Goal: Task Accomplishment & Management: Manage account settings

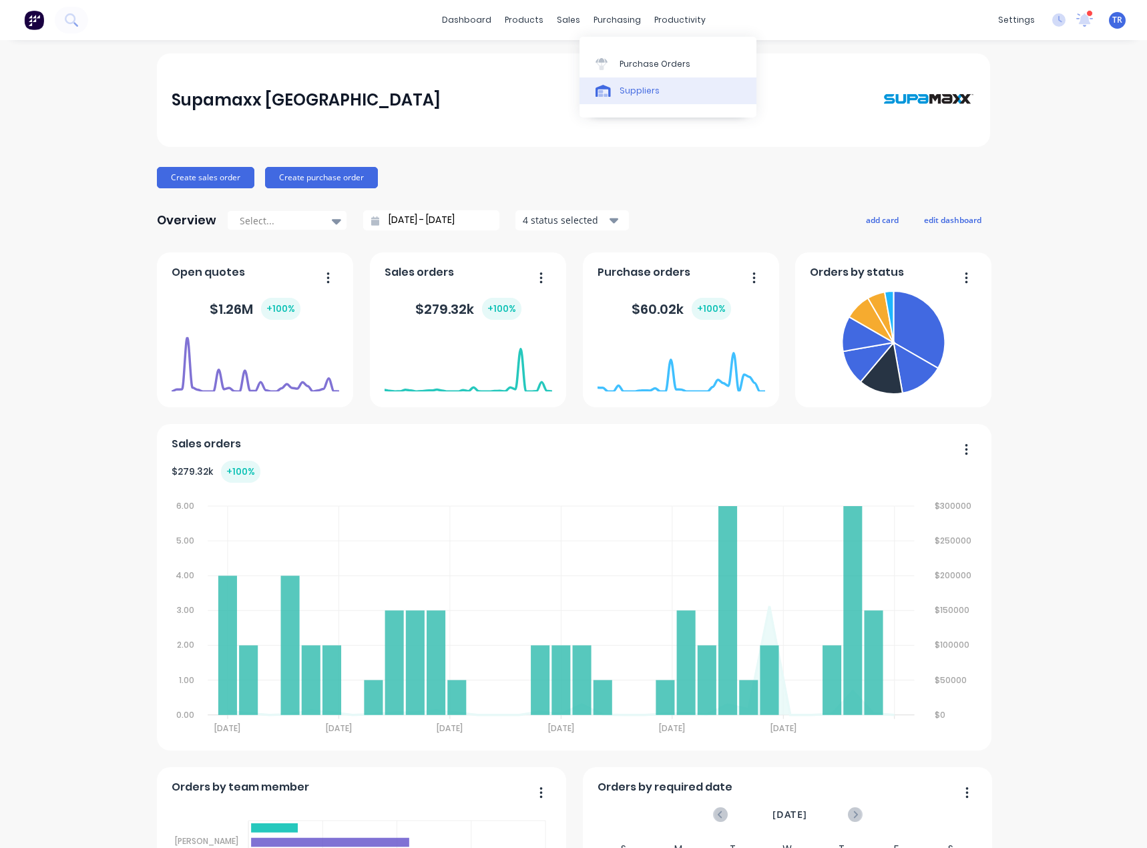
click at [638, 95] on div "Suppliers" at bounding box center [639, 91] width 40 height 12
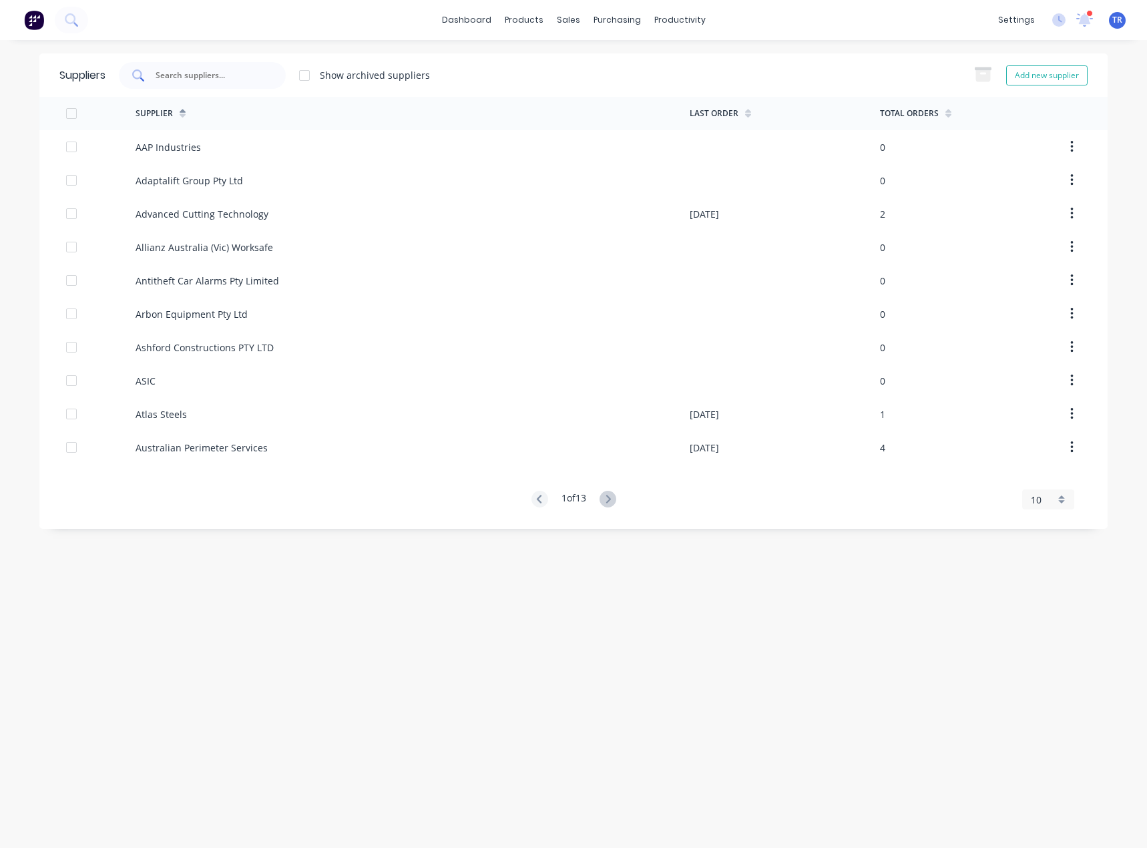
click at [214, 78] on input "text" at bounding box center [209, 75] width 111 height 13
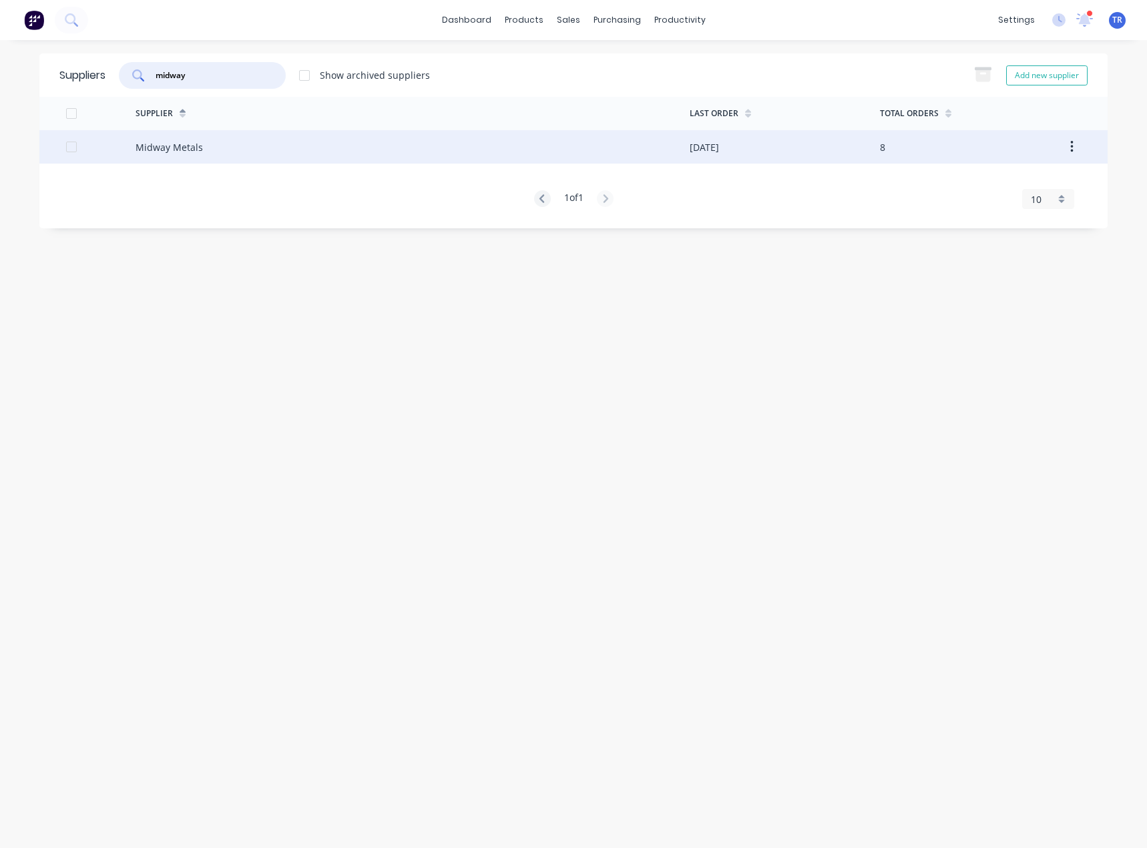
type input "midway"
click at [283, 144] on div "Midway Metals" at bounding box center [413, 146] width 554 height 33
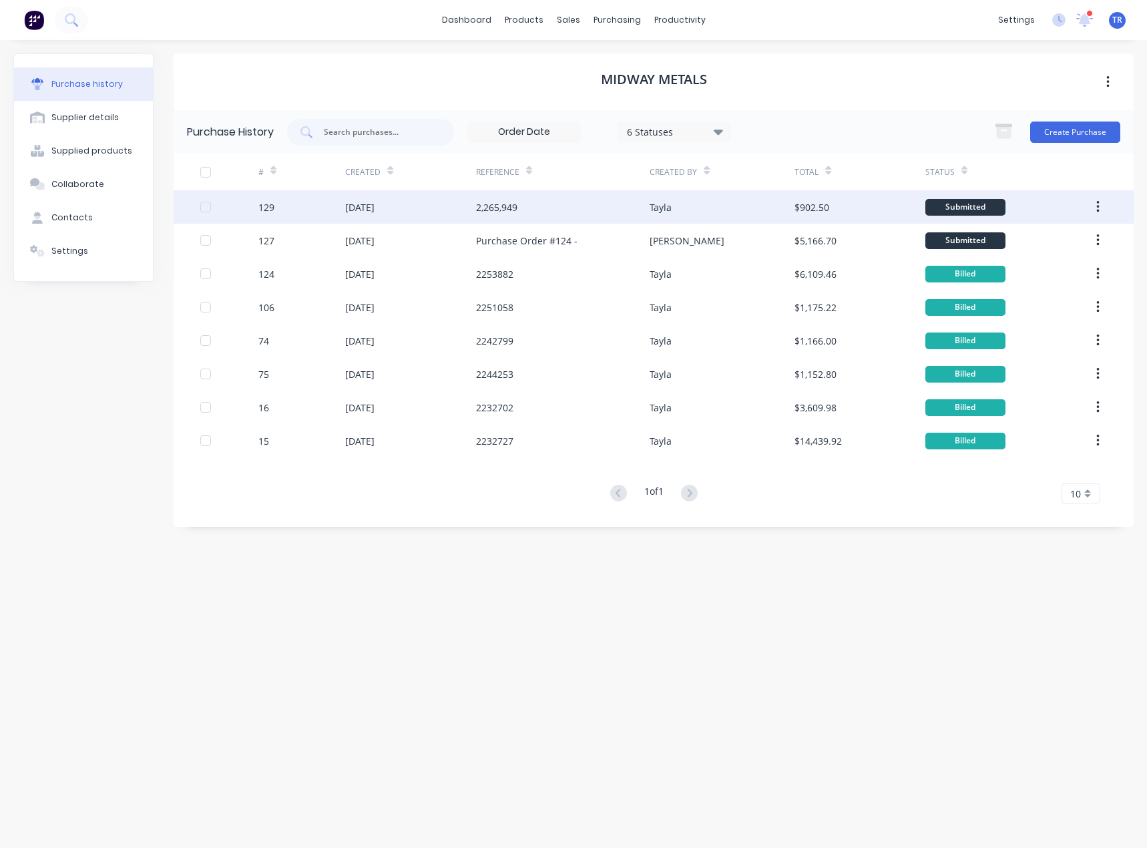
click at [452, 202] on div "08 Oct 2025" at bounding box center [410, 206] width 130 height 33
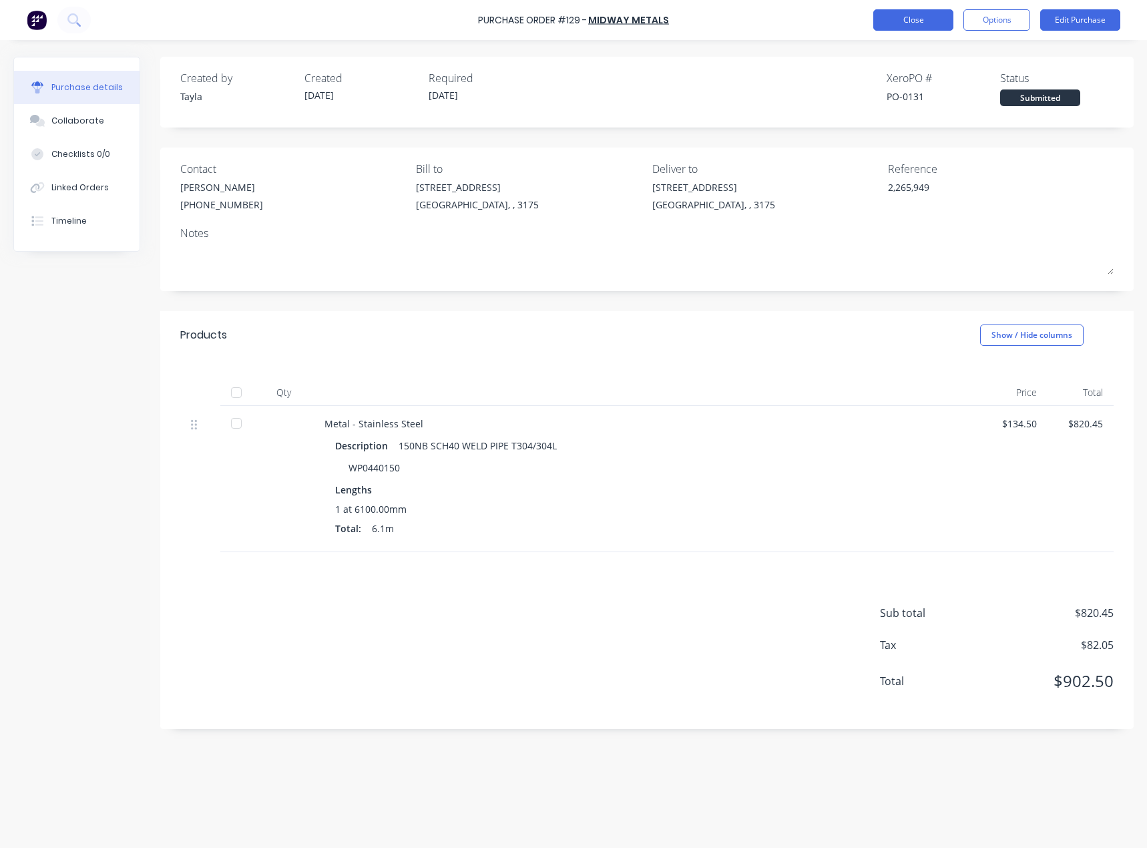
click at [906, 18] on button "Close" at bounding box center [913, 19] width 80 height 21
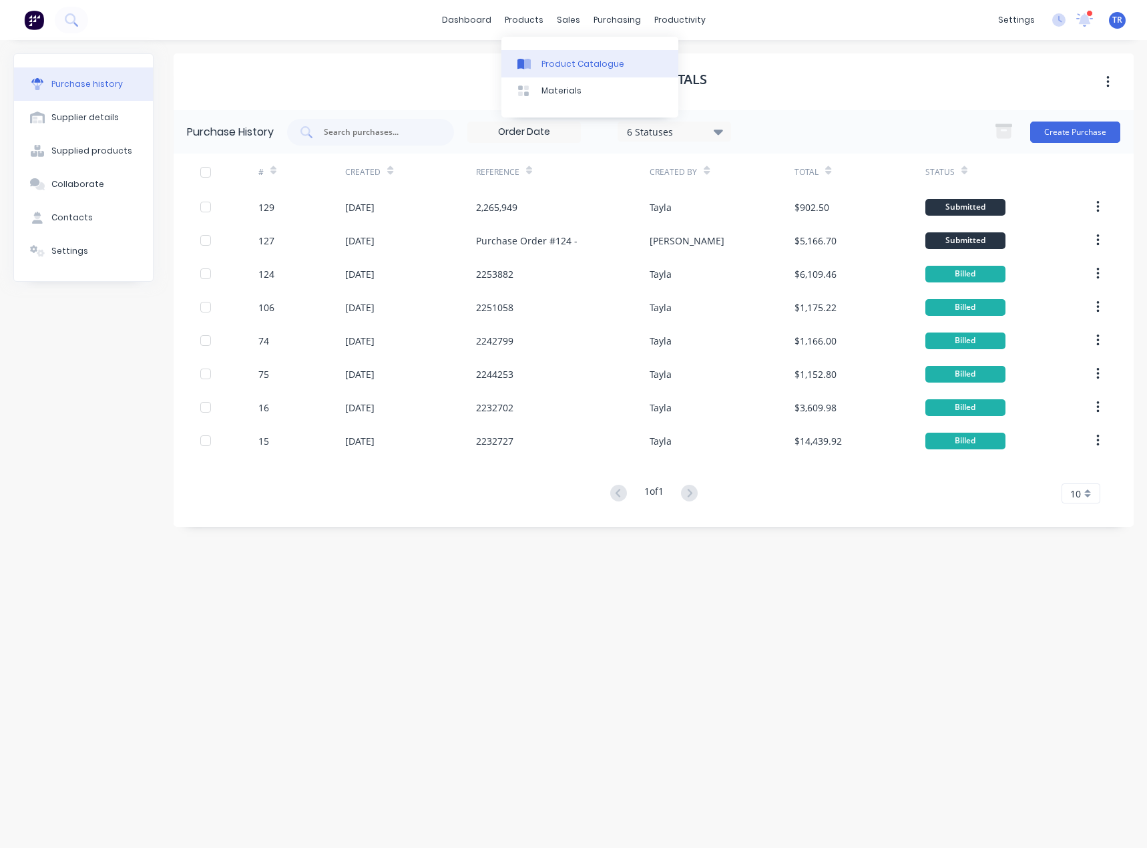
click at [548, 63] on div "Product Catalogue" at bounding box center [582, 64] width 83 height 12
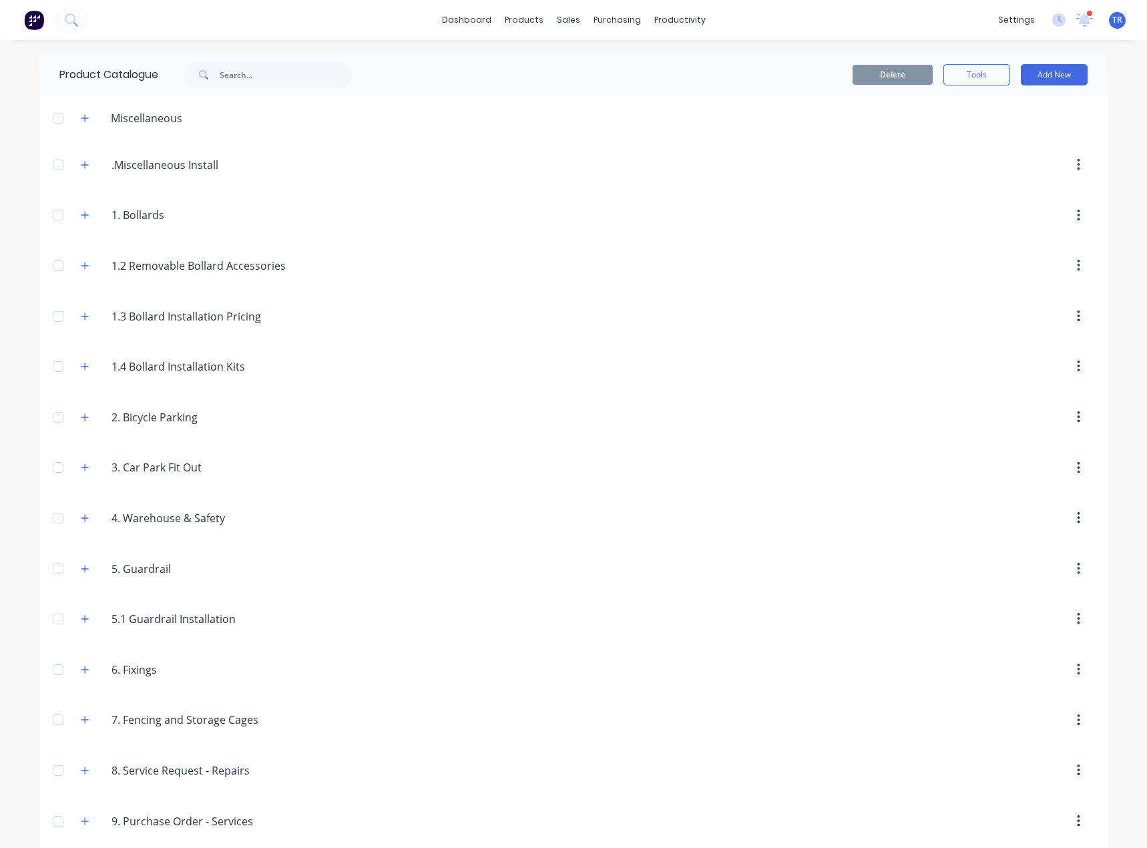
scroll to position [62, 0]
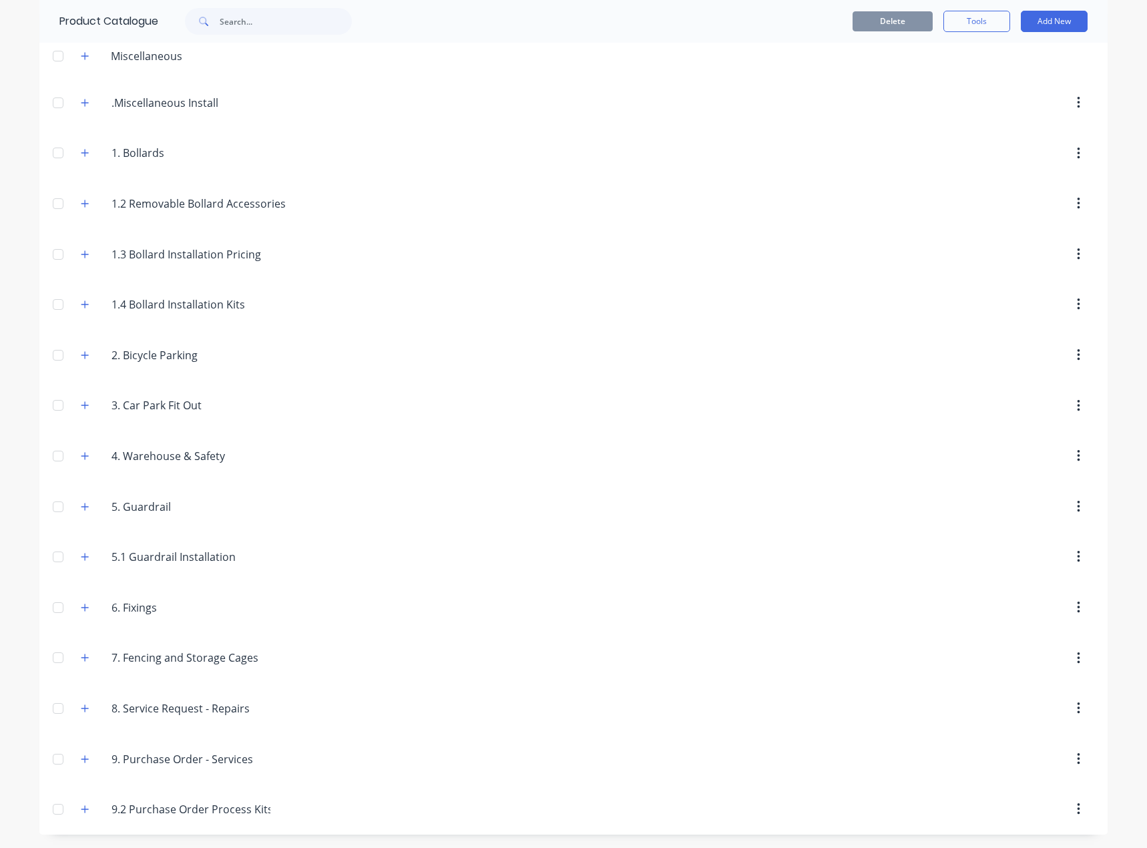
click at [70, 752] on div "9..Purchase.Order.-.Services 9. Purchase Order - Services" at bounding box center [175, 759] width 210 height 24
click at [81, 758] on icon "button" at bounding box center [84, 758] width 7 height 7
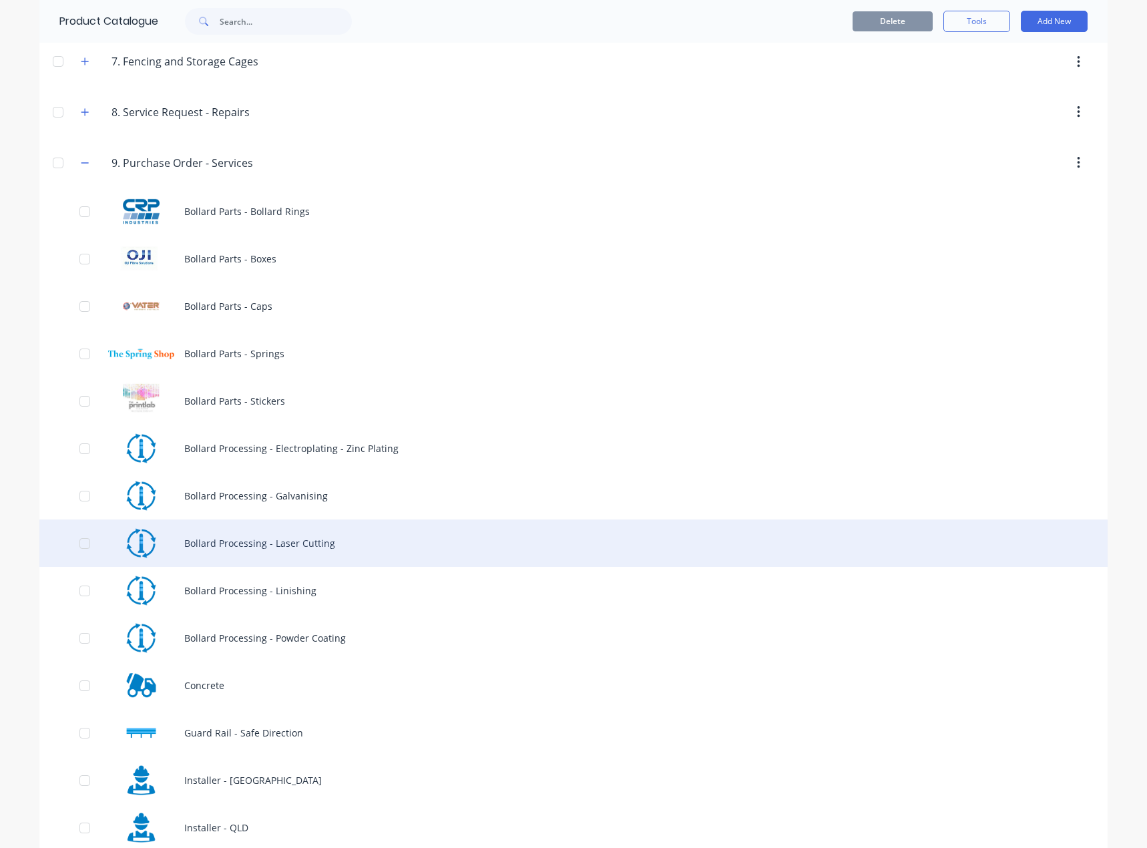
scroll to position [663, 0]
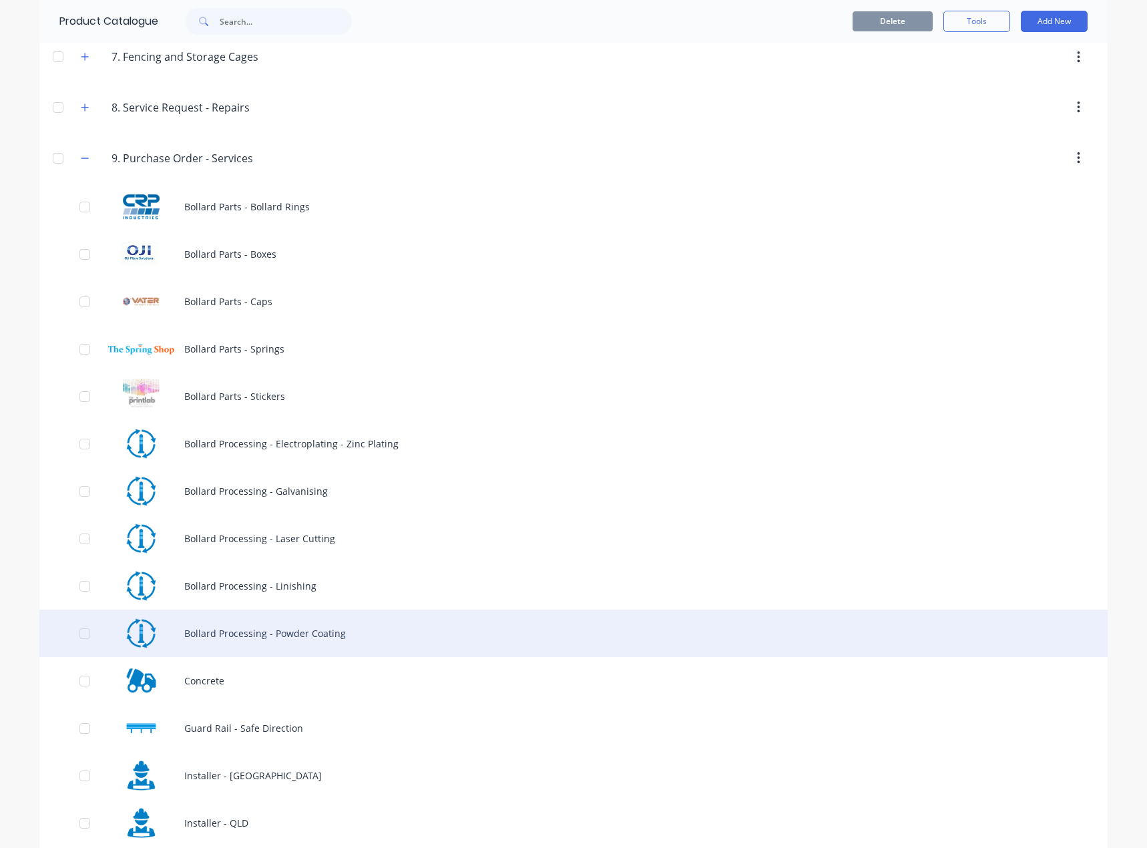
click at [338, 615] on div "Bollard Processing - Powder Coating" at bounding box center [573, 632] width 1068 height 47
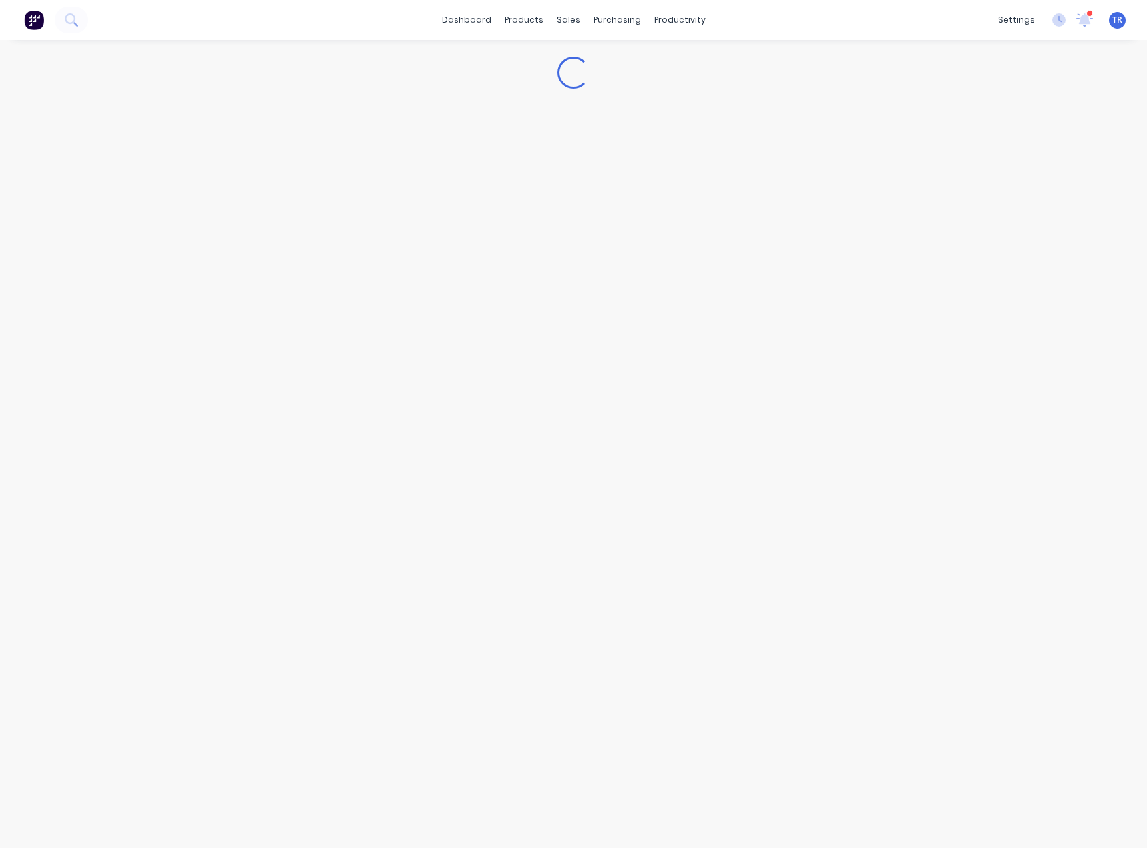
type textarea "x"
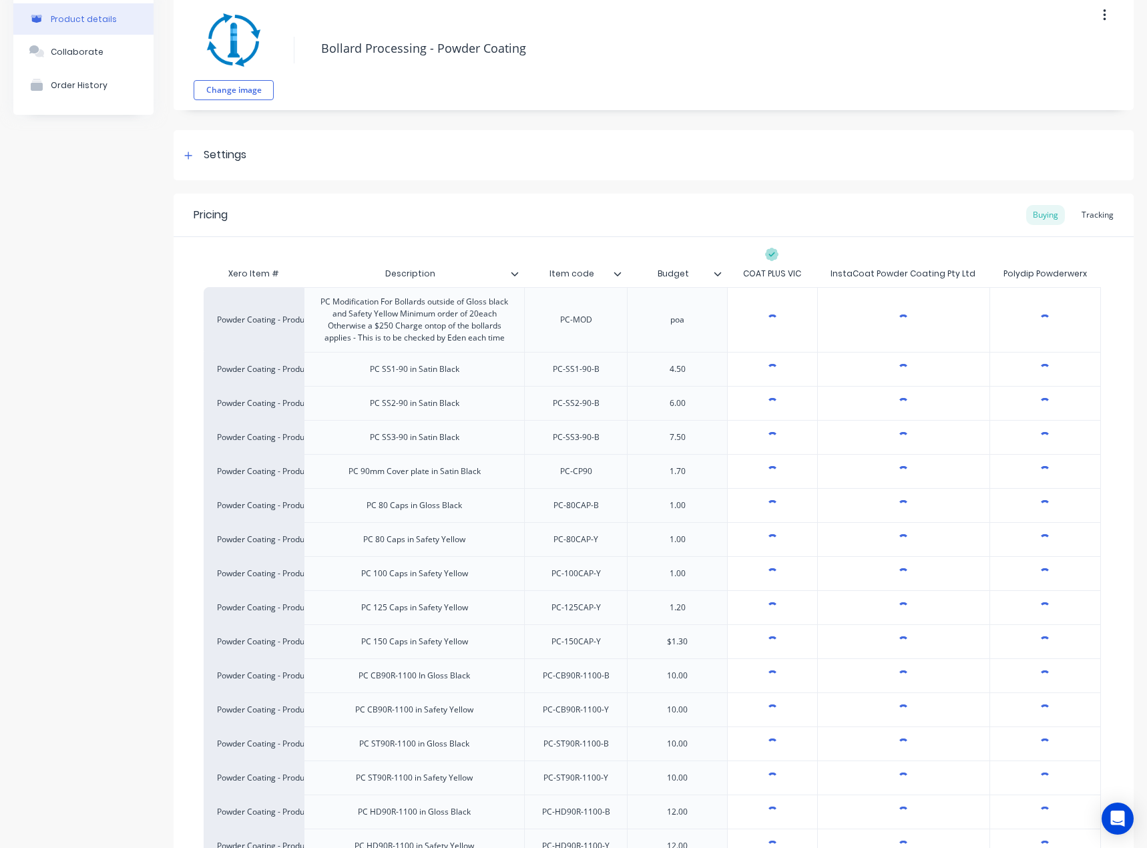
scroll to position [134, 0]
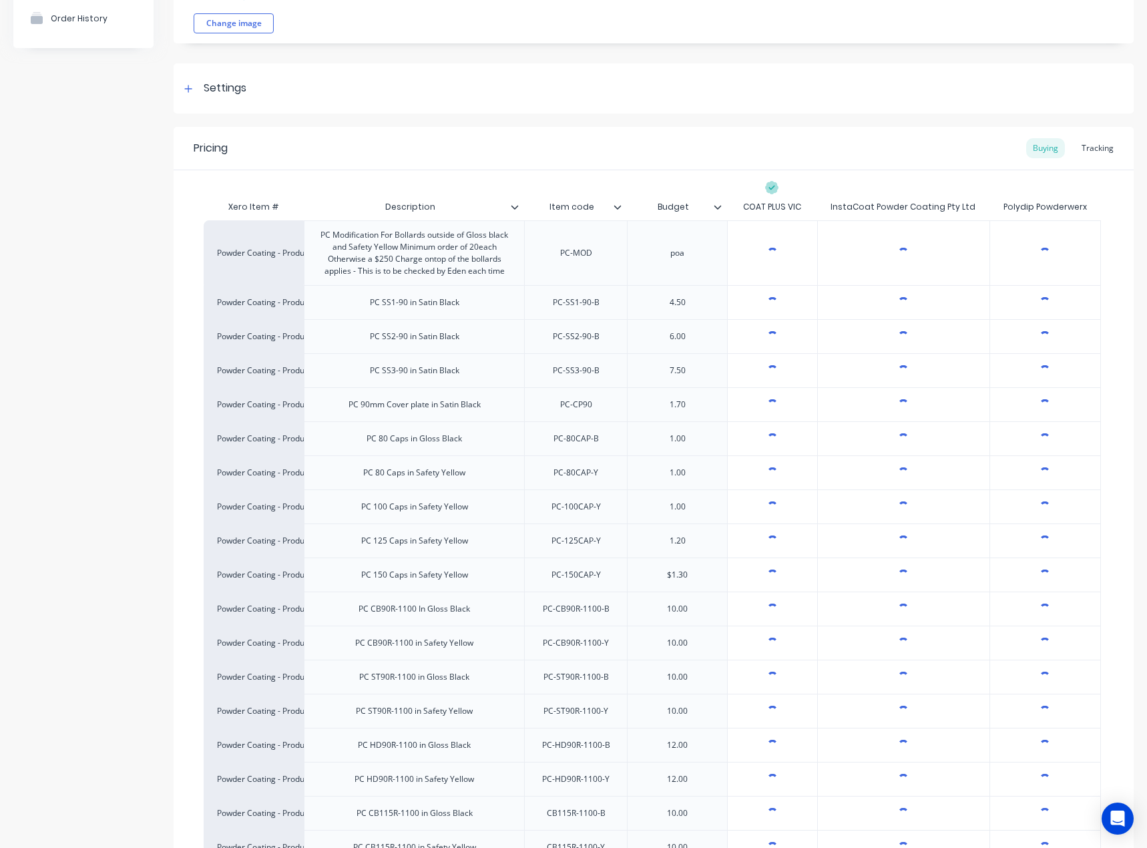
type textarea "x"
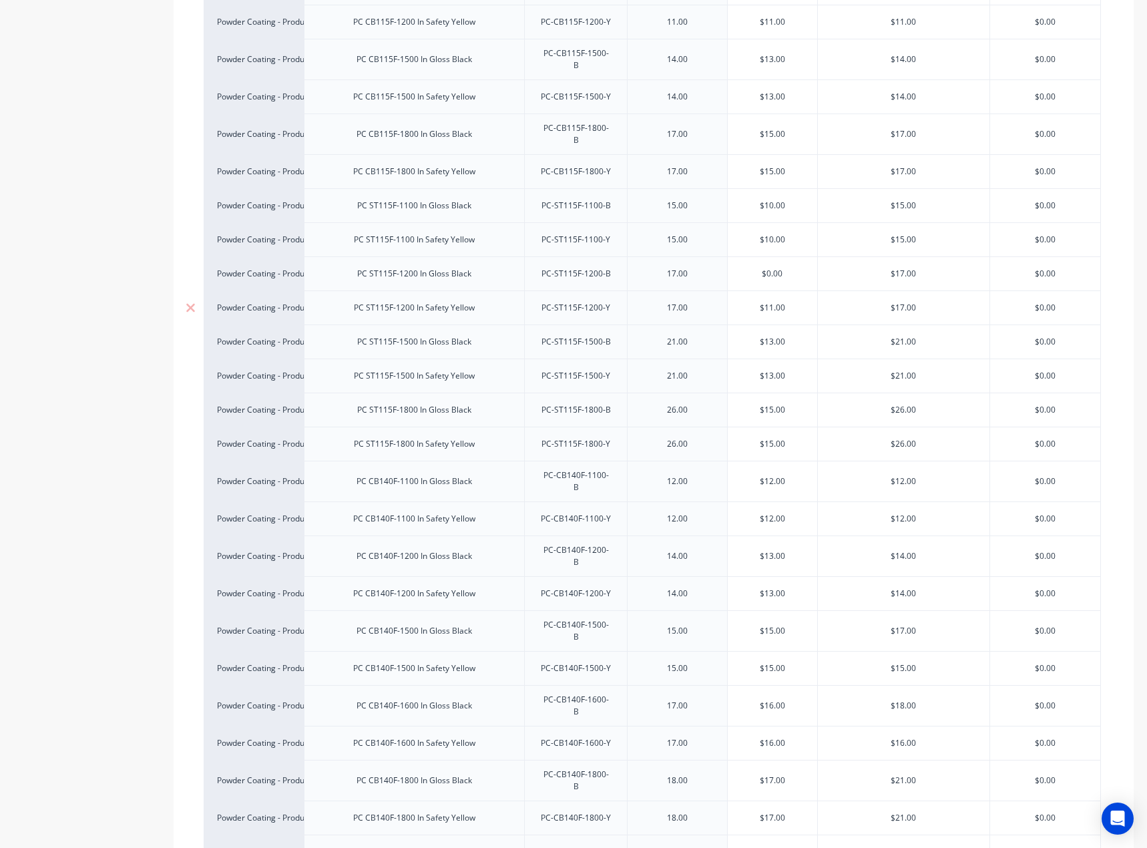
scroll to position [2003, 0]
type input "$10.00"
click at [781, 238] on input "$10.00" at bounding box center [772, 244] width 89 height 12
type input "$0.00"
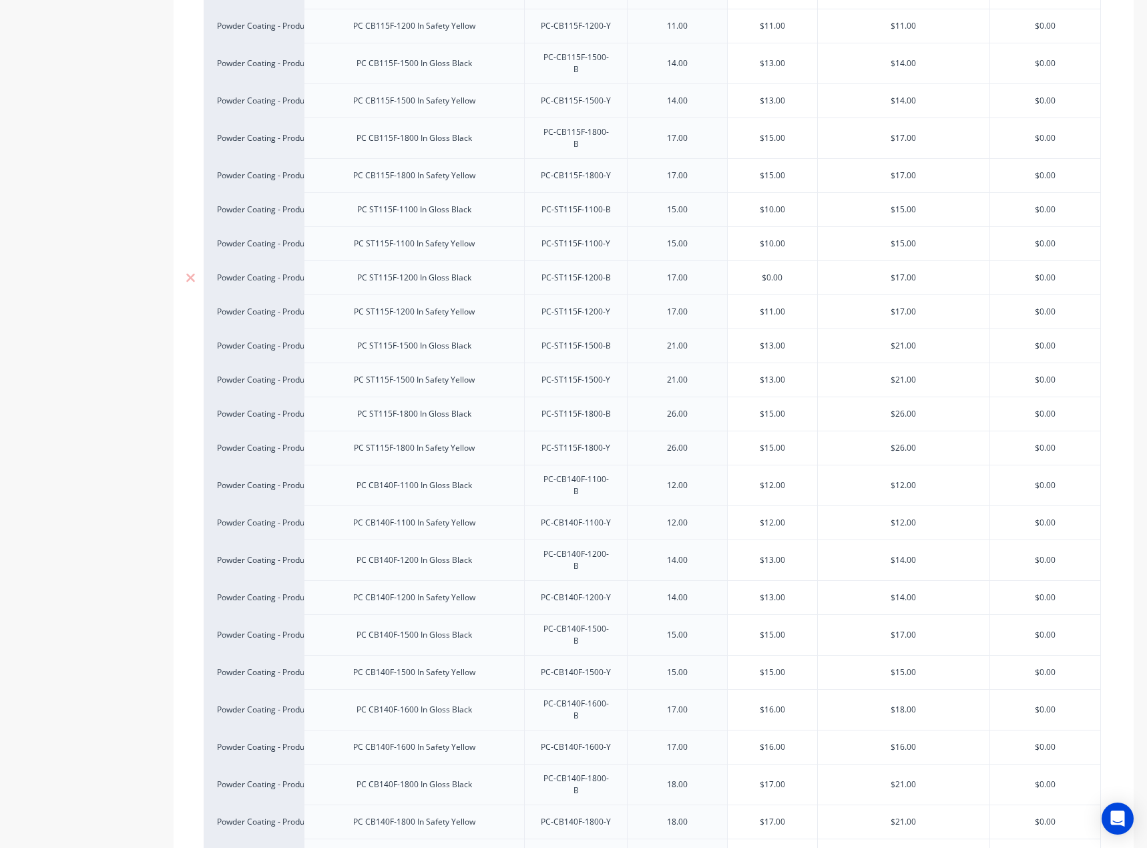
click at [778, 272] on input "$0.00" at bounding box center [772, 278] width 89 height 12
type input "$11.00"
click at [774, 306] on input "$11.00" at bounding box center [772, 312] width 89 height 12
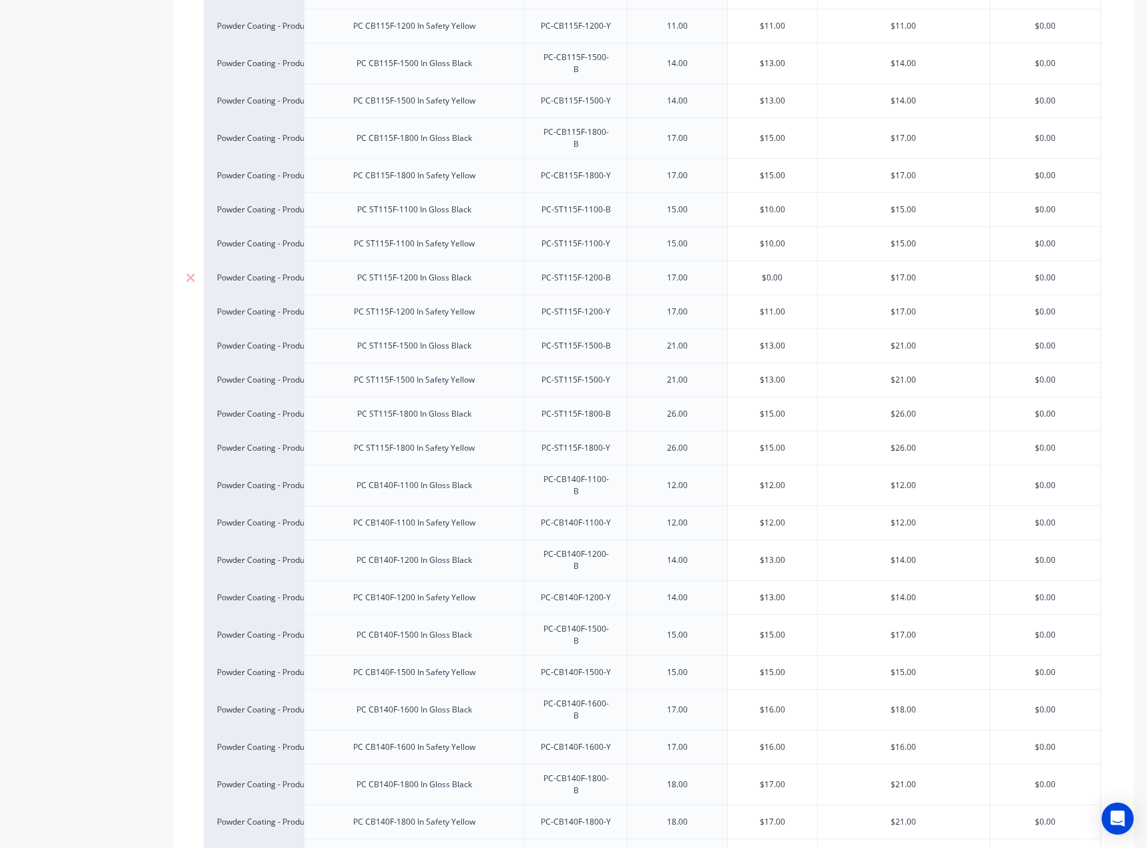
click at [780, 272] on input "$0.00" at bounding box center [772, 278] width 89 height 12
paste input "11"
type input "$11.00"
type textarea "x"
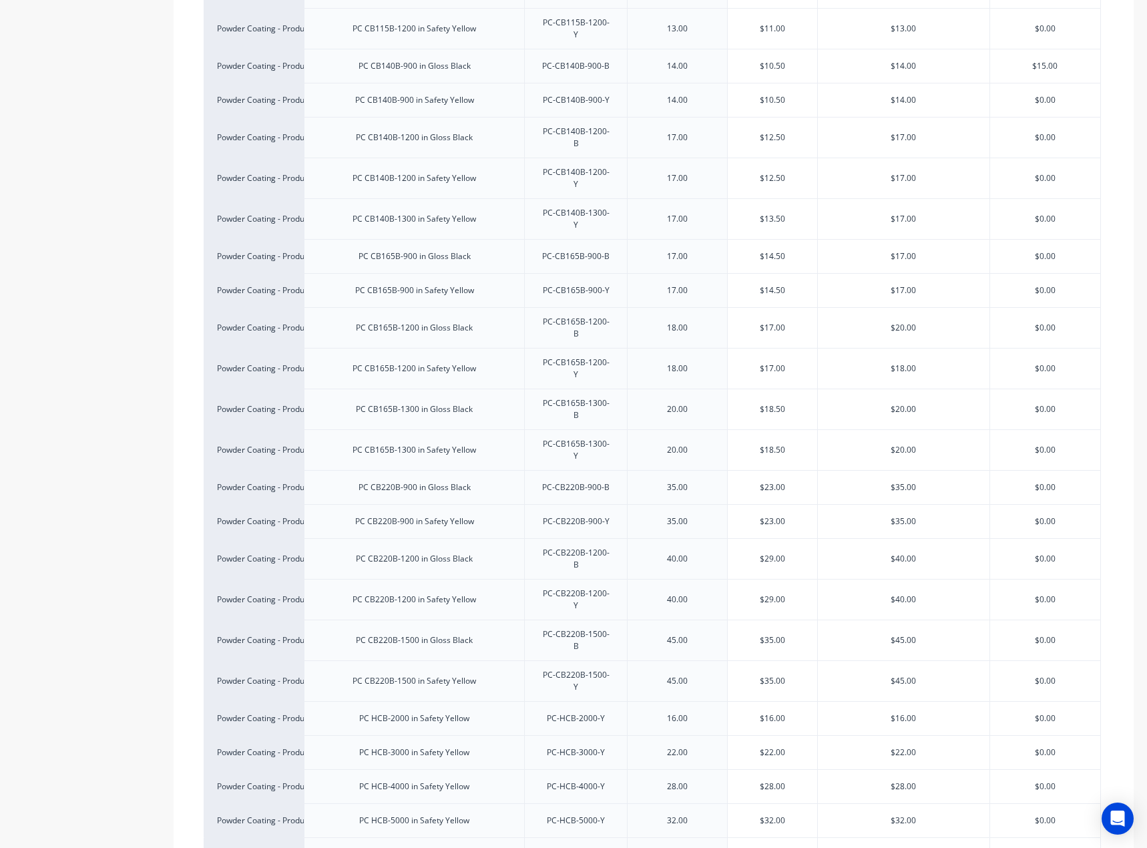
scroll to position [4067, 0]
type input "$11.00"
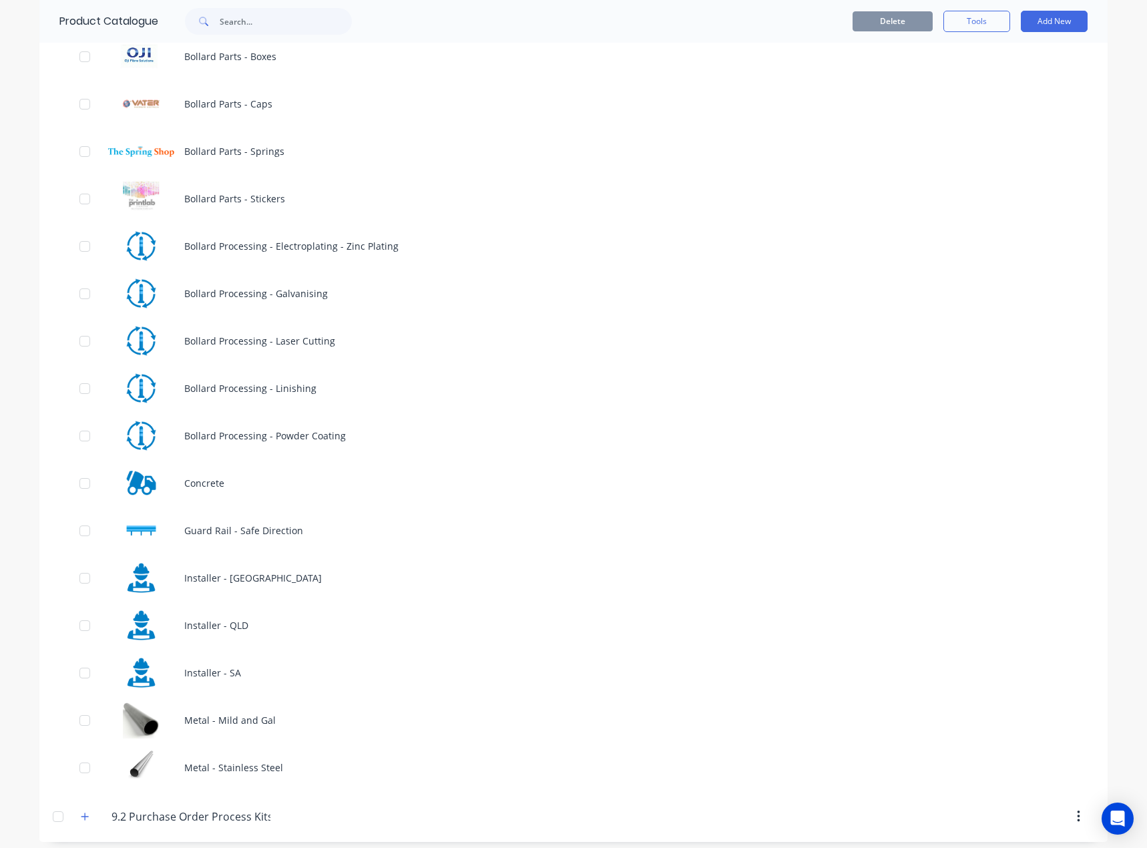
scroll to position [868, 0]
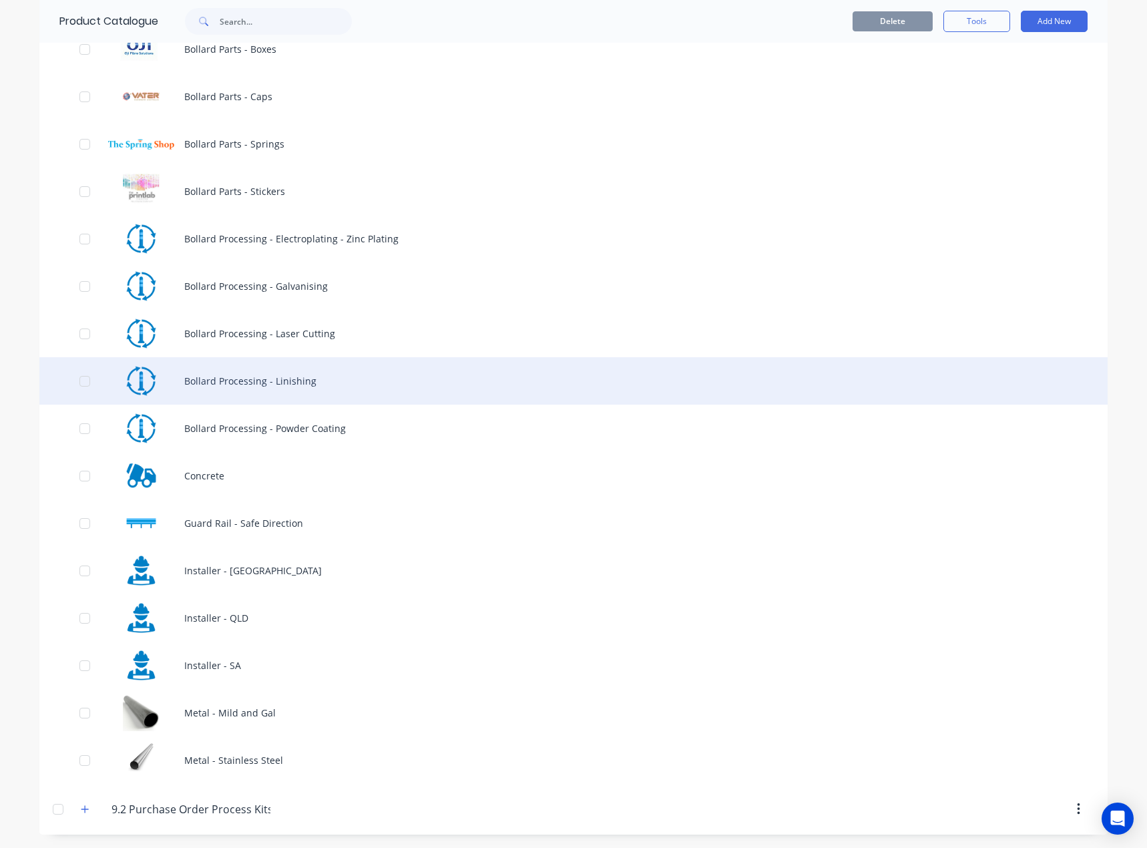
click at [356, 377] on div "Bollard Processing - Linishing" at bounding box center [573, 380] width 1068 height 47
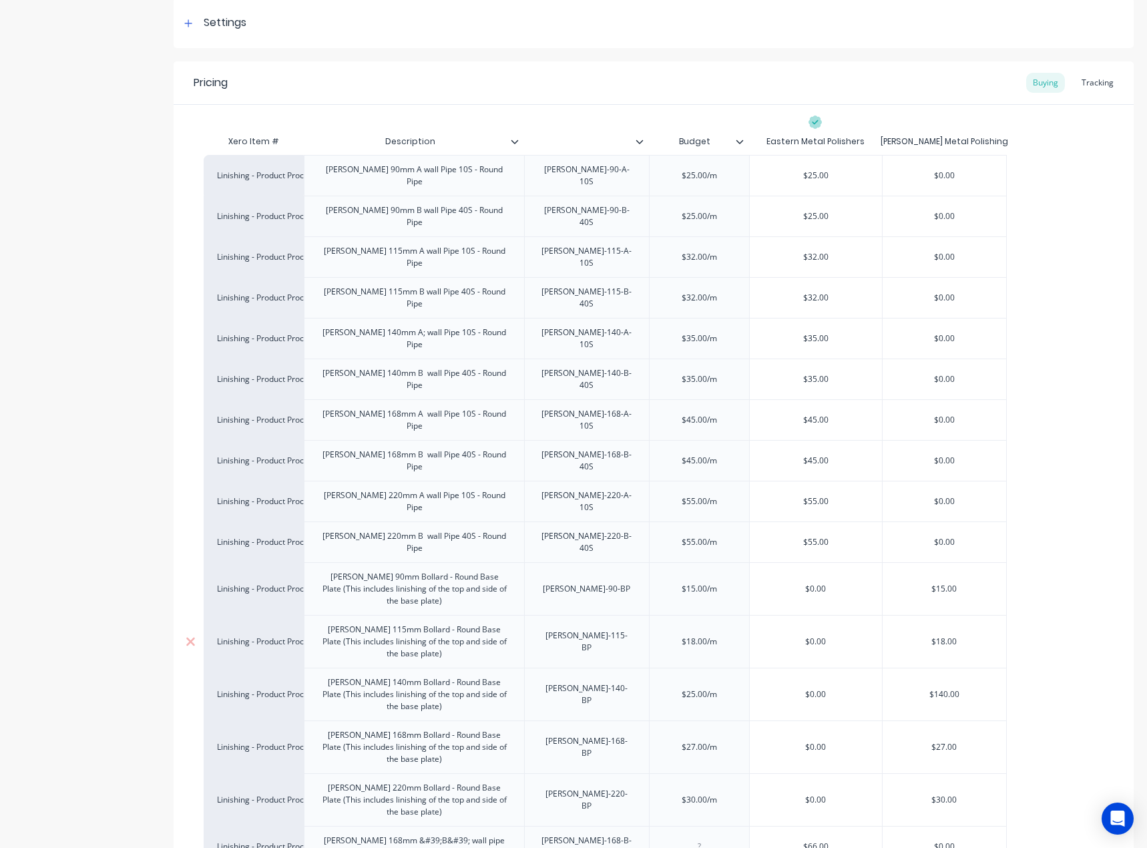
scroll to position [191, 0]
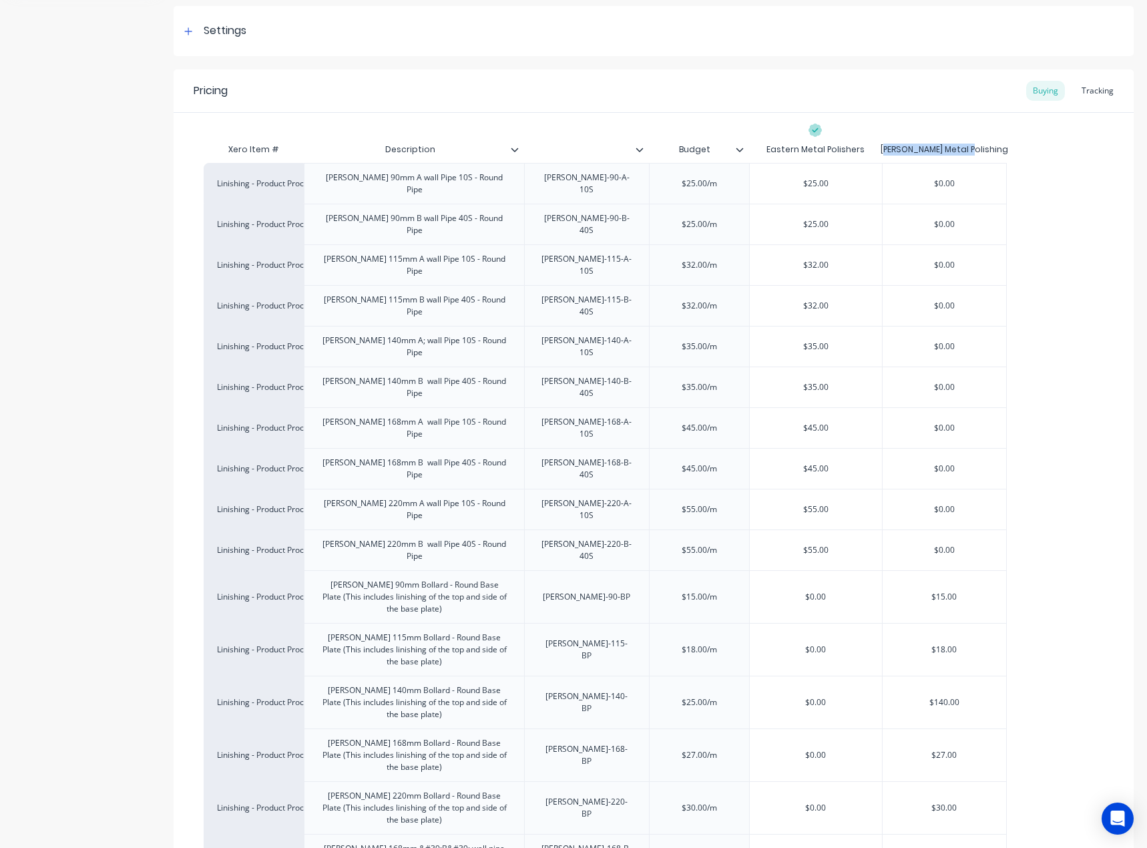
drag, startPoint x: 908, startPoint y: 150, endPoint x: 1006, endPoint y: 141, distance: 98.5
click at [1007, 139] on div "Xero Item # Description Budget Eastern Metal Polishers Lee's Metal Polishing Li…" at bounding box center [654, 543] width 900 height 814
click at [973, 155] on div "Lee's Metal Polishing" at bounding box center [945, 150] width 128 height 12
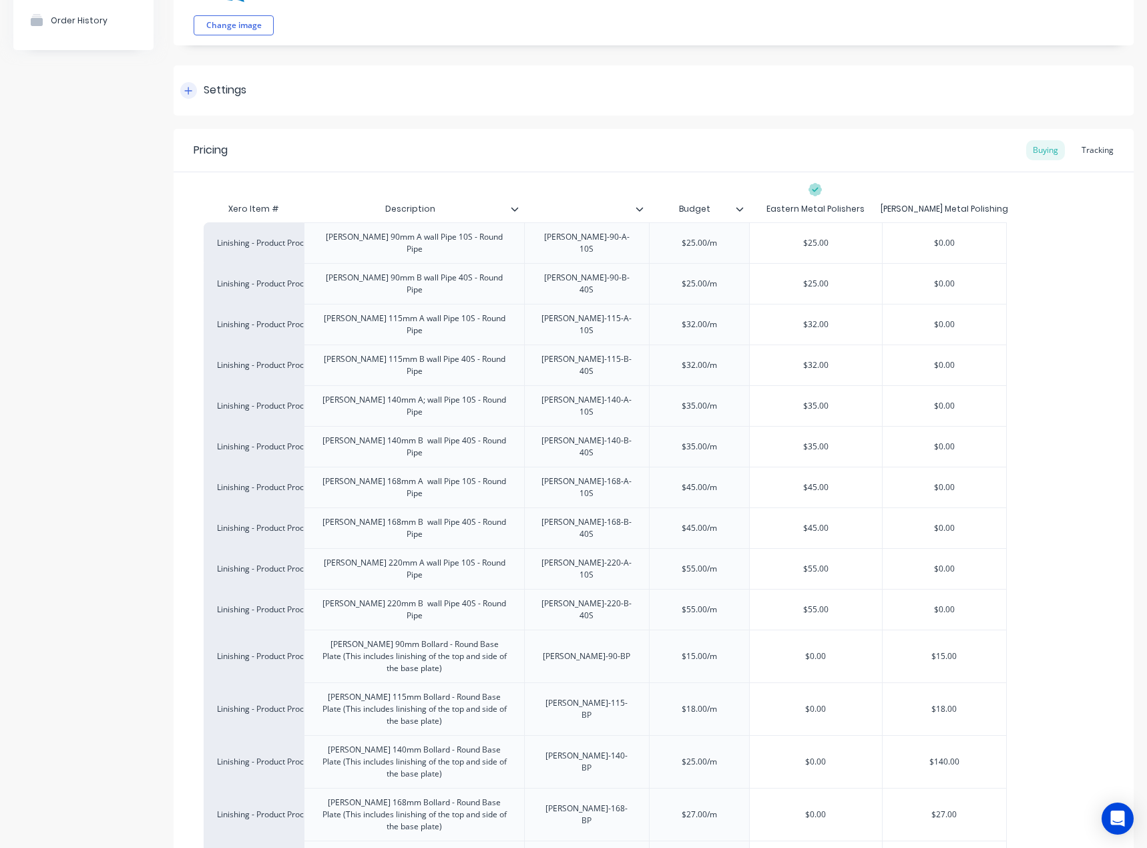
scroll to position [0, 0]
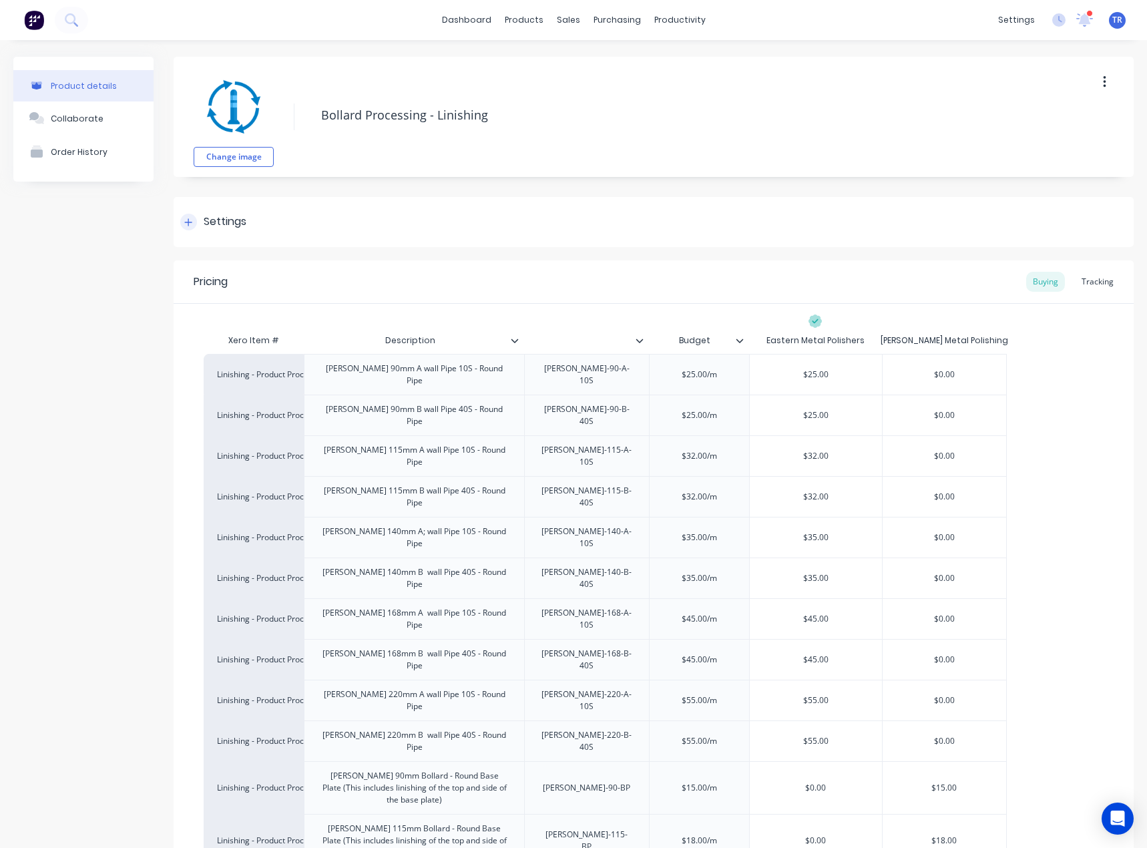
click at [510, 227] on div "Settings" at bounding box center [654, 222] width 960 height 50
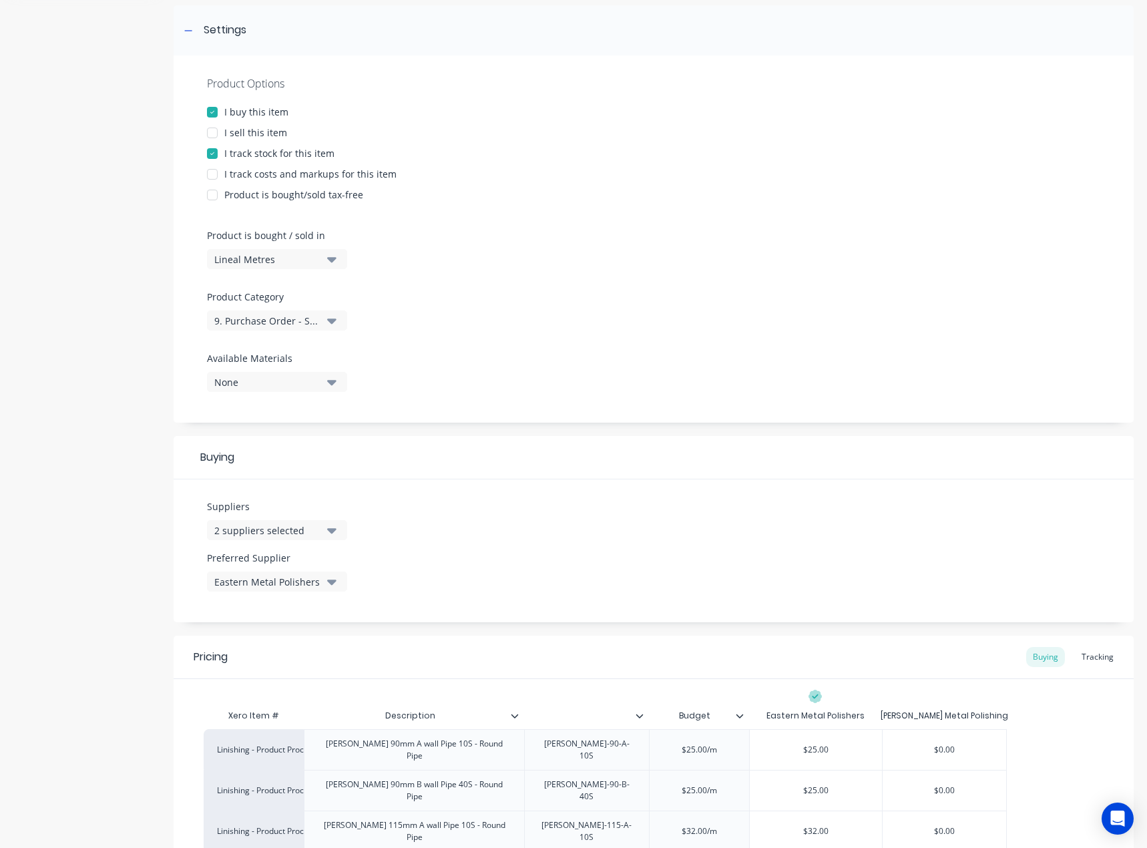
scroll to position [200, 0]
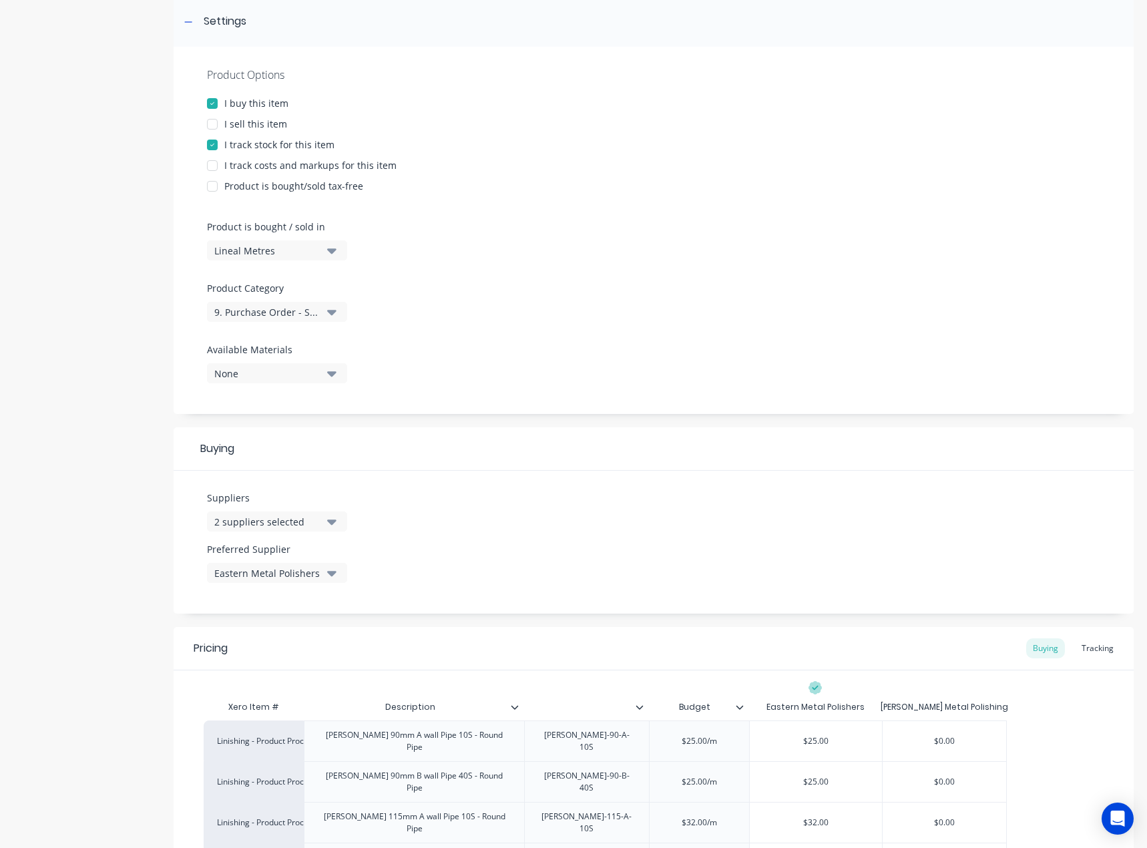
click at [312, 529] on button "2 suppliers selected" at bounding box center [277, 521] width 140 height 20
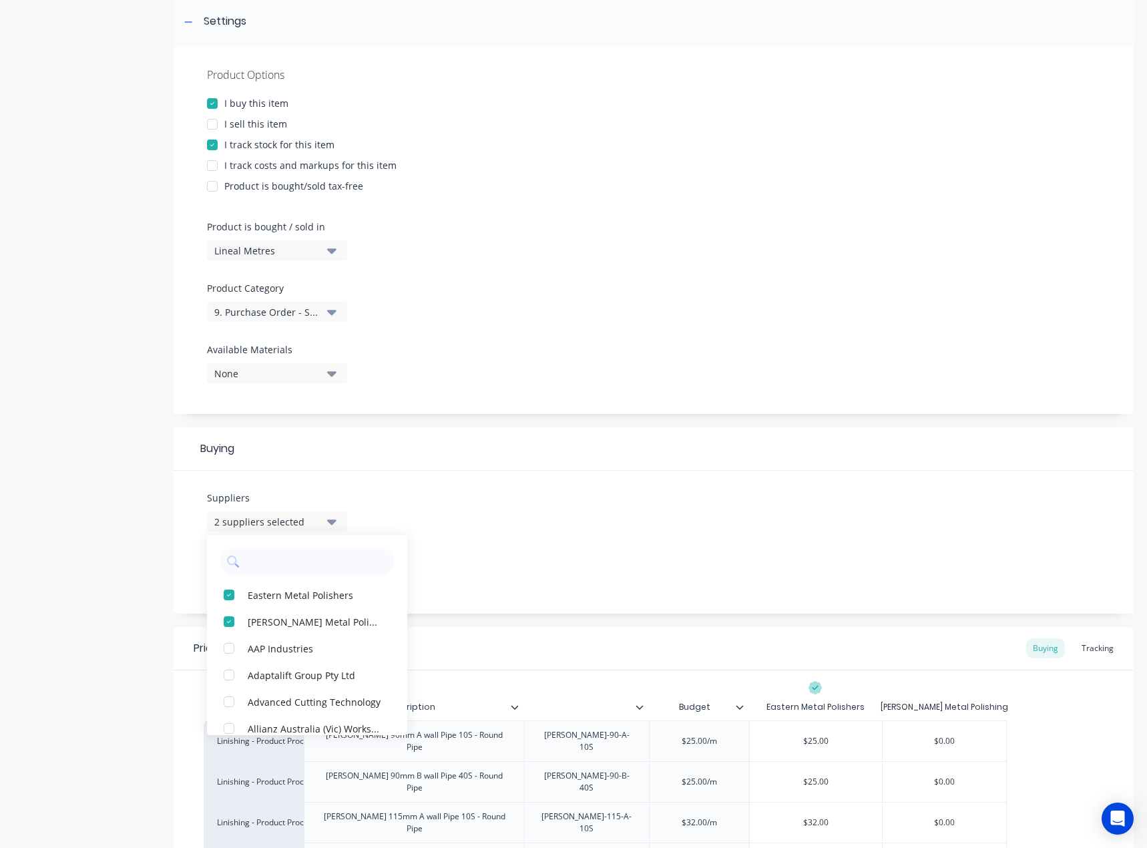
click at [600, 217] on div at bounding box center [653, 210] width 893 height 20
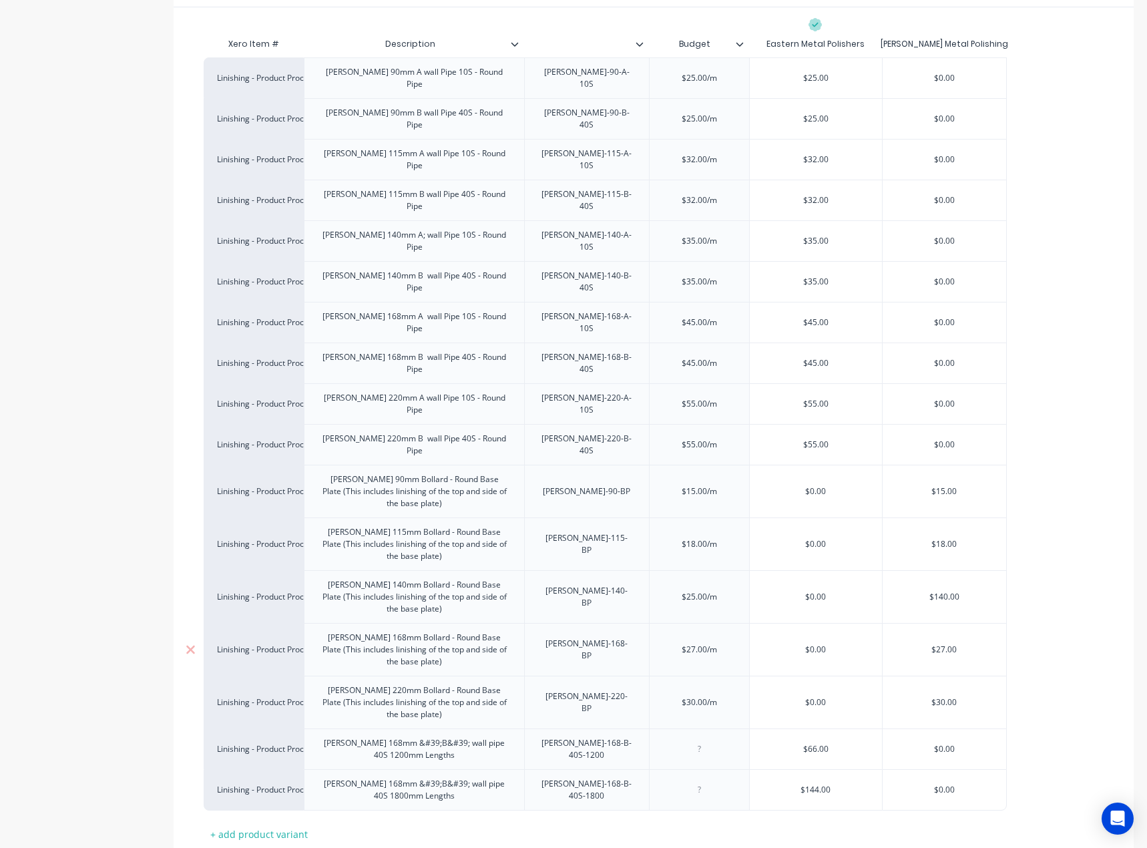
scroll to position [891, 0]
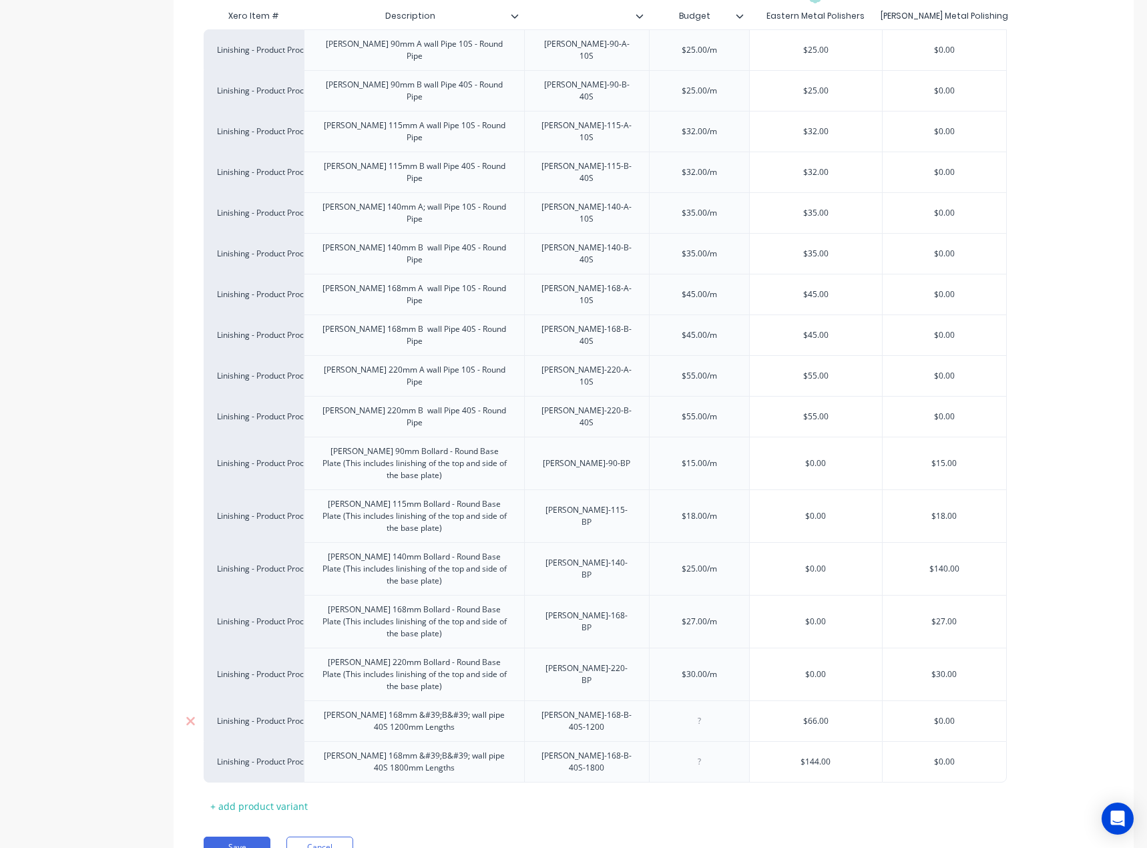
click at [429, 706] on div "Linish 168mm &#39;B&#39; wall pipe 40S 1200mm Lengths" at bounding box center [414, 720] width 209 height 29
type textarea "x"
drag, startPoint x: 441, startPoint y: 652, endPoint x: 391, endPoint y: 650, distance: 49.4
click at [391, 706] on div "Linish 168mm &#39;B&#39; wall pipe 40S 1200mm Lengths" at bounding box center [414, 720] width 209 height 29
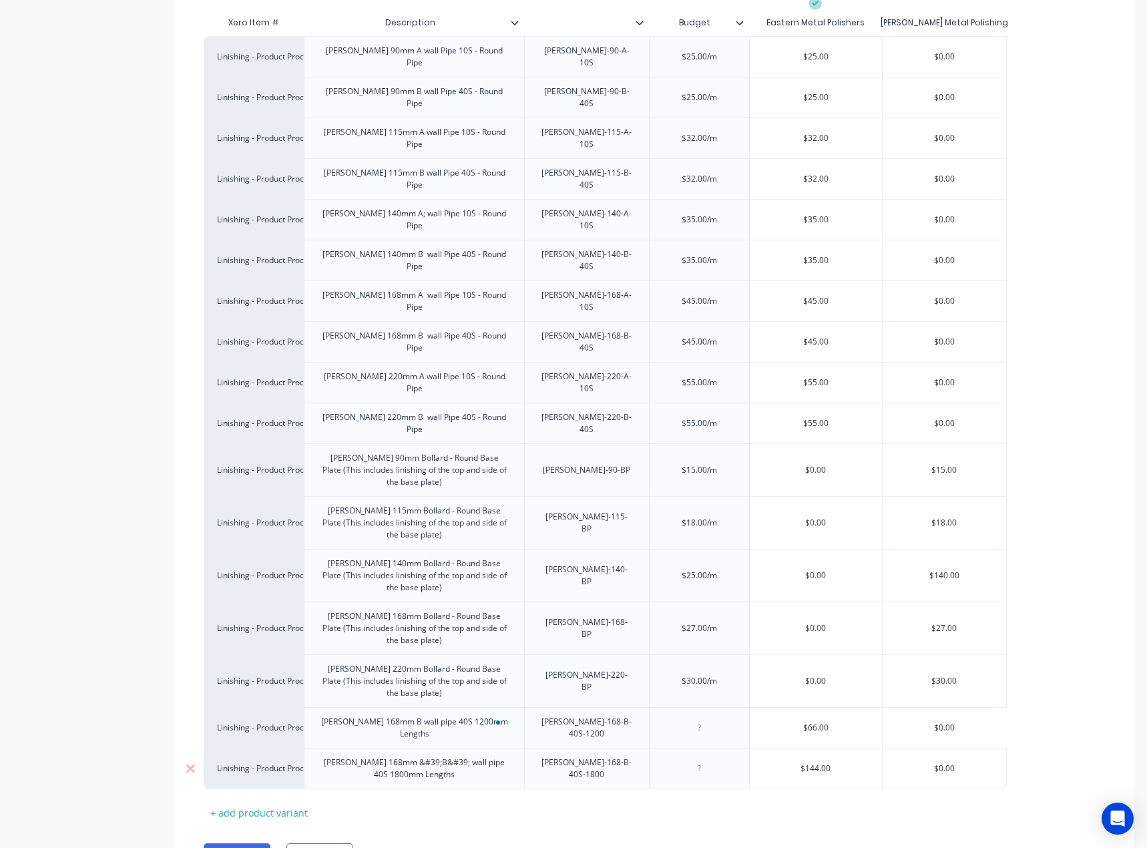
type textarea "x"
drag, startPoint x: 443, startPoint y: 690, endPoint x: 391, endPoint y: 692, distance: 52.1
click at [391, 754] on div "Linish 168mm &#39;B&#39; wall pipe 40S 1800mm Lengths" at bounding box center [414, 768] width 209 height 29
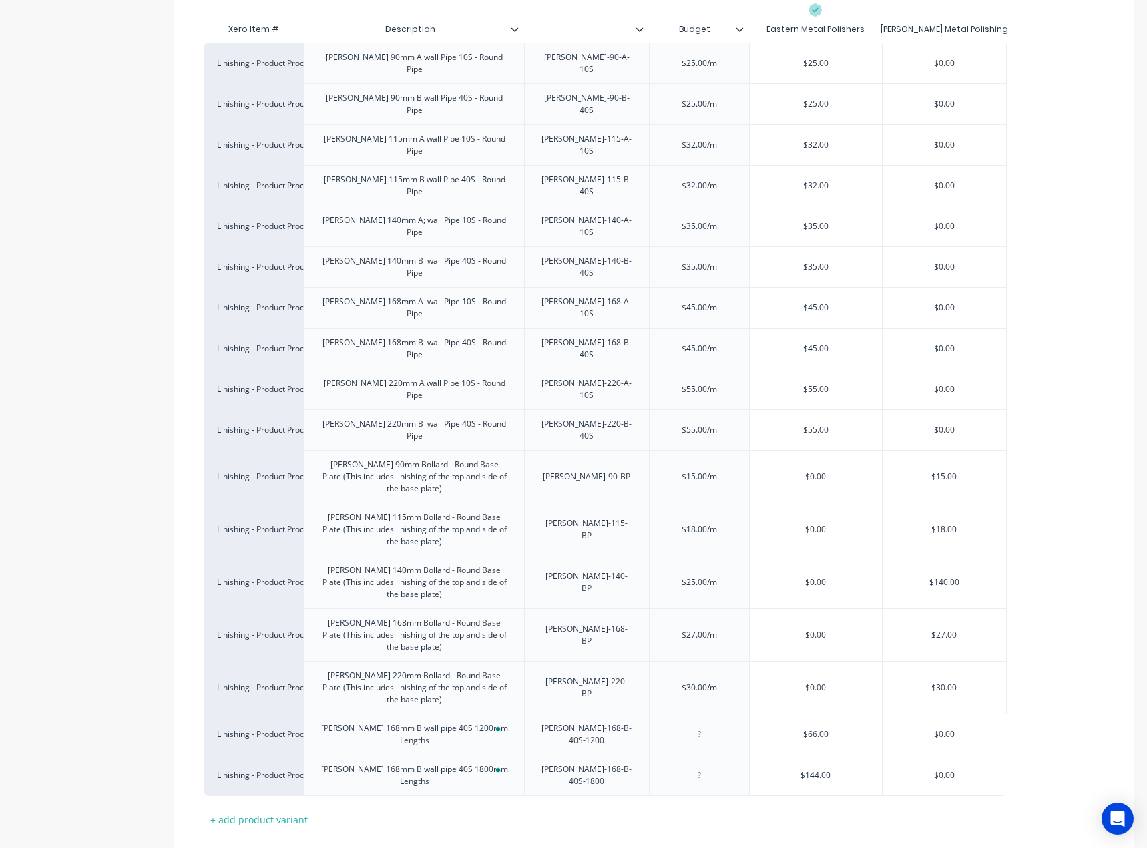
click at [221, 847] on button "Save" at bounding box center [237, 860] width 67 height 21
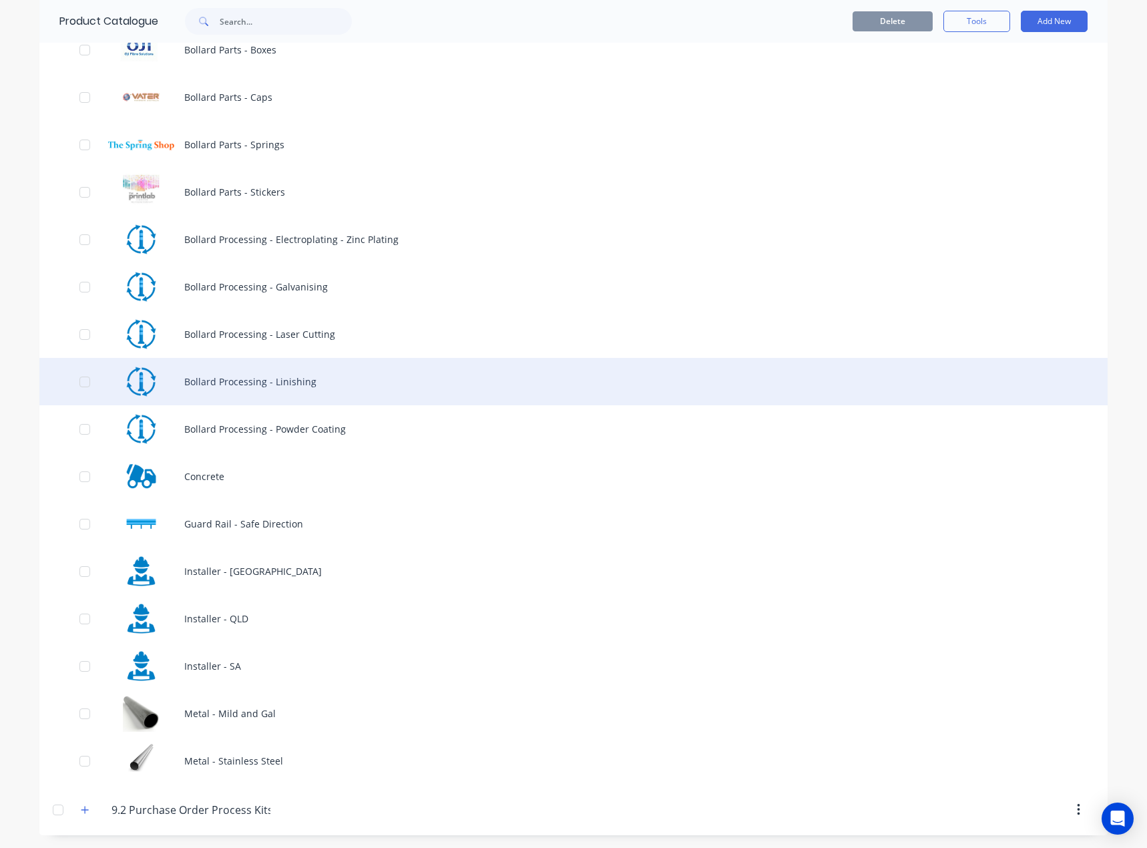
scroll to position [868, 0]
click at [442, 390] on div "Bollard Processing - Linishing" at bounding box center [573, 380] width 1068 height 47
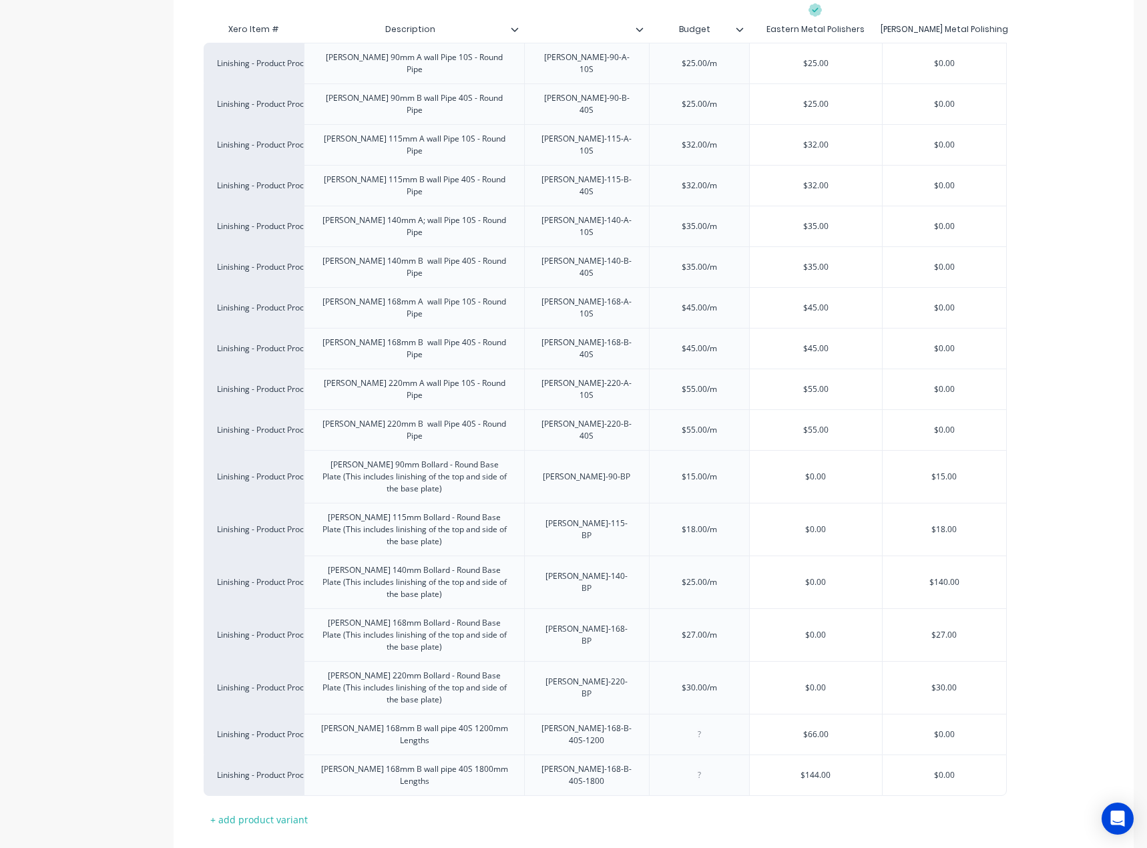
scroll to position [310, 0]
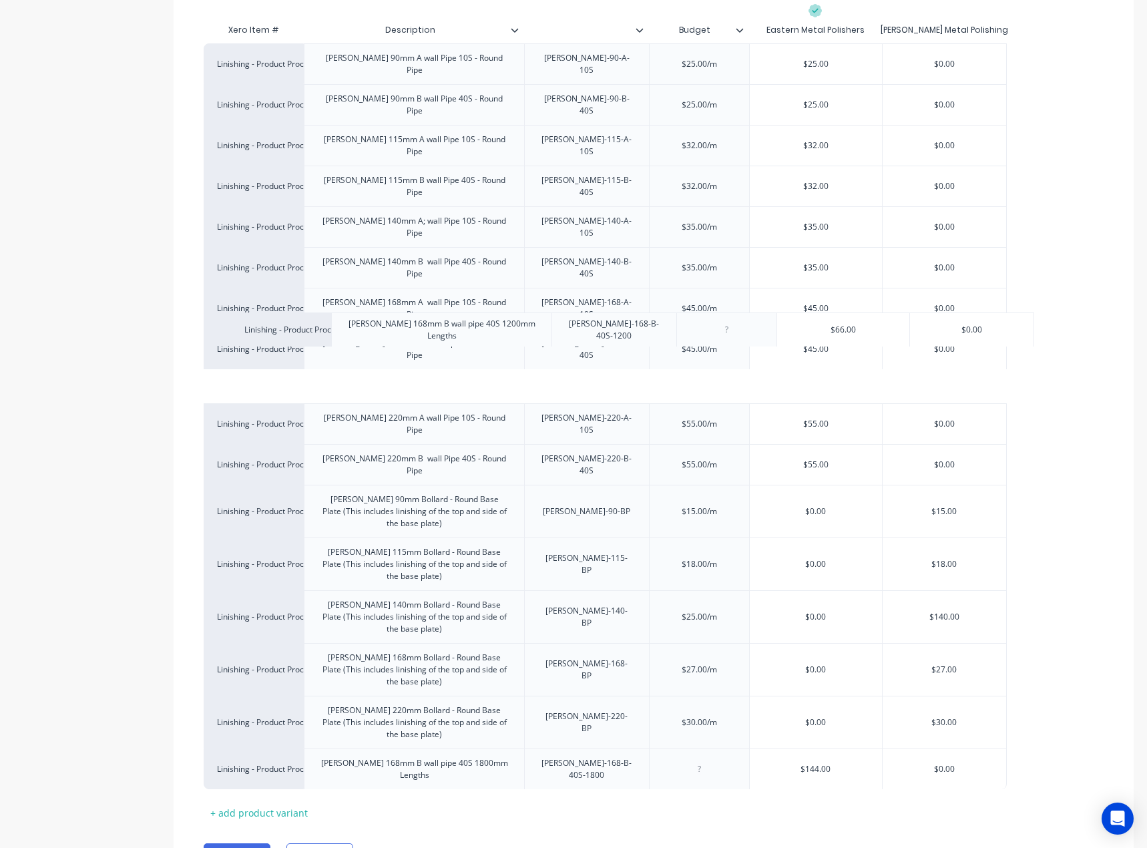
drag, startPoint x: 518, startPoint y: 678, endPoint x: 542, endPoint y: 342, distance: 336.0
click at [542, 342] on div "Linishing - Product Processing Linish 90mm A wall Pipe 10S - Round Pipe LINISH-…" at bounding box center [654, 416] width 900 height 746
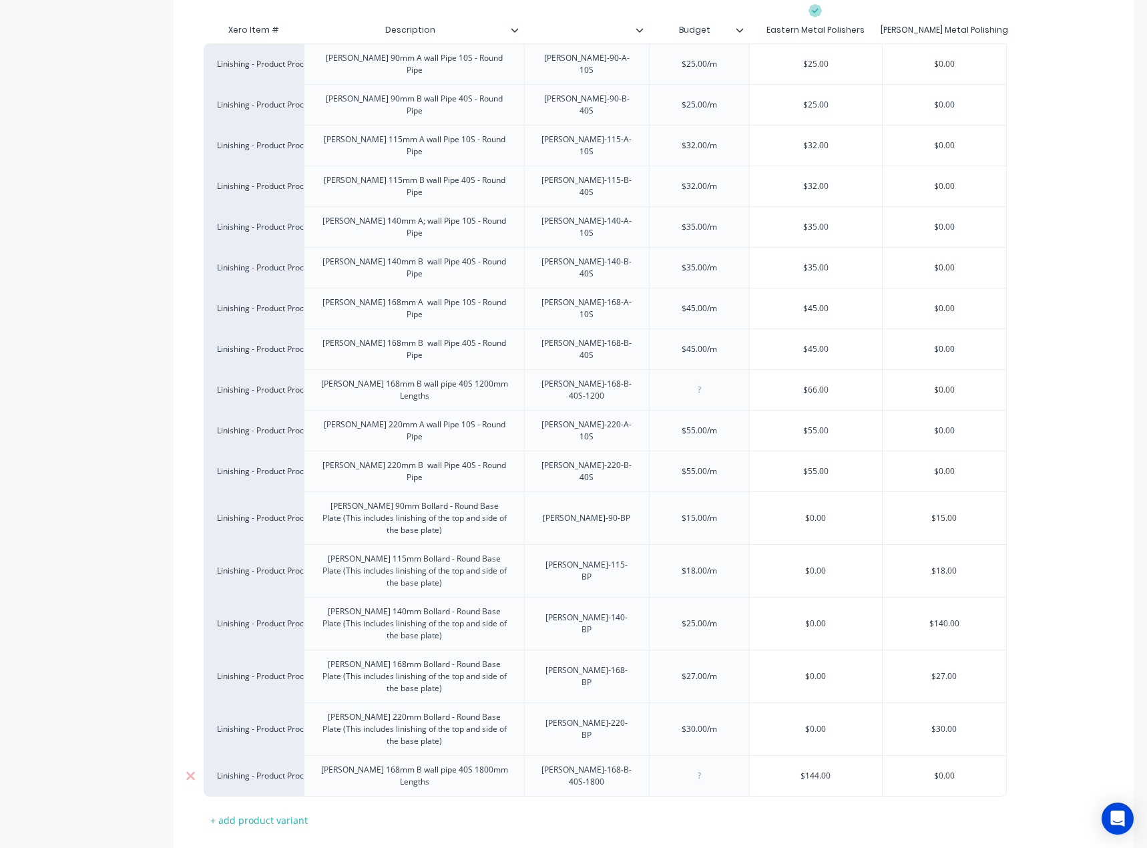
scroll to position [311, 0]
drag, startPoint x: 537, startPoint y: 706, endPoint x: 581, endPoint y: 673, distance: 55.3
click at [459, 479] on div "Linishing - Product Processing Linish 90mm A wall Pipe 10S - Round Pipe LINISH-…" at bounding box center [654, 419] width 900 height 753
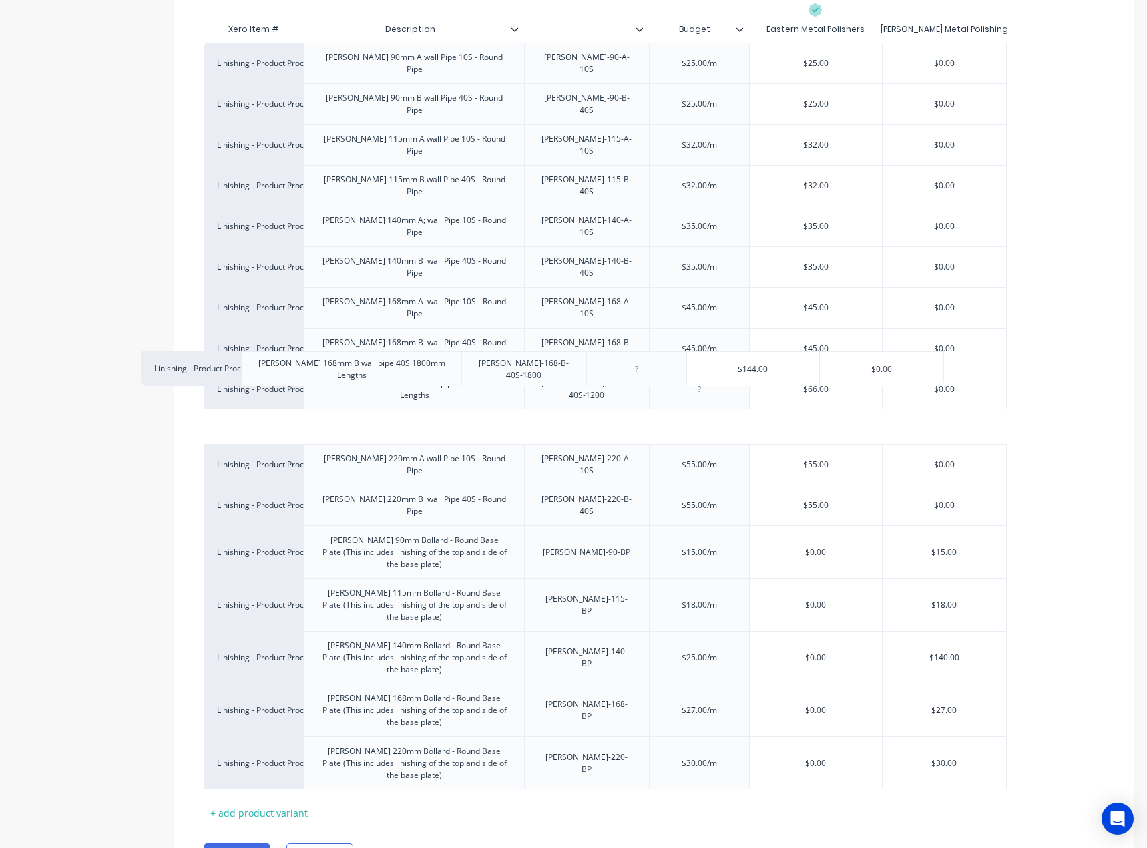
drag, startPoint x: 529, startPoint y: 701, endPoint x: 465, endPoint y: 371, distance: 336.1
click at [465, 371] on div "Linishing - Product Processing Linish 90mm A wall Pipe 10S - Round Pipe LINISH-…" at bounding box center [654, 416] width 900 height 746
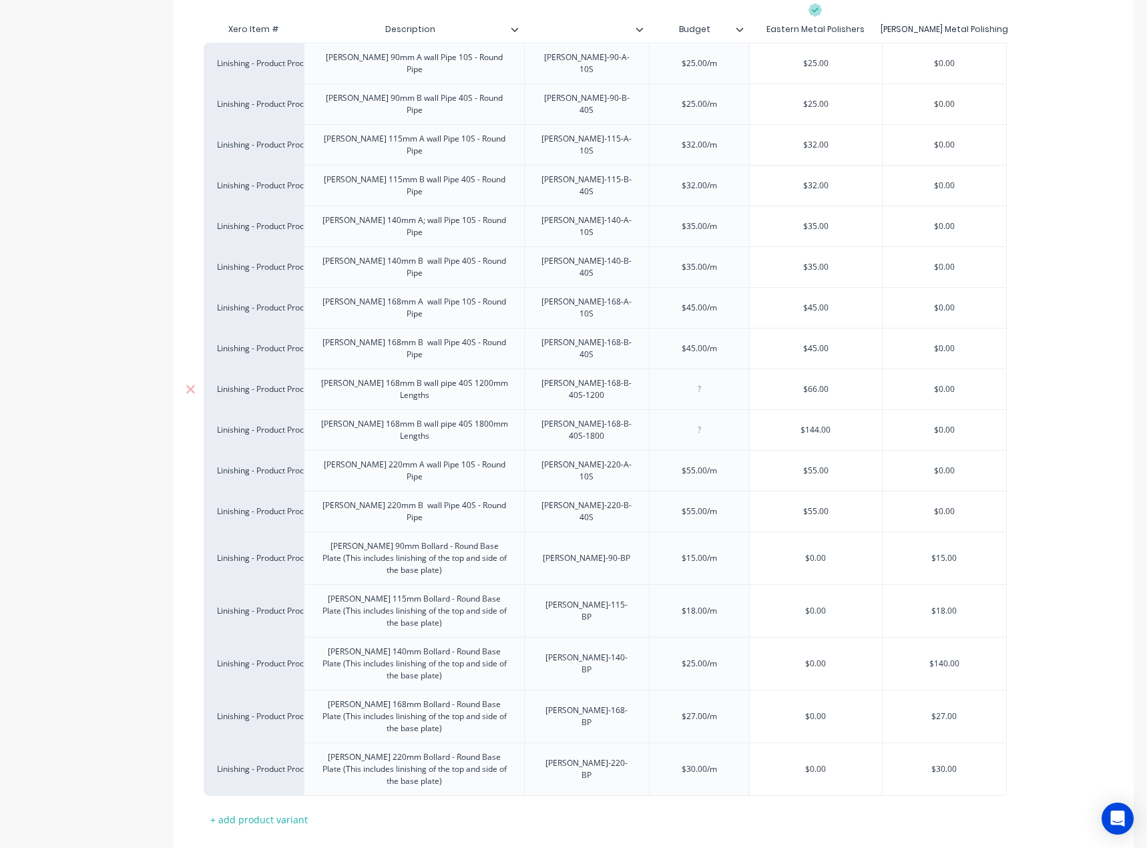
type textarea "x"
click at [444, 374] on div "Linish 168mm B wall pipe 40S 1200mm Lengths" at bounding box center [414, 388] width 209 height 29
type textarea "x"
click at [620, 374] on div "LINISH-168-B-40S-1200" at bounding box center [586, 388] width 113 height 29
click at [701, 381] on div at bounding box center [699, 389] width 67 height 17
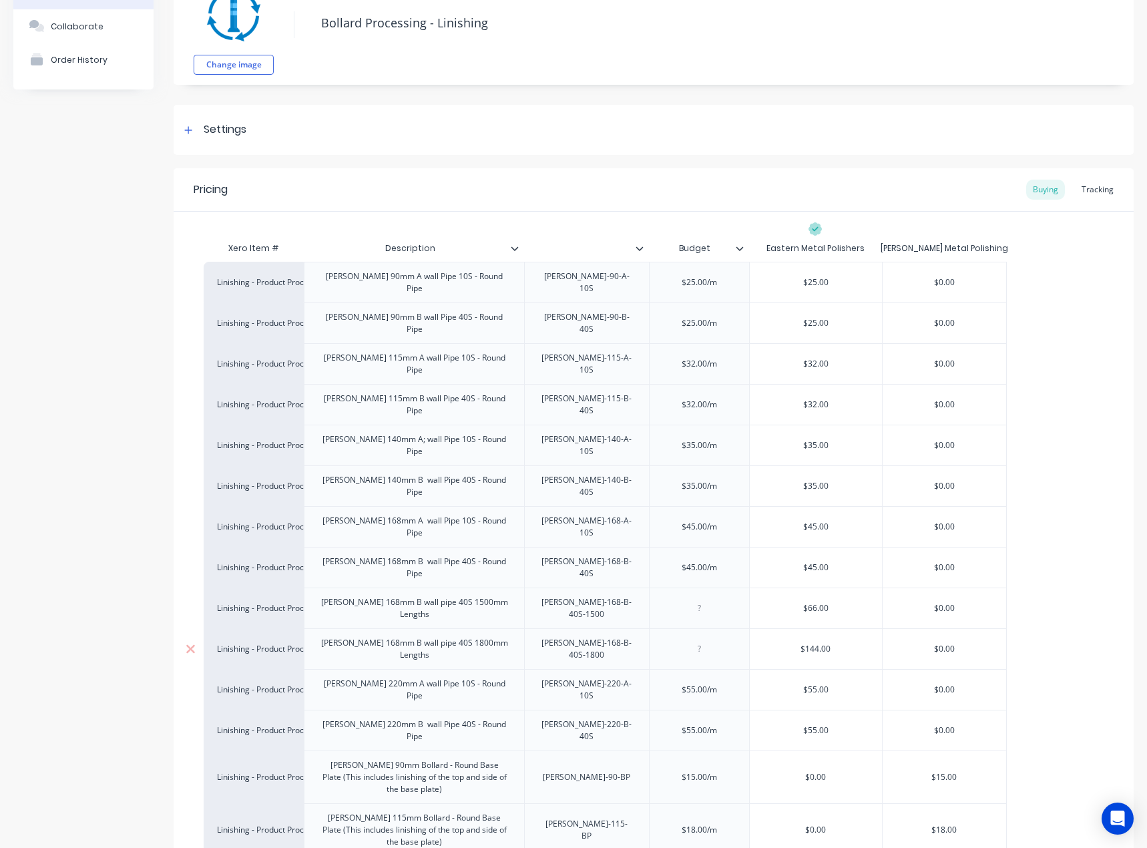
scroll to position [244, 0]
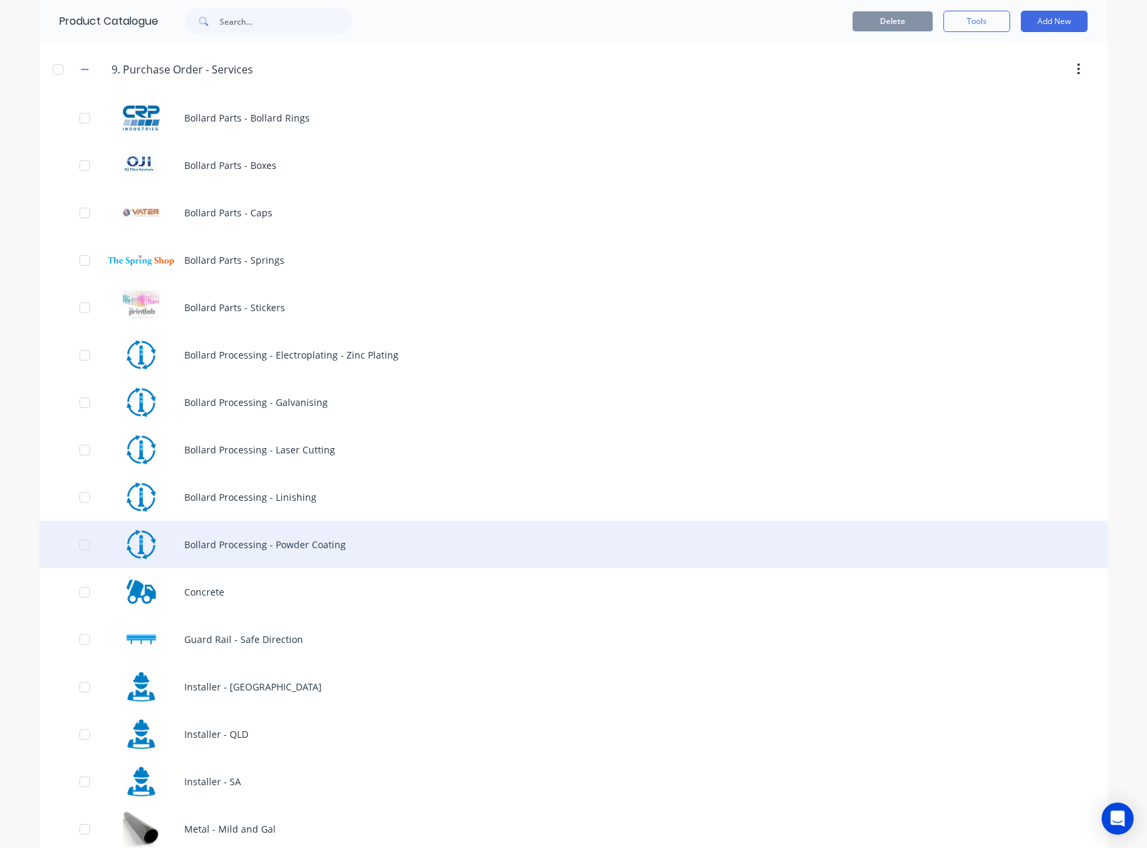
scroll to position [801, 0]
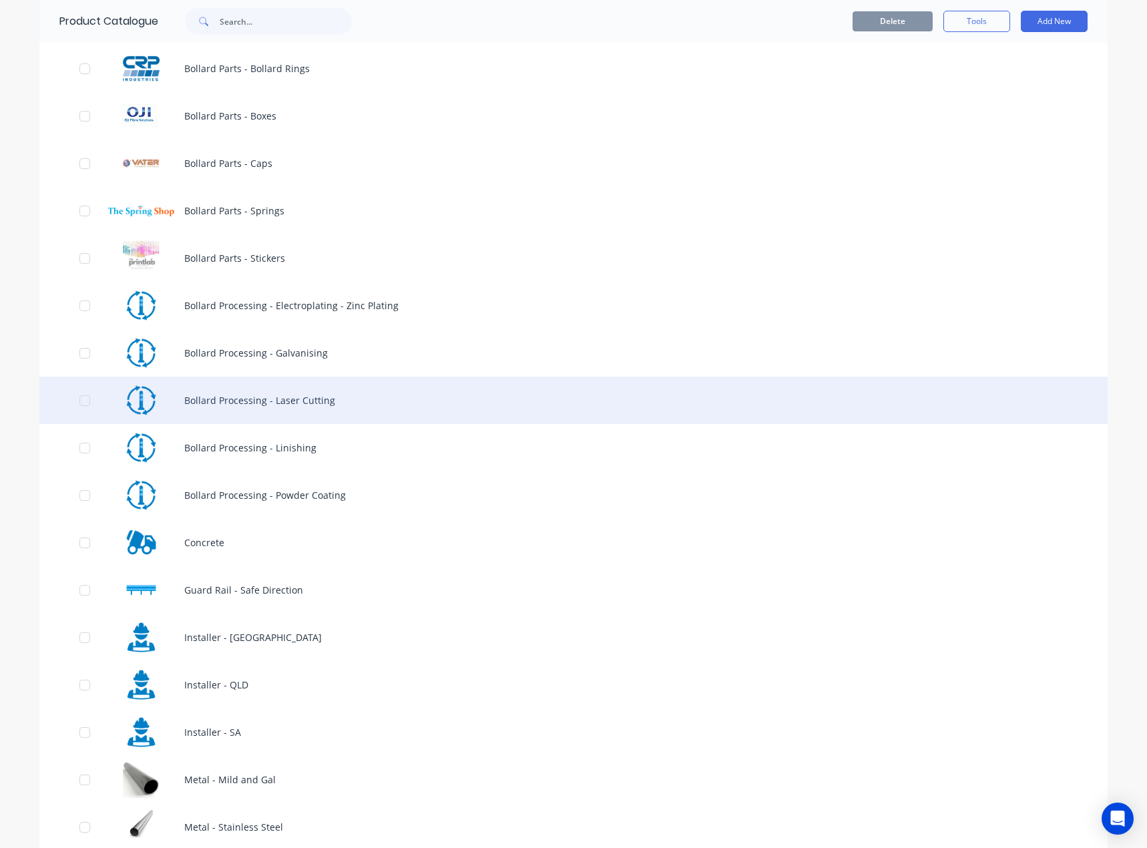
click at [353, 405] on div "Bollard Processing - Laser Cutting" at bounding box center [573, 400] width 1068 height 47
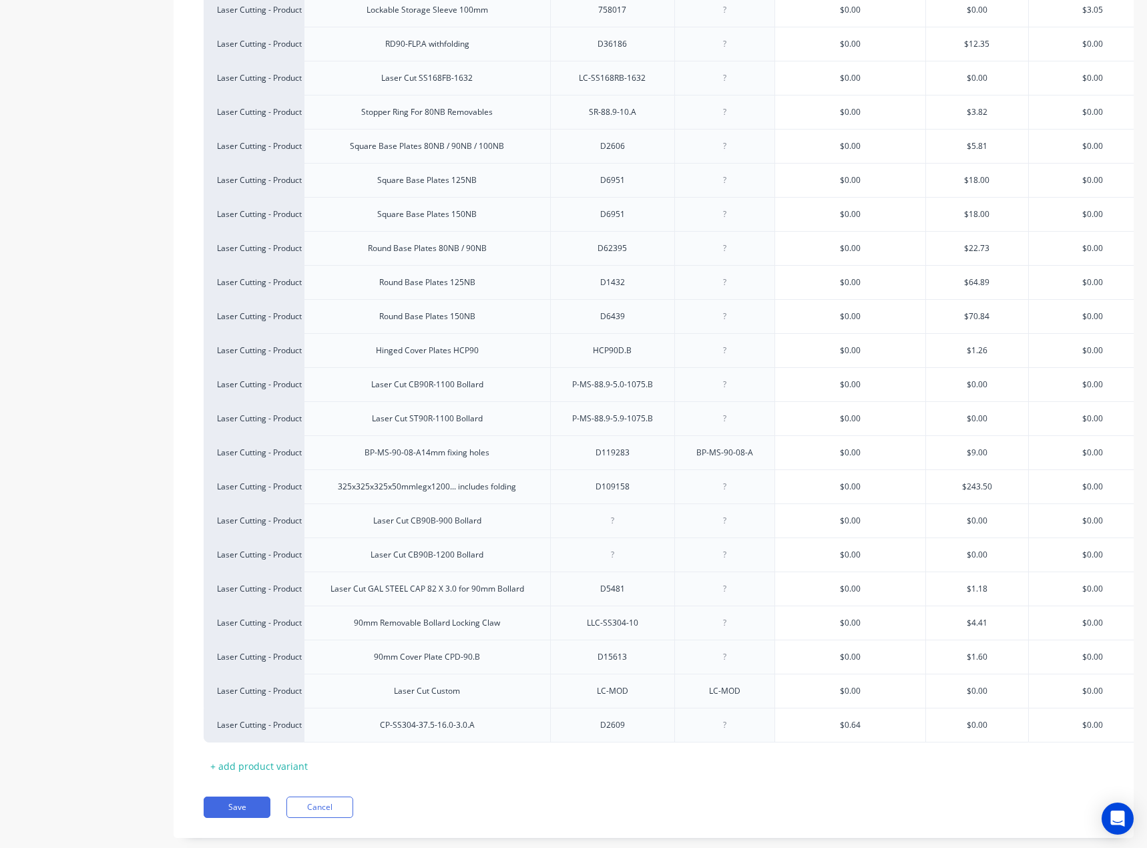
scroll to position [467, 0]
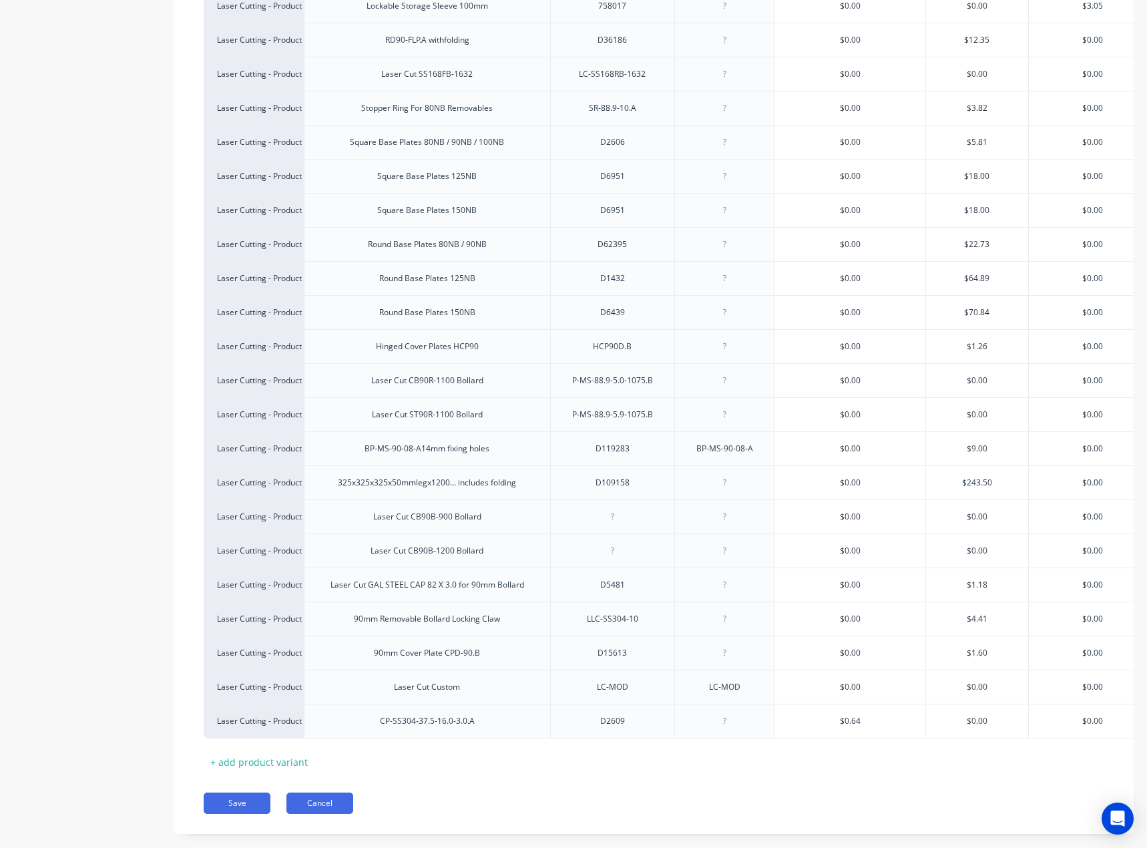
click at [350, 813] on button "Cancel" at bounding box center [319, 802] width 67 height 21
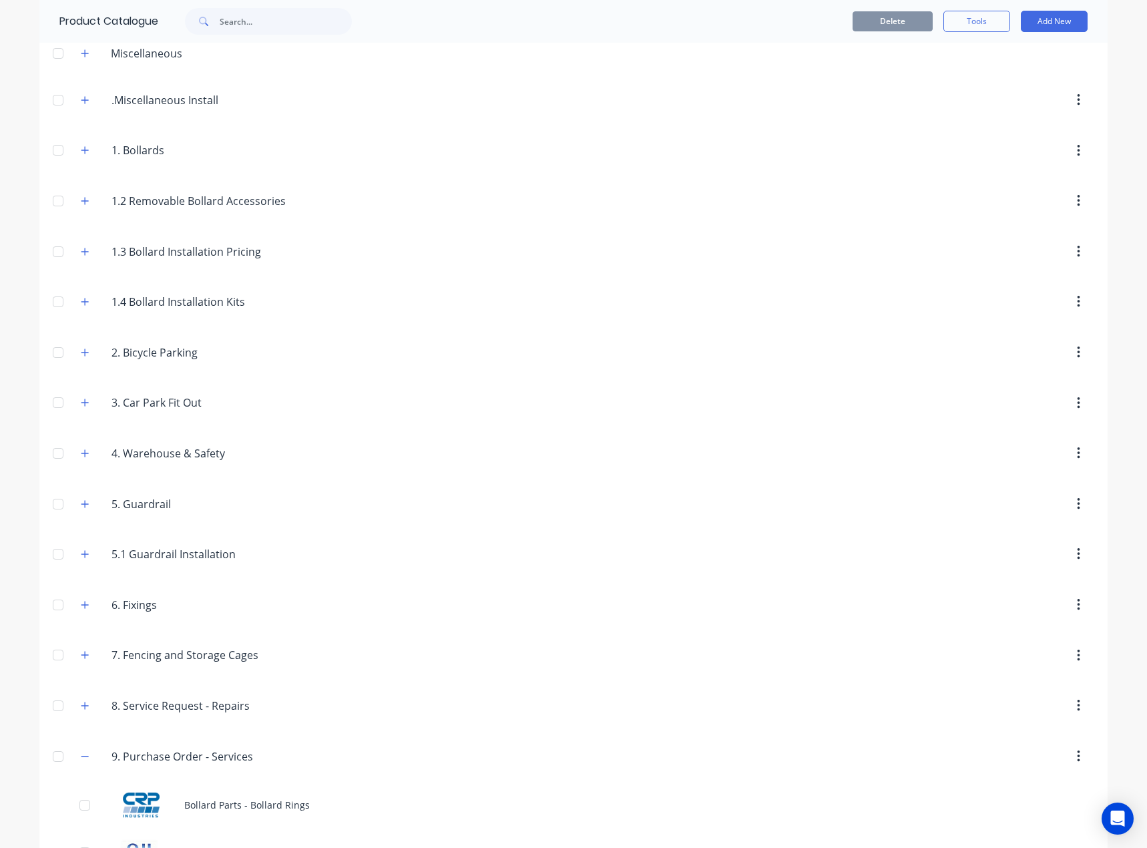
scroll to position [601, 0]
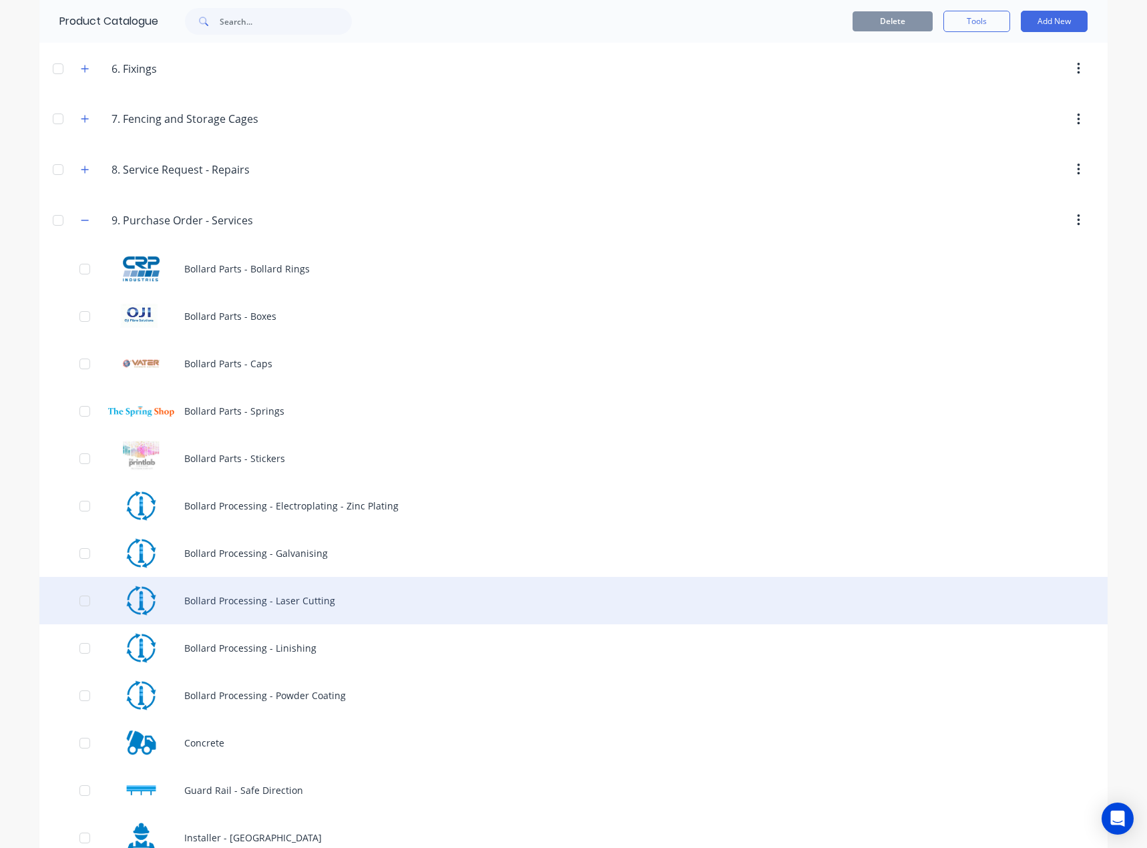
click at [308, 598] on div "Bollard Processing - Laser Cutting" at bounding box center [573, 600] width 1068 height 47
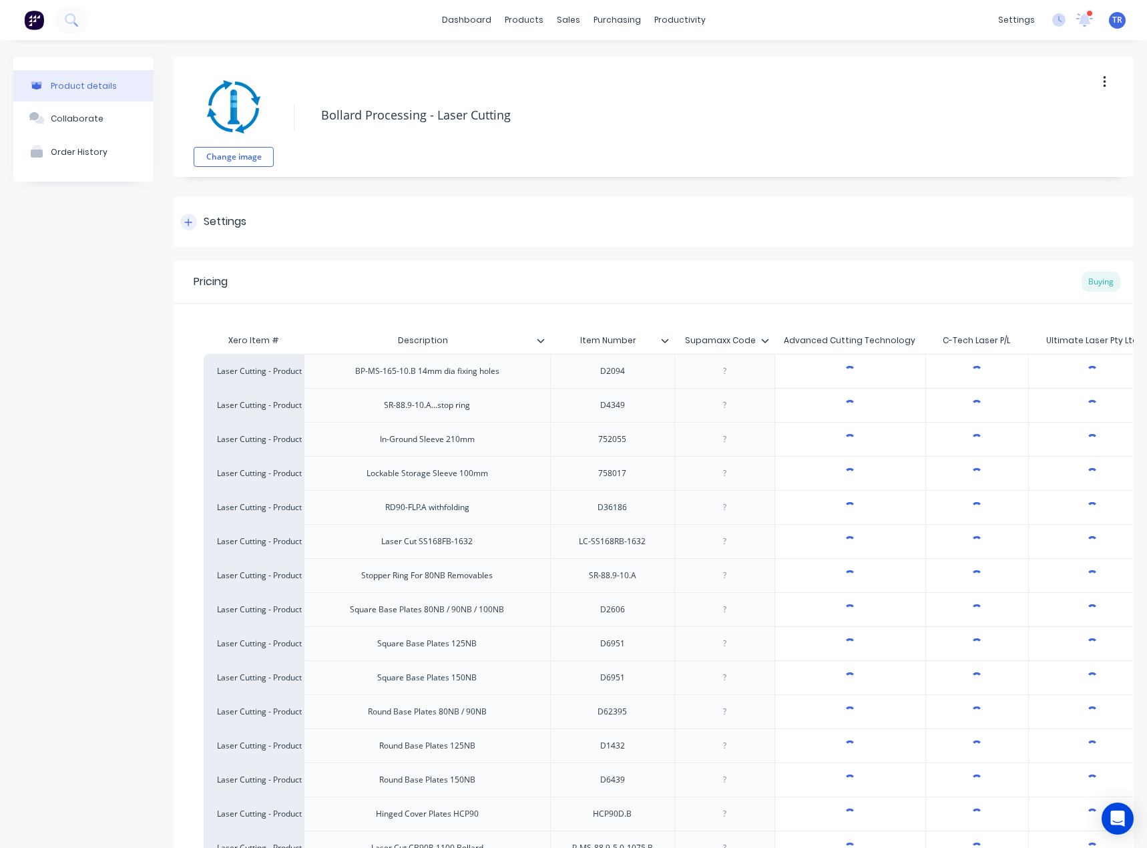
click at [354, 226] on div "Settings" at bounding box center [654, 222] width 960 height 50
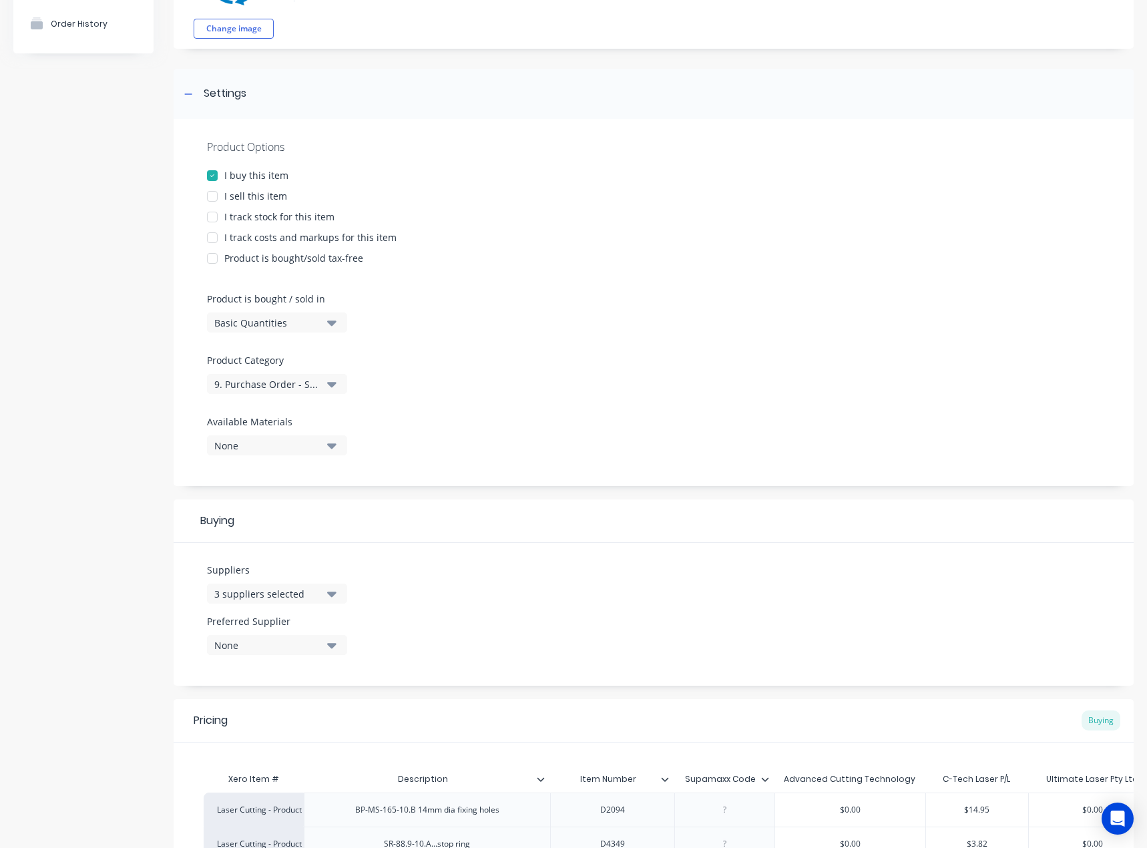
scroll to position [134, 0]
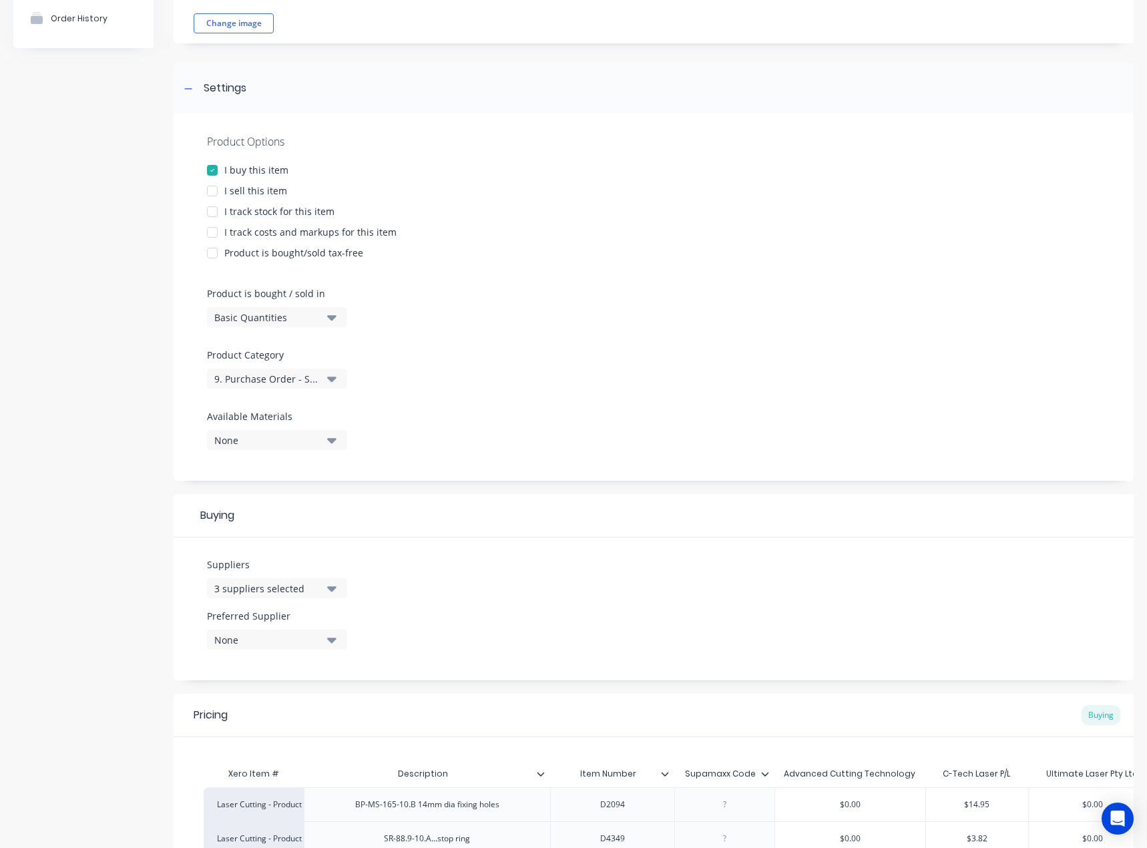
click at [300, 317] on div "Basic Quantities" at bounding box center [267, 317] width 107 height 14
click at [302, 317] on div "Basic Quantities" at bounding box center [267, 317] width 107 height 14
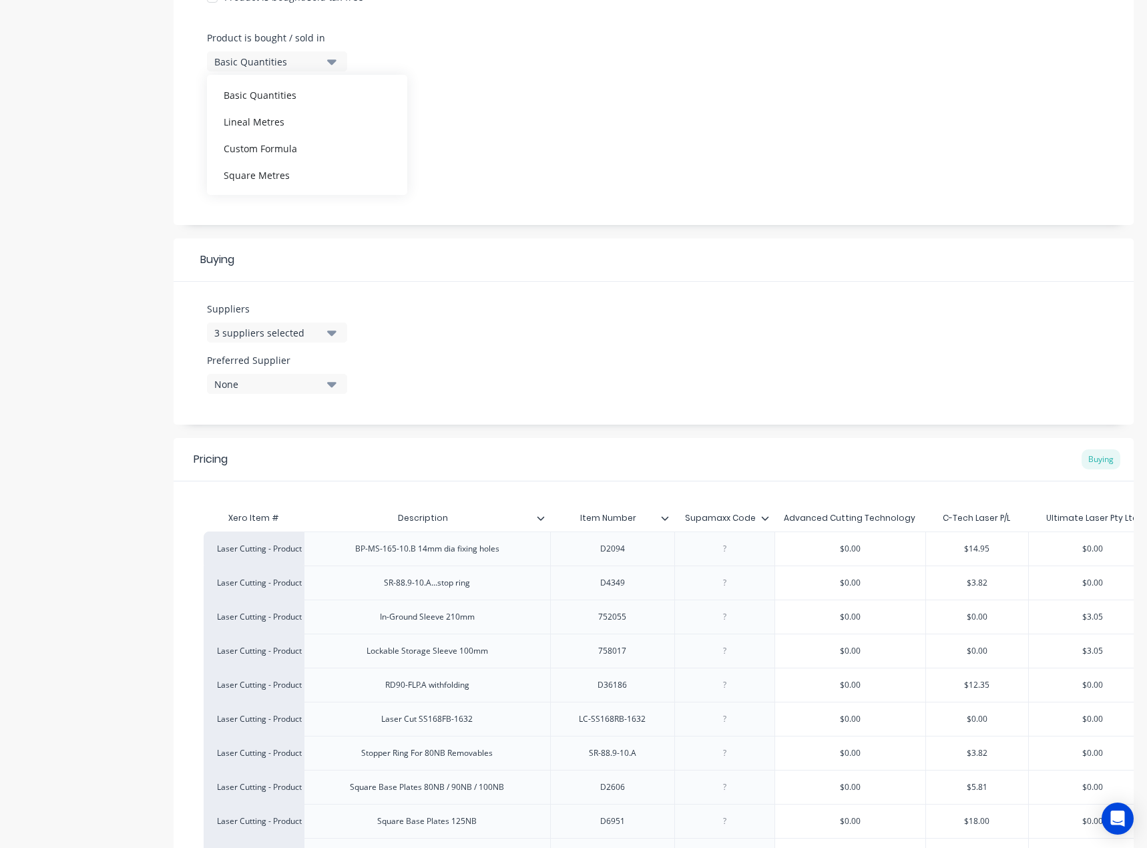
scroll to position [1067, 0]
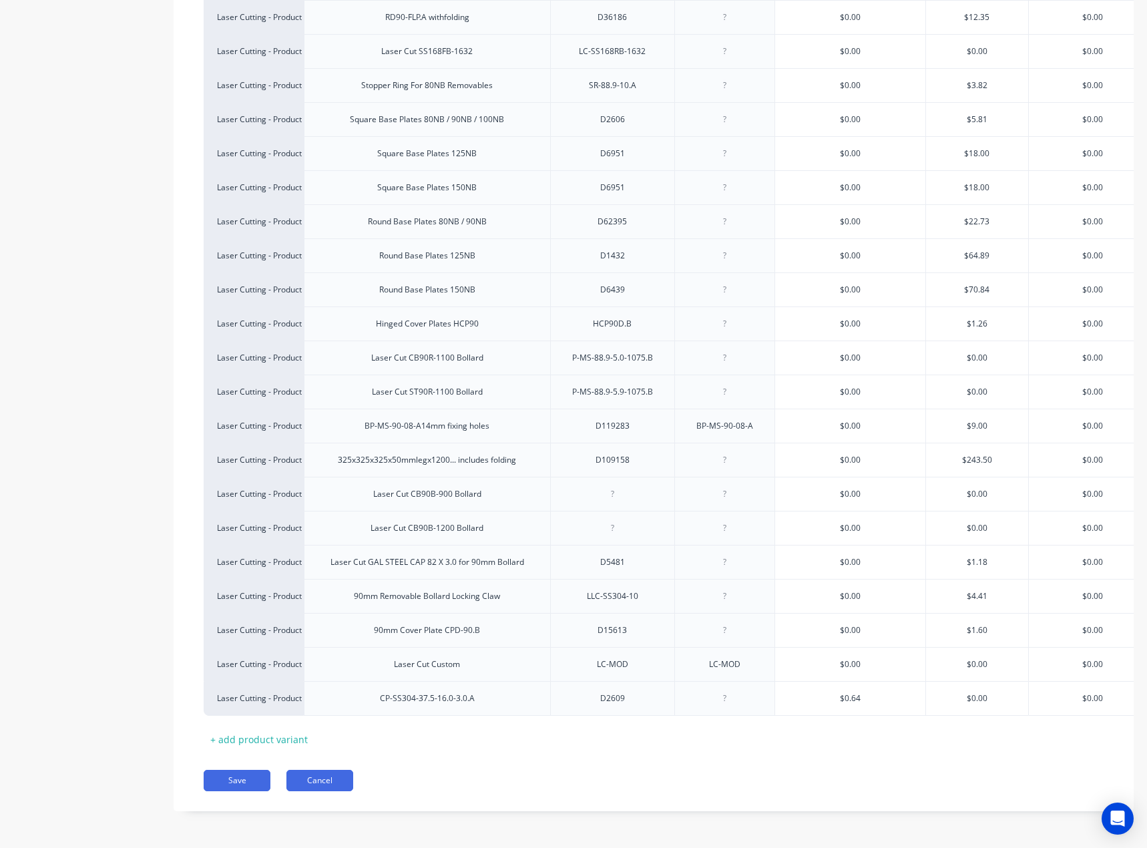
click at [338, 786] on button "Cancel" at bounding box center [319, 780] width 67 height 21
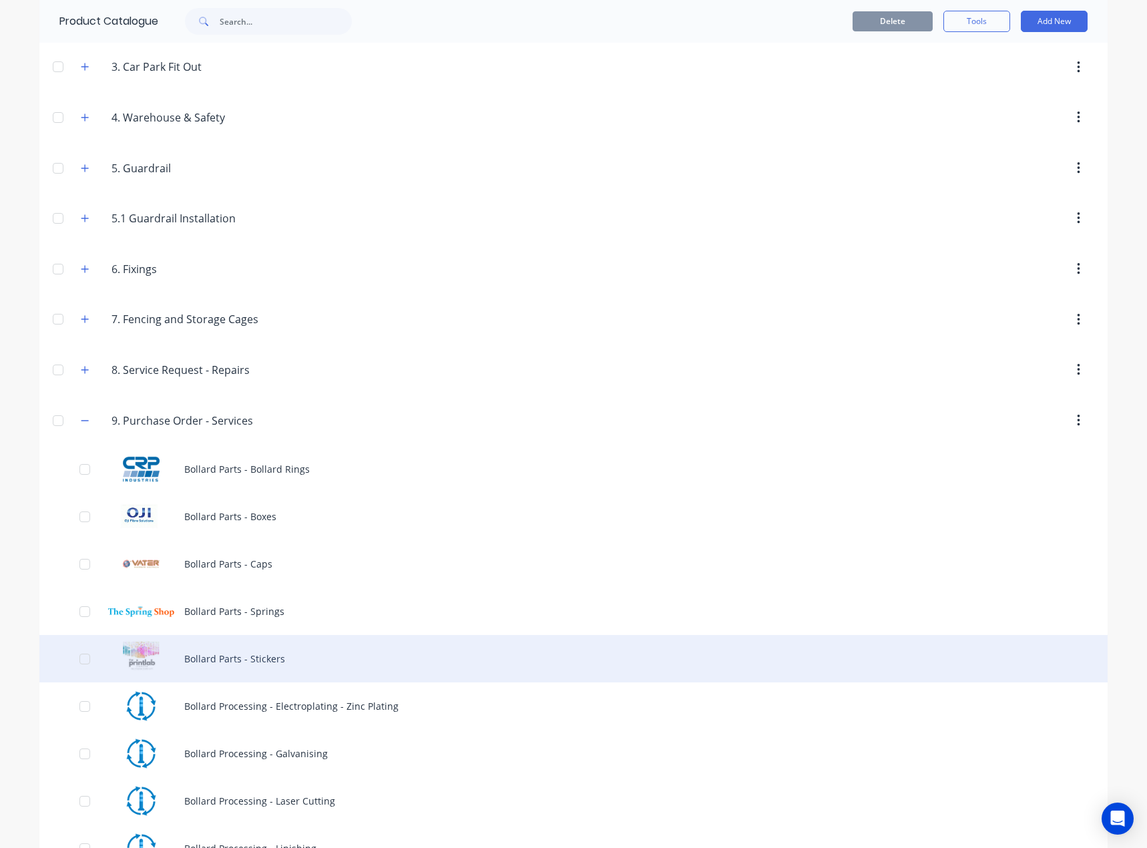
scroll to position [467, 0]
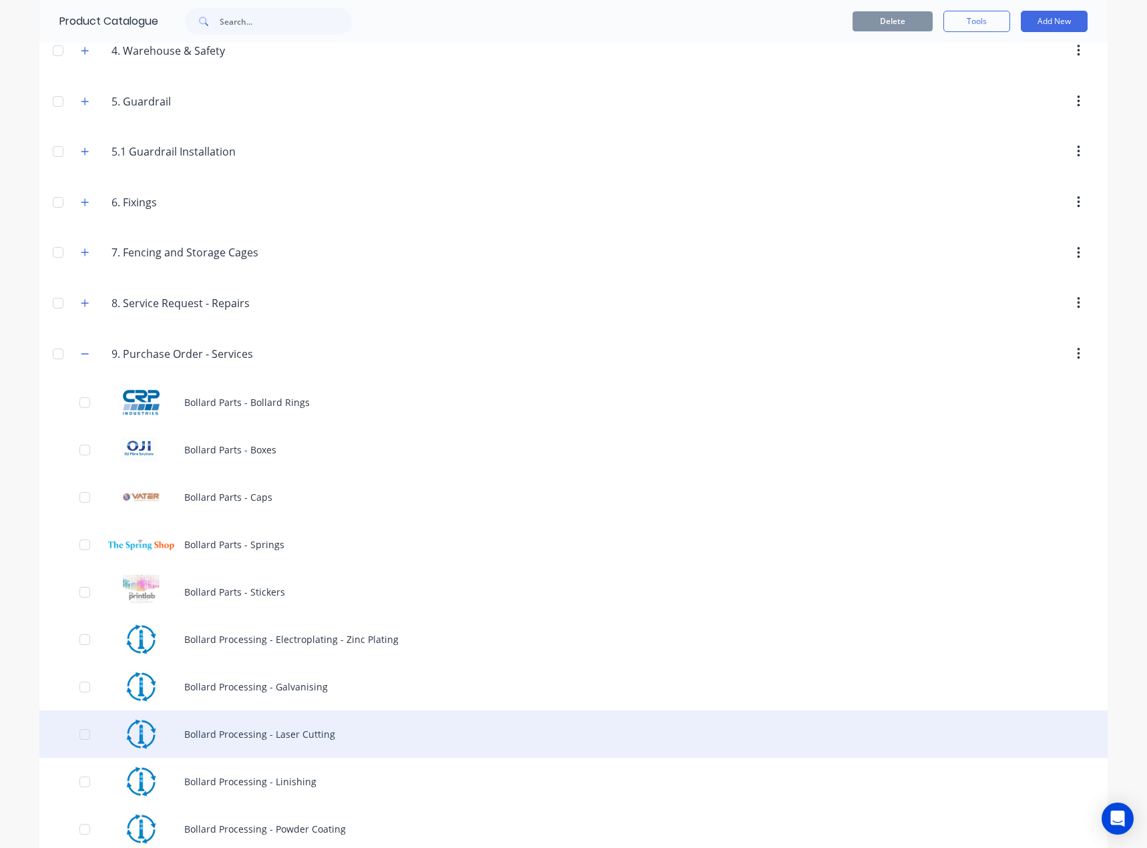
click at [330, 730] on div "Bollard Processing - Laser Cutting" at bounding box center [573, 733] width 1068 height 47
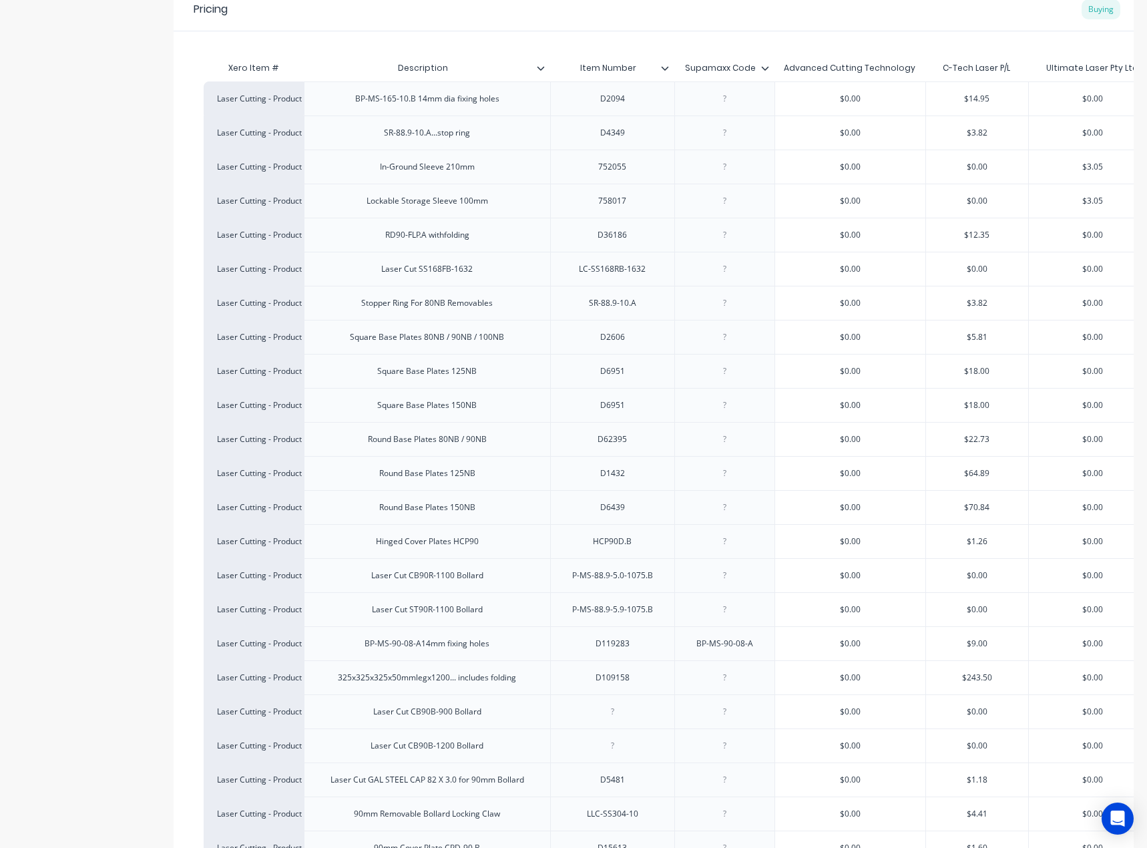
scroll to position [500, 0]
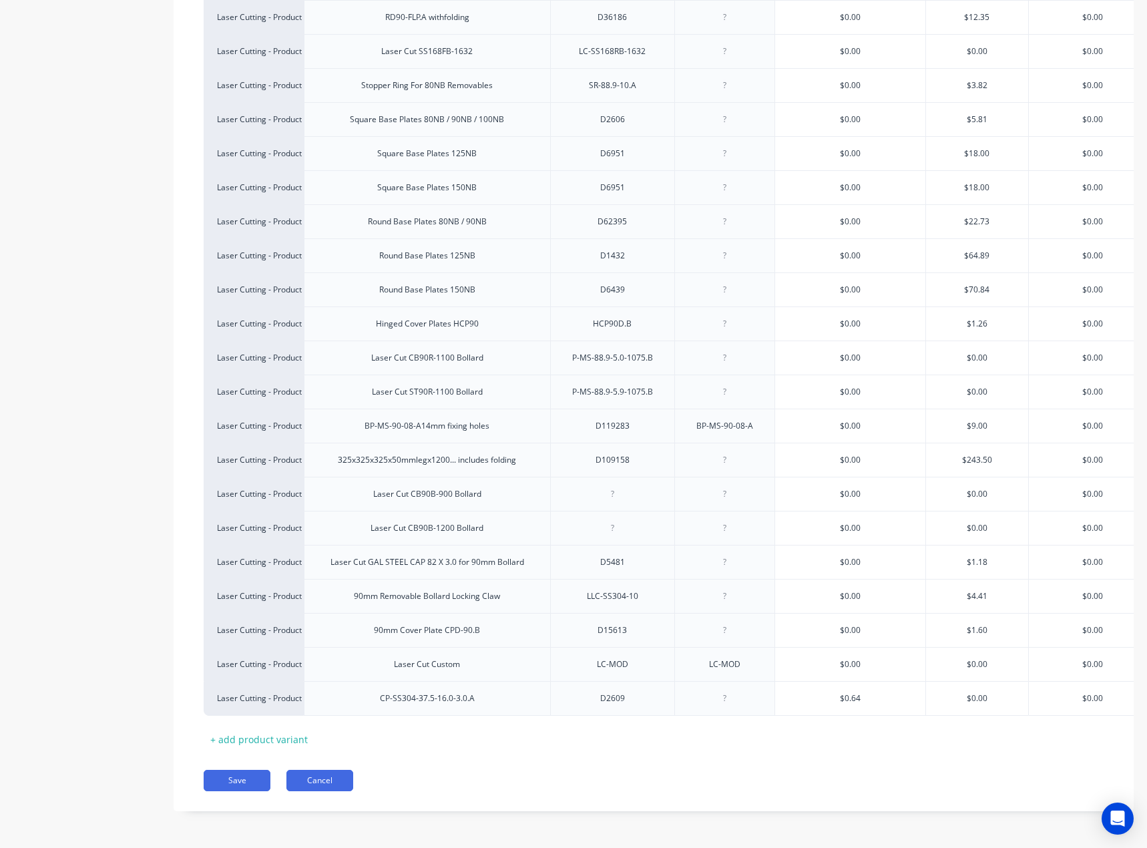
click at [328, 772] on button "Cancel" at bounding box center [319, 780] width 67 height 21
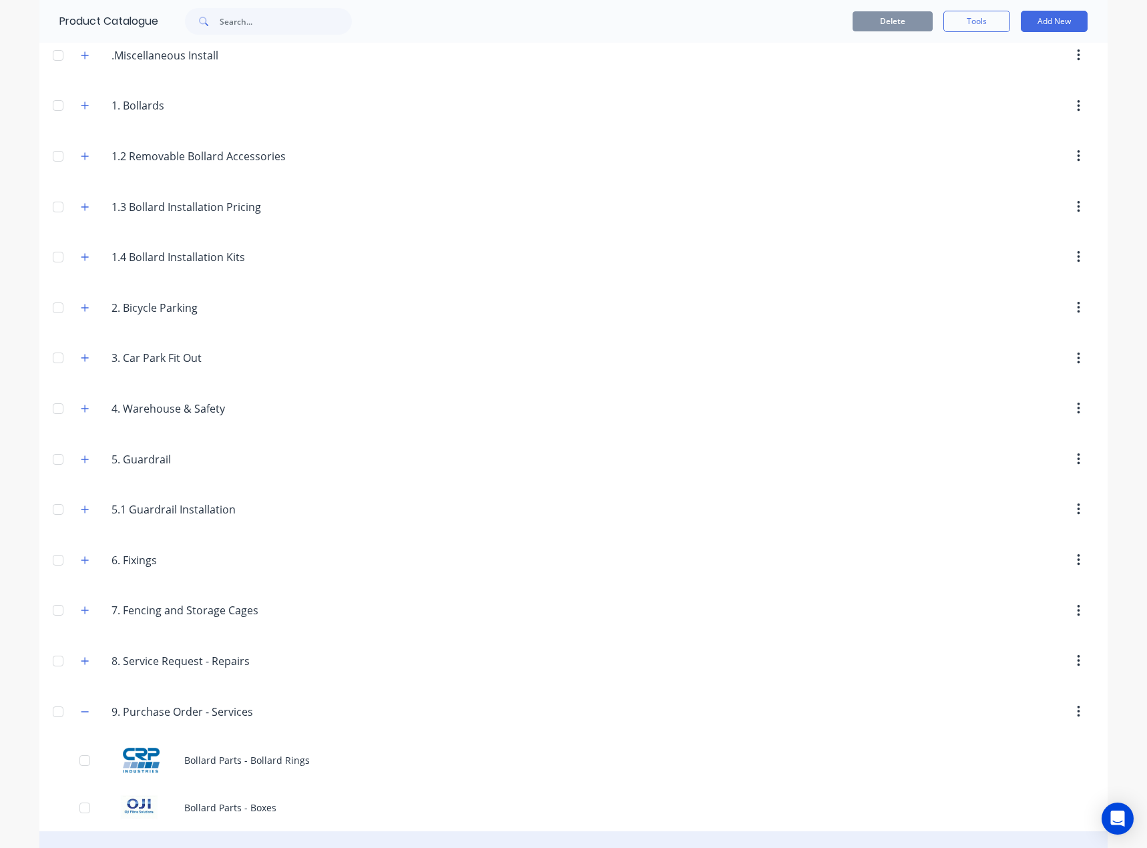
scroll to position [534, 0]
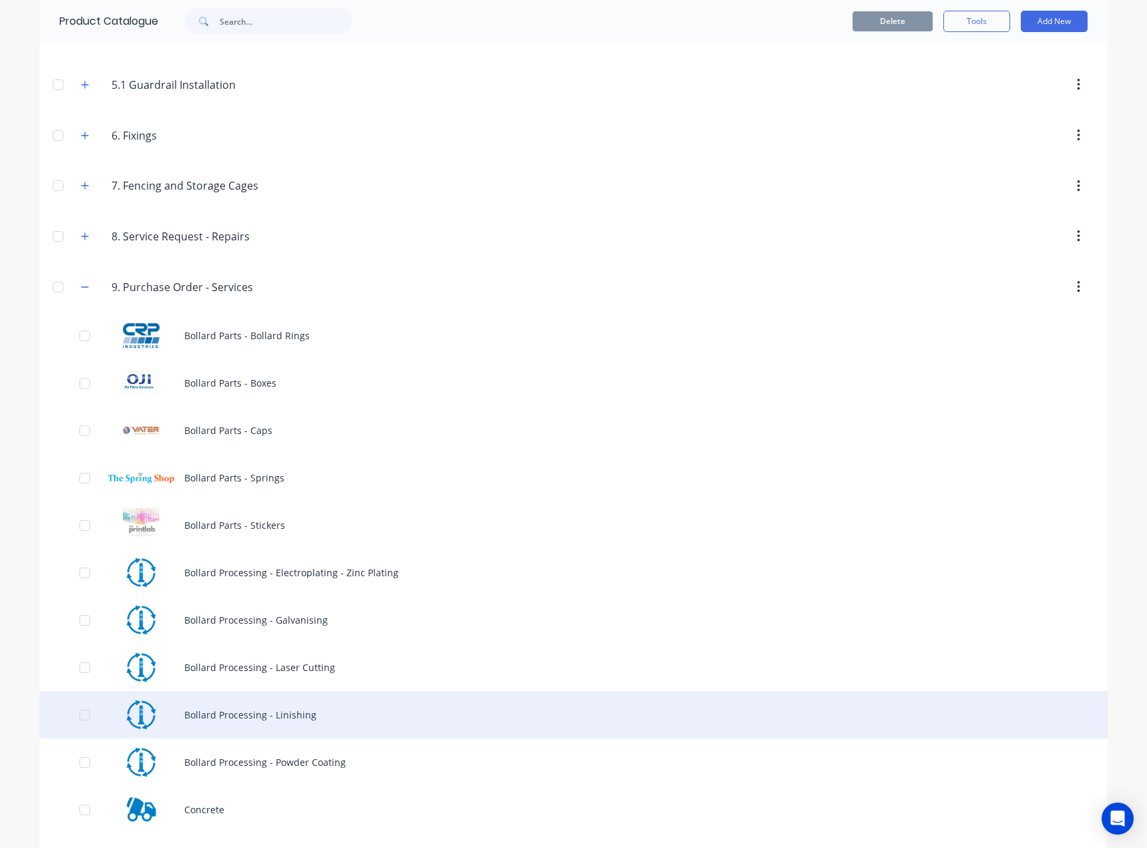
click at [354, 707] on div "Bollard Processing - Linishing" at bounding box center [573, 714] width 1068 height 47
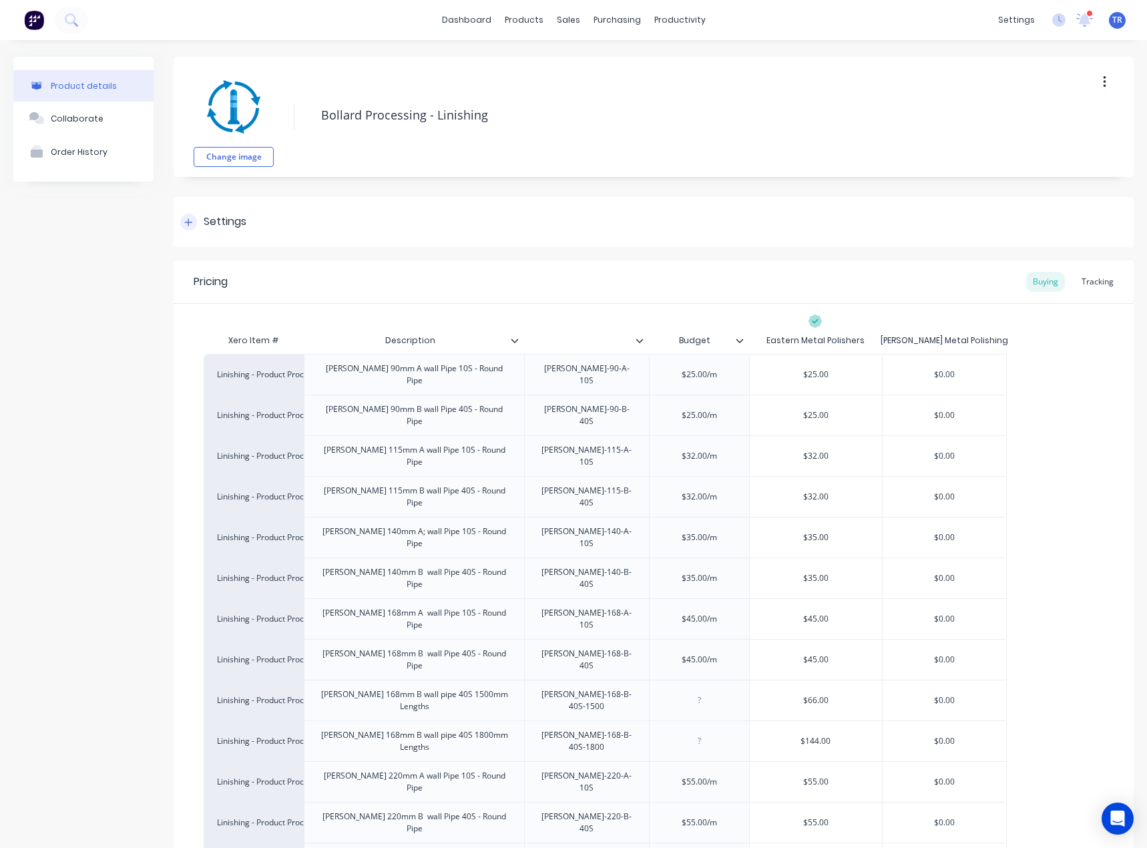
click at [369, 216] on div "Settings" at bounding box center [654, 222] width 960 height 50
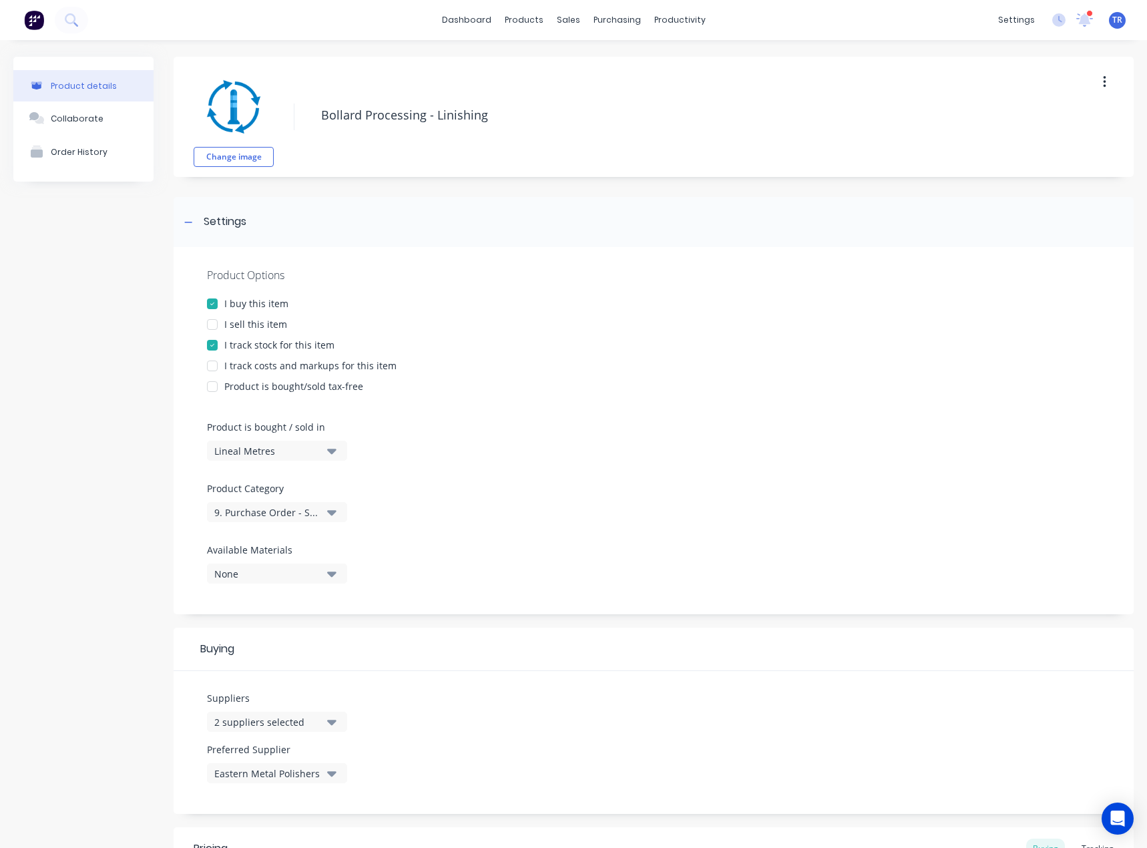
click at [307, 448] on div "Lineal Metres" at bounding box center [267, 451] width 107 height 14
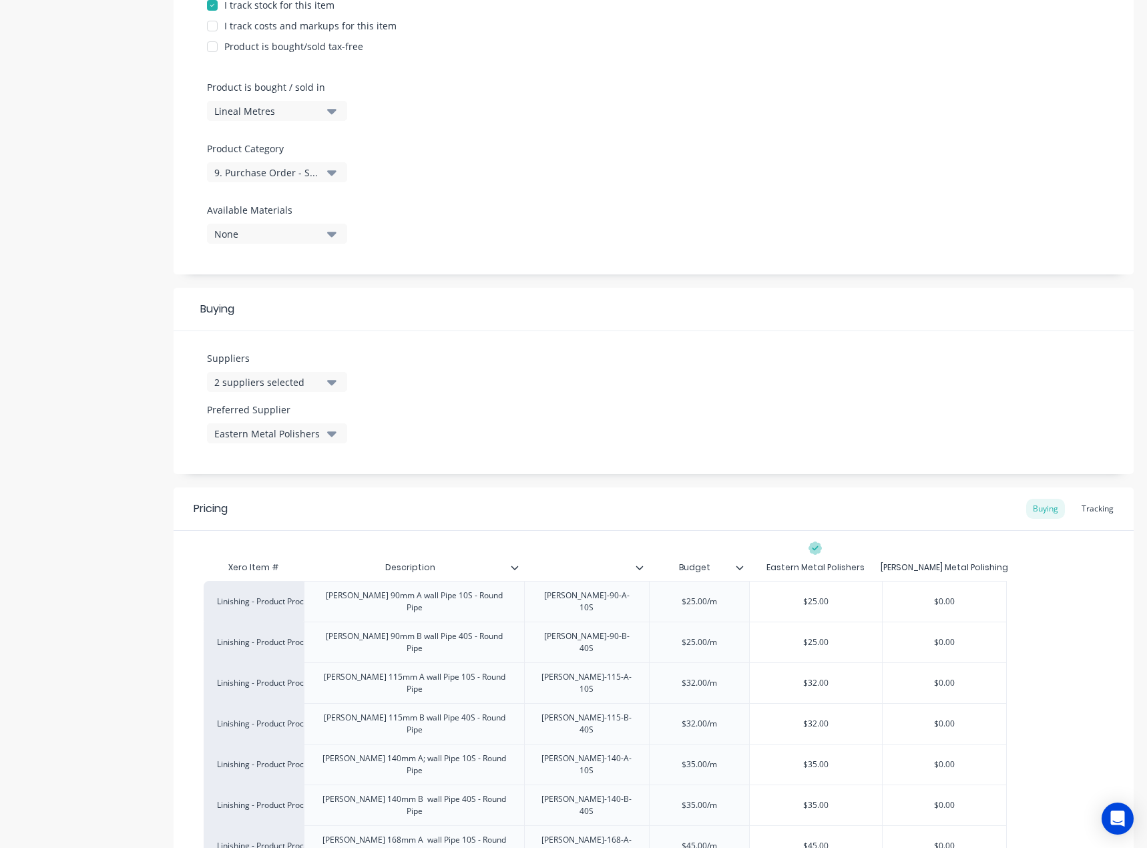
scroll to position [334, 0]
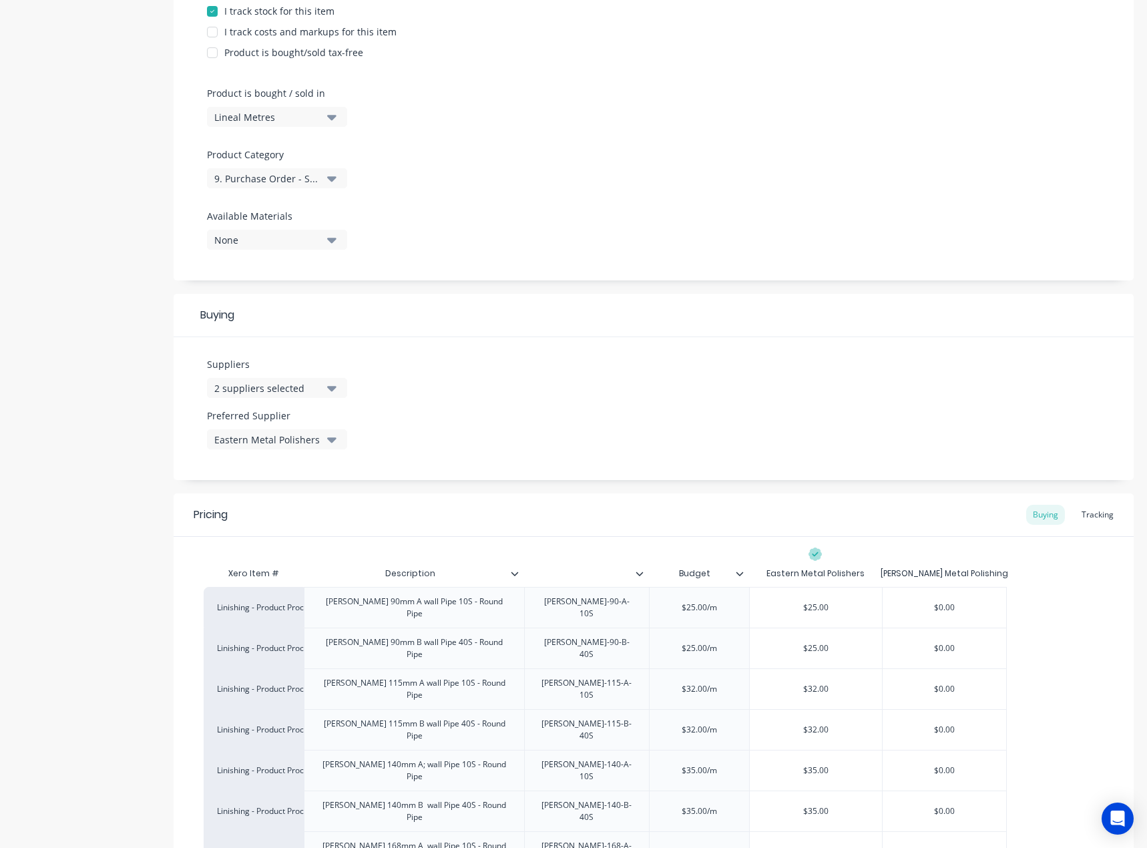
click at [312, 121] on div "Lineal Metres" at bounding box center [267, 117] width 107 height 14
click at [584, 156] on div "Product Options I buy this item I sell this item I track stock for this item I …" at bounding box center [654, 96] width 960 height 367
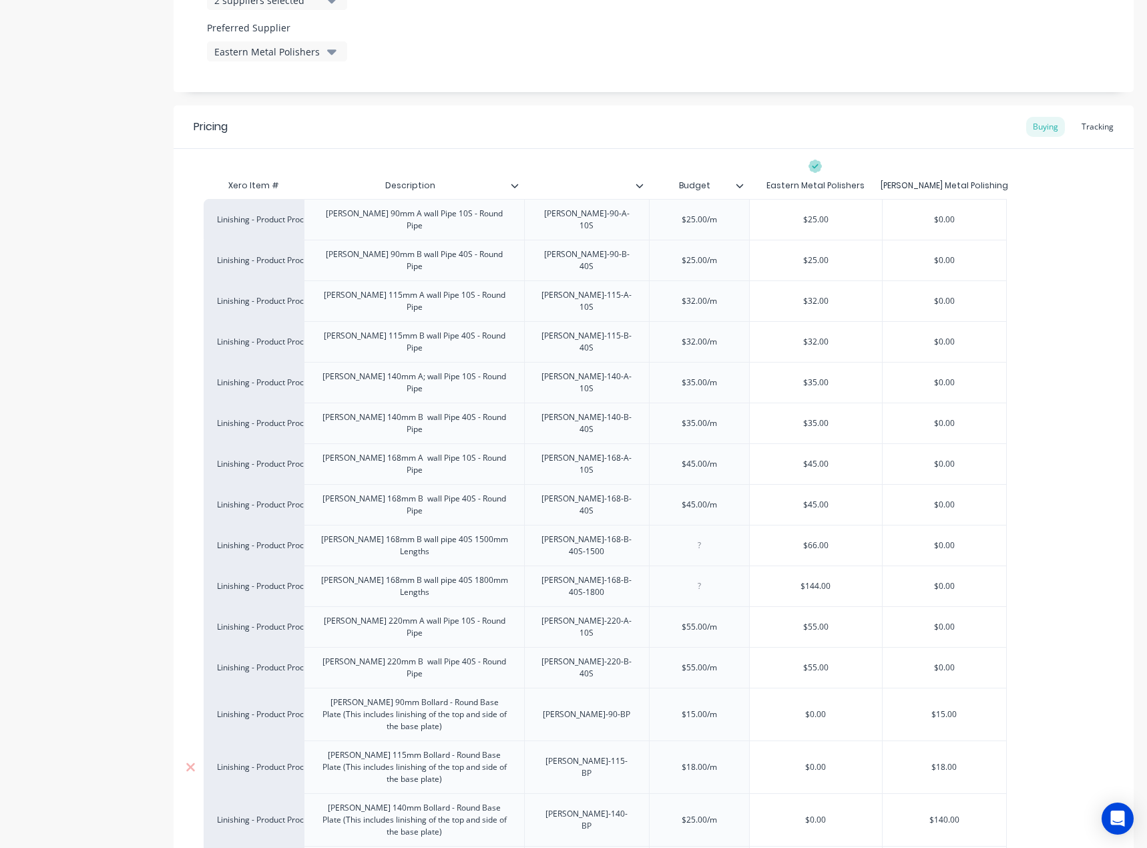
scroll to position [878, 0]
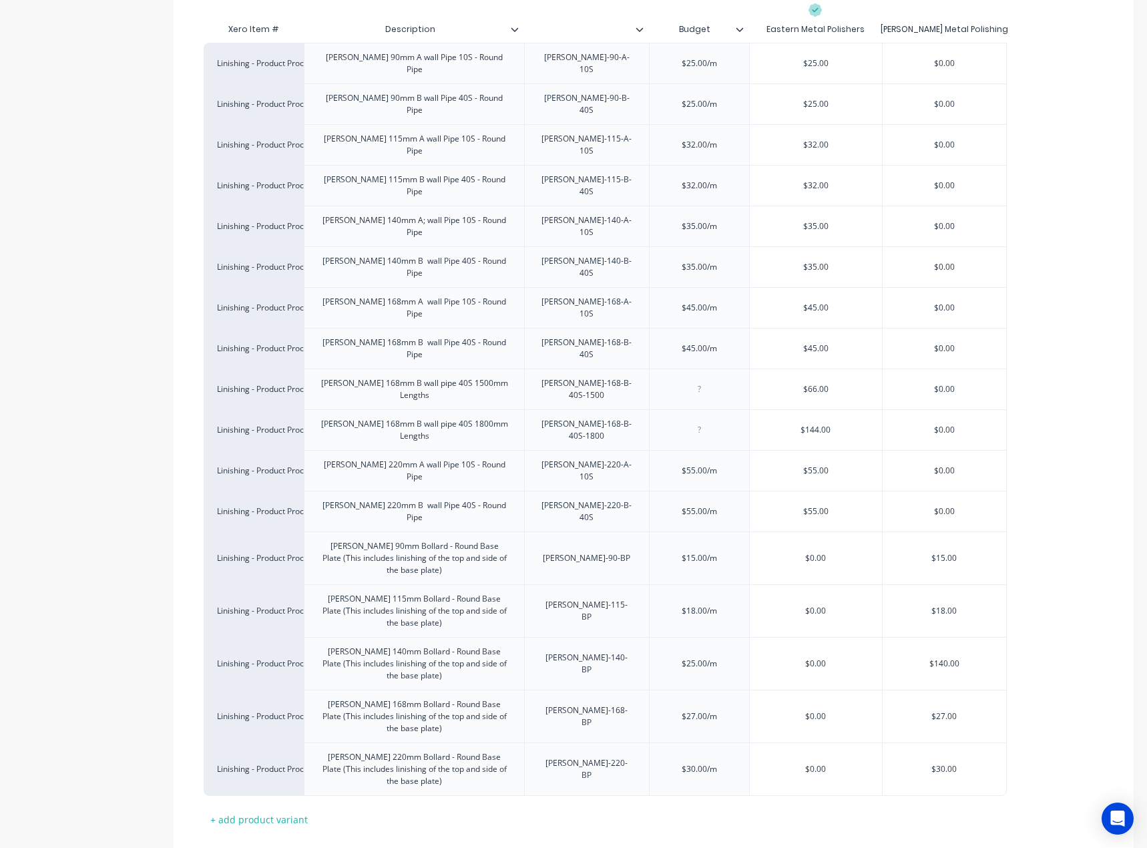
click at [237, 847] on button "Save" at bounding box center [237, 860] width 67 height 21
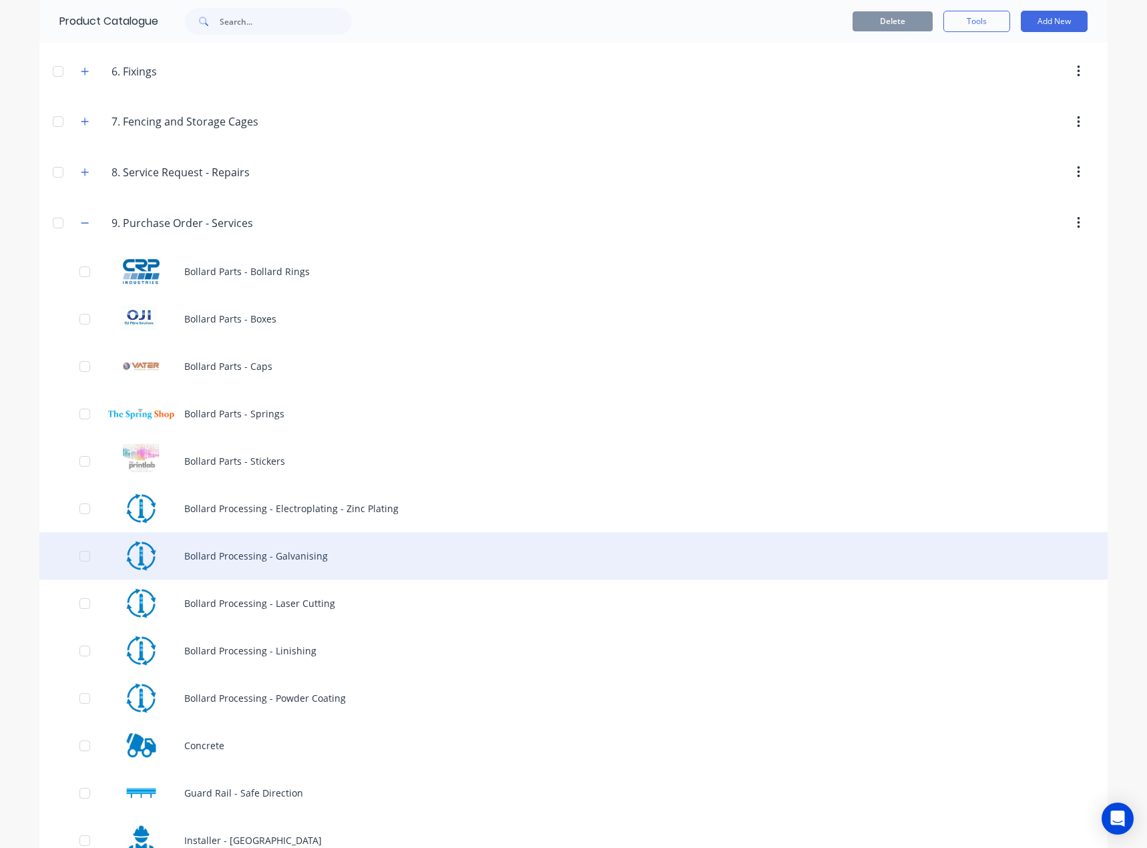
scroll to position [601, 0]
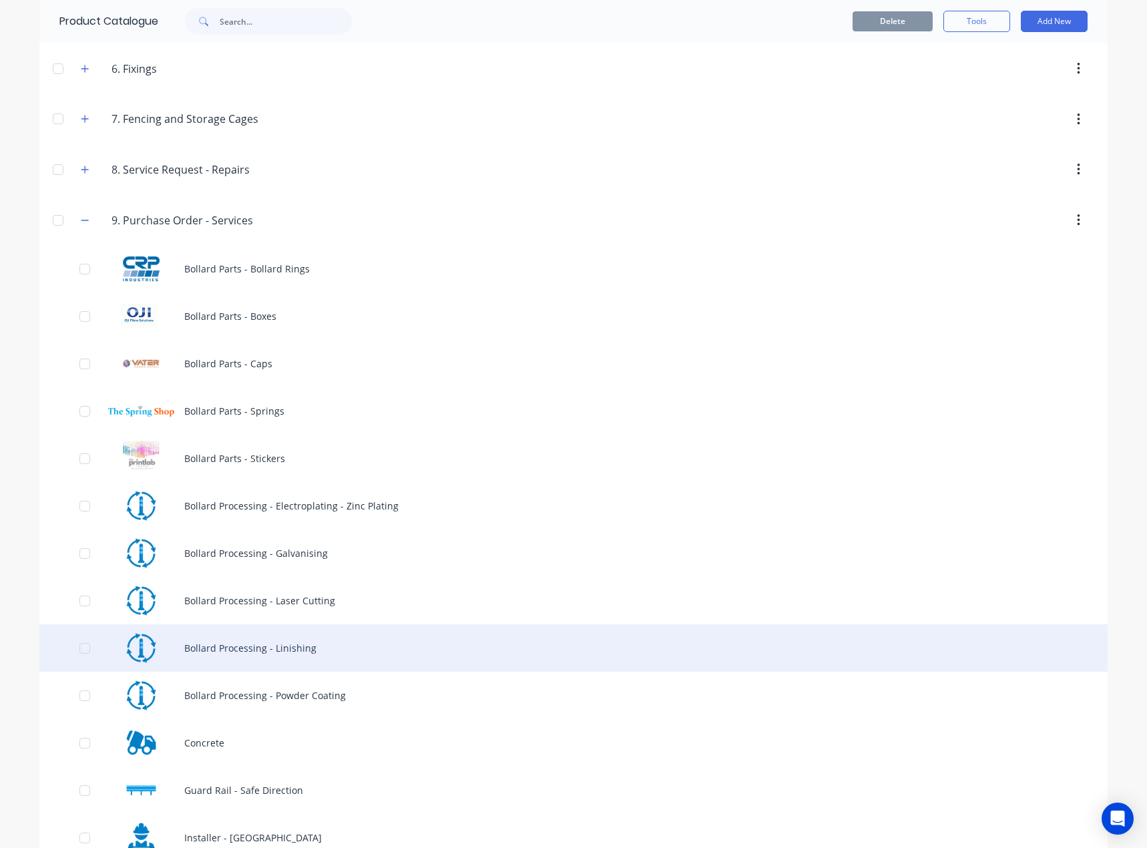
click at [429, 652] on div "Bollard Processing - Linishing" at bounding box center [573, 647] width 1068 height 47
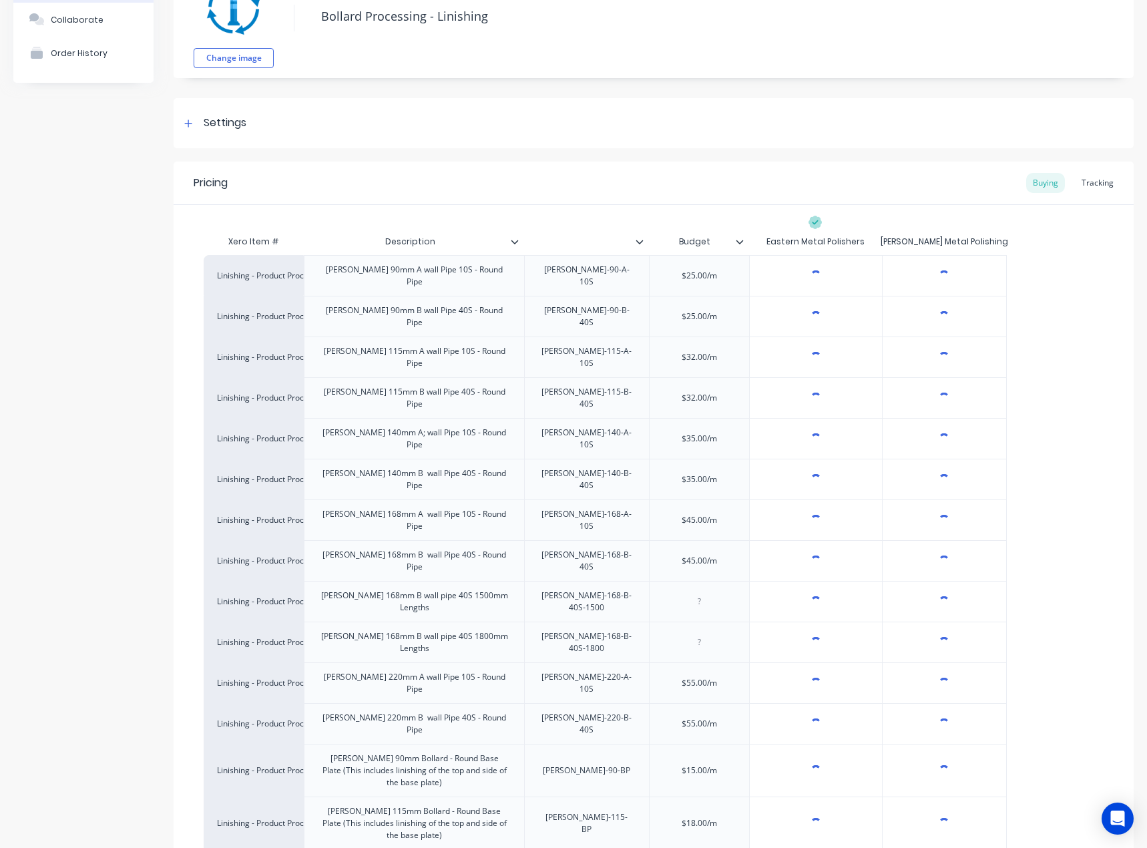
type textarea "x"
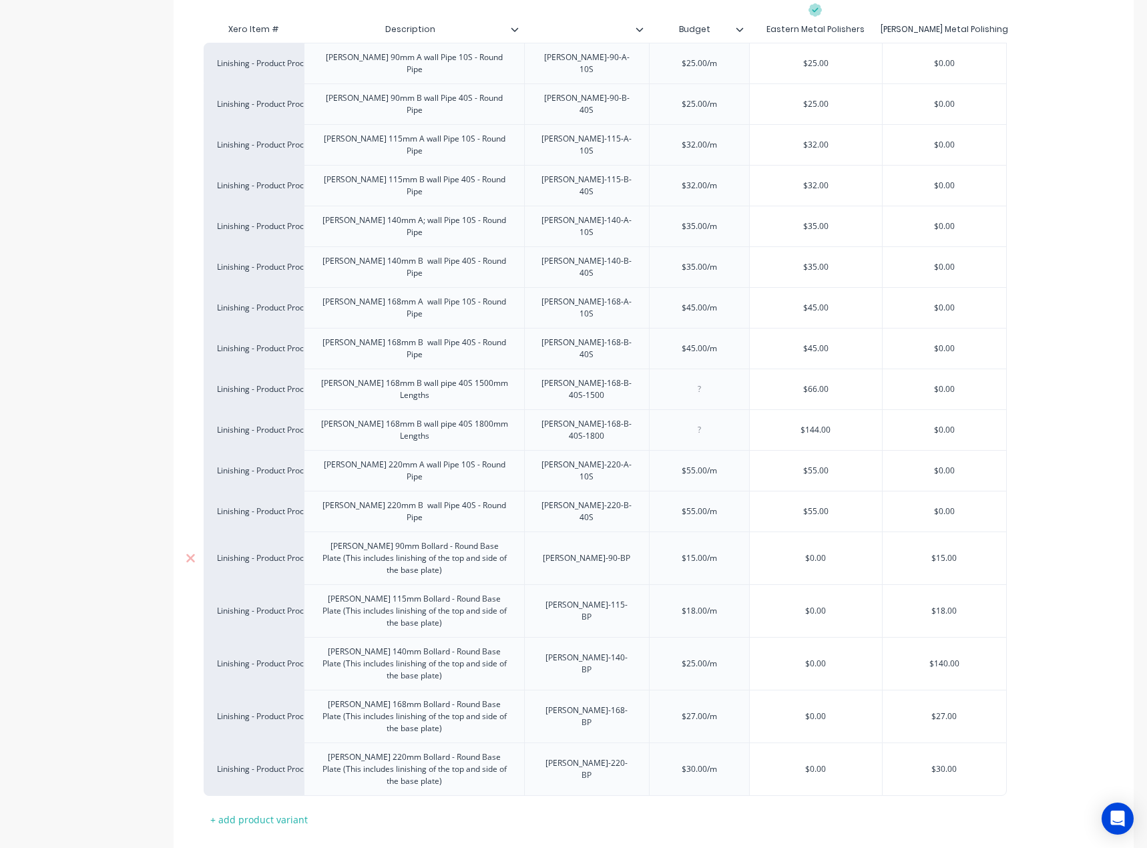
click at [711, 549] on div "$15.00/m" at bounding box center [699, 557] width 67 height 17
click at [725, 543] on div "This is a QTY Price" at bounding box center [699, 557] width 89 height 29
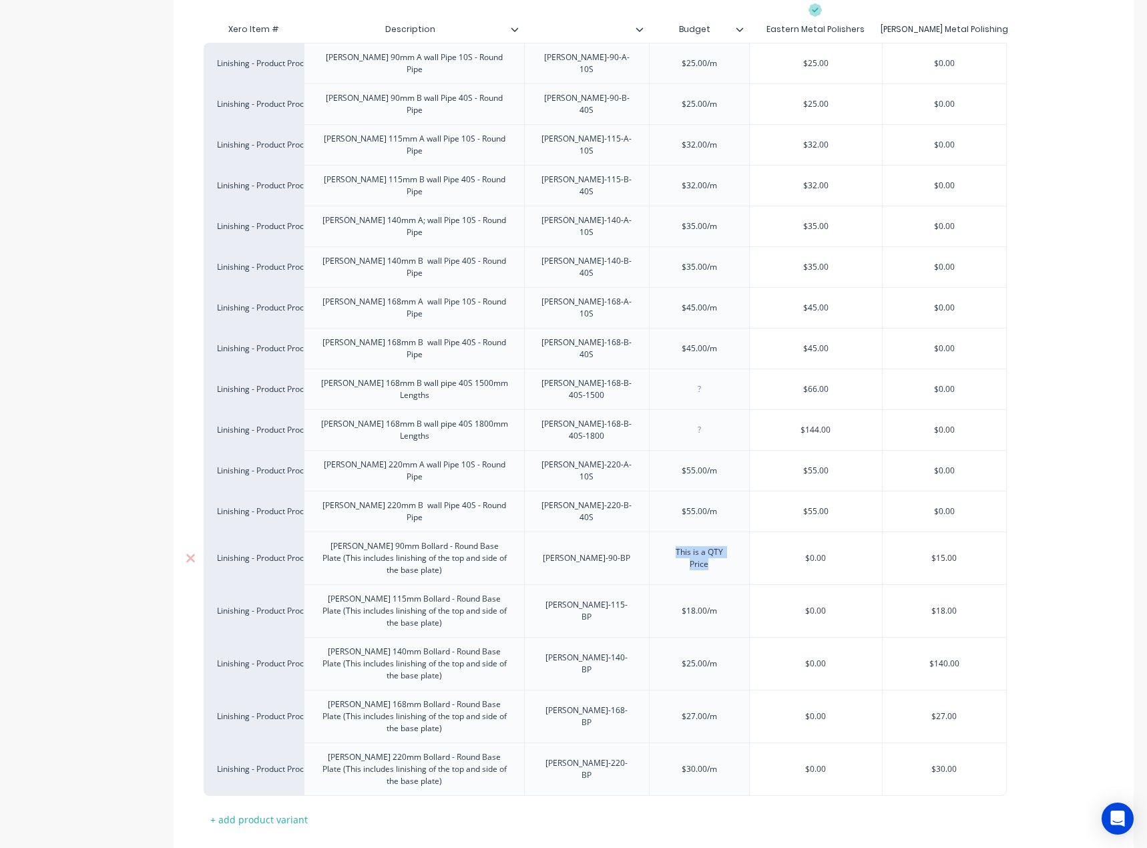
click at [725, 543] on div "This is a QTY Price" at bounding box center [699, 557] width 89 height 29
copy div "This is a QTY Price"
click at [702, 602] on div "$18.00/m" at bounding box center [699, 610] width 67 height 17
type textarea "x"
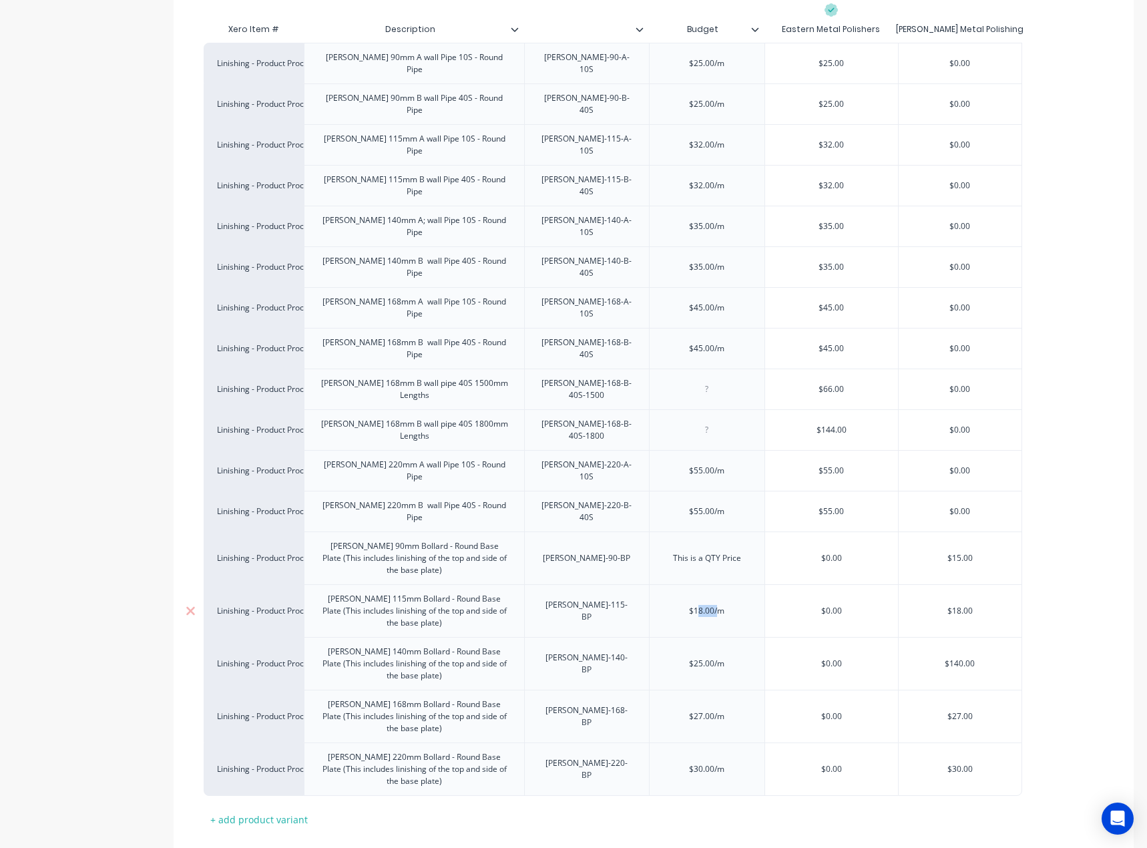
click at [702, 602] on div "$18.00/m" at bounding box center [707, 610] width 67 height 17
paste div
type textarea "x"
click at [712, 655] on div "$25.00/m" at bounding box center [707, 663] width 67 height 17
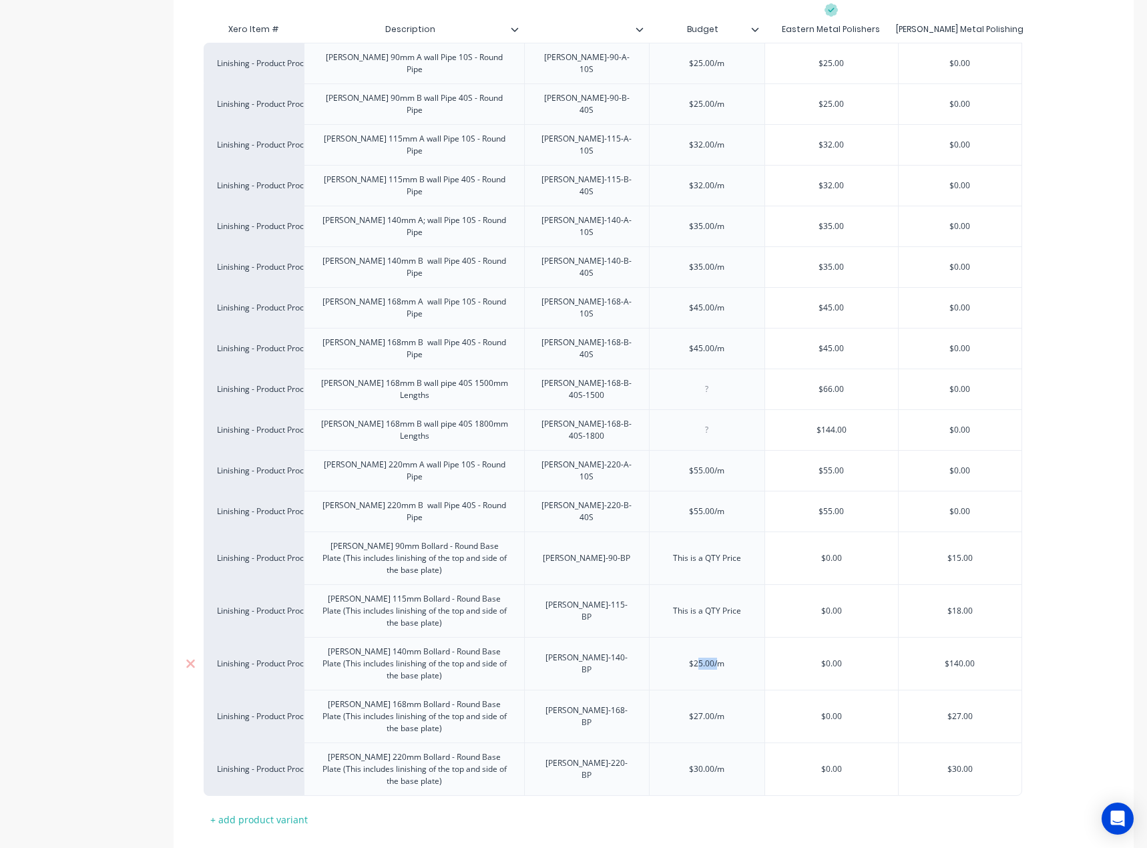
click at [712, 655] on div "$25.00/m" at bounding box center [707, 663] width 67 height 17
paste div
type textarea "x"
click at [711, 708] on div "$27.00/m" at bounding box center [707, 716] width 67 height 17
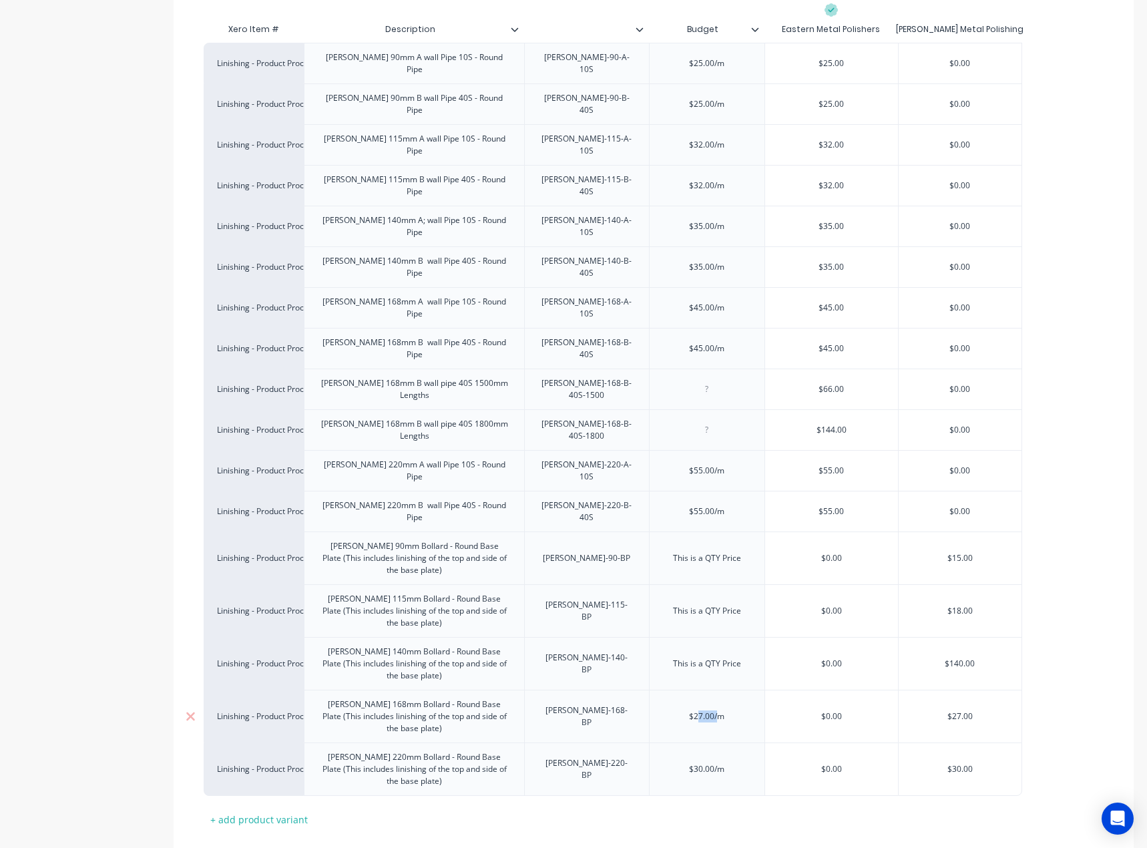
click at [711, 708] on div "$27.00/m" at bounding box center [707, 716] width 67 height 17
paste div
type textarea "x"
click at [707, 760] on div "$30.00/m" at bounding box center [707, 768] width 67 height 17
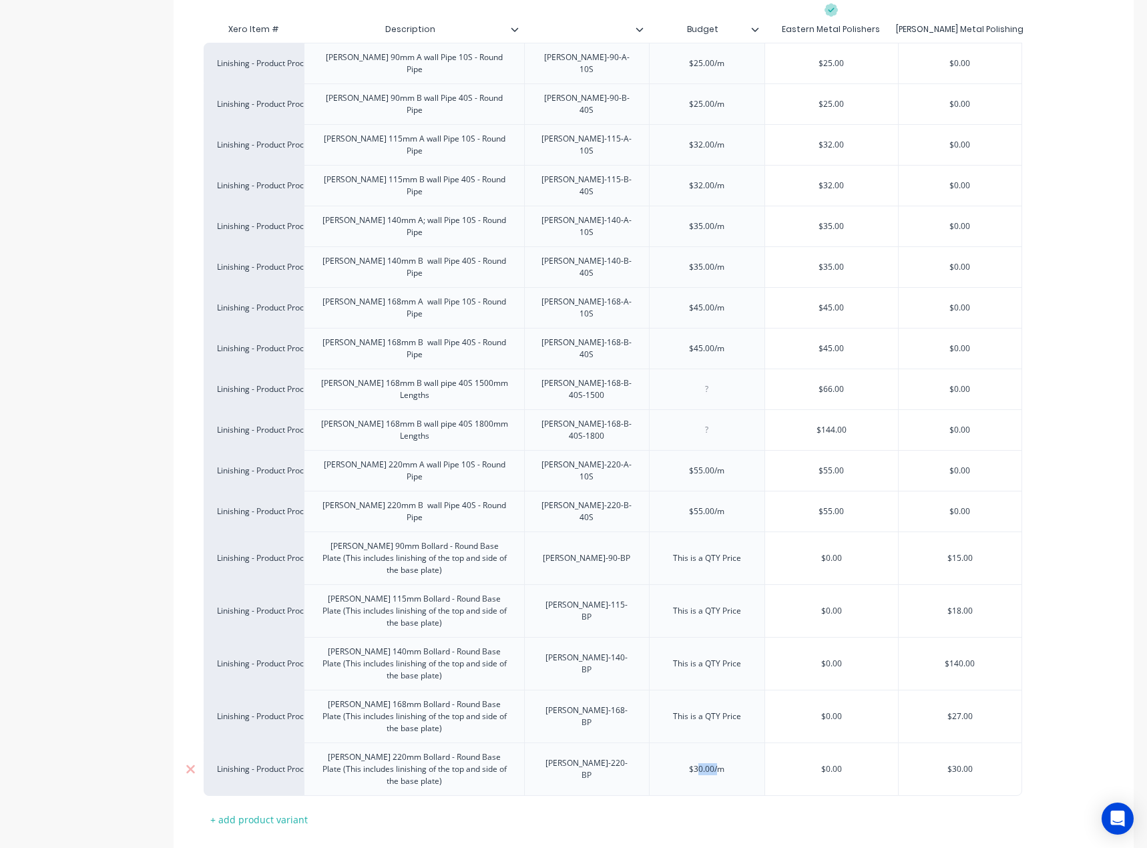
click at [707, 760] on div "$30.00/m" at bounding box center [707, 768] width 67 height 17
paste div
click at [716, 720] on div "Xero Item # Description Budget Eastern Metal Polishers Lee's Metal Polishing Li…" at bounding box center [654, 423] width 900 height 814
click at [260, 847] on button "Save" at bounding box center [237, 860] width 67 height 21
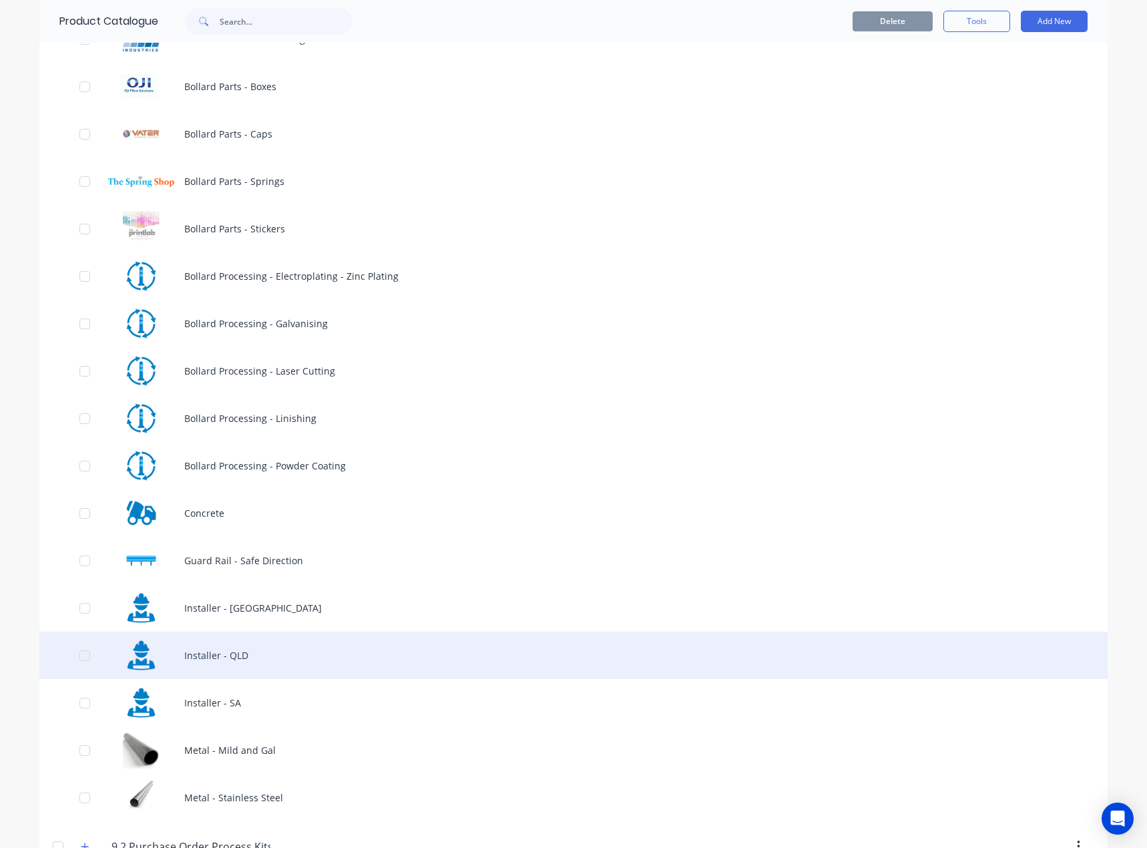
scroll to position [868, 0]
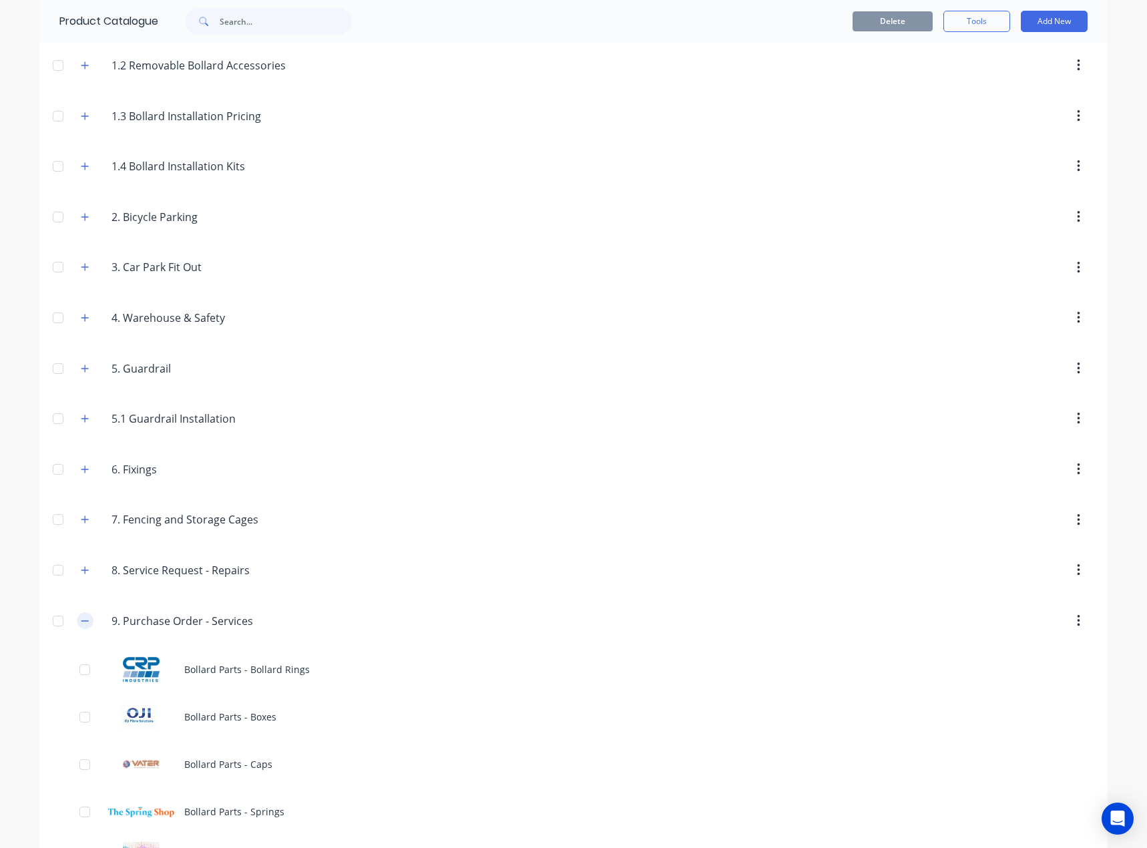
click at [81, 620] on icon "button" at bounding box center [84, 620] width 7 height 1
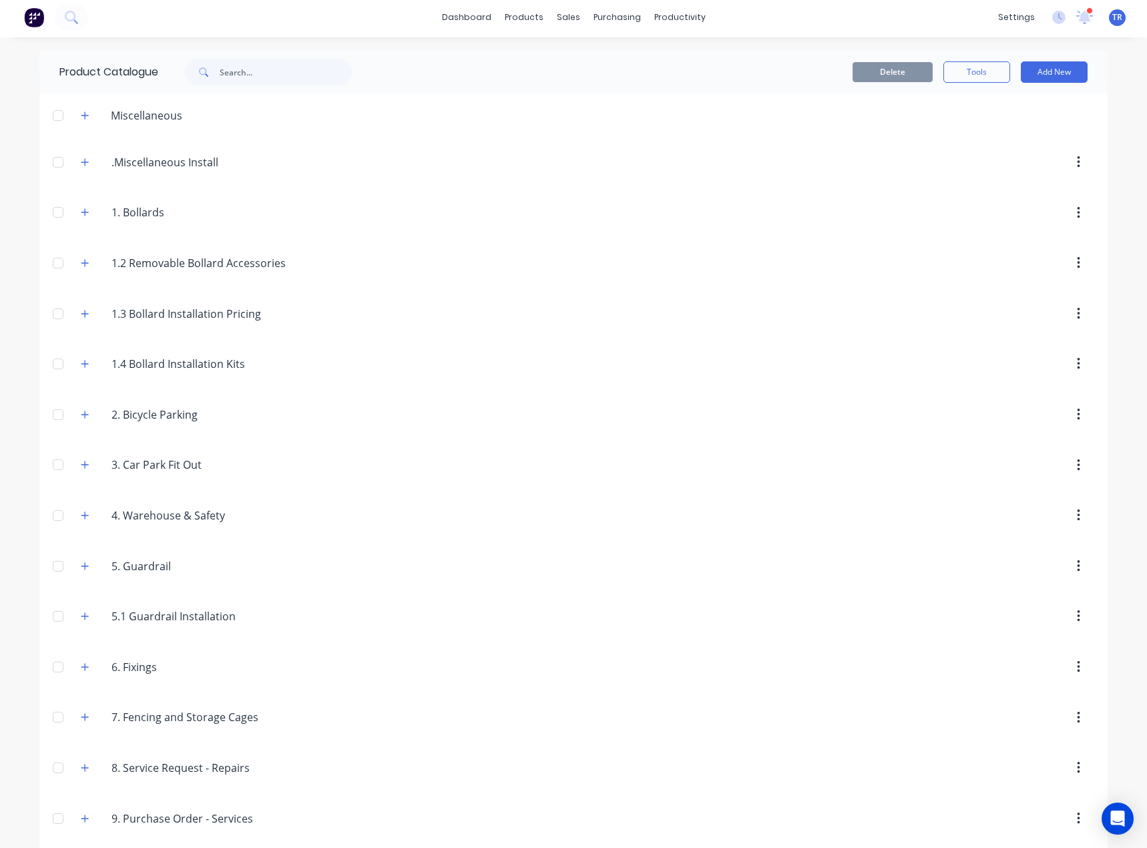
scroll to position [0, 0]
click at [81, 211] on icon "button" at bounding box center [85, 214] width 8 height 9
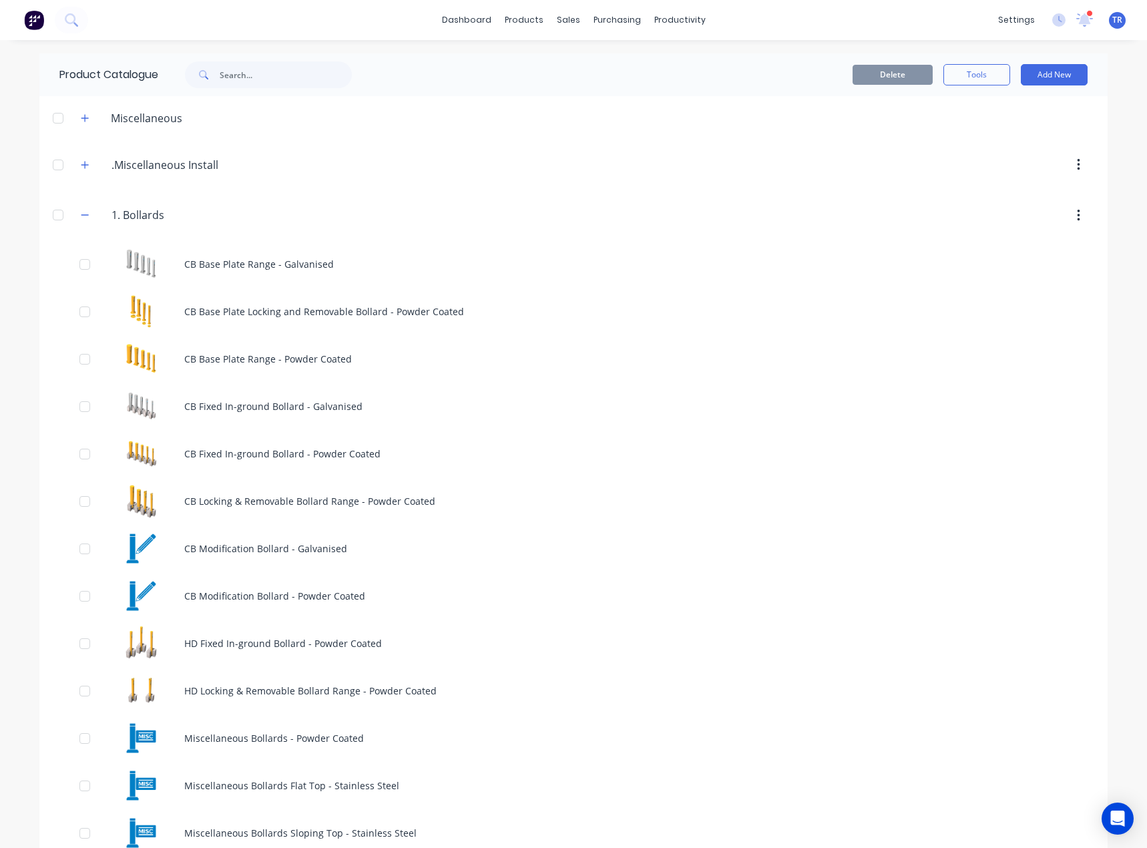
click at [70, 212] on div "1..Bollards 1. Bollards" at bounding box center [175, 216] width 210 height 24
click at [81, 212] on icon "button" at bounding box center [85, 214] width 8 height 9
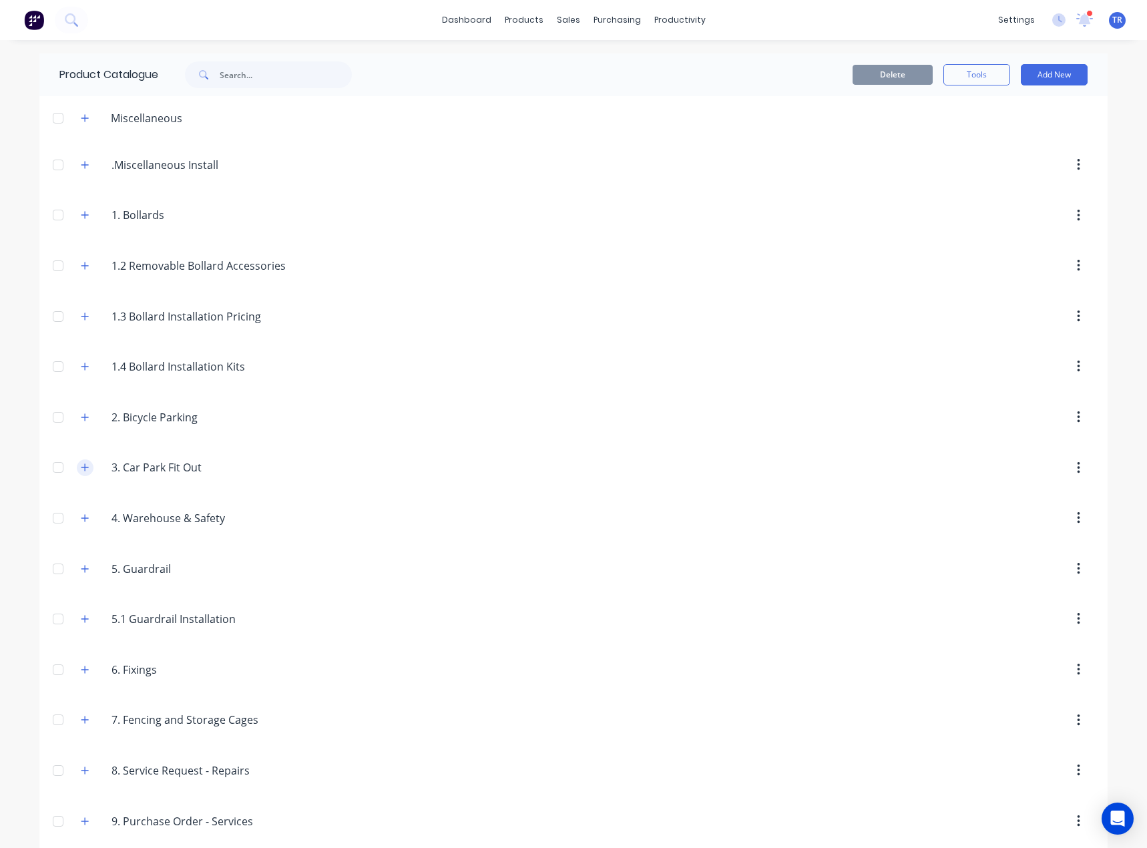
click at [80, 474] on button "button" at bounding box center [85, 467] width 17 height 17
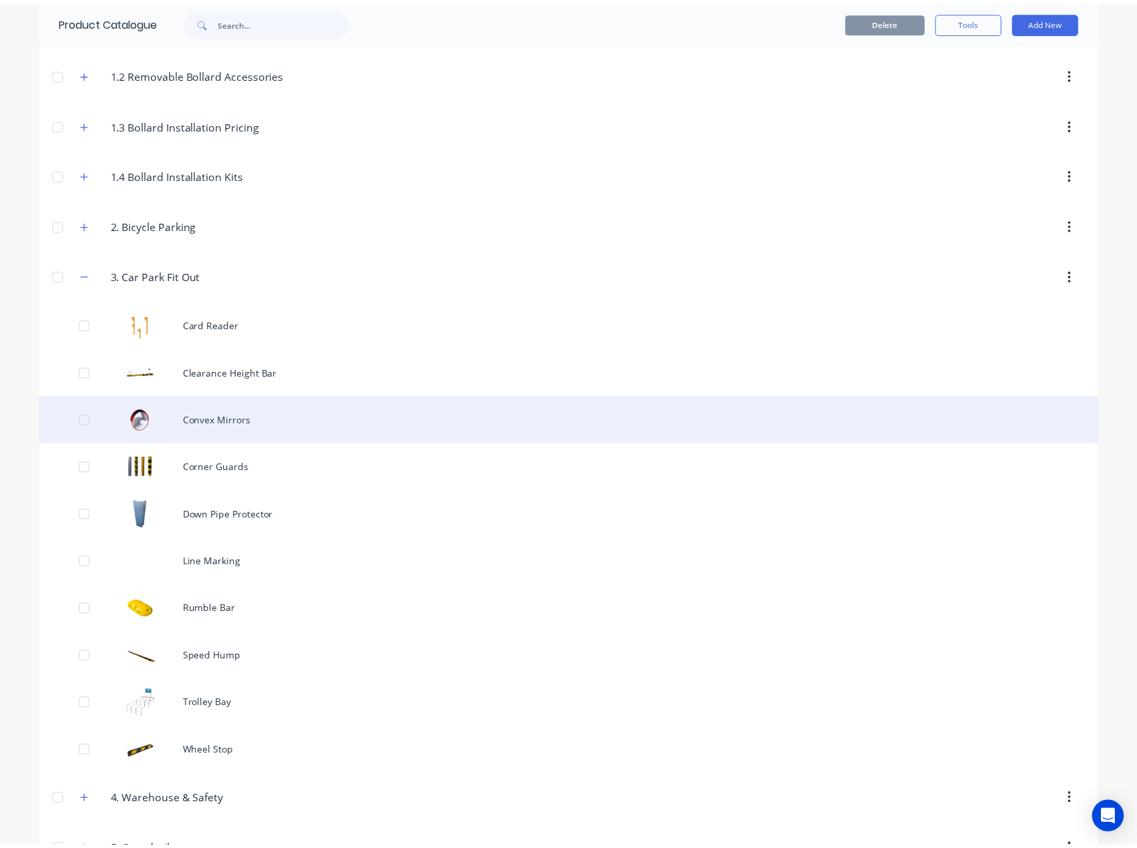
scroll to position [200, 0]
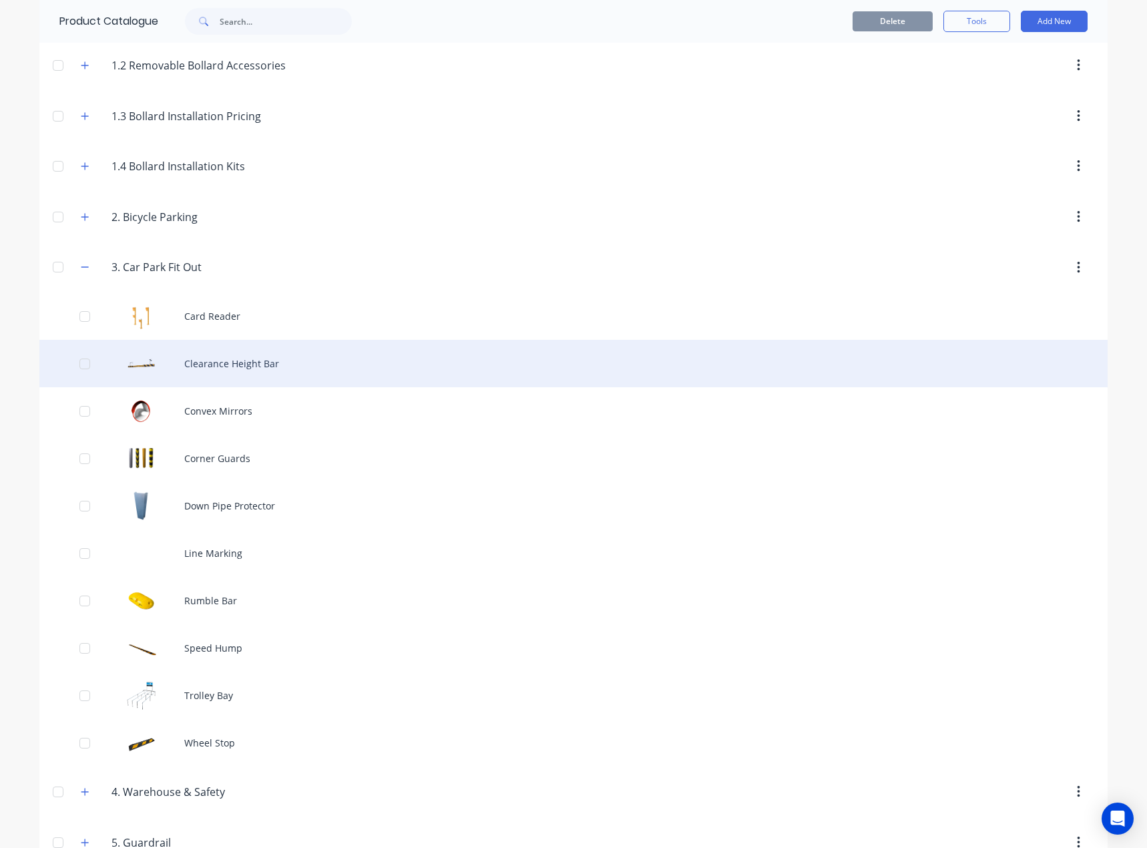
click at [250, 370] on div "Clearance Height Bar" at bounding box center [573, 363] width 1068 height 47
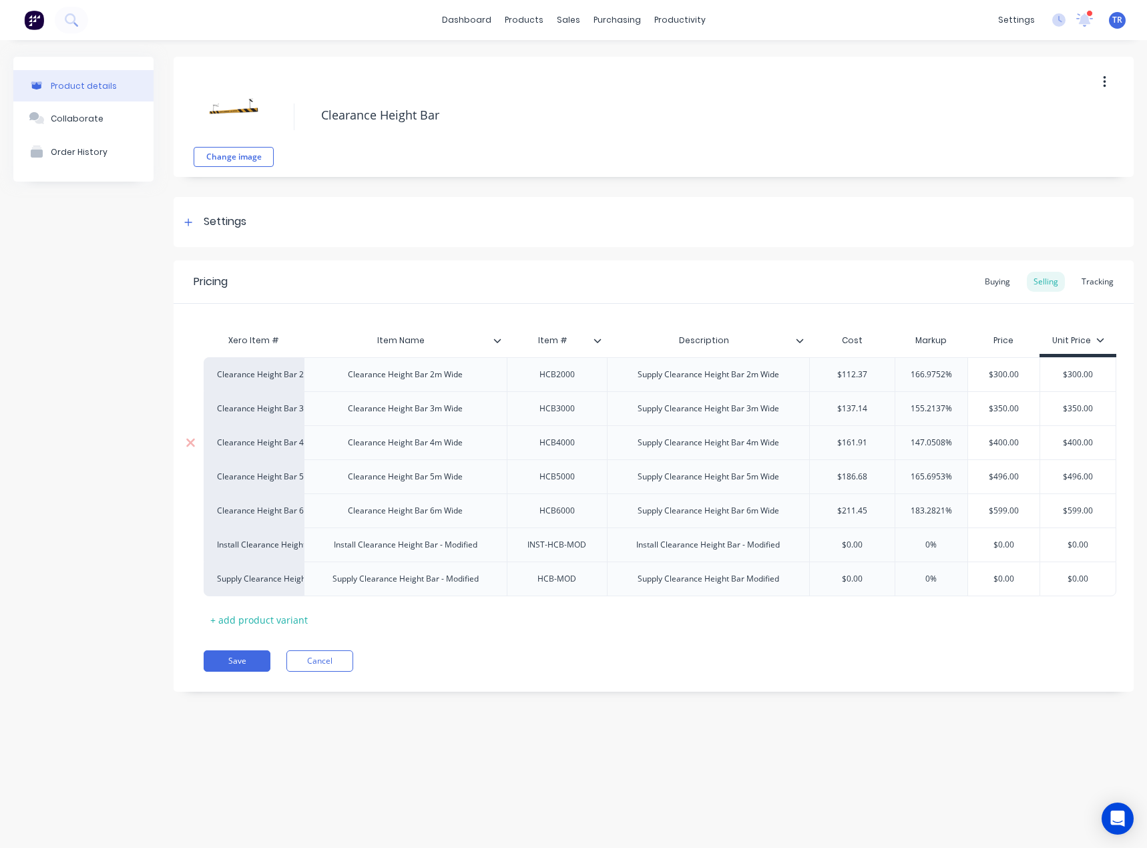
type textarea "x"
type input "$496.00"
click at [1005, 479] on input "$496.00" at bounding box center [1004, 477] width 72 height 12
drag, startPoint x: 1075, startPoint y: 5, endPoint x: 1079, endPoint y: 13, distance: 8.4
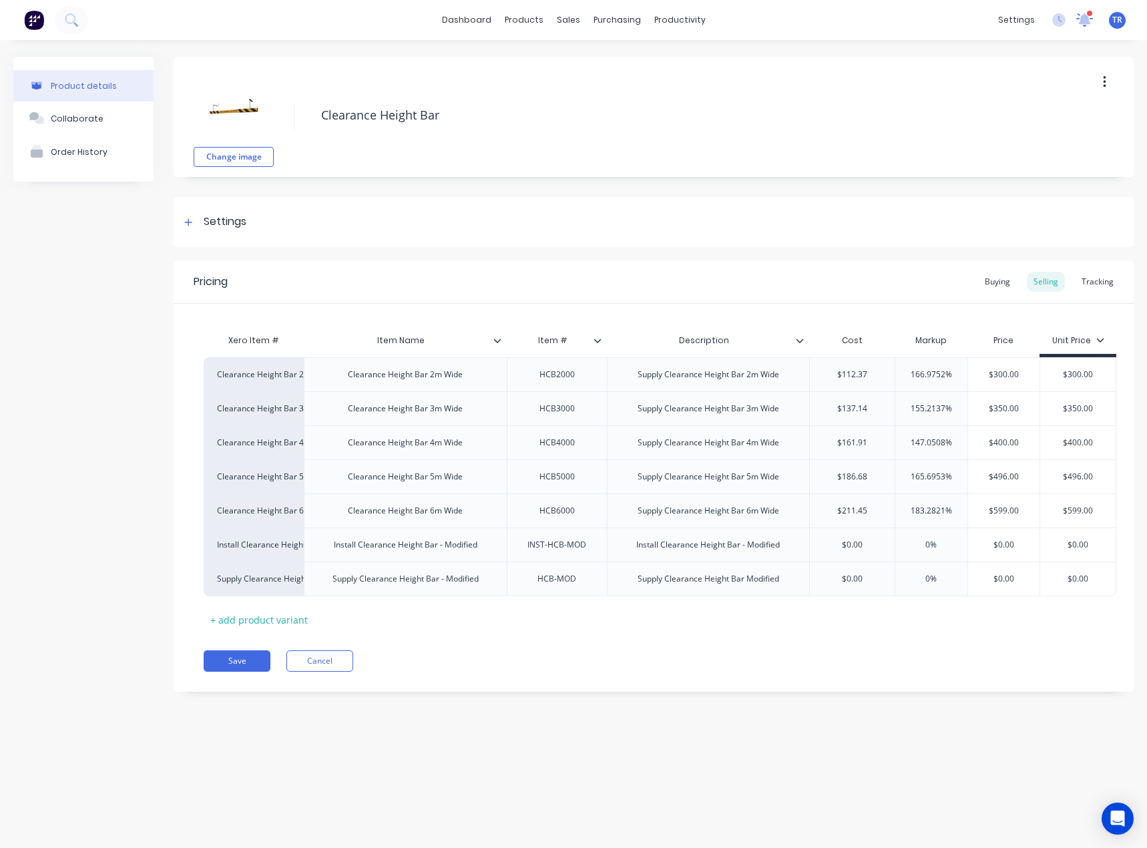
click at [1075, 6] on div "dashboard products sales purchasing productivity dashboard products Product Cat…" at bounding box center [573, 20] width 1147 height 40
drag, startPoint x: 1082, startPoint y: 17, endPoint x: 1074, endPoint y: 30, distance: 15.6
click at [1082, 17] on icon at bounding box center [1084, 18] width 13 height 13
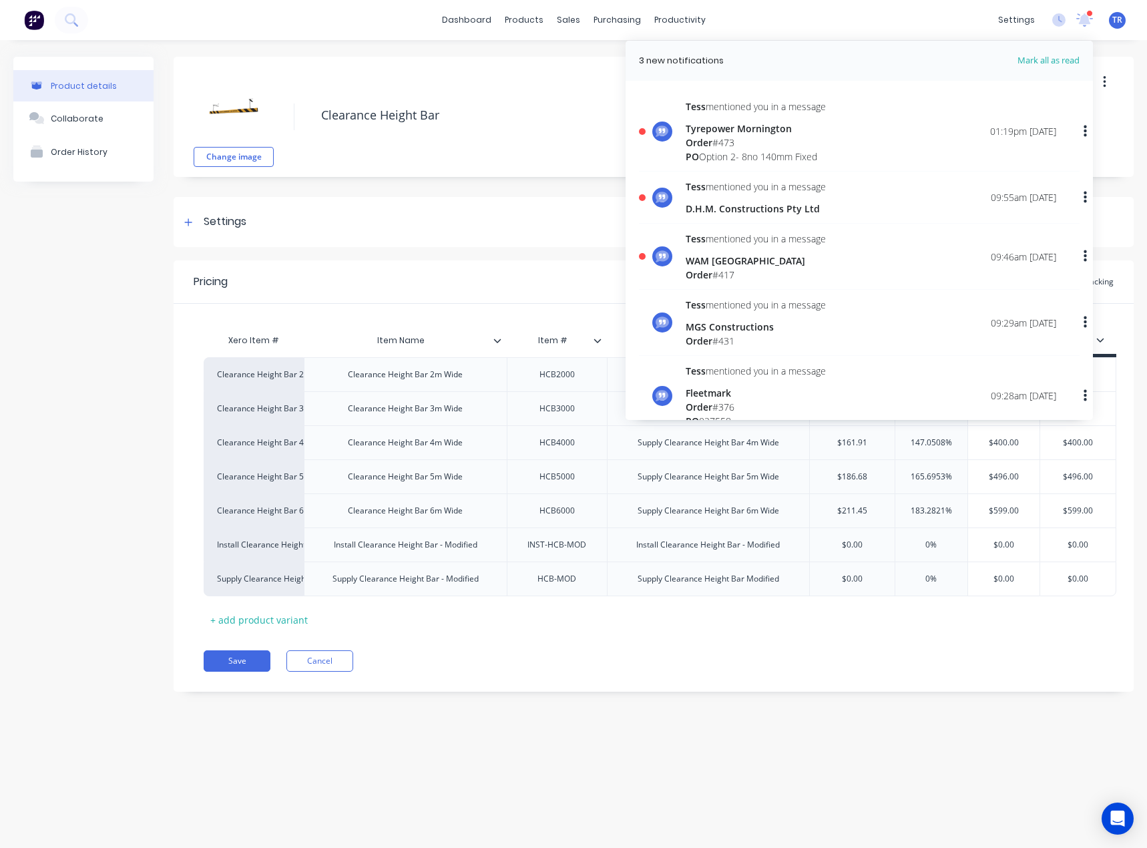
click at [857, 248] on div "Tess mentioned you in a message WAM Australia Order # 417 09:46am 08/10/25" at bounding box center [871, 257] width 370 height 50
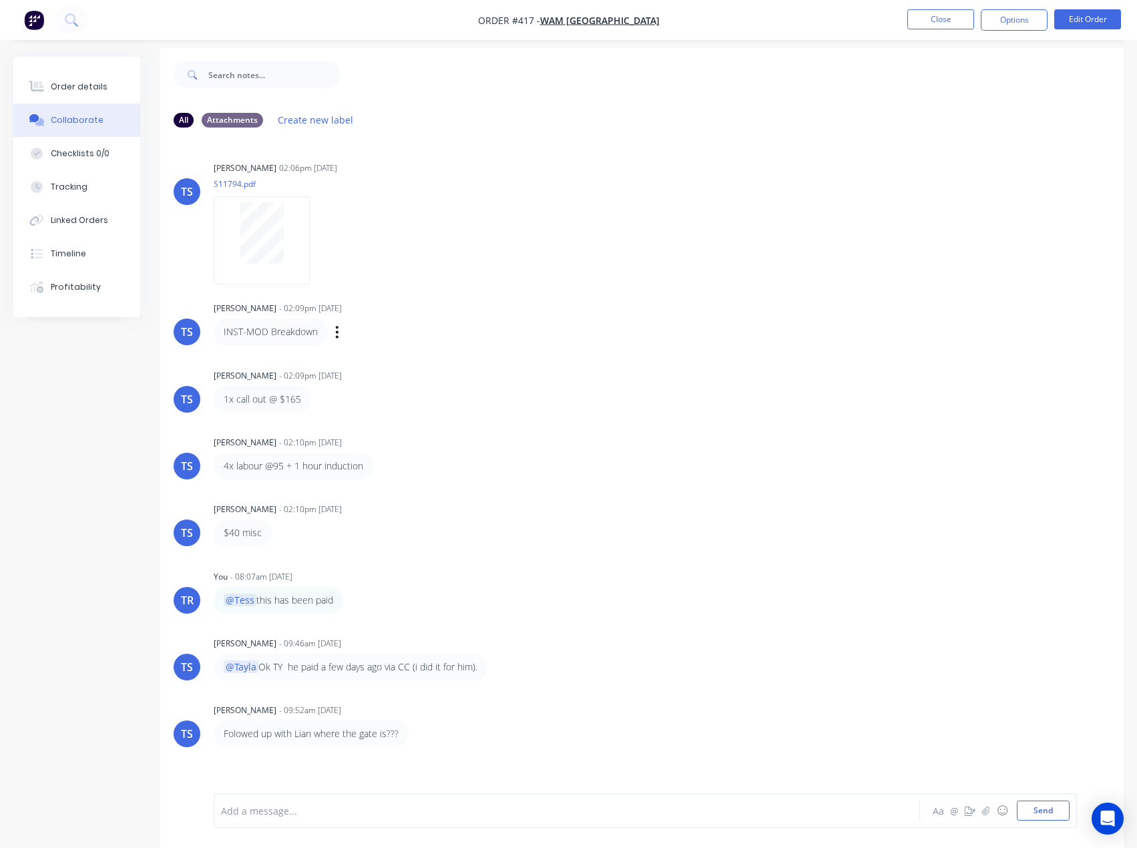
scroll to position [20, 0]
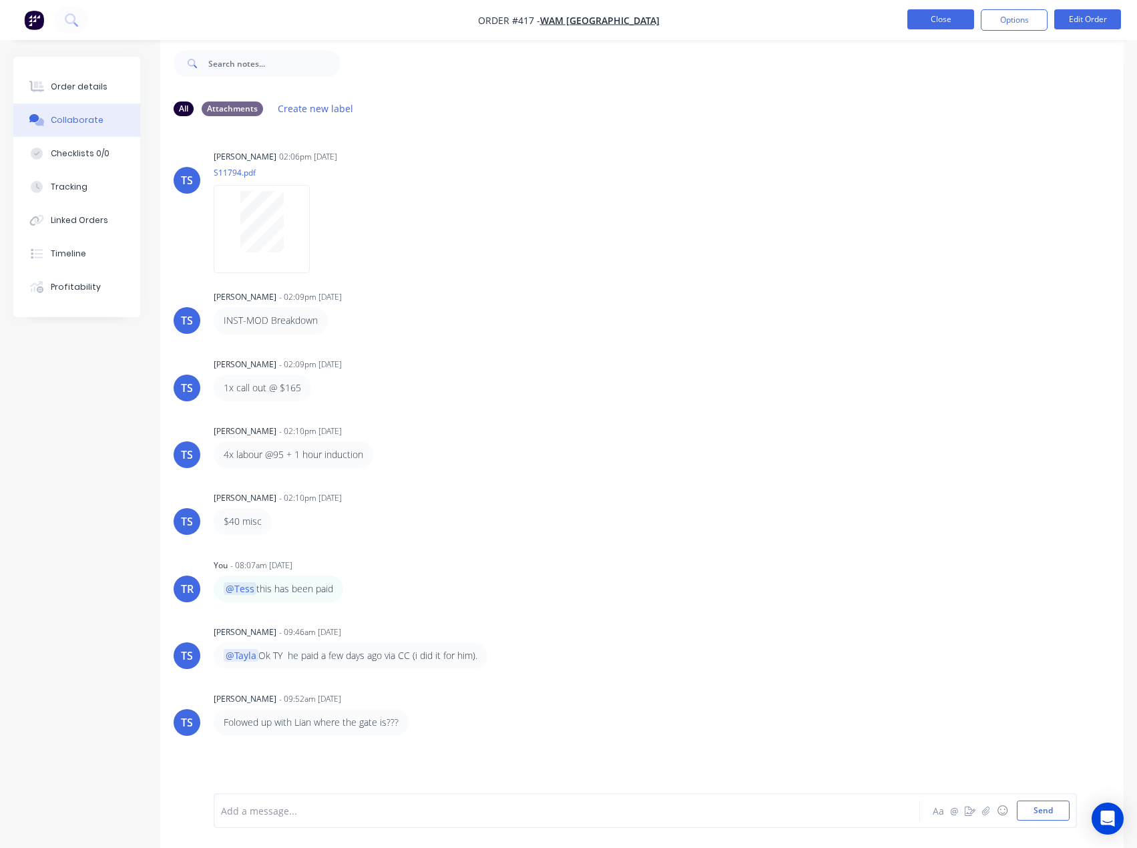
click at [919, 26] on button "Close" at bounding box center [940, 19] width 67 height 20
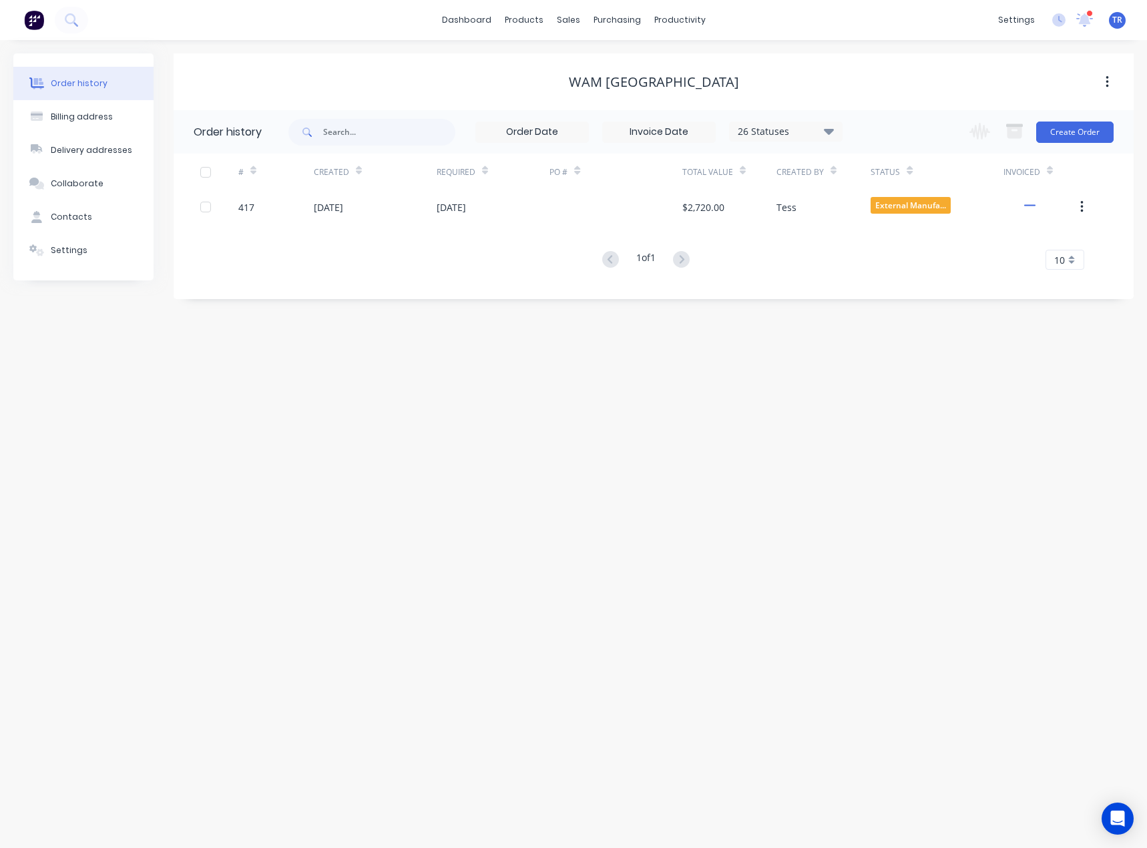
click at [1081, 31] on div "dashboard products sales purchasing productivity dashboard products Product Cat…" at bounding box center [573, 20] width 1147 height 40
click at [1085, 20] on icon at bounding box center [1085, 18] width 12 height 11
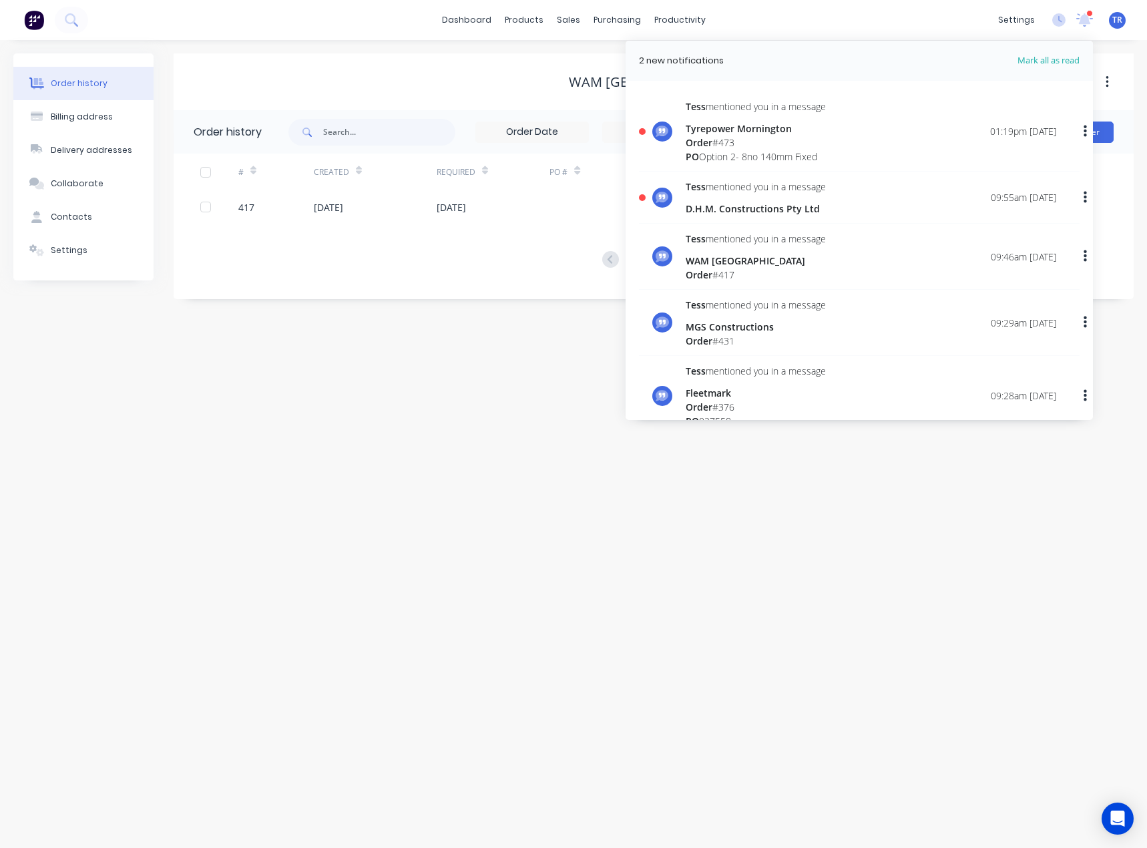
click at [800, 217] on div "Tess mentioned you in a message D.H.M. Constructions Pty Ltd 09:55am 08/10/25" at bounding box center [859, 202] width 441 height 44
click at [796, 207] on div "D.H.M. Constructions Pty Ltd" at bounding box center [756, 209] width 140 height 14
click at [792, 195] on div "Tess mentioned you in a message D.H.M. Constructions Pty Ltd" at bounding box center [756, 198] width 140 height 36
click at [1014, 204] on div "09:55am [DATE]" at bounding box center [1023, 197] width 65 height 14
click at [654, 192] on div at bounding box center [662, 198] width 20 height 20
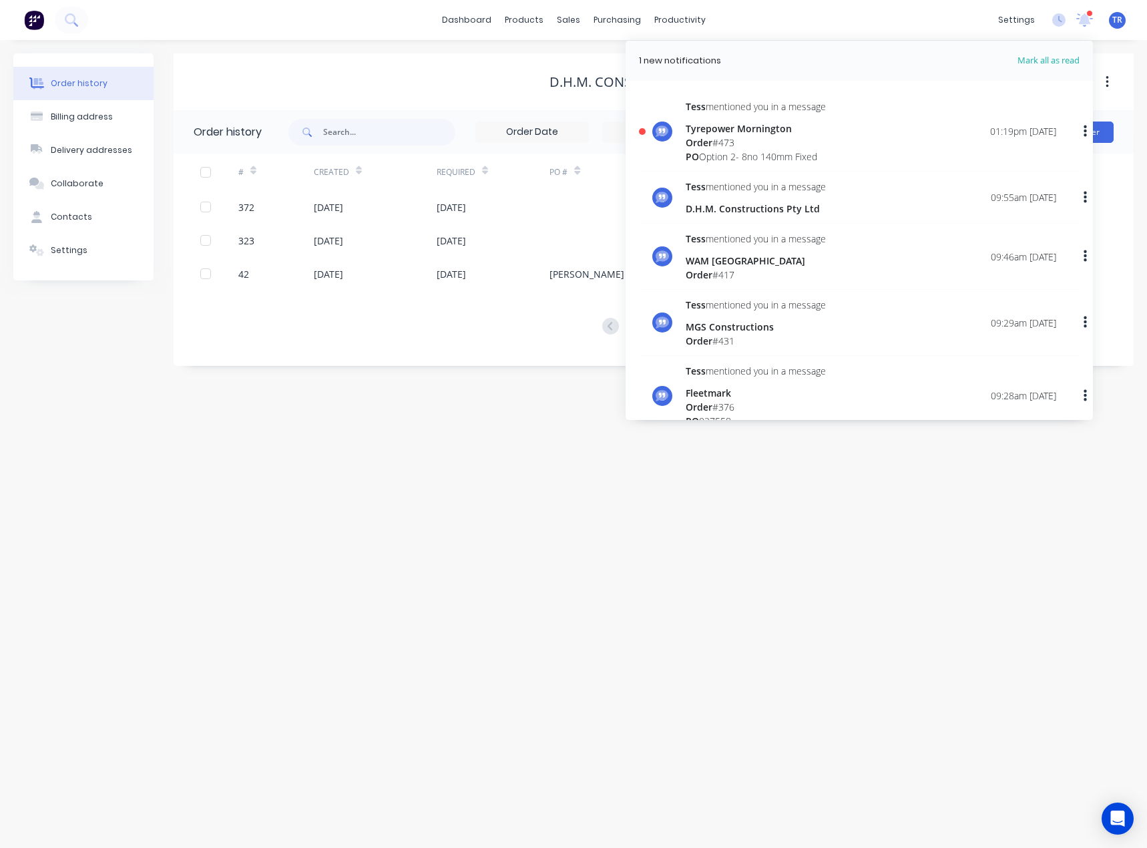
click at [664, 204] on icon at bounding box center [662, 197] width 13 height 13
click at [702, 213] on div "D.H.M. Constructions Pty Ltd" at bounding box center [756, 209] width 140 height 14
click at [702, 521] on div "Order history Billing address Delivery addresses Collaborate Contacts Settings …" at bounding box center [573, 444] width 1147 height 808
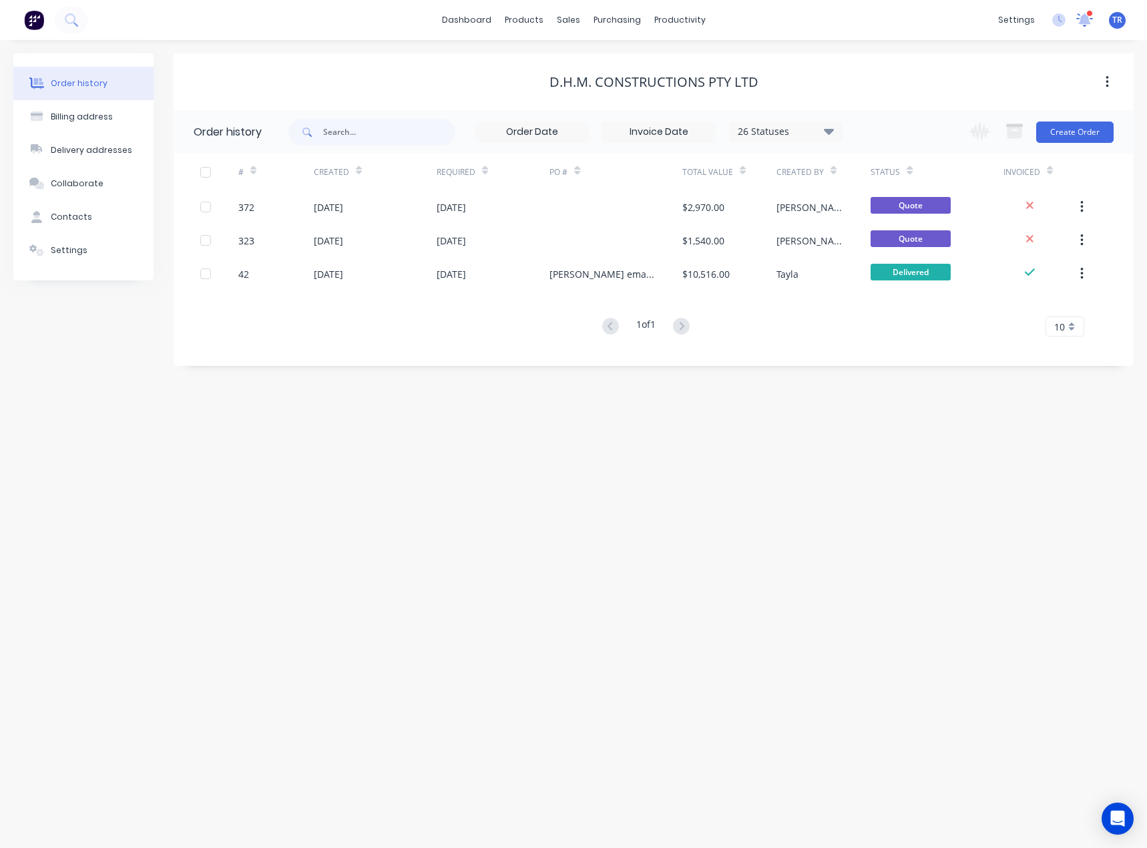
click at [1082, 26] on icon at bounding box center [1084, 19] width 18 height 15
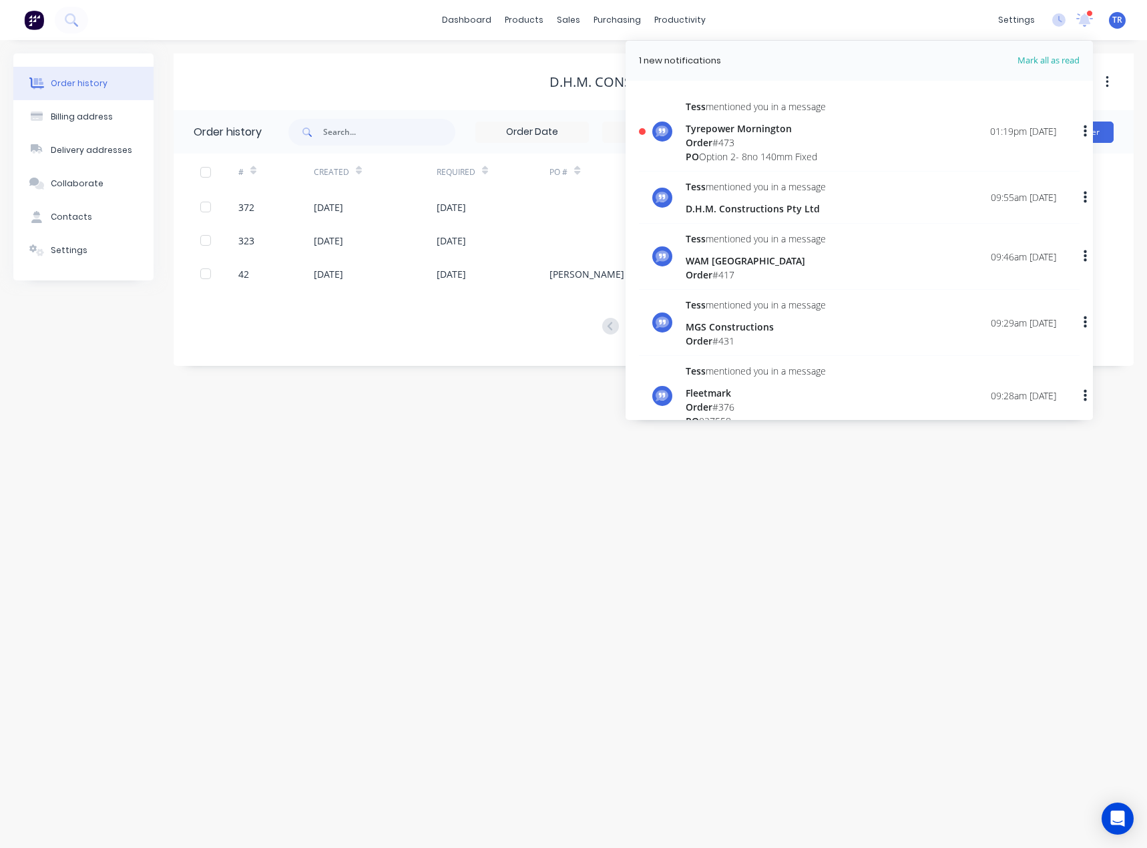
click at [779, 204] on div "D.H.M. Constructions Pty Ltd" at bounding box center [756, 209] width 140 height 14
click at [99, 250] on button "Settings" at bounding box center [83, 250] width 140 height 33
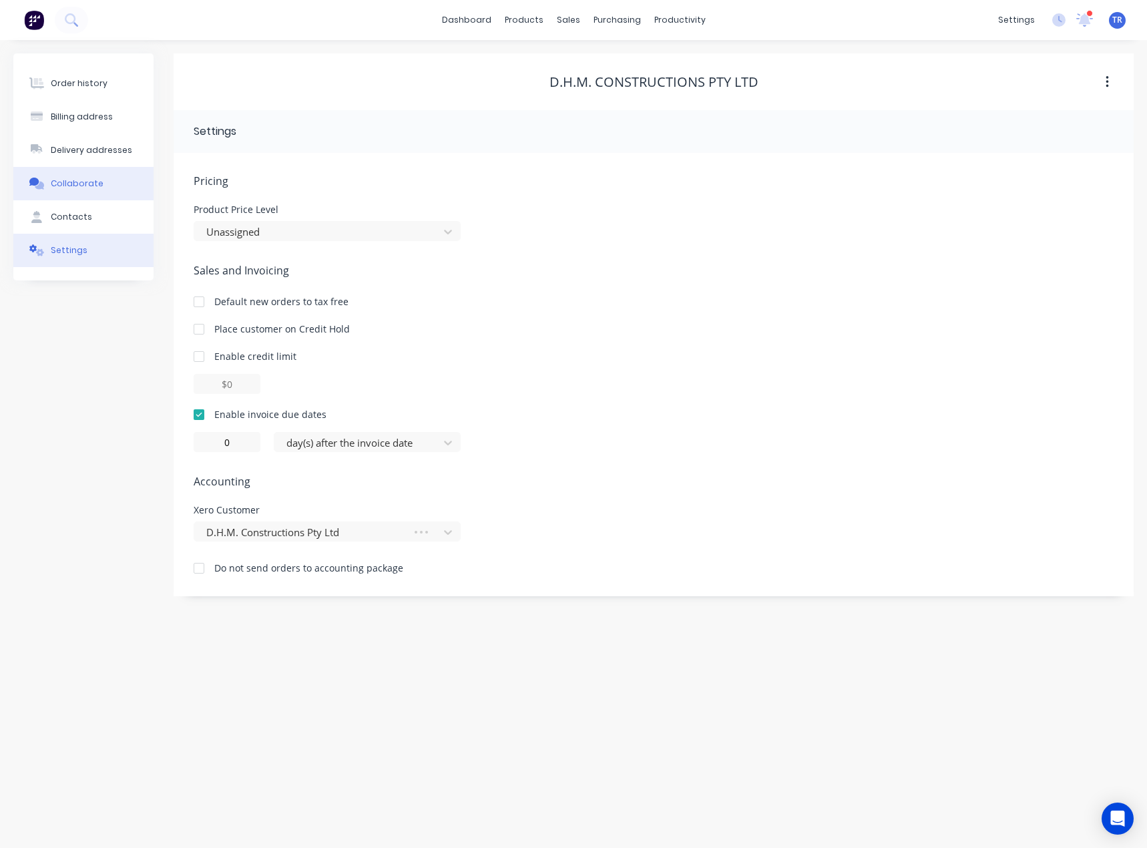
click at [95, 176] on button "Collaborate" at bounding box center [83, 183] width 140 height 33
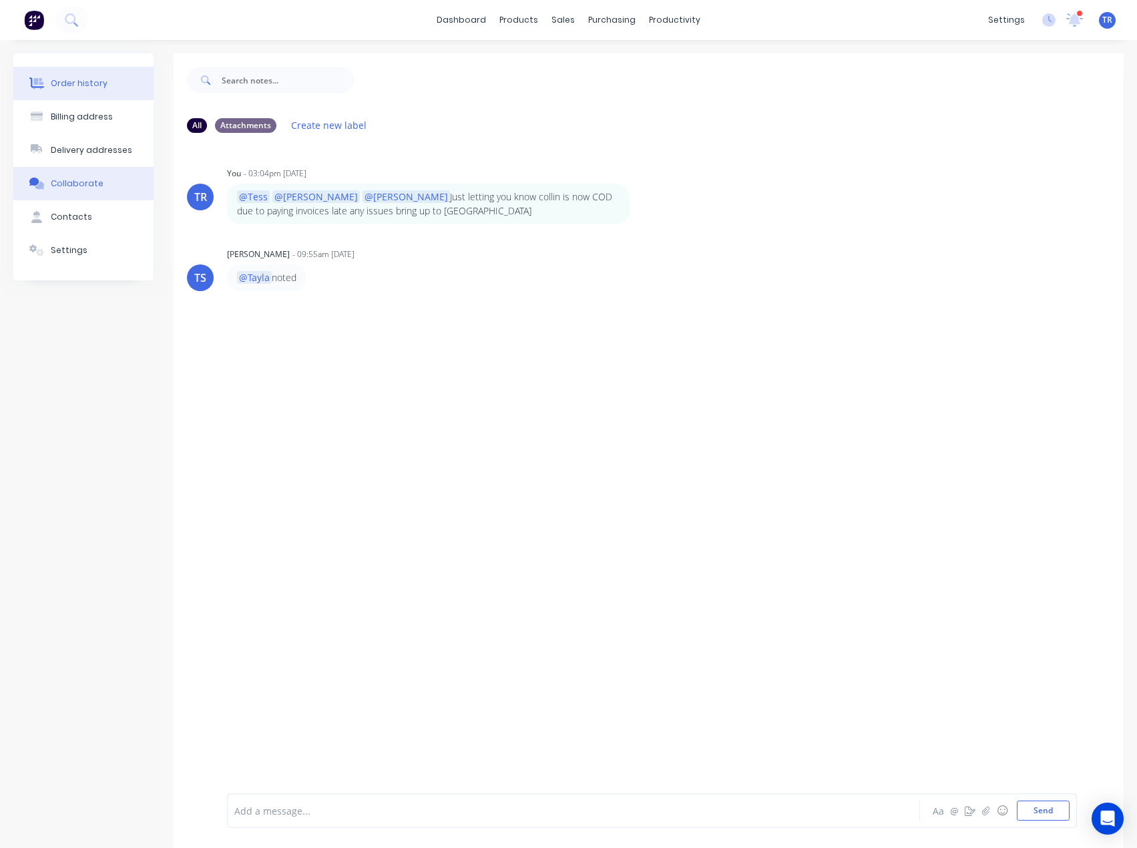
click at [108, 84] on button "Order history" at bounding box center [83, 83] width 140 height 33
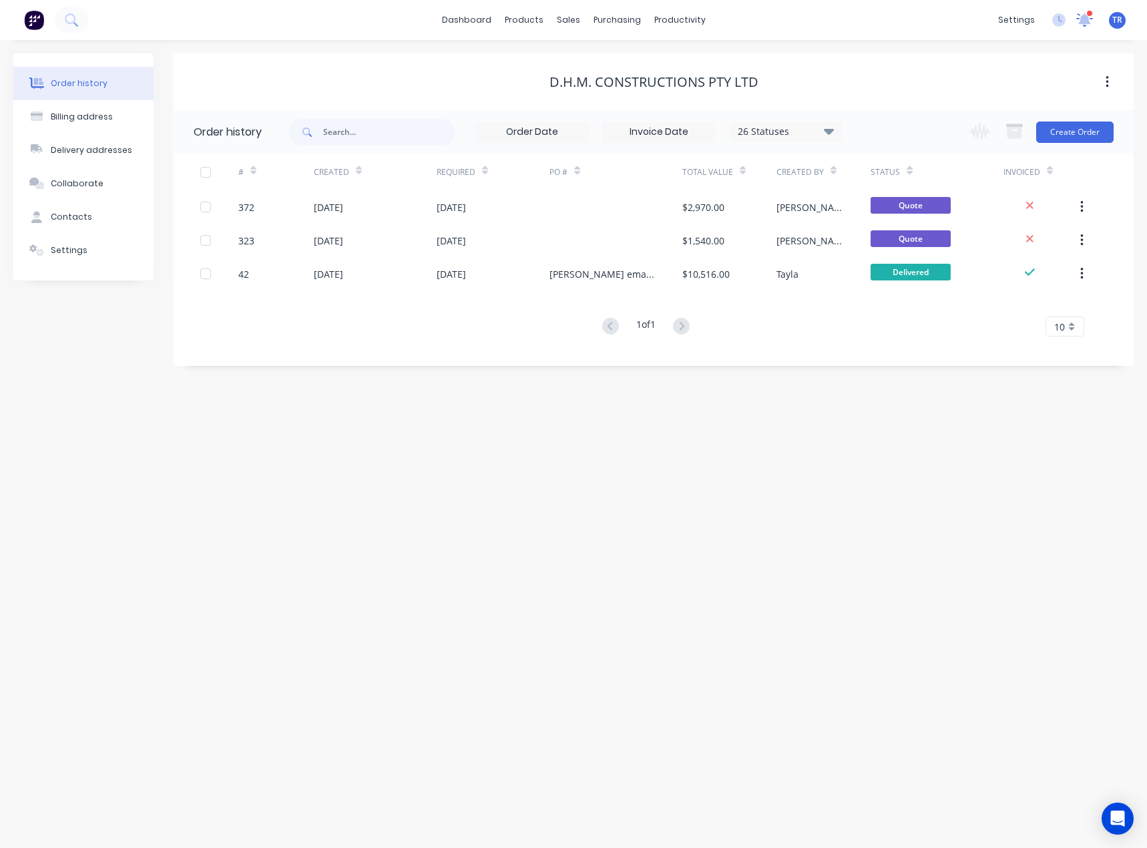
click at [1090, 21] on icon at bounding box center [1083, 20] width 17 height 15
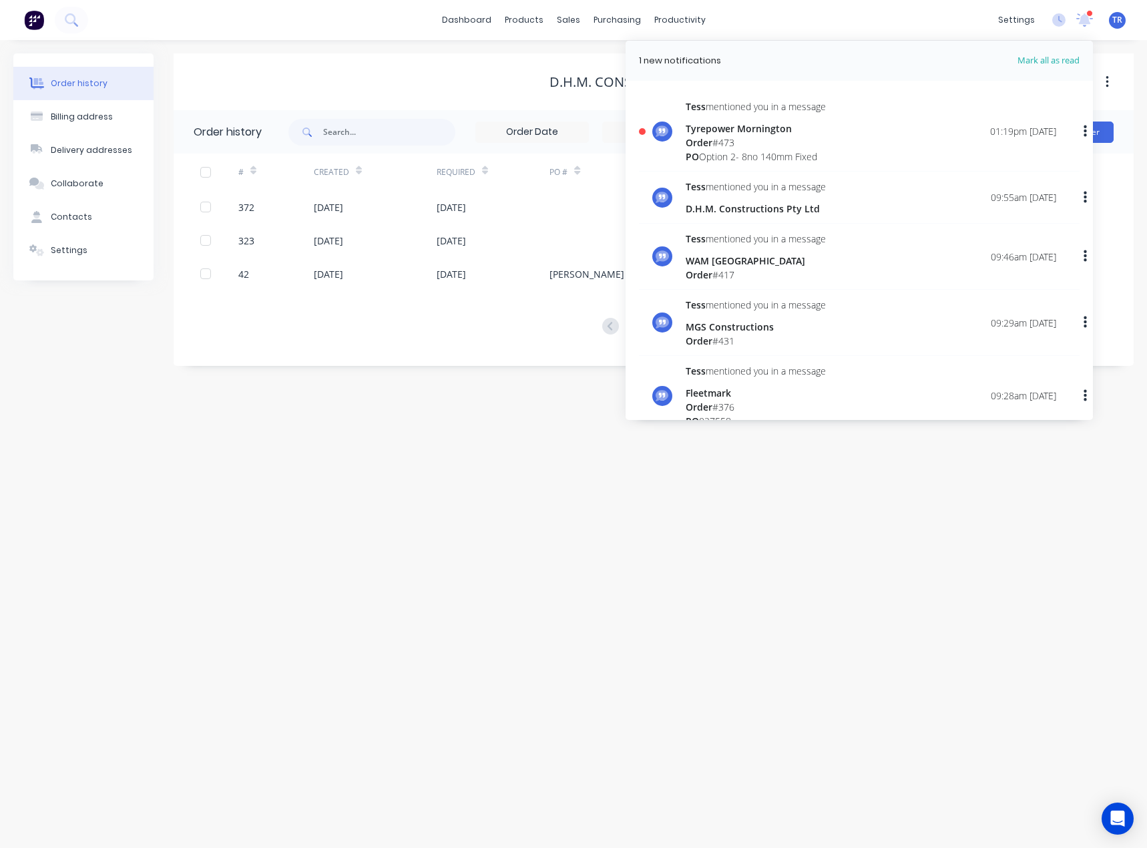
click at [876, 136] on div "Tess mentioned you in a message Tyrepower Mornington Order # 473 PO Option 2- 8…" at bounding box center [871, 131] width 370 height 64
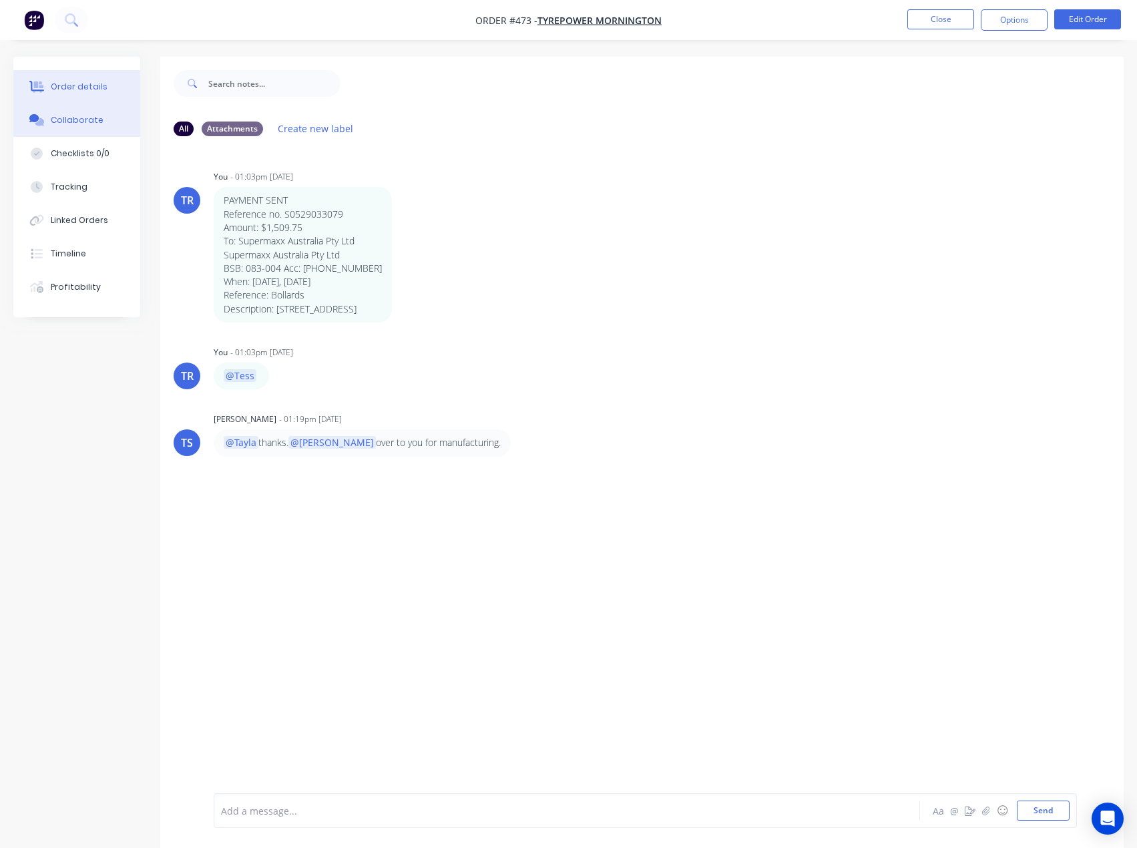
click at [83, 98] on button "Order details" at bounding box center [76, 86] width 127 height 33
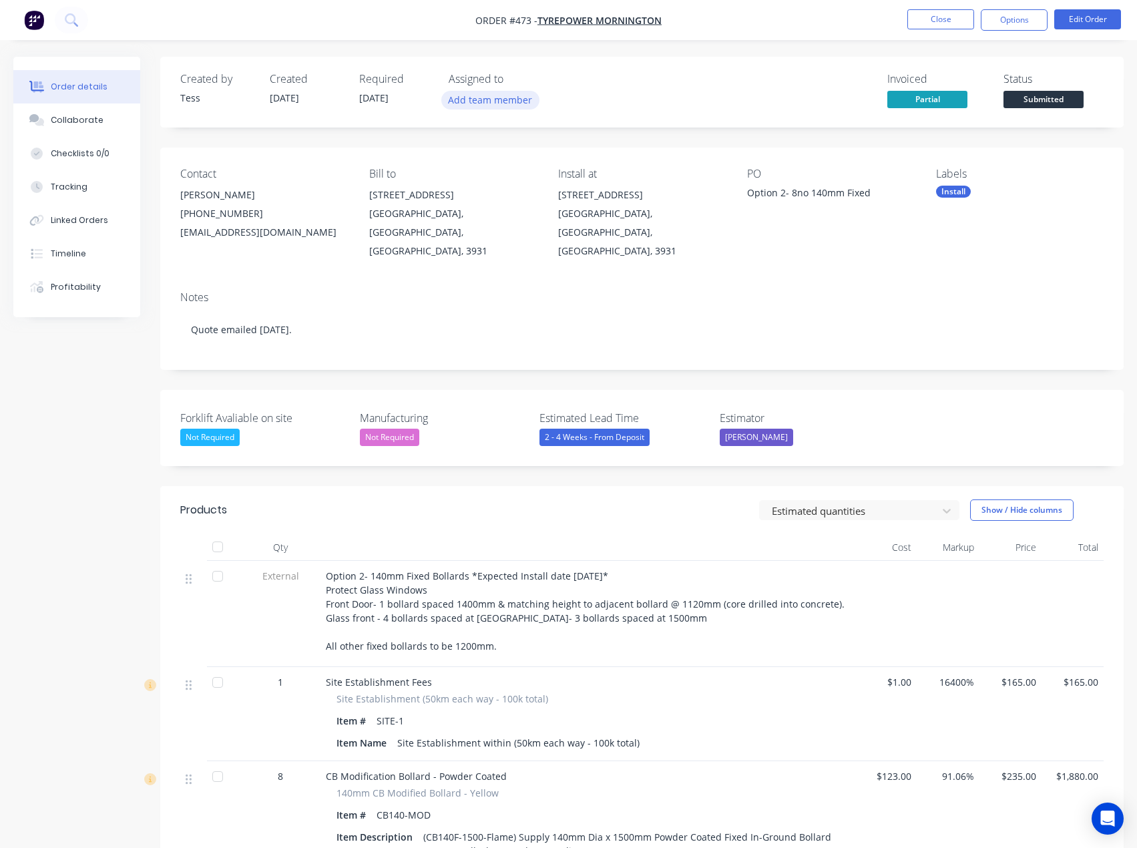
click at [485, 97] on button "Add team member" at bounding box center [490, 100] width 98 height 18
type input "tess"
click at [511, 204] on div "[PERSON_NAME]" at bounding box center [567, 201] width 157 height 14
click at [738, 66] on div "Created by Tess Created 08/10/25 Required 07/10/25 Assigned to TS Invoiced Part…" at bounding box center [641, 92] width 963 height 71
click at [955, 11] on button "Close" at bounding box center [940, 19] width 67 height 20
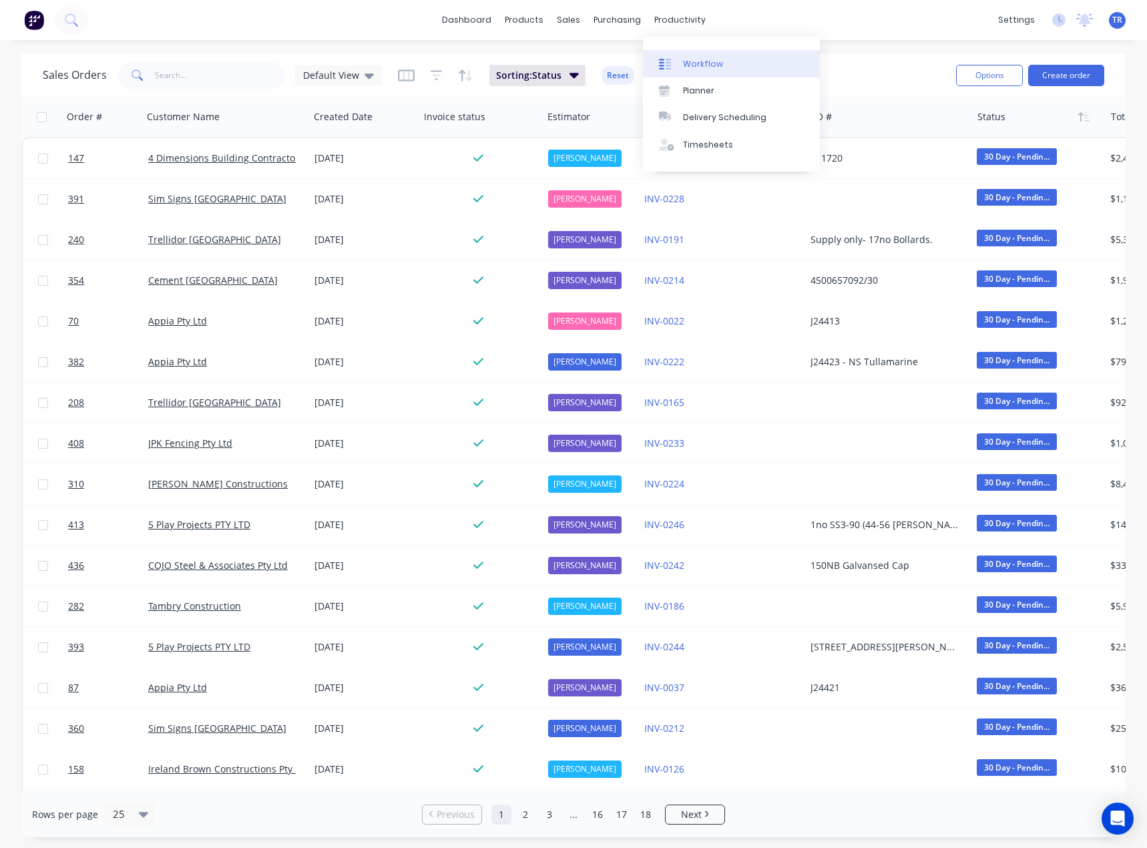
click at [678, 57] on link "Workflow" at bounding box center [731, 63] width 177 height 27
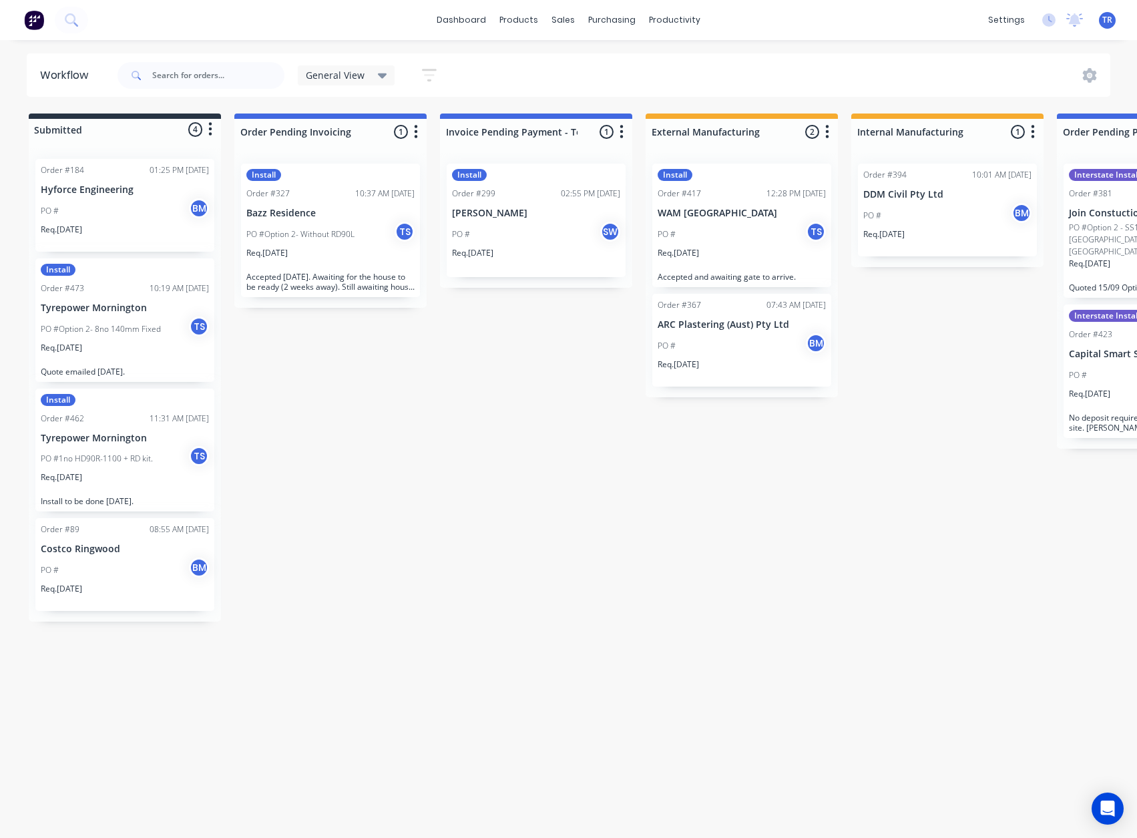
click at [81, 222] on div "PO # BM" at bounding box center [125, 210] width 168 height 25
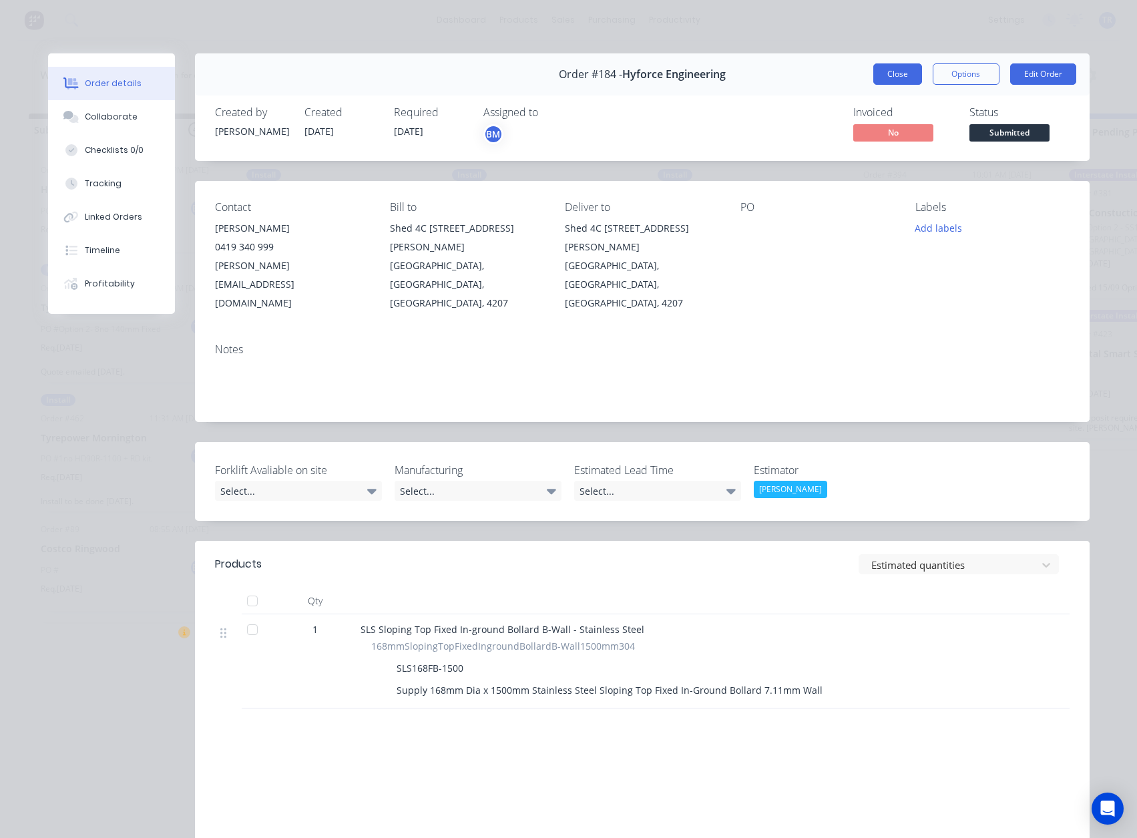
click at [883, 72] on button "Close" at bounding box center [897, 73] width 49 height 21
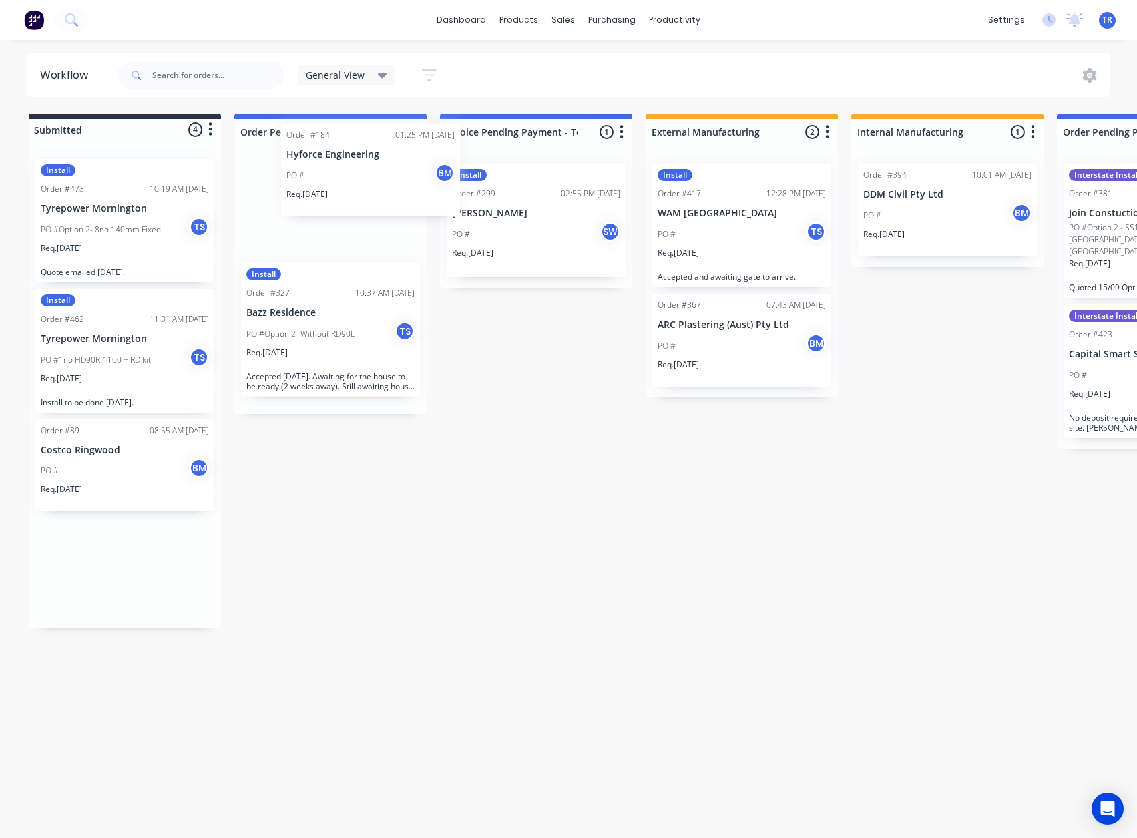
drag, startPoint x: 123, startPoint y: 212, endPoint x: 354, endPoint y: 163, distance: 236.8
click at [100, 236] on div "PO #Option 2- 8no 140mm Fixed TS" at bounding box center [125, 229] width 168 height 25
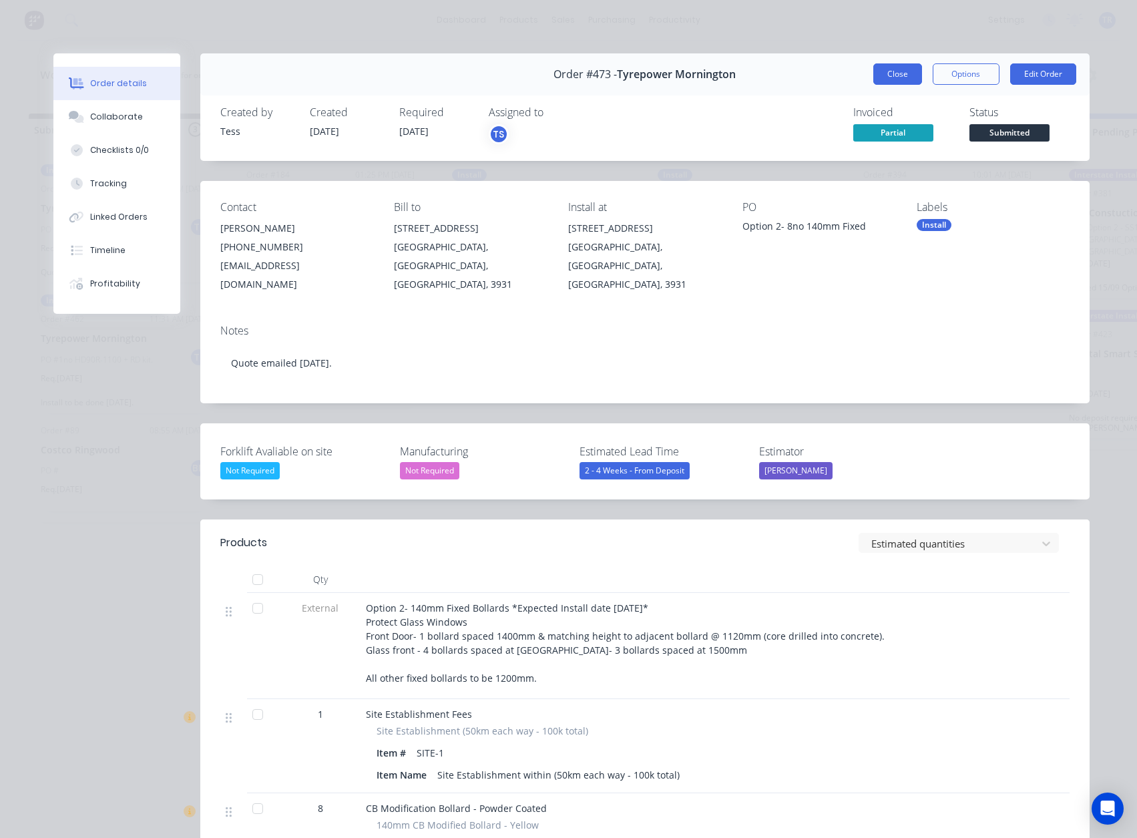
click at [896, 63] on button "Close" at bounding box center [897, 73] width 49 height 21
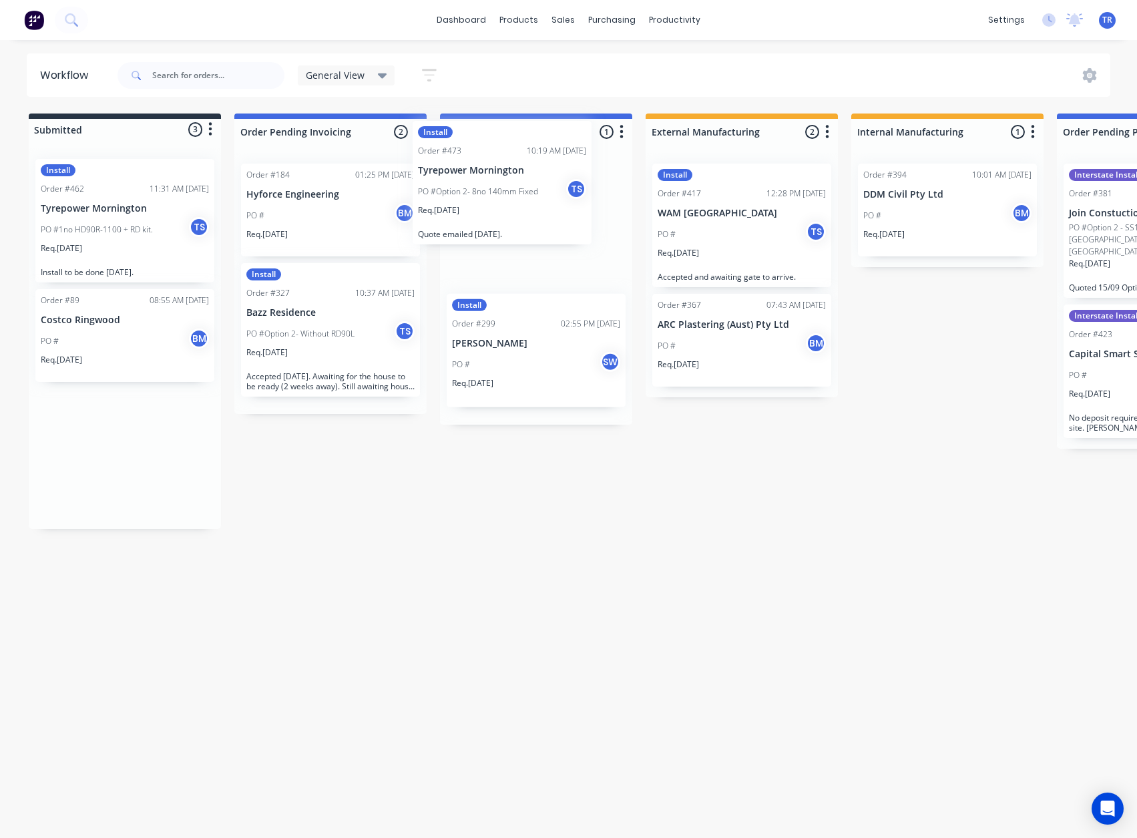
drag, startPoint x: 102, startPoint y: 243, endPoint x: 517, endPoint y: 202, distance: 417.2
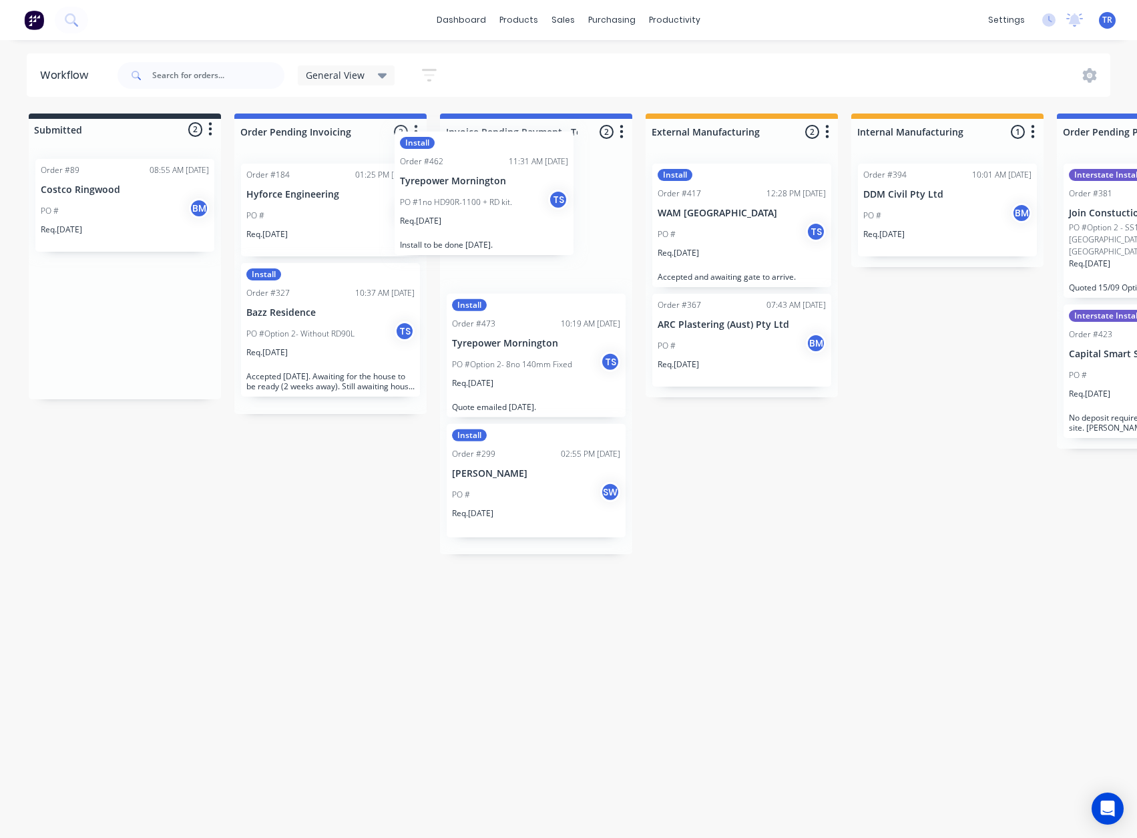
drag, startPoint x: 113, startPoint y: 236, endPoint x: 517, endPoint y: 207, distance: 405.6
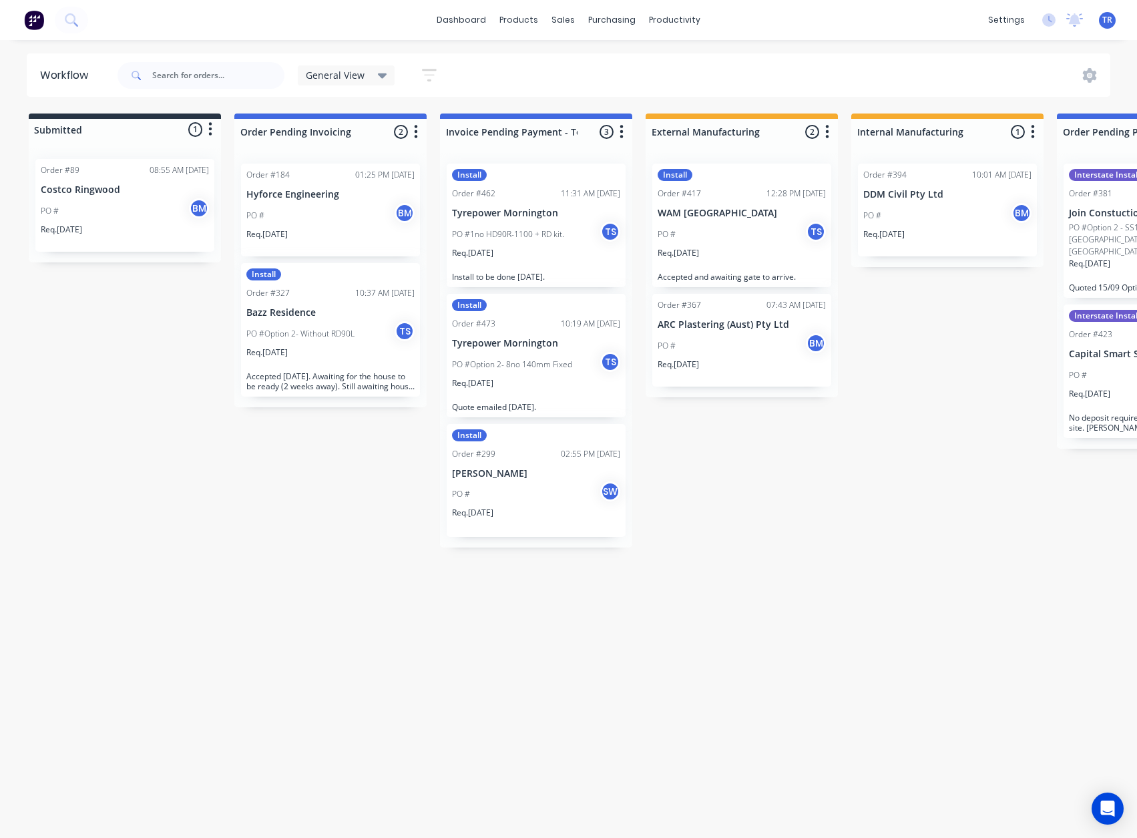
click at [548, 215] on p "Tyrepower Mornington" at bounding box center [536, 213] width 168 height 11
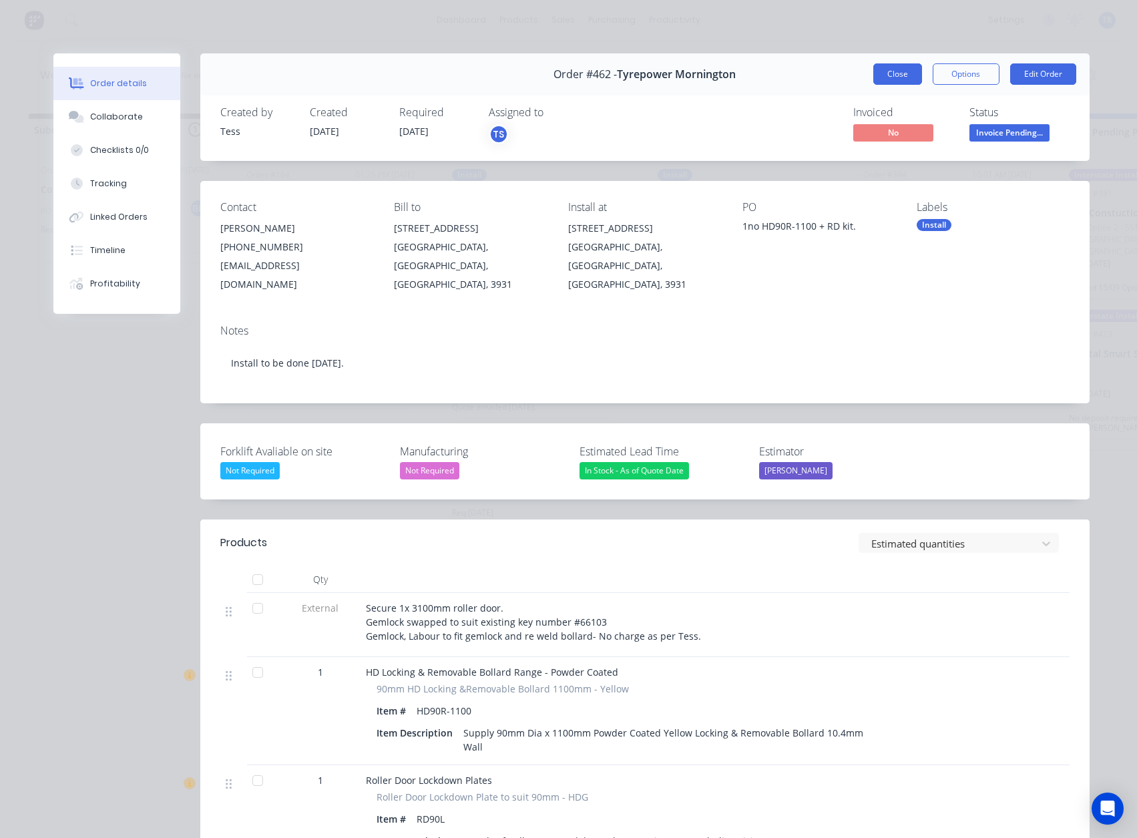
click at [893, 65] on button "Close" at bounding box center [897, 73] width 49 height 21
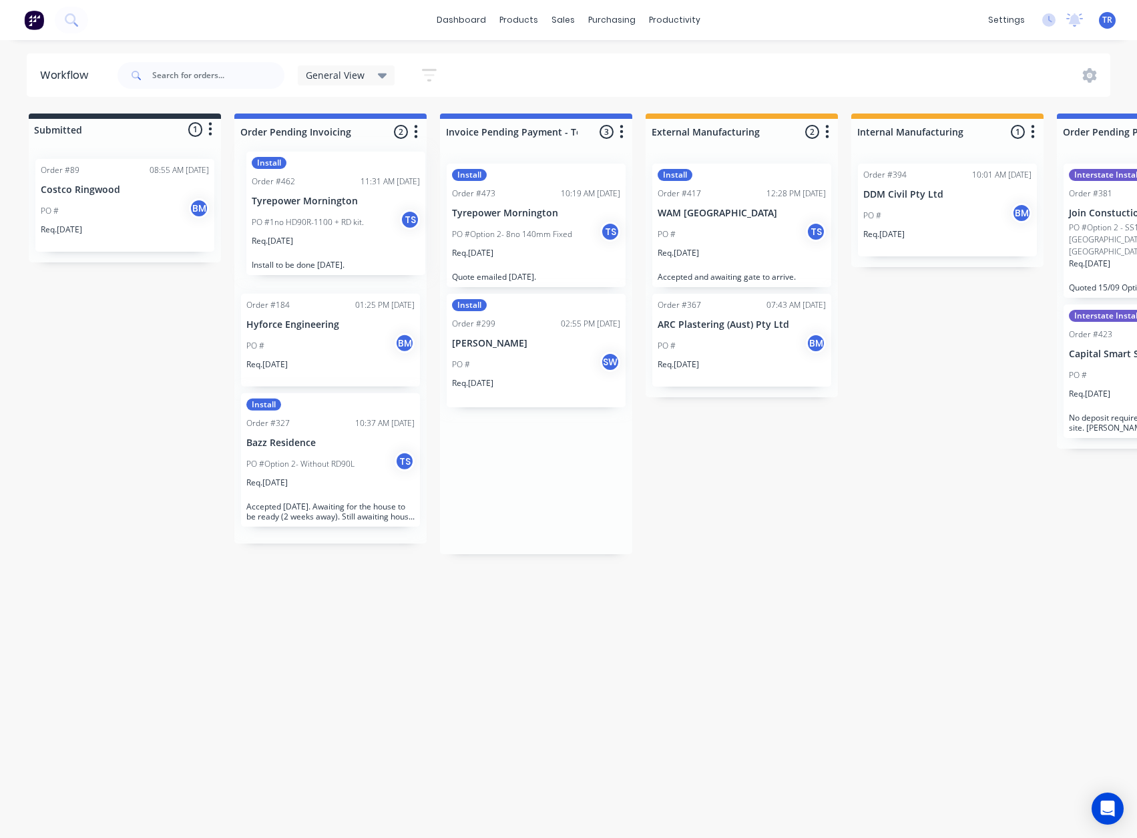
drag, startPoint x: 521, startPoint y: 222, endPoint x: 329, endPoint y: 209, distance: 192.0
click at [499, 268] on div "Req. 07/10/25" at bounding box center [536, 258] width 168 height 23
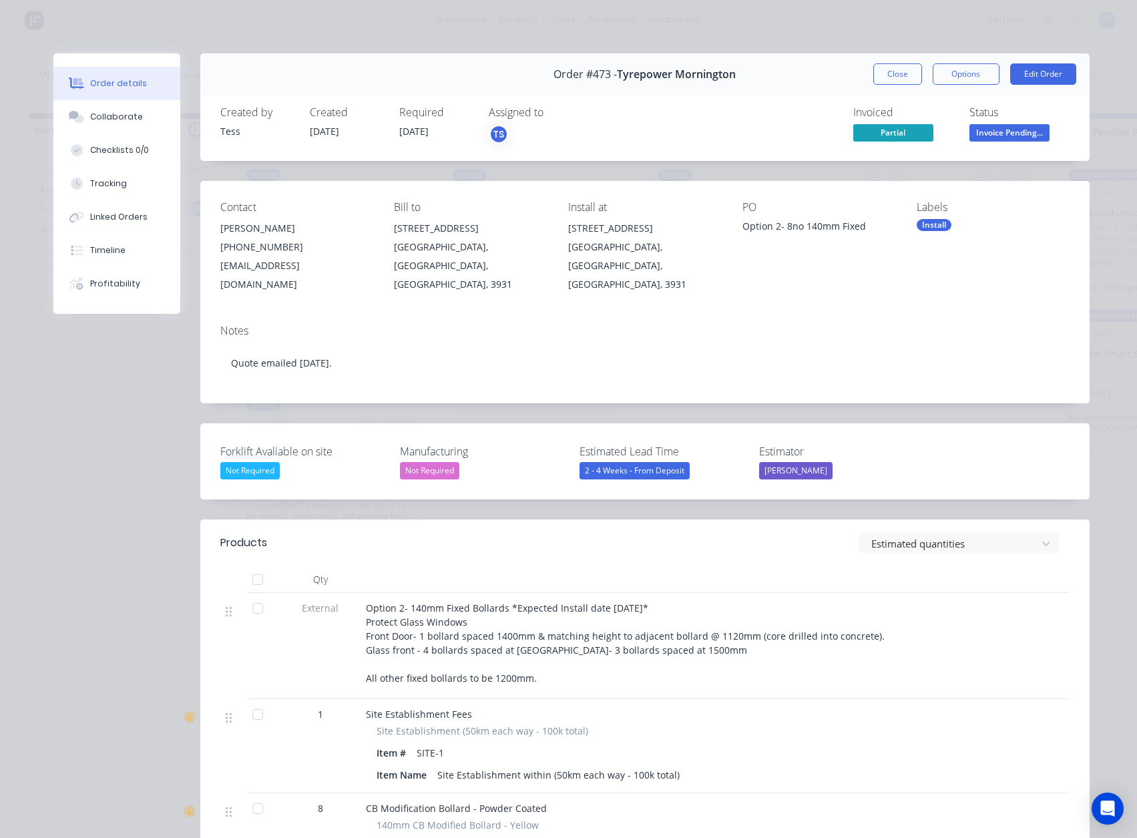
click at [896, 78] on button "Close" at bounding box center [897, 73] width 49 height 21
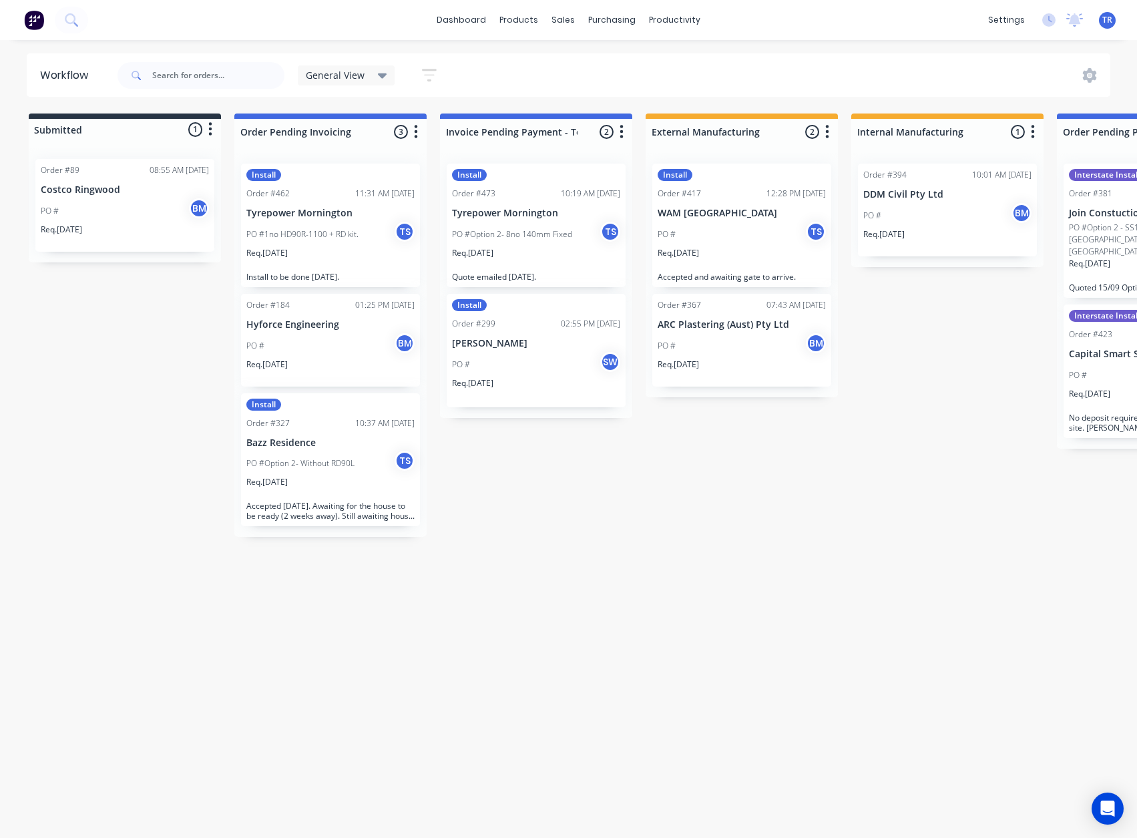
click at [332, 228] on p "PO #1no HD90R-1100 + RD kit." at bounding box center [302, 234] width 112 height 12
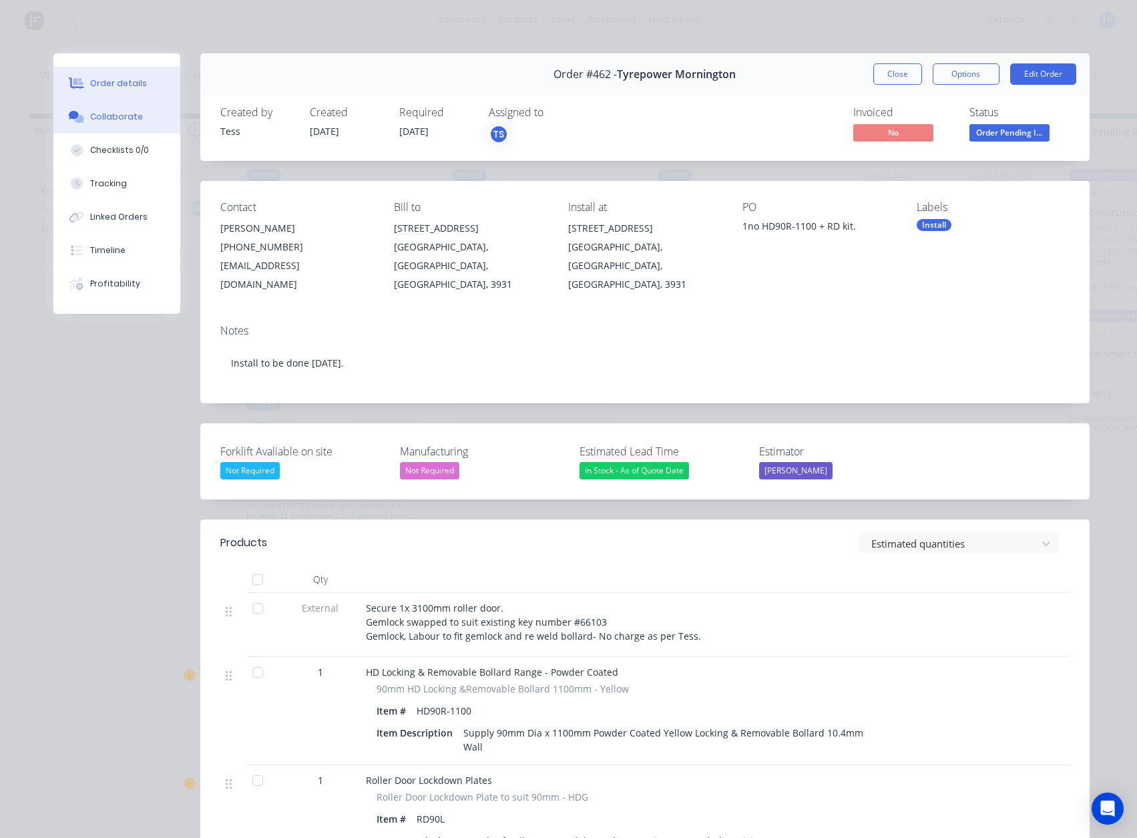
click at [133, 113] on button "Collaborate" at bounding box center [116, 116] width 127 height 33
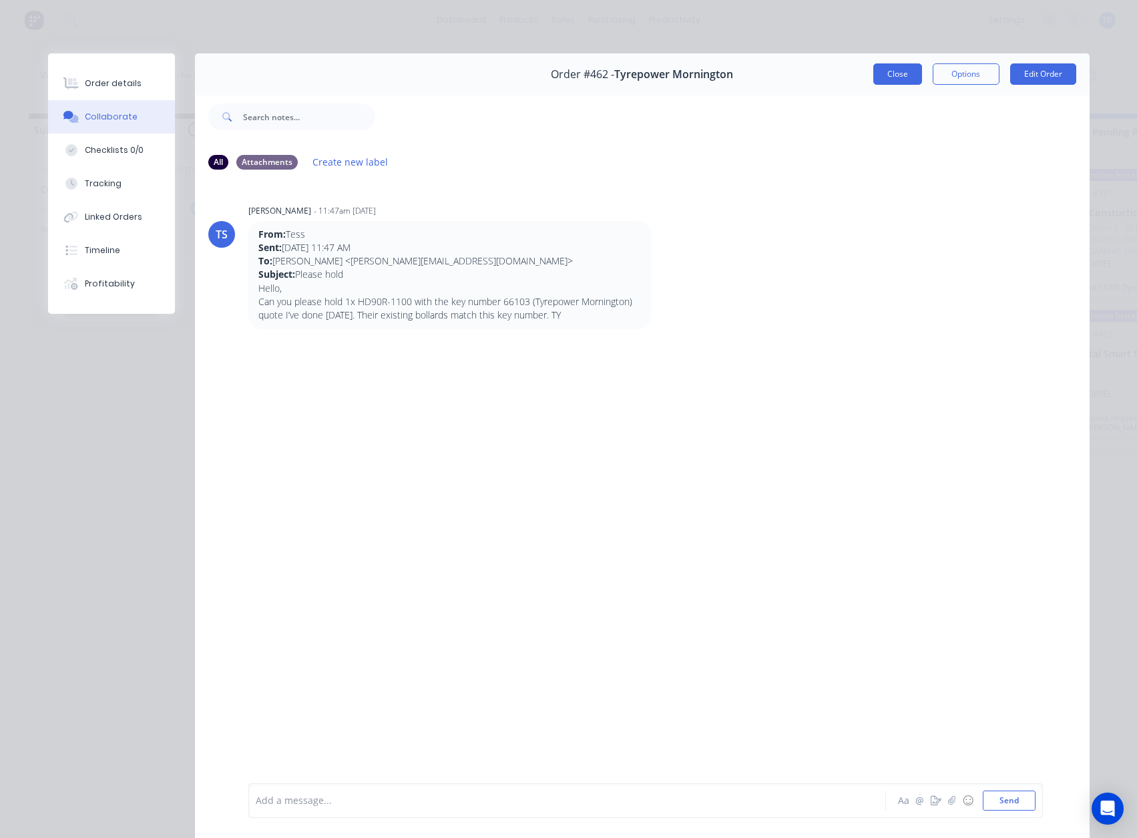
click at [895, 74] on button "Close" at bounding box center [897, 73] width 49 height 21
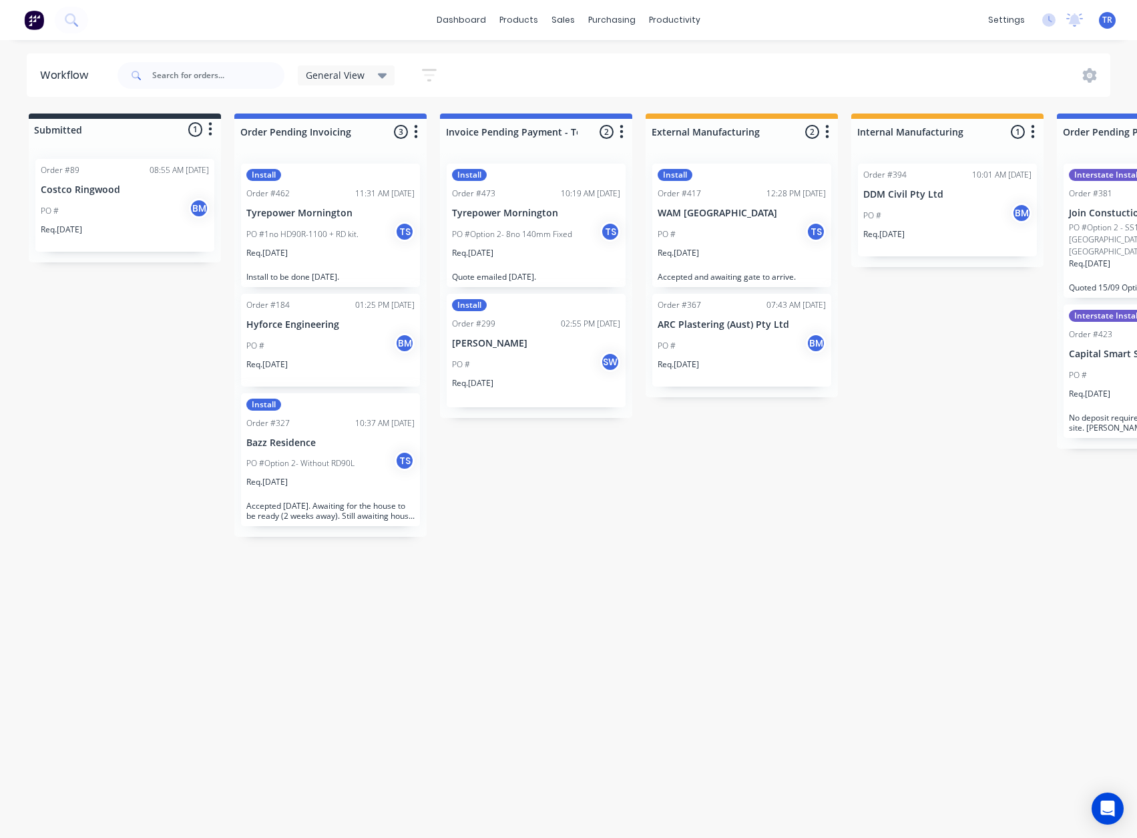
click at [745, 251] on div "Req. 24/09/25" at bounding box center [742, 258] width 168 height 23
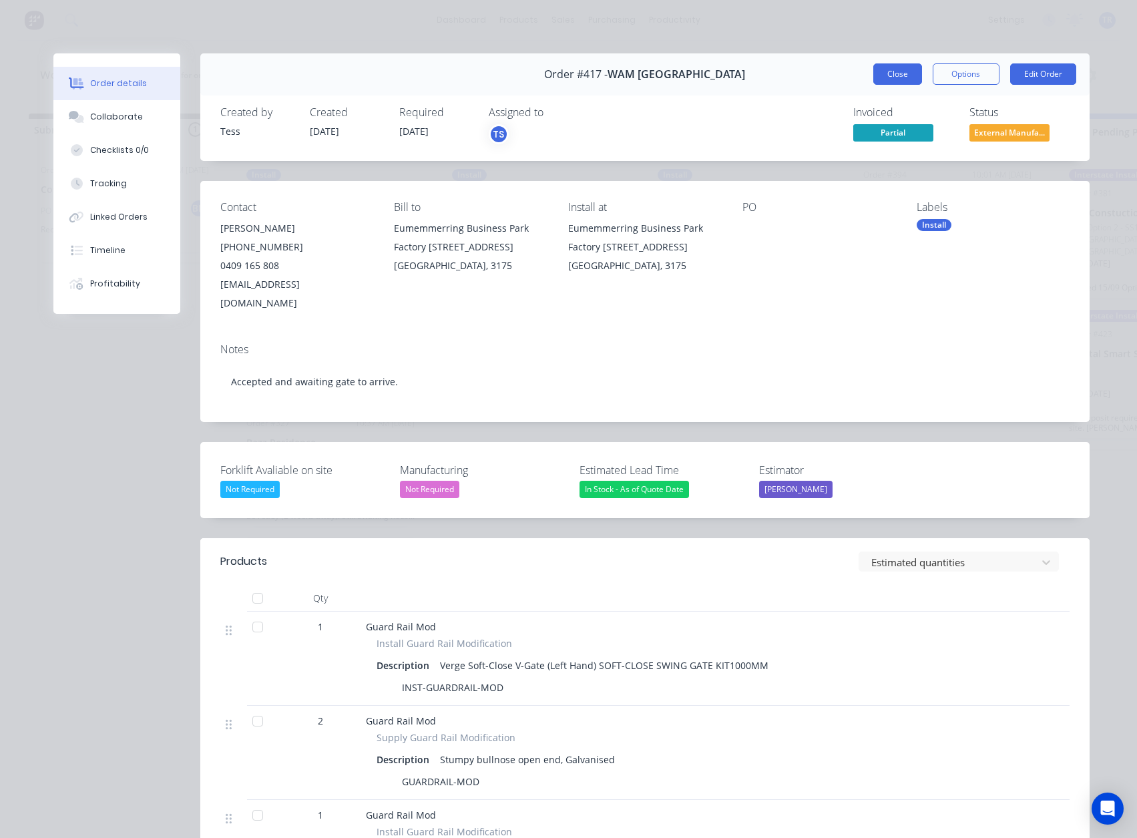
click at [886, 70] on button "Close" at bounding box center [897, 73] width 49 height 21
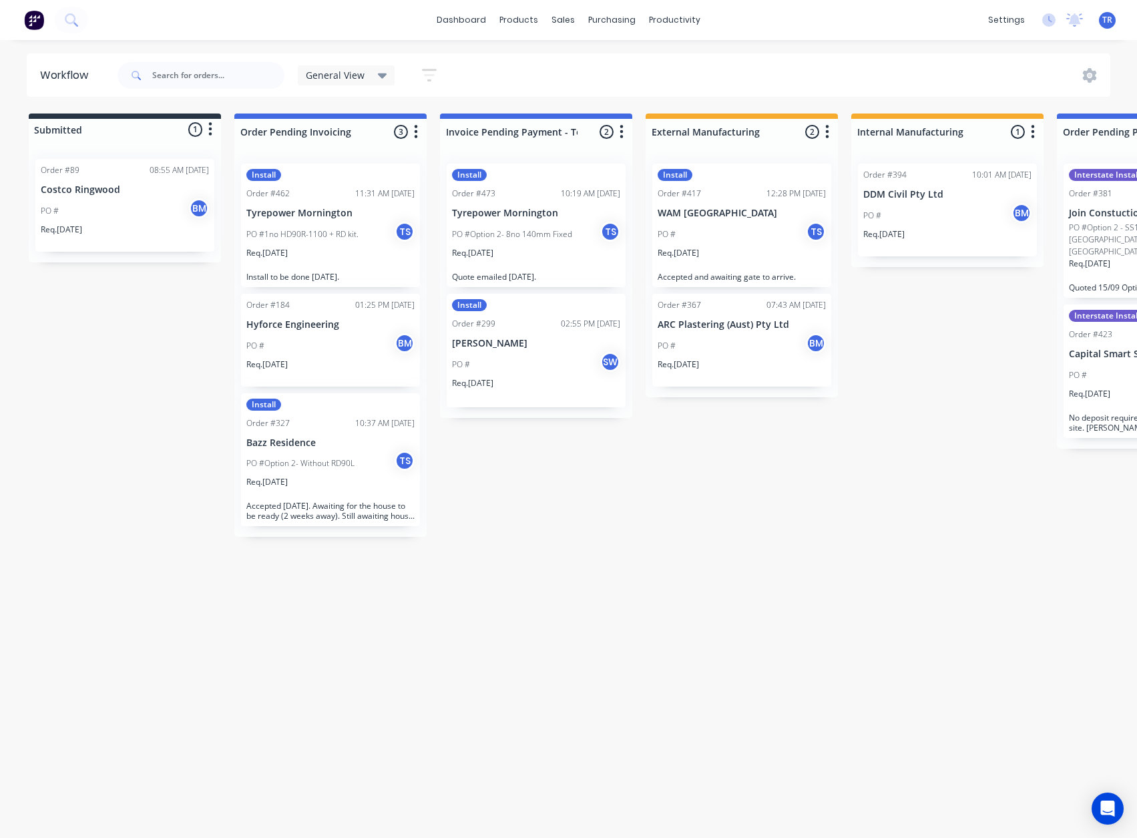
click at [738, 361] on div "Req. 11/09/25" at bounding box center [742, 369] width 168 height 23
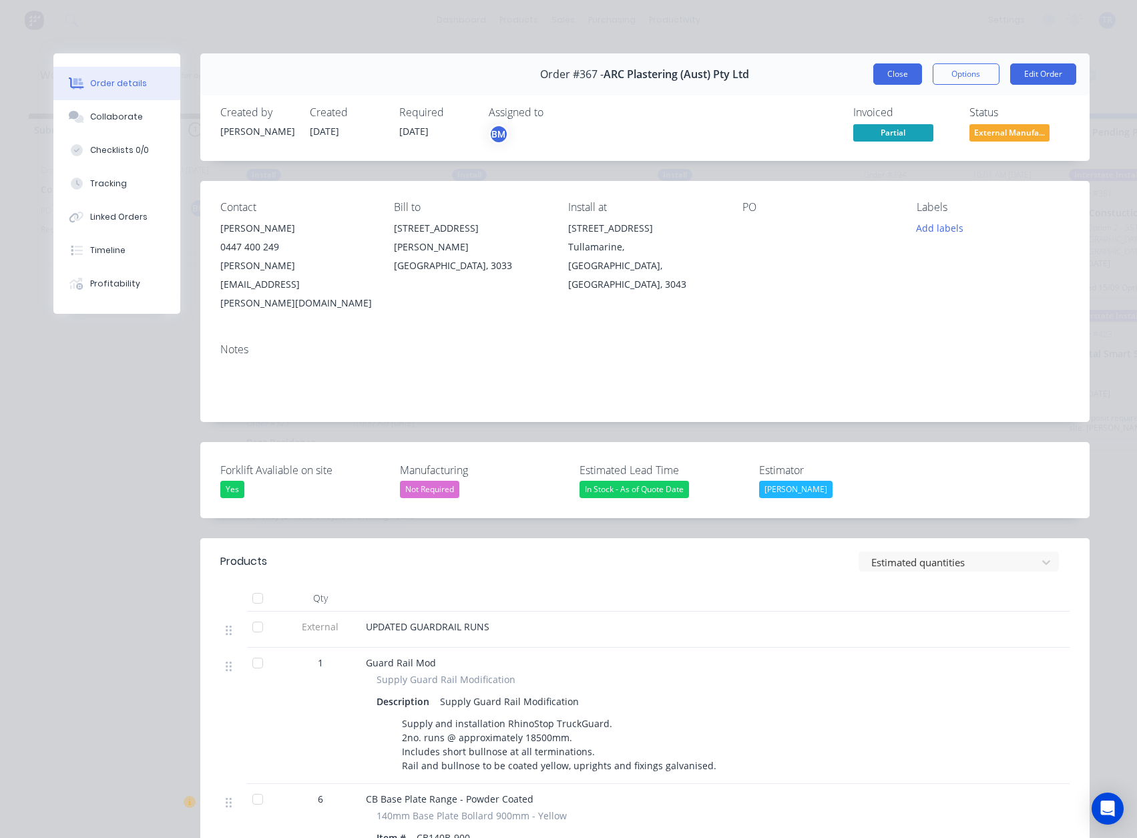
click at [877, 67] on button "Close" at bounding box center [897, 73] width 49 height 21
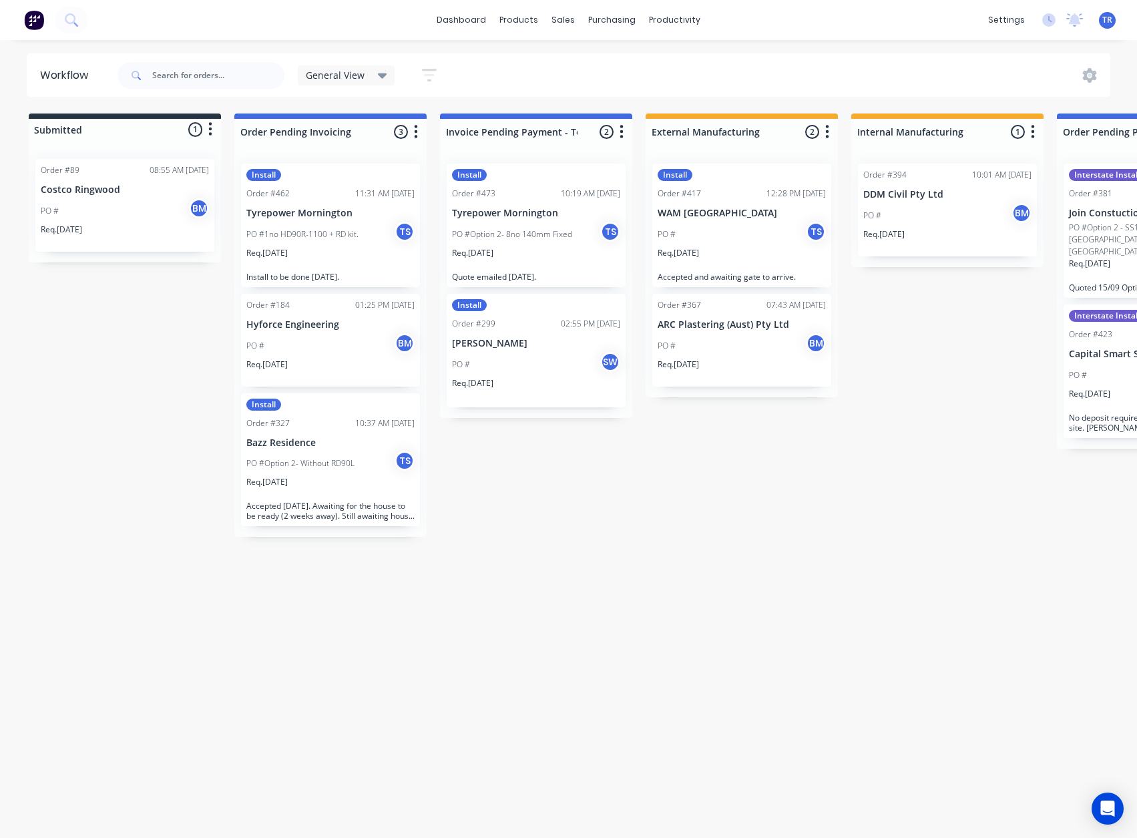
click at [158, 202] on div "PO # BM" at bounding box center [125, 210] width 168 height 25
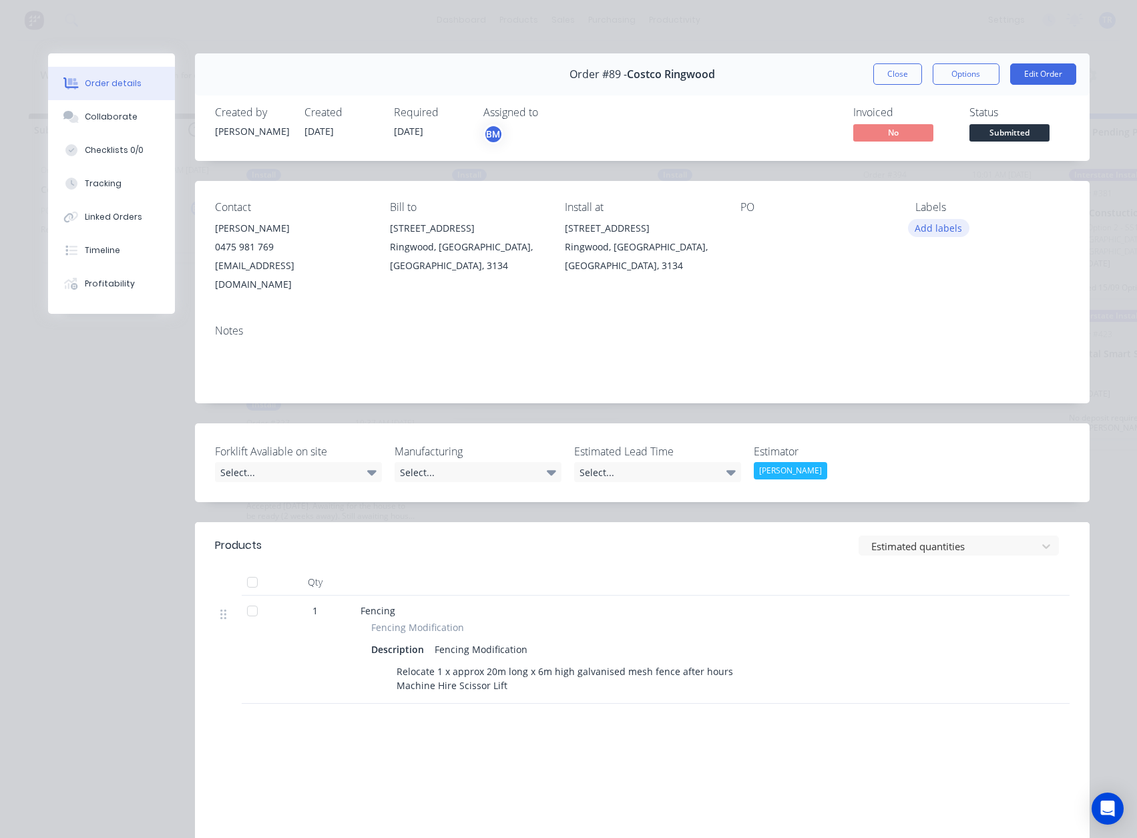
click at [947, 225] on button "Add labels" at bounding box center [938, 228] width 61 height 18
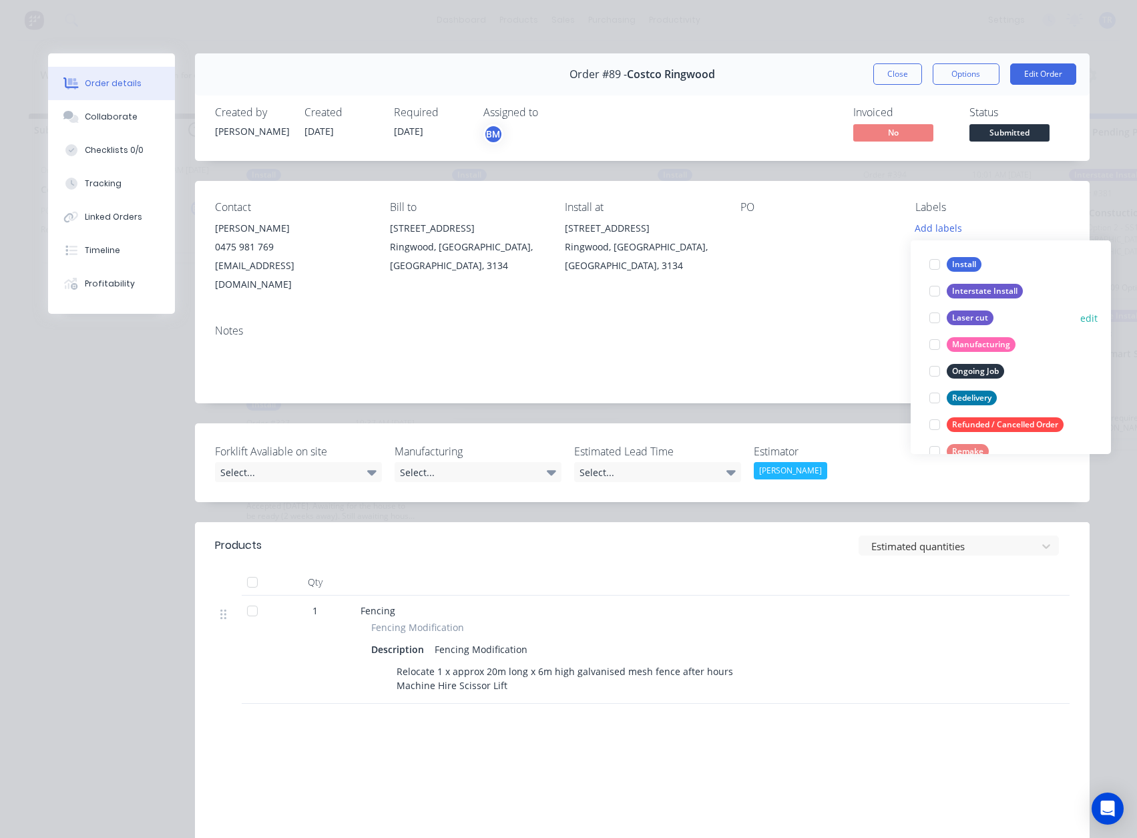
scroll to position [134, 0]
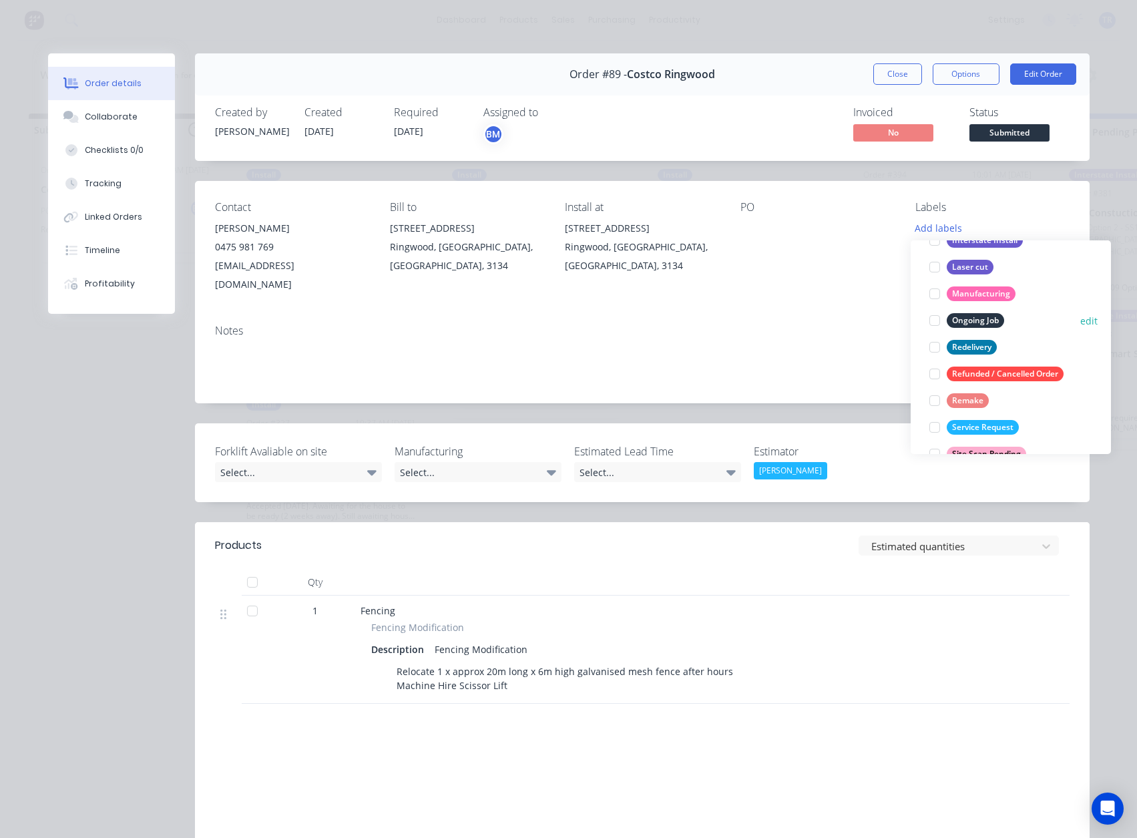
click at [1006, 322] on button "Ongoing Job" at bounding box center [966, 320] width 85 height 19
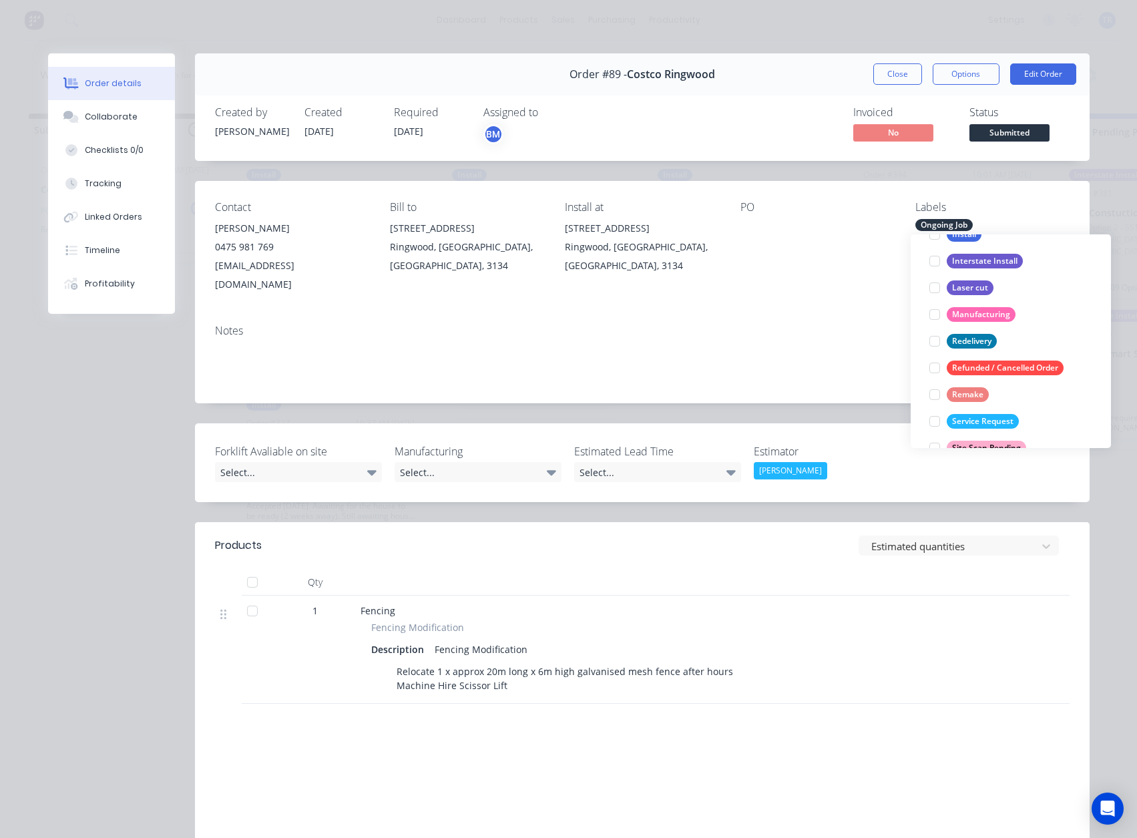
scroll to position [27, 0]
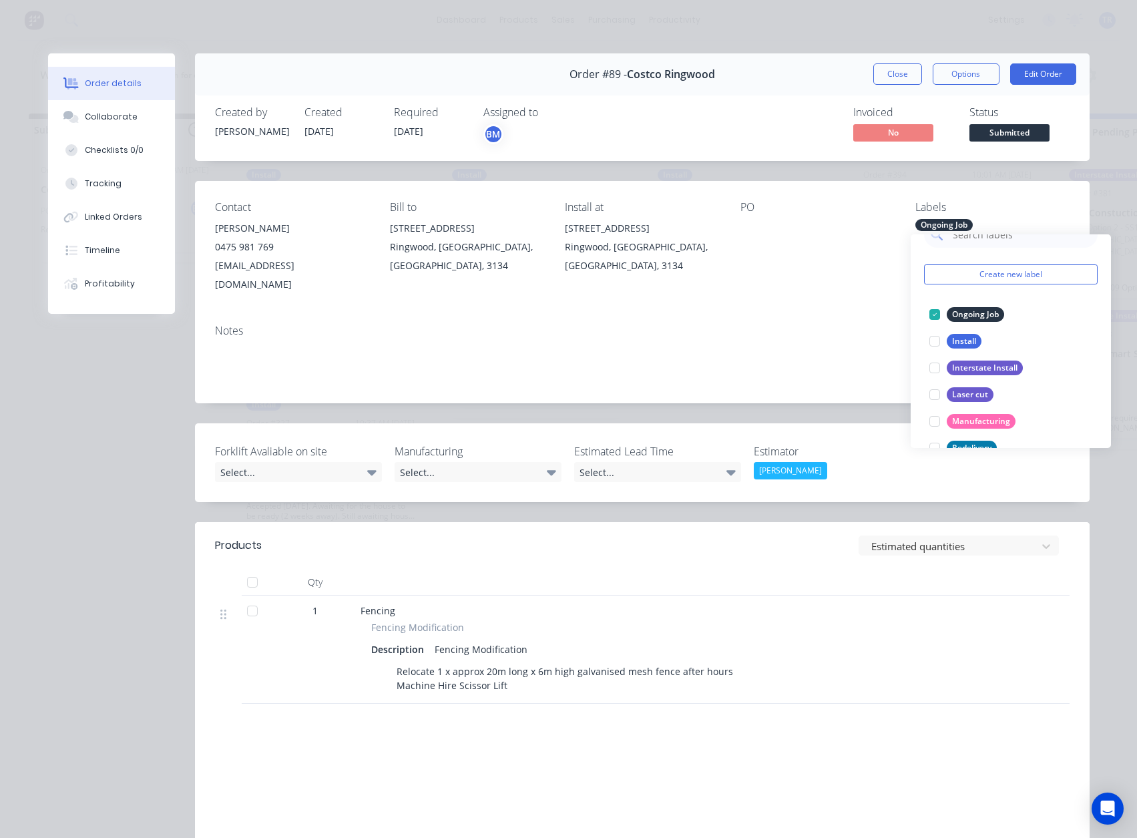
click at [851, 324] on div "Notes" at bounding box center [642, 330] width 854 height 13
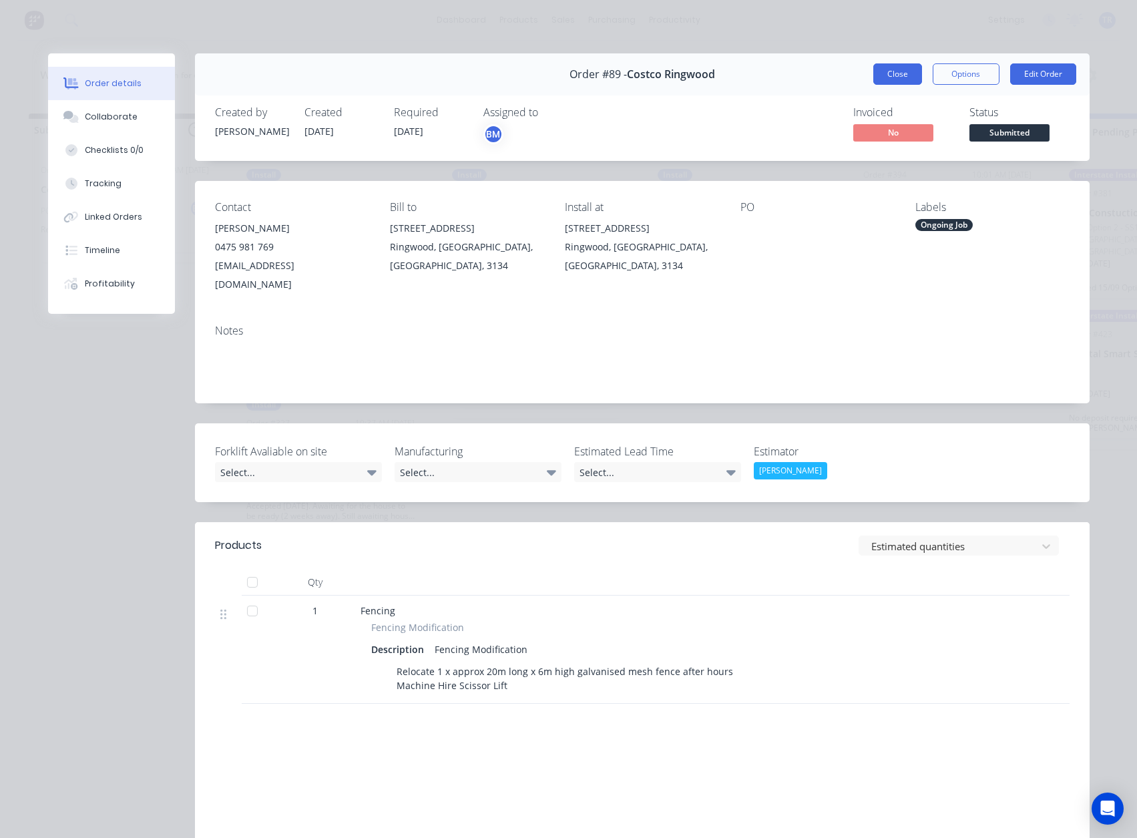
click at [891, 76] on button "Close" at bounding box center [897, 73] width 49 height 21
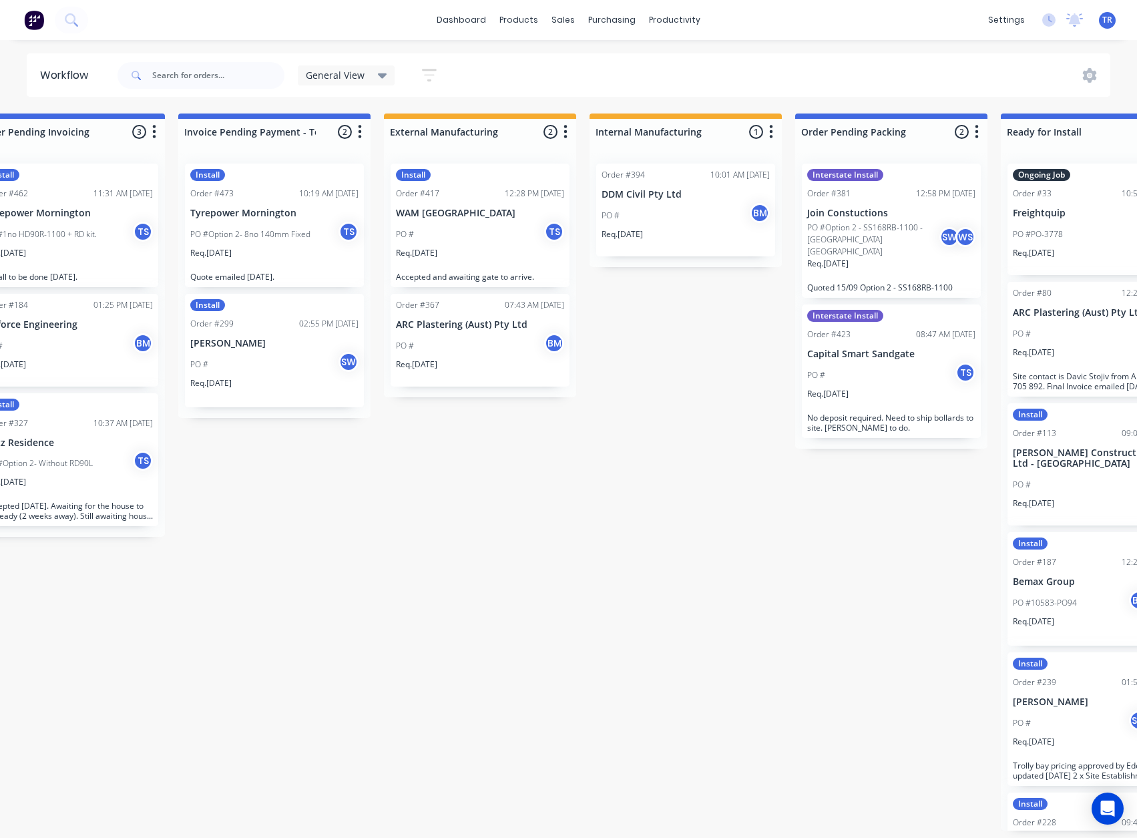
scroll to position [0, 262]
click at [674, 213] on div "PO # BM" at bounding box center [685, 215] width 168 height 25
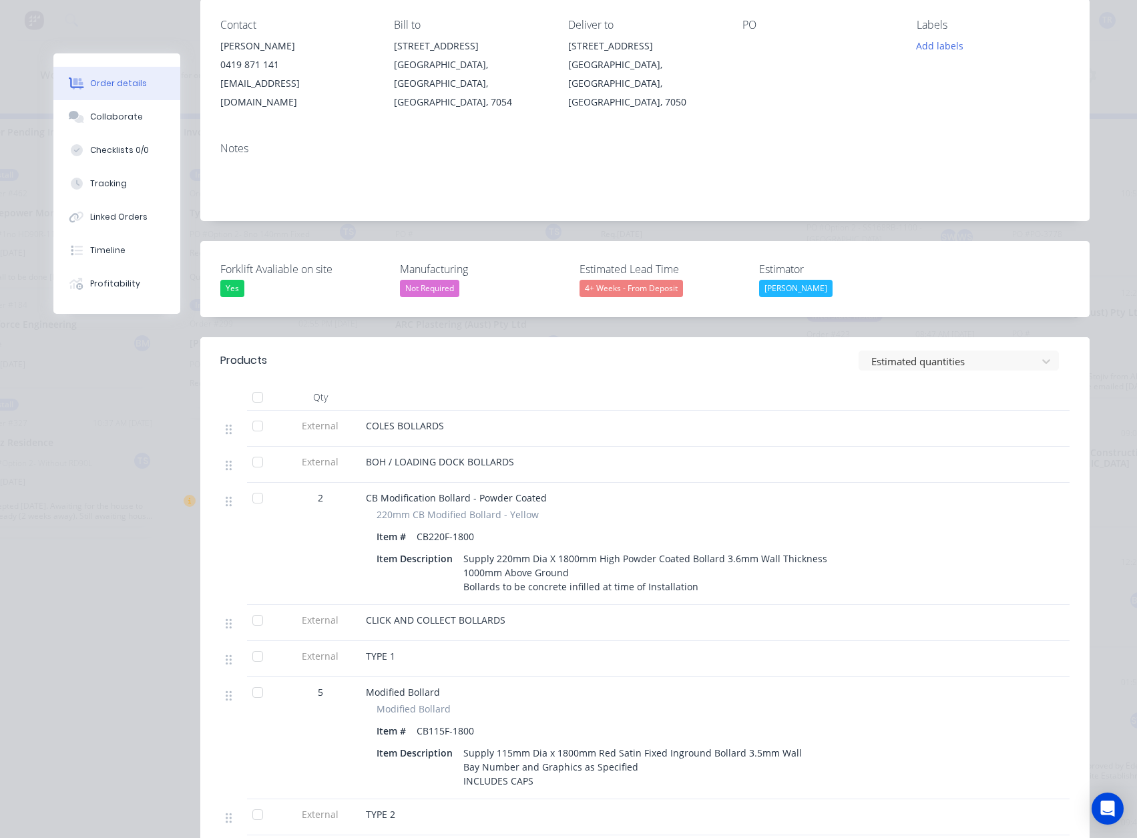
scroll to position [0, 0]
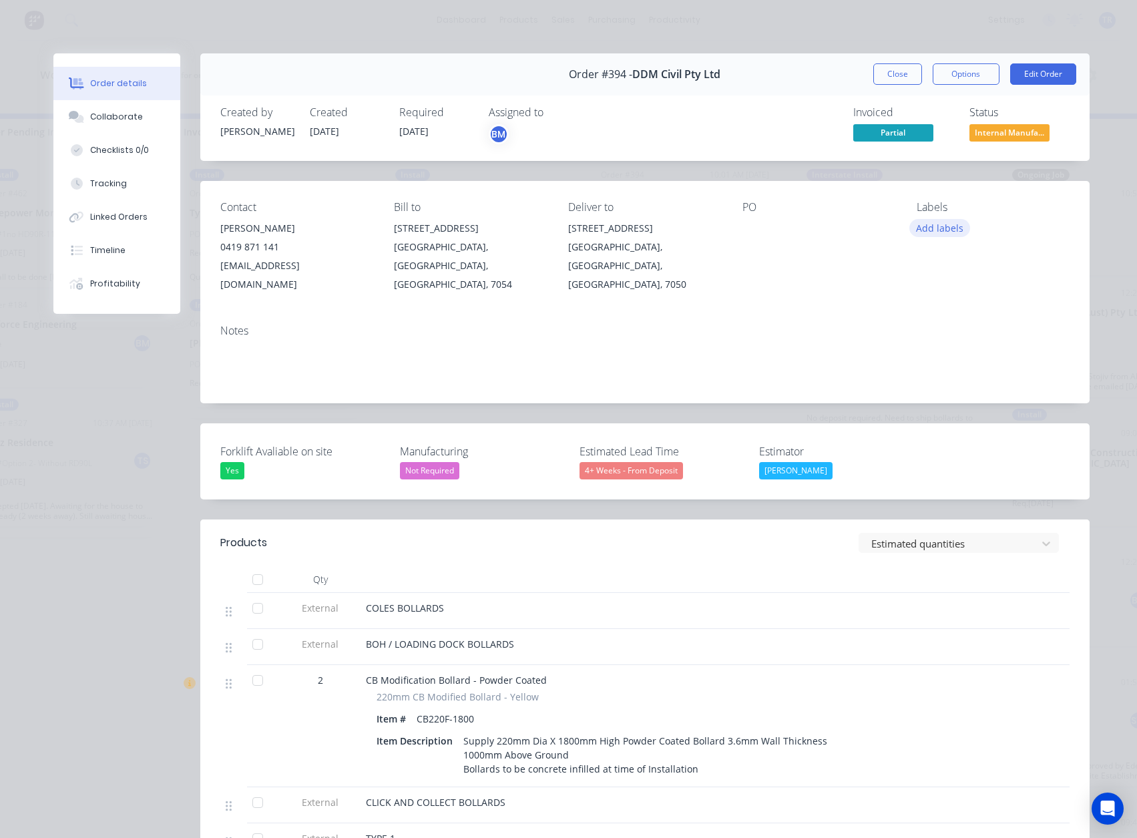
click at [945, 228] on button "Add labels" at bounding box center [939, 228] width 61 height 18
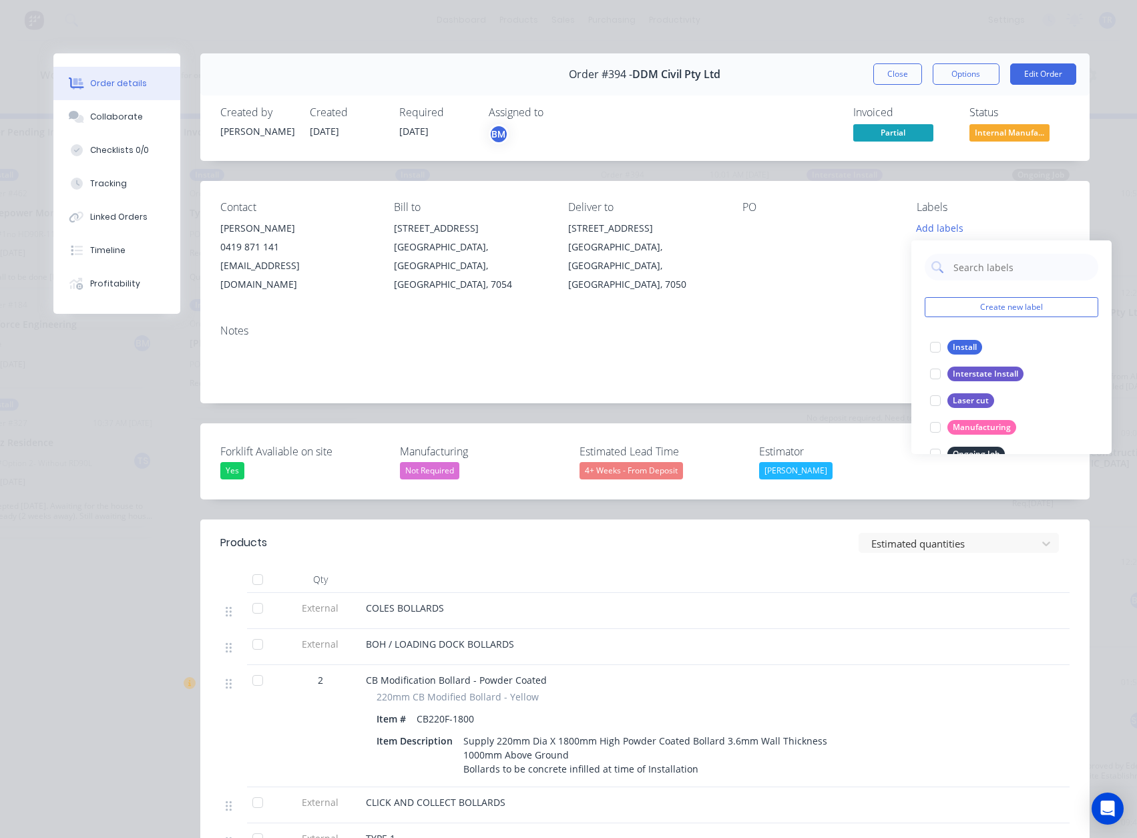
scroll to position [67, 0]
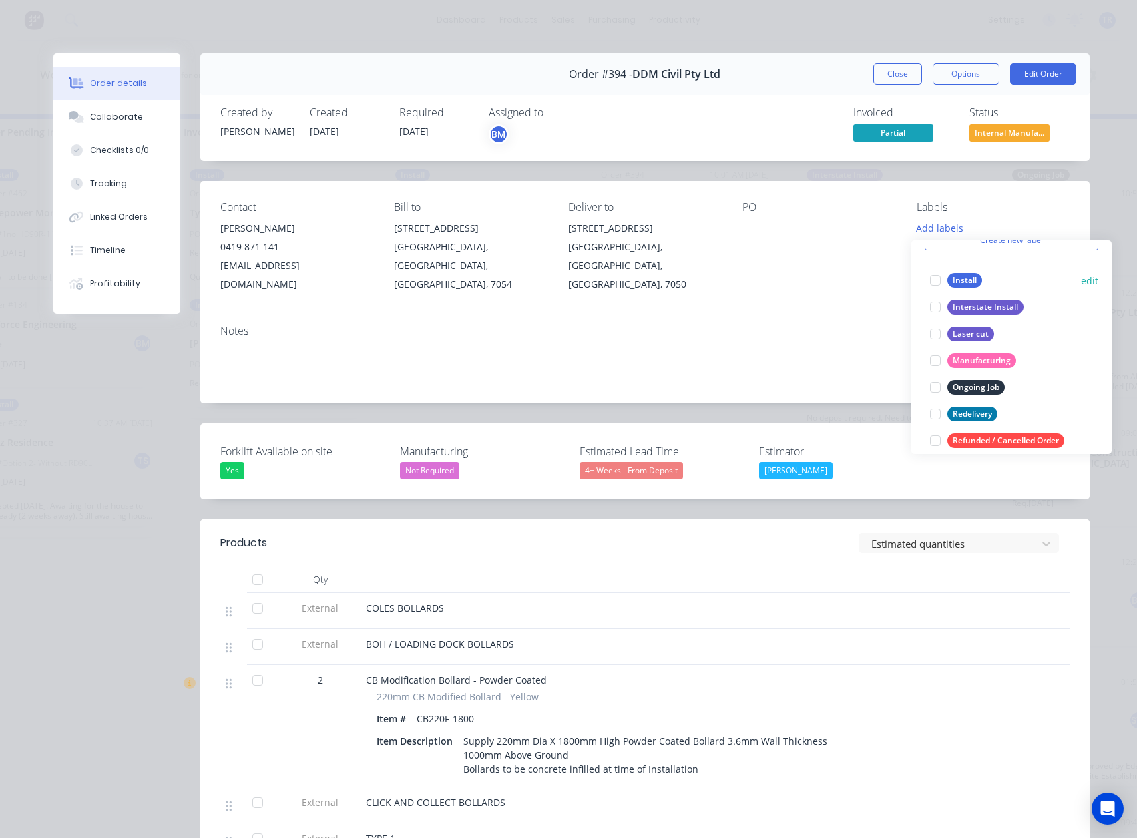
click at [975, 270] on div "Install edit" at bounding box center [1012, 280] width 174 height 27
click at [945, 277] on div at bounding box center [935, 280] width 27 height 27
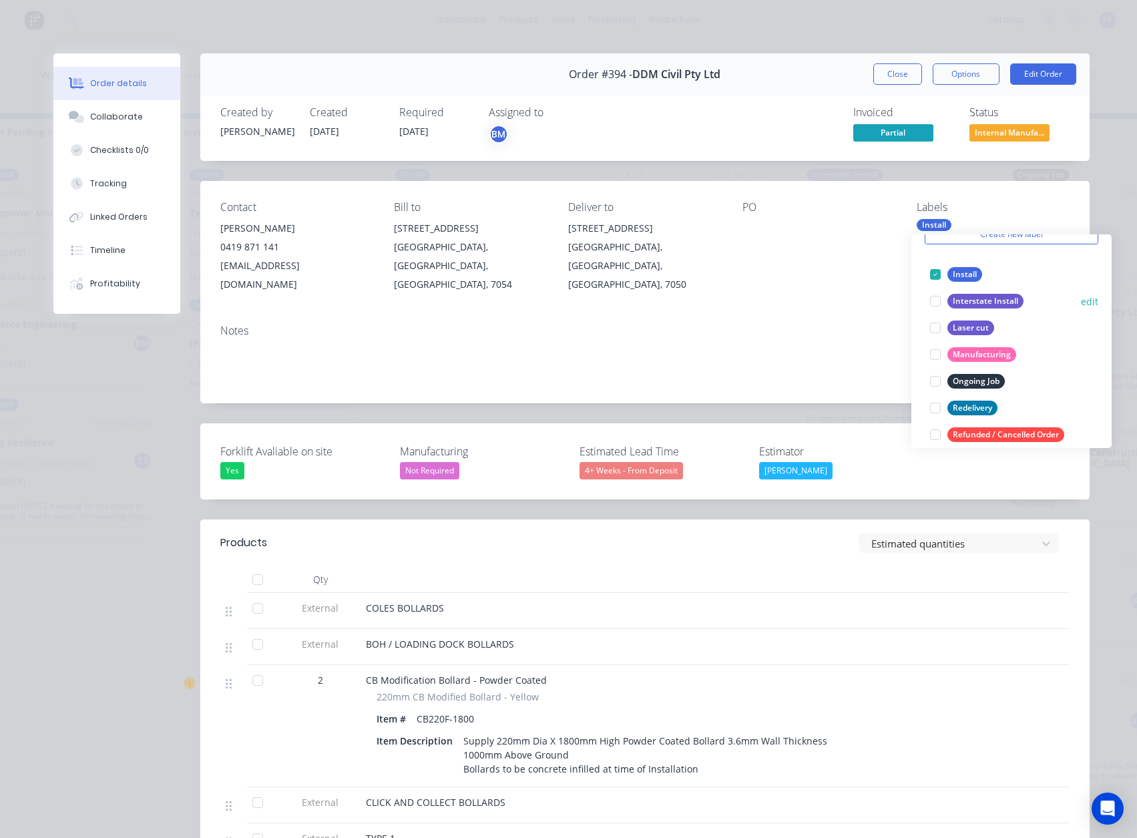
click at [960, 306] on div "Interstate Install" at bounding box center [985, 301] width 76 height 15
click at [939, 269] on div at bounding box center [935, 274] width 27 height 27
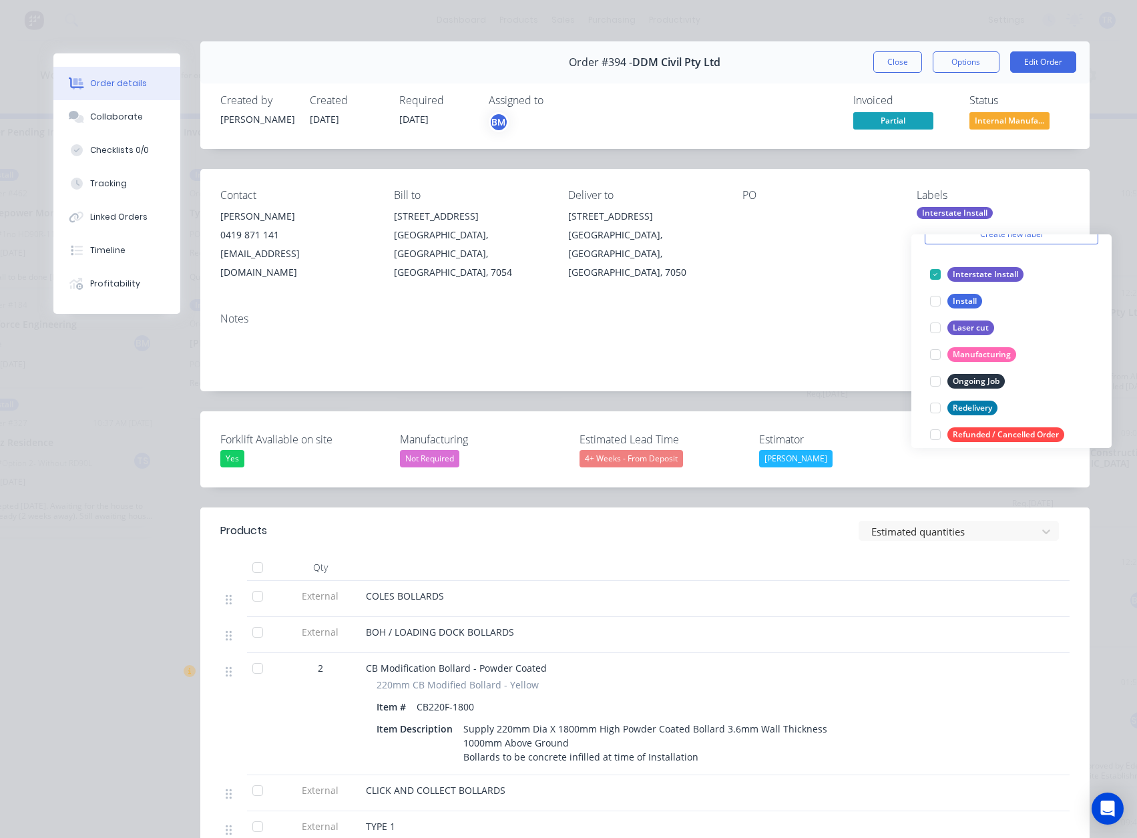
scroll to position [0, 0]
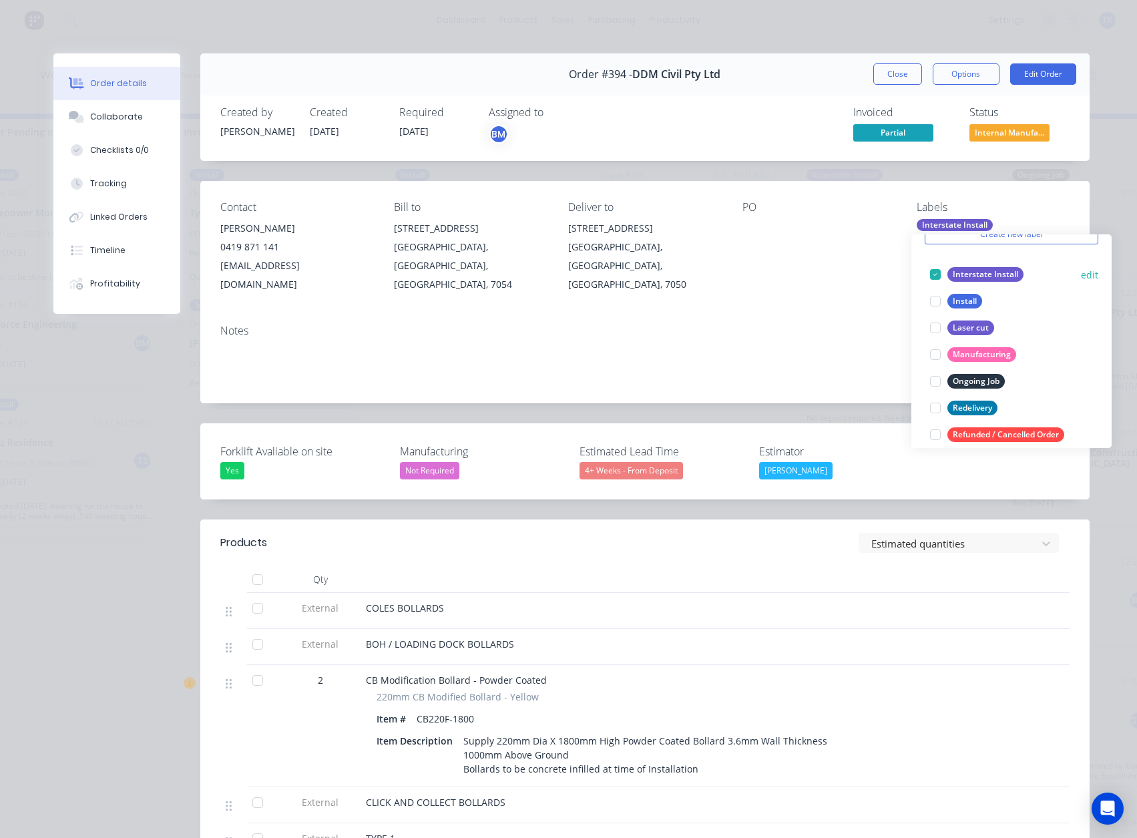
click at [943, 270] on div at bounding box center [935, 274] width 27 height 27
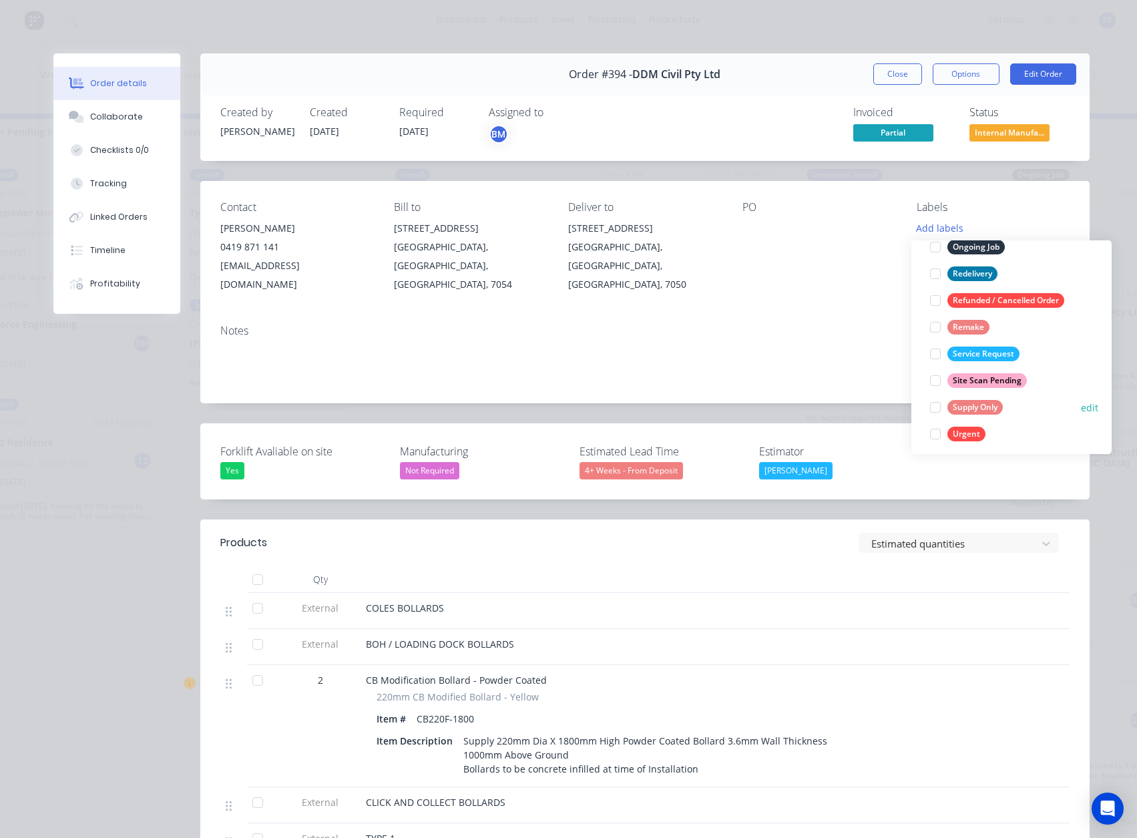
scroll to position [214, 0]
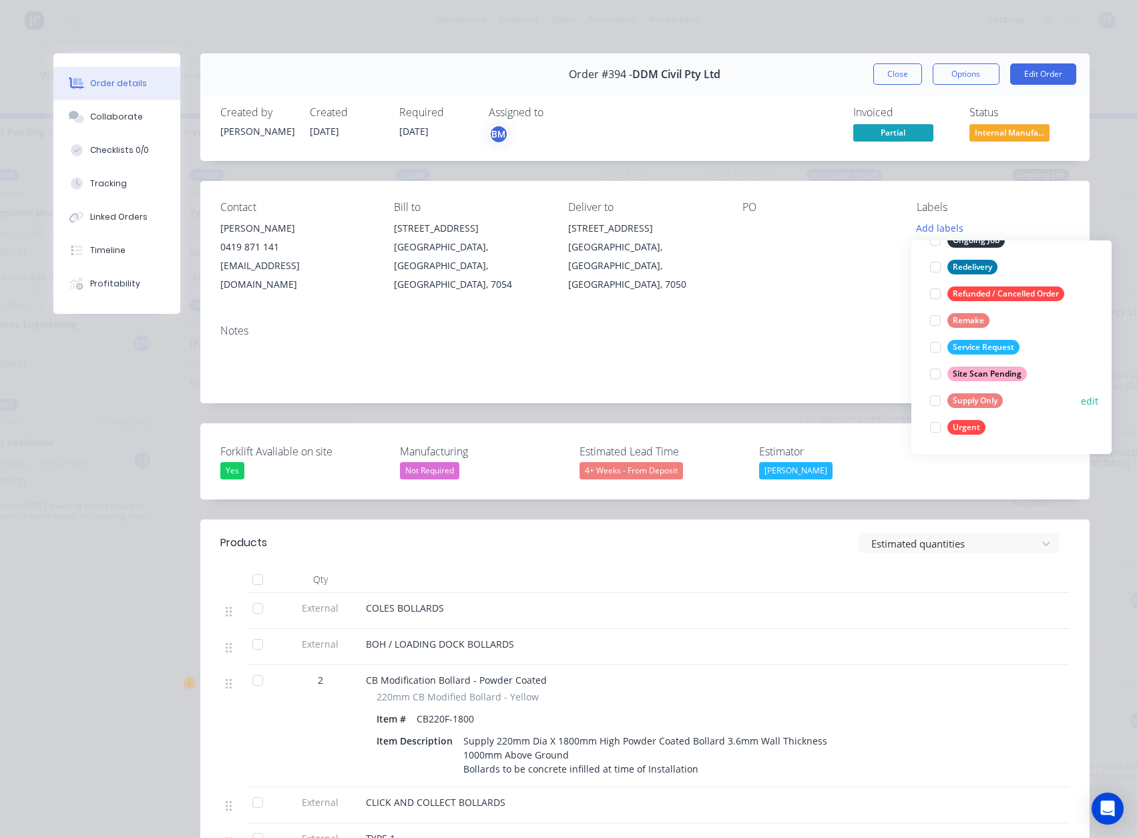
click at [940, 401] on div at bounding box center [935, 400] width 27 height 27
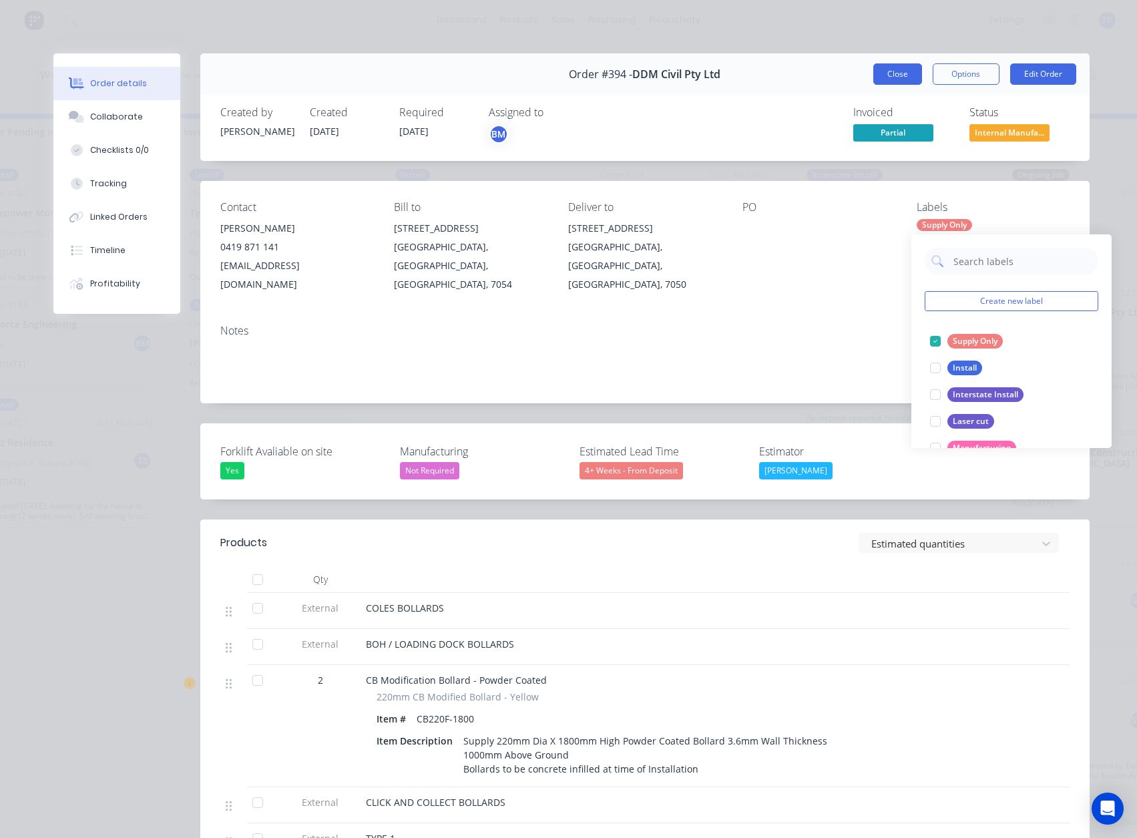
click at [893, 76] on button "Close" at bounding box center [897, 73] width 49 height 21
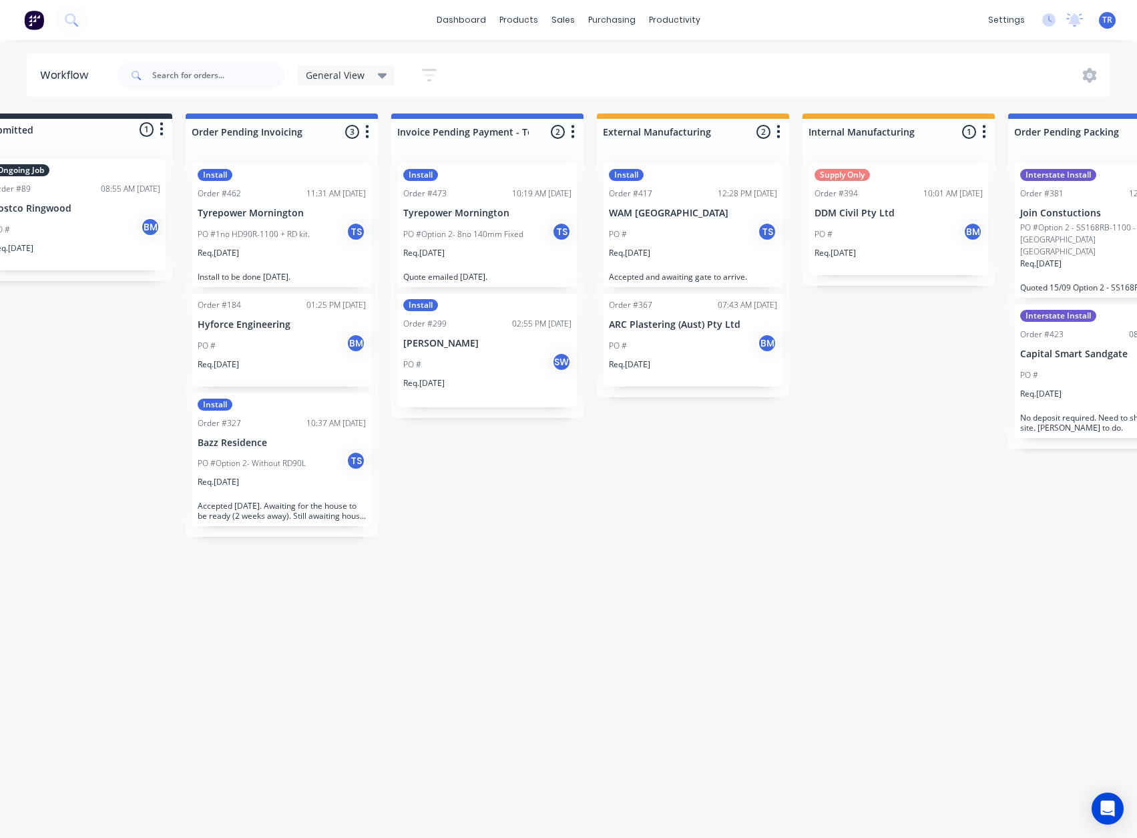
scroll to position [0, 48]
click at [695, 334] on div "PO # BM" at bounding box center [693, 345] width 168 height 25
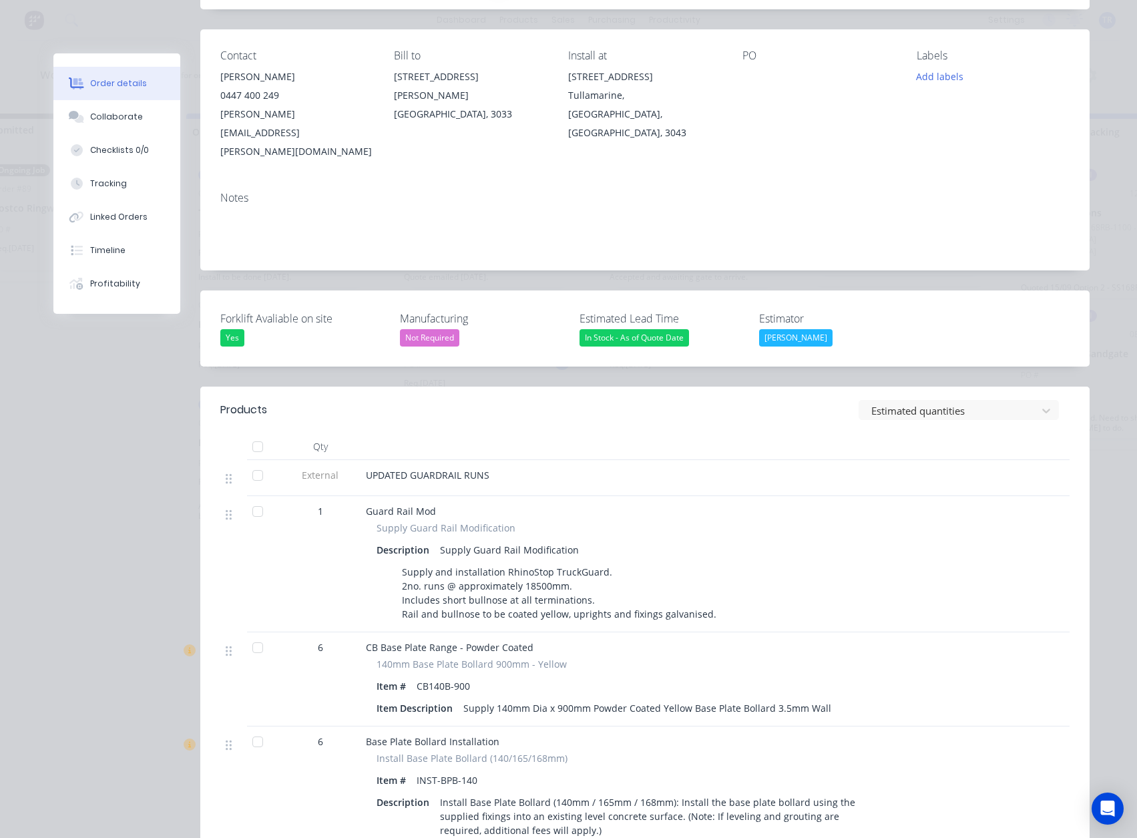
scroll to position [134, 0]
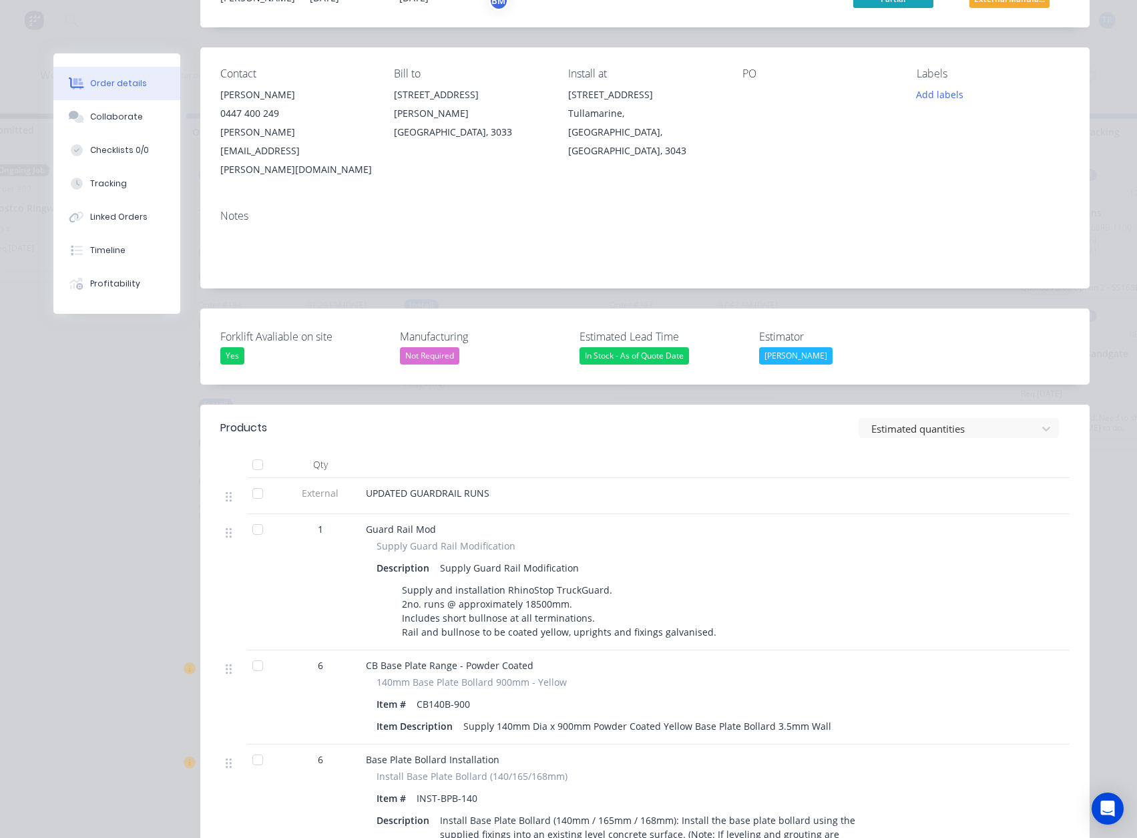
click at [940, 107] on div "Labels Add labels" at bounding box center [993, 122] width 153 height 111
click at [931, 95] on button "Add labels" at bounding box center [939, 94] width 61 height 18
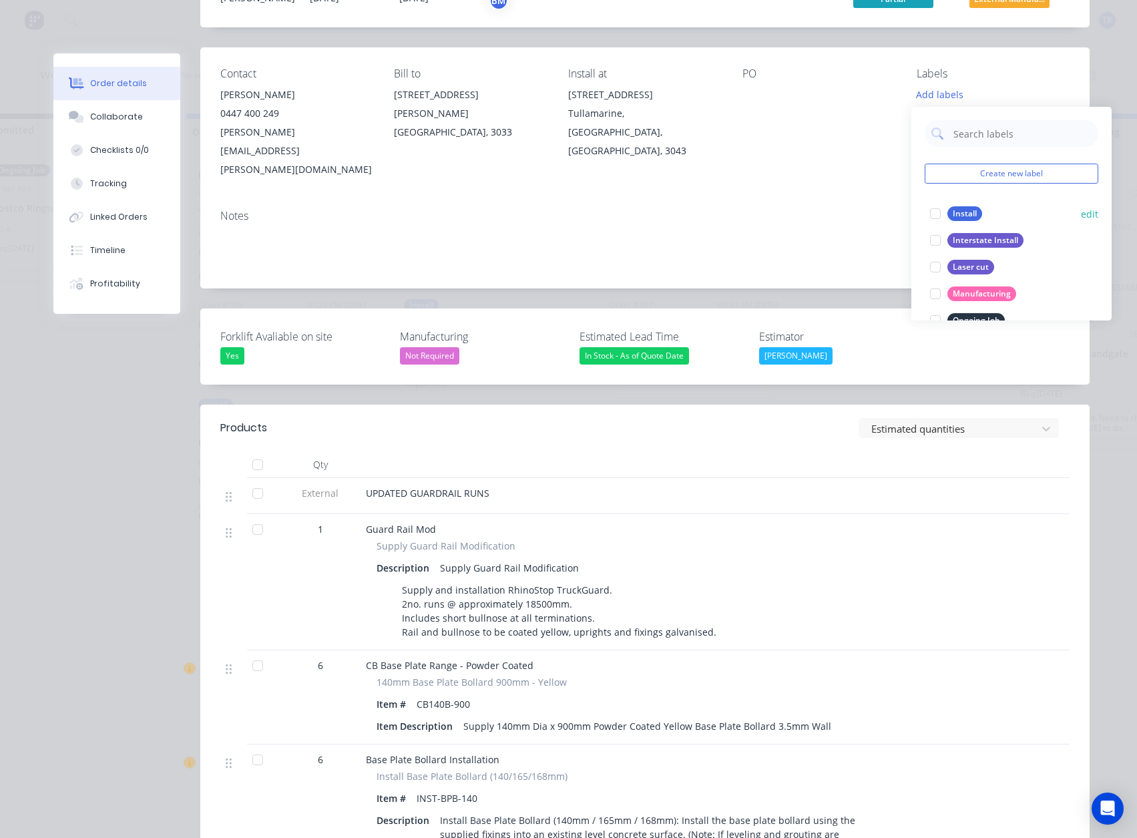
click at [949, 207] on button "Install" at bounding box center [956, 213] width 63 height 19
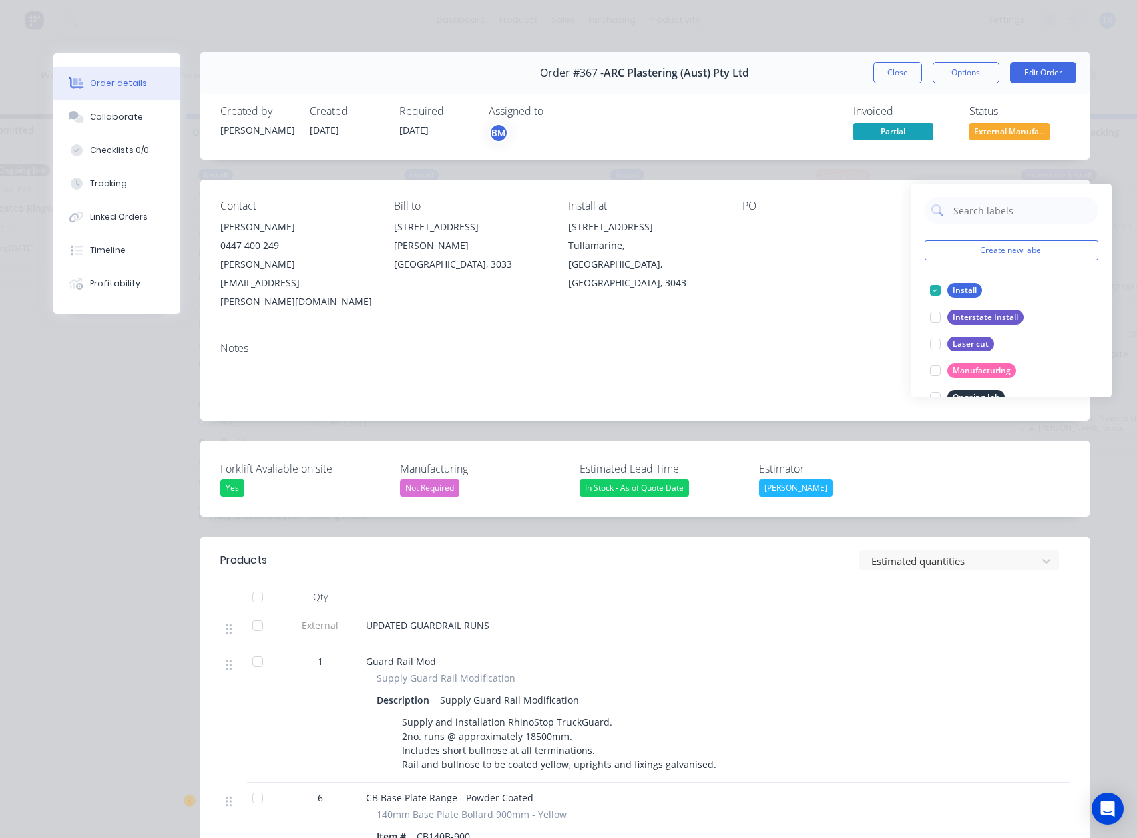
scroll to position [0, 0]
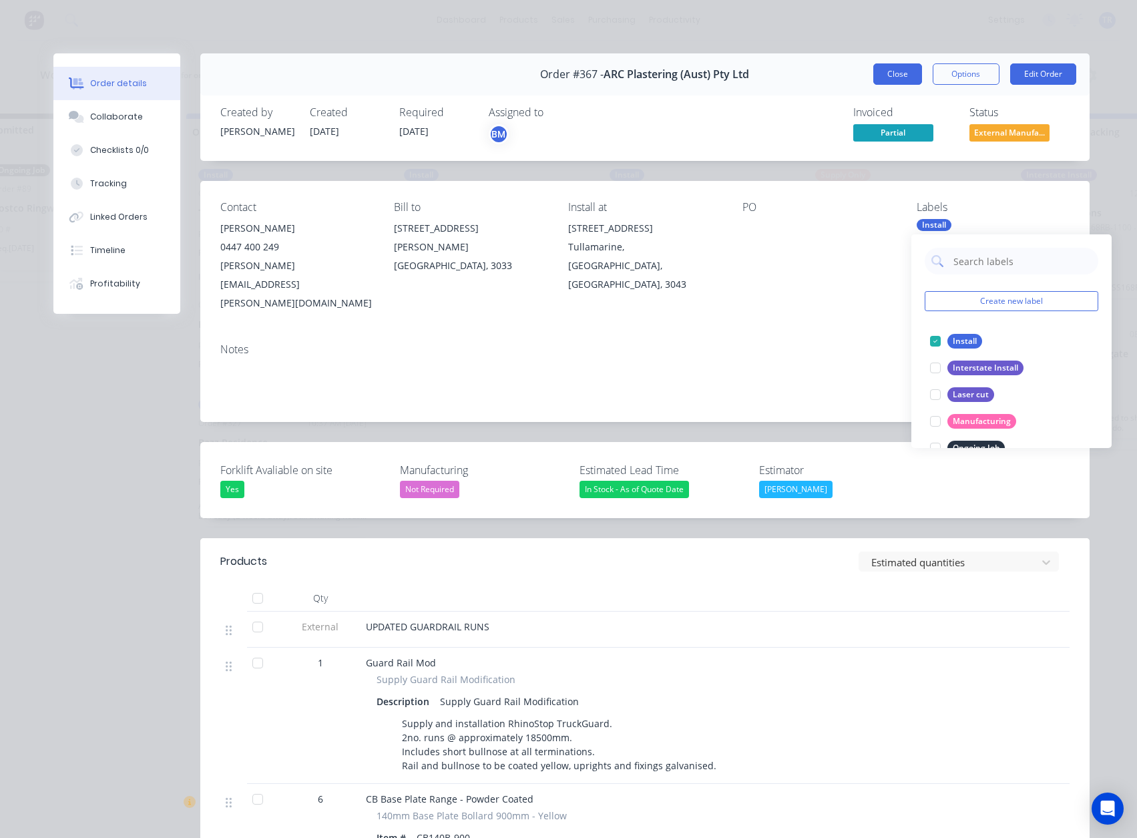
click at [887, 75] on button "Close" at bounding box center [897, 73] width 49 height 21
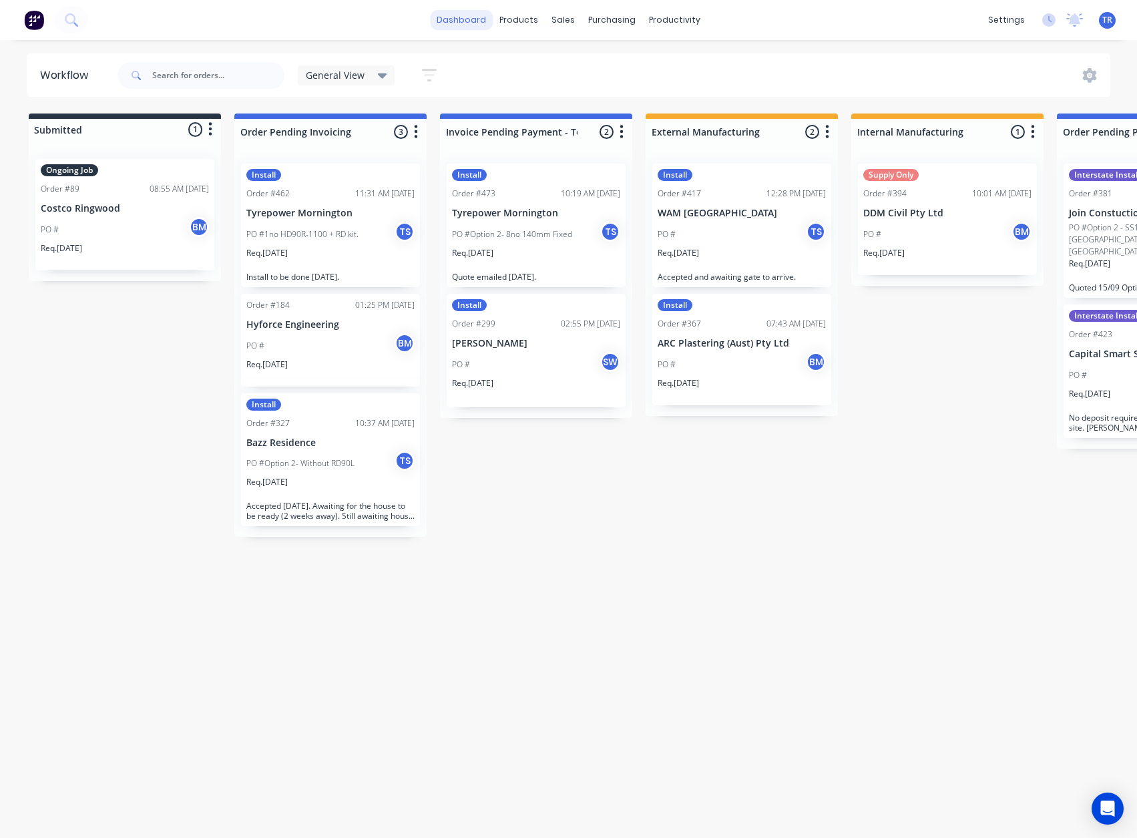
click at [484, 19] on link "dashboard" at bounding box center [461, 20] width 63 height 20
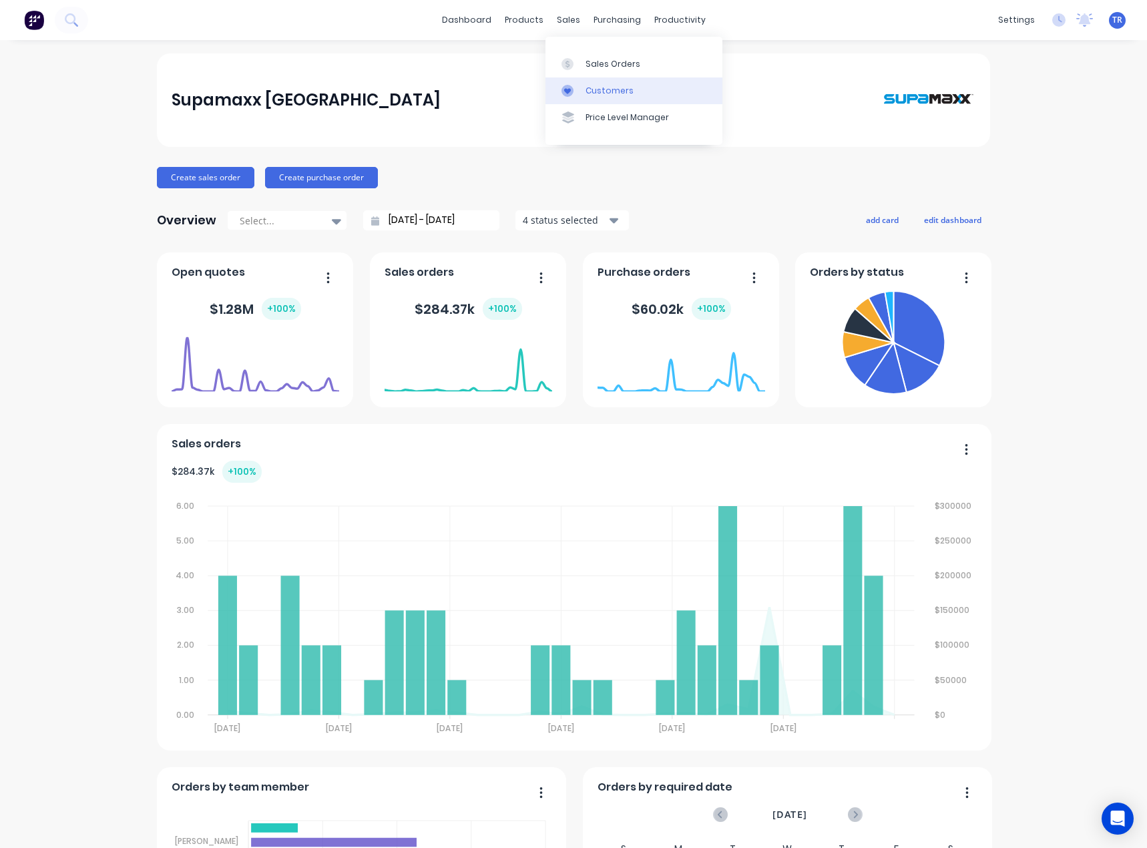
click at [577, 90] on div at bounding box center [571, 91] width 20 height 12
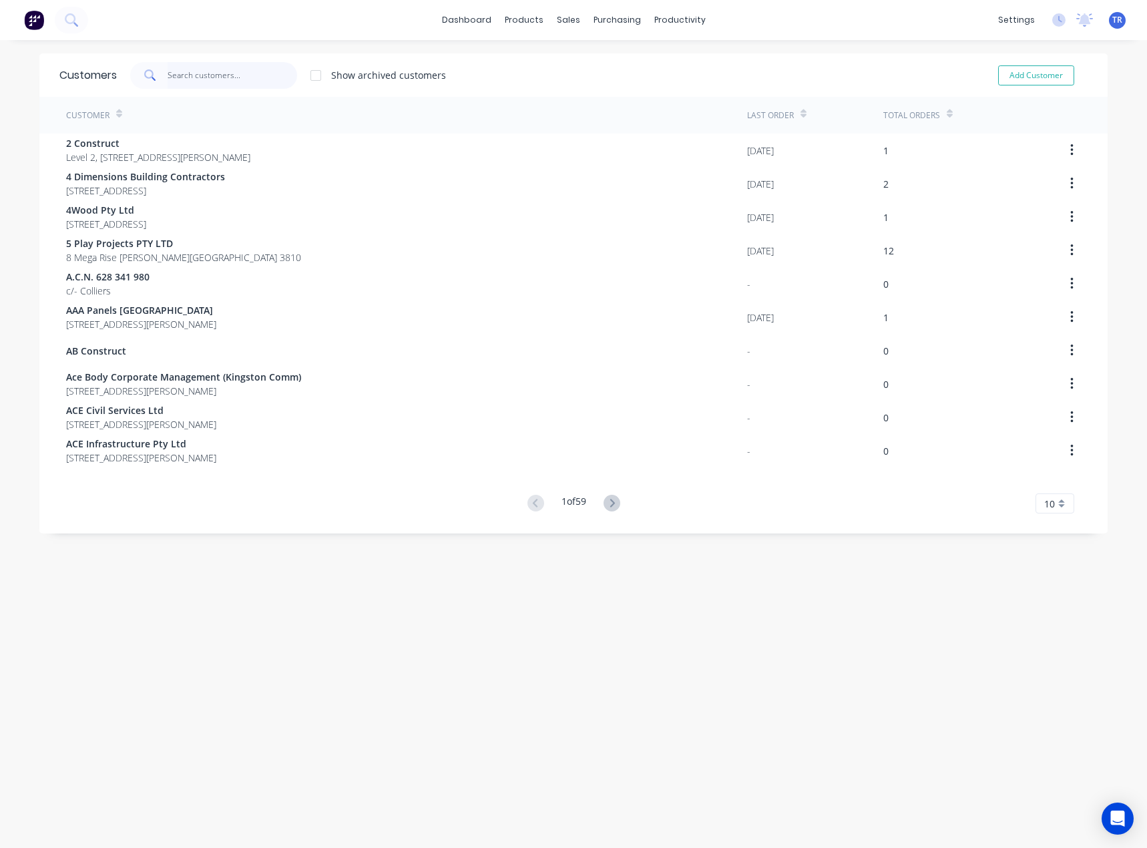
click at [197, 71] on input "text" at bounding box center [233, 75] width 130 height 27
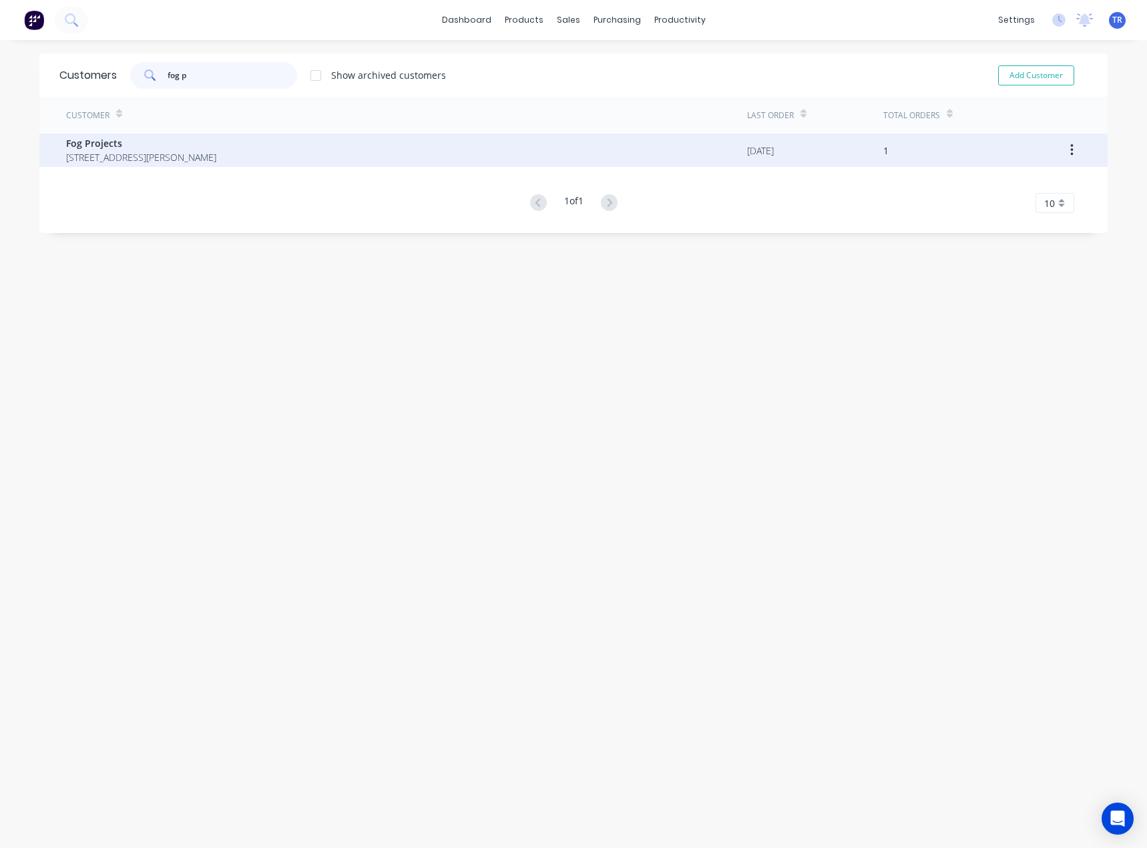
type input "fog p"
click at [216, 142] on span "Fog Projects" at bounding box center [141, 143] width 150 height 14
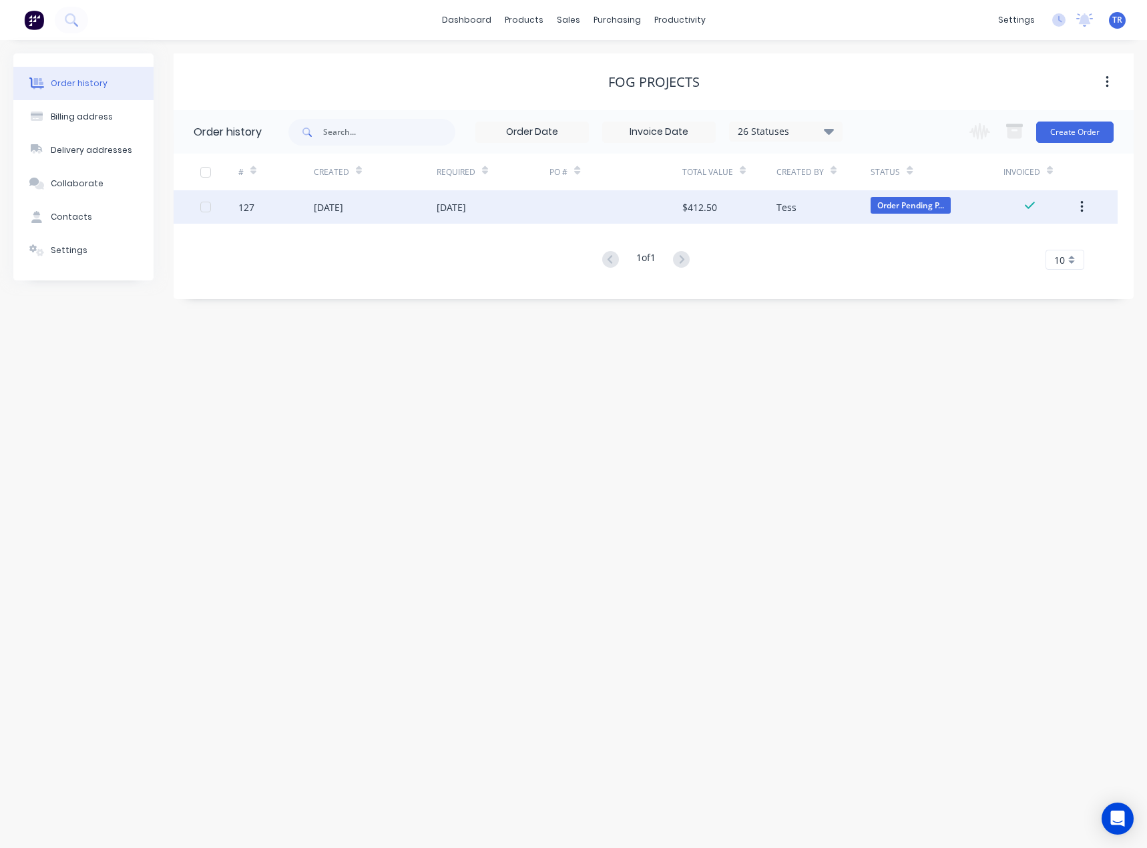
click at [736, 214] on div "$412.50" at bounding box center [729, 206] width 94 height 33
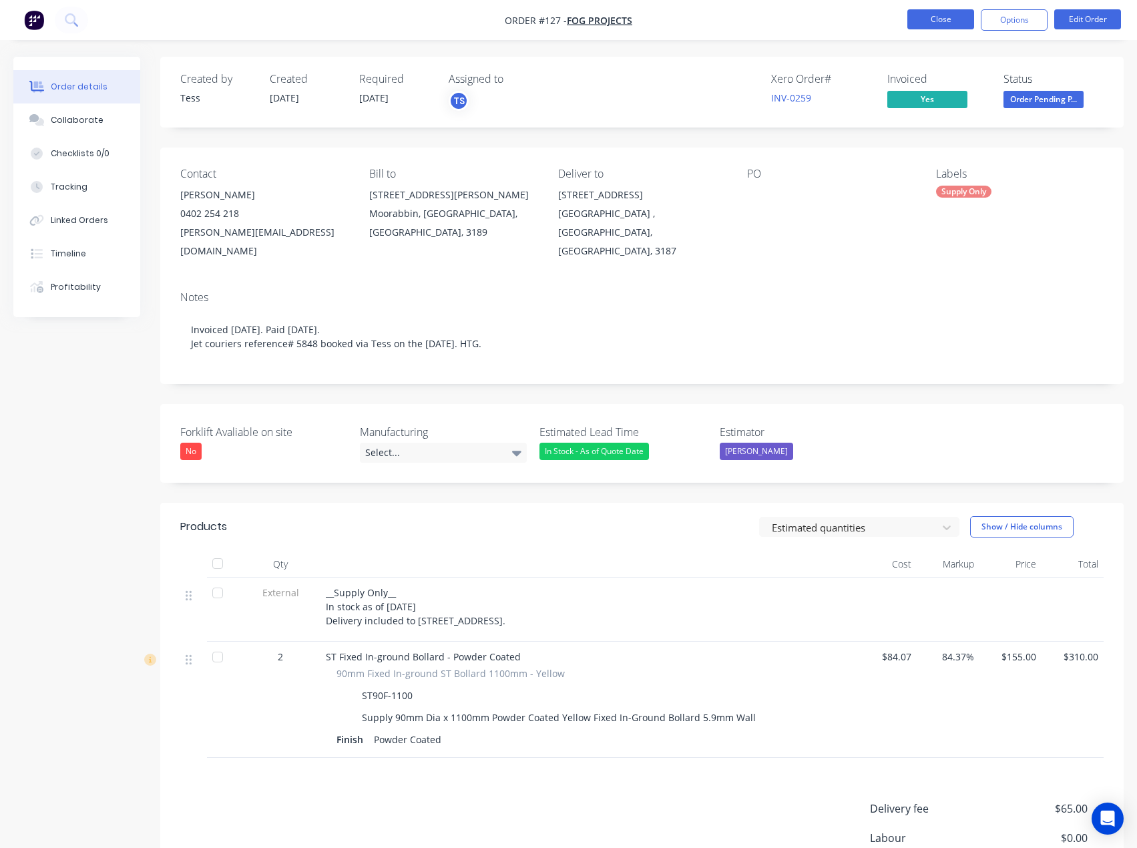
click at [949, 19] on button "Close" at bounding box center [940, 19] width 67 height 20
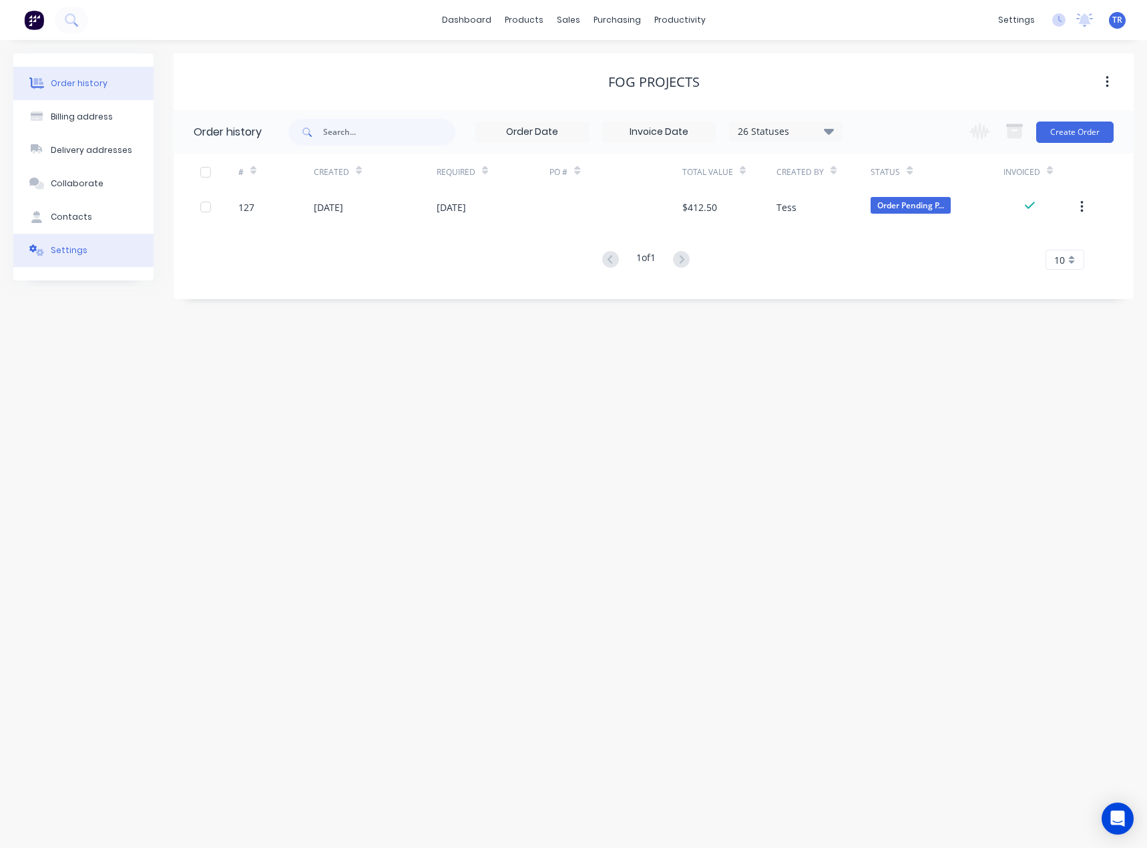
click at [109, 248] on button "Settings" at bounding box center [83, 250] width 140 height 33
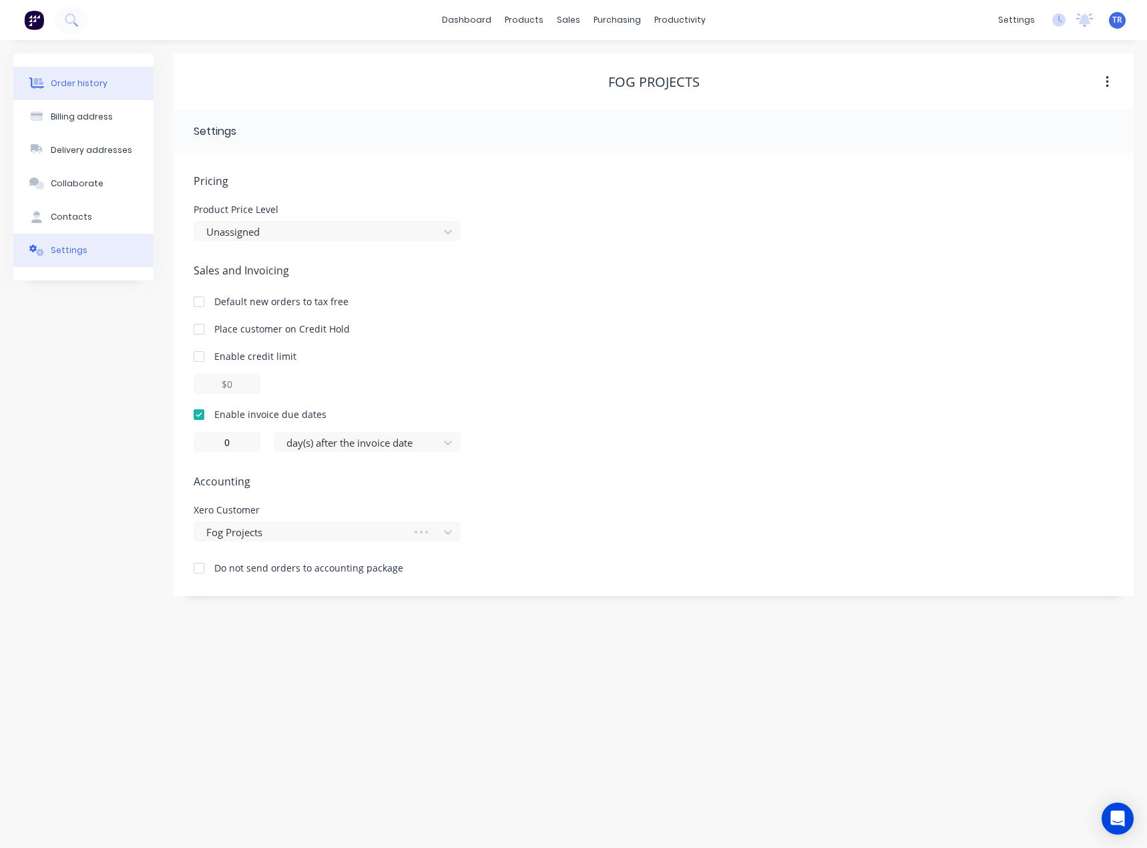
click at [103, 80] on button "Order history" at bounding box center [83, 83] width 140 height 33
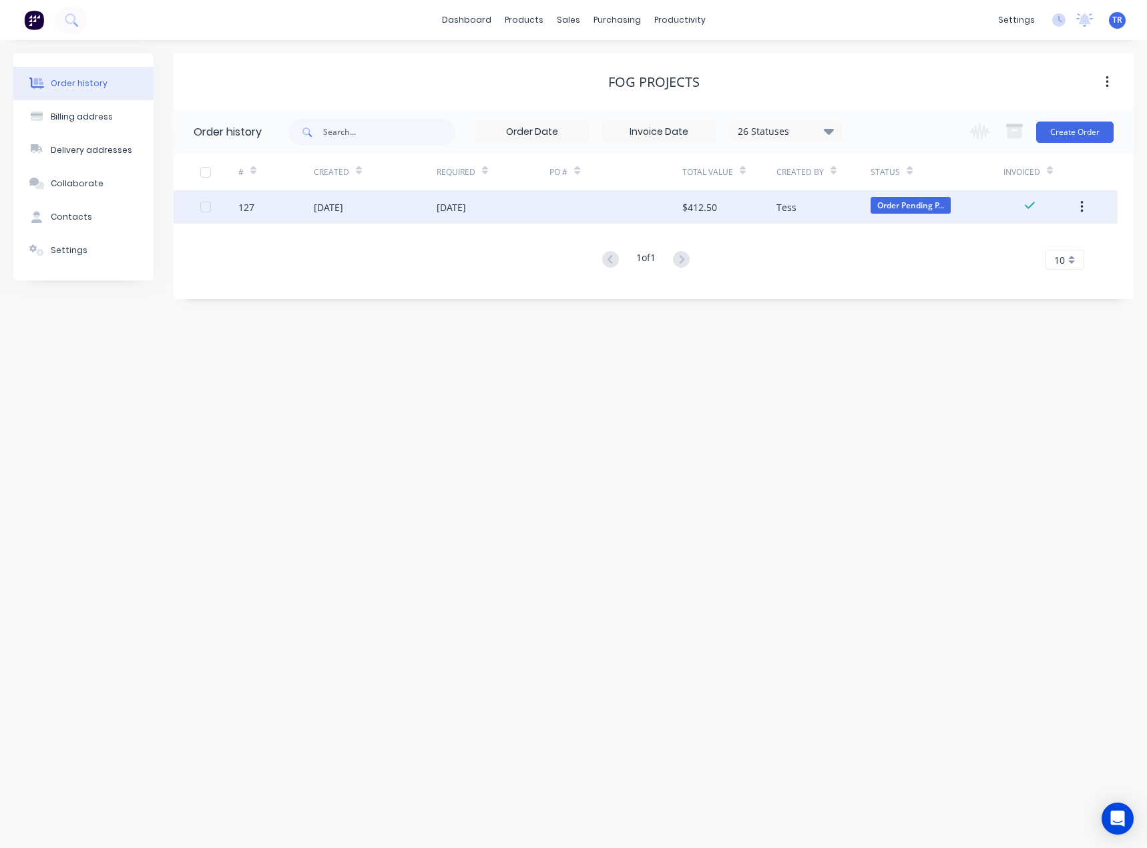
click at [430, 202] on div "08 Oct 2025" at bounding box center [375, 206] width 123 height 33
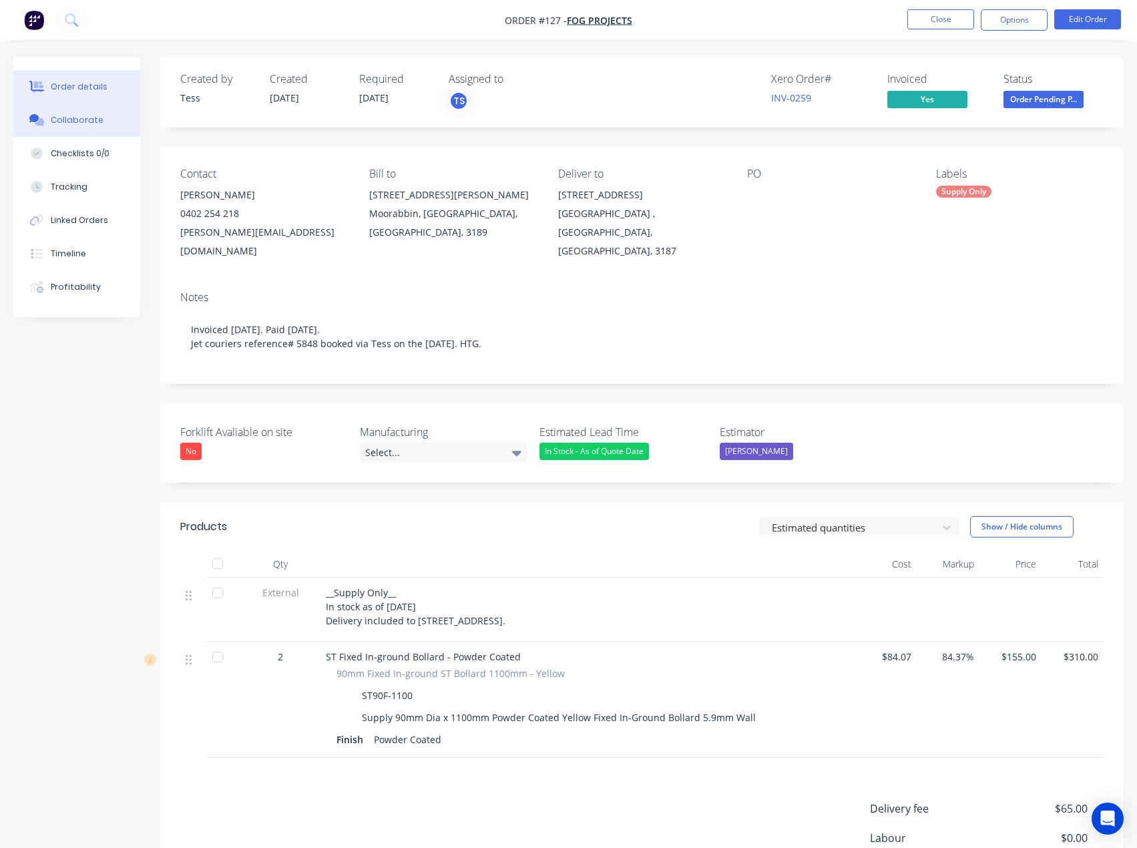
click at [92, 129] on button "Collaborate" at bounding box center [76, 119] width 127 height 33
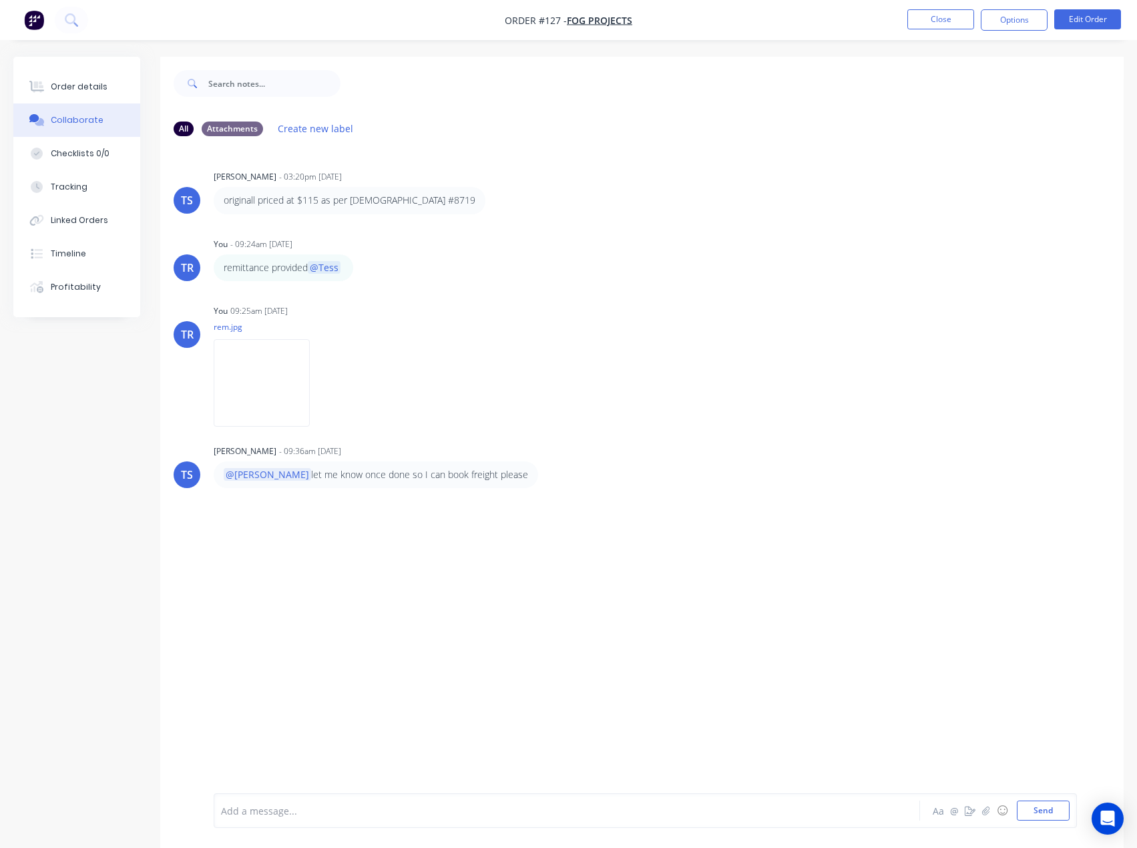
click at [443, 811] on div at bounding box center [540, 811] width 636 height 14
click at [1034, 812] on button "Send" at bounding box center [1043, 810] width 53 height 20
click at [303, 814] on div at bounding box center [540, 811] width 636 height 14
click at [71, 87] on div "Order details" at bounding box center [79, 87] width 57 height 12
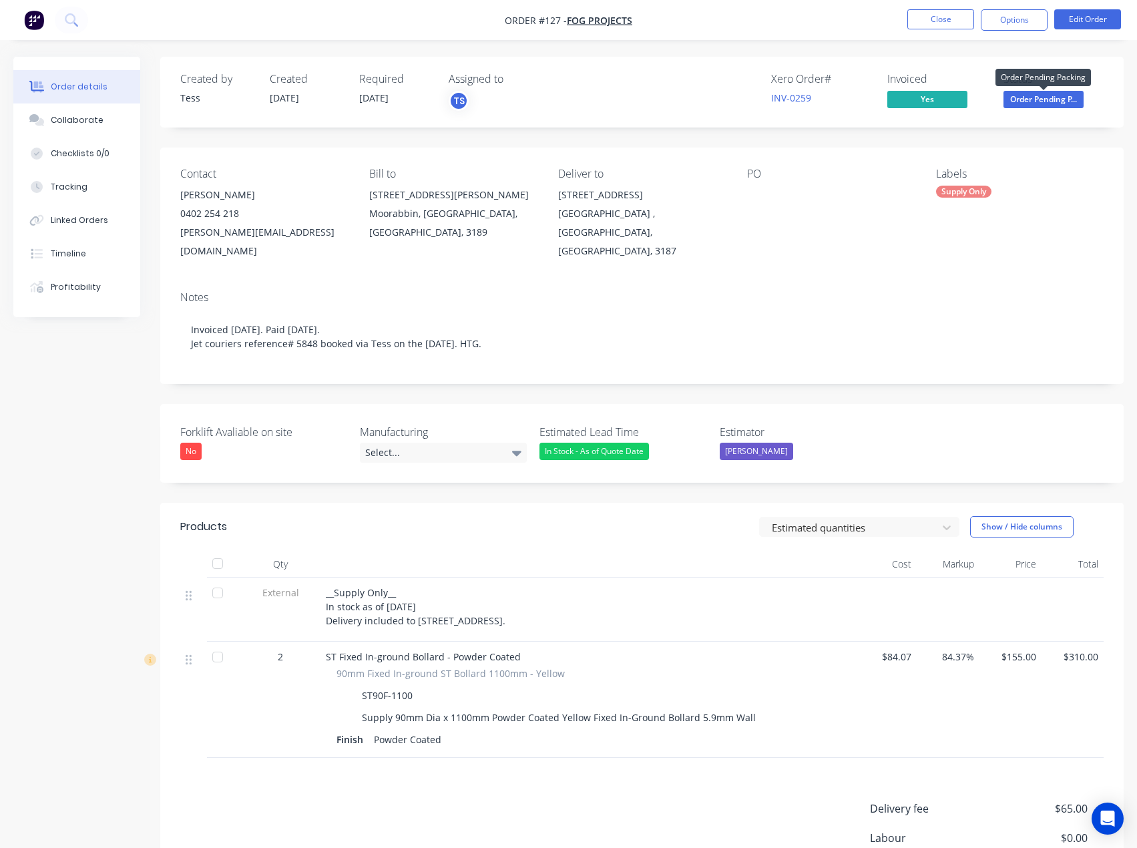
click at [1041, 92] on span "Order Pending P..." at bounding box center [1043, 99] width 80 height 17
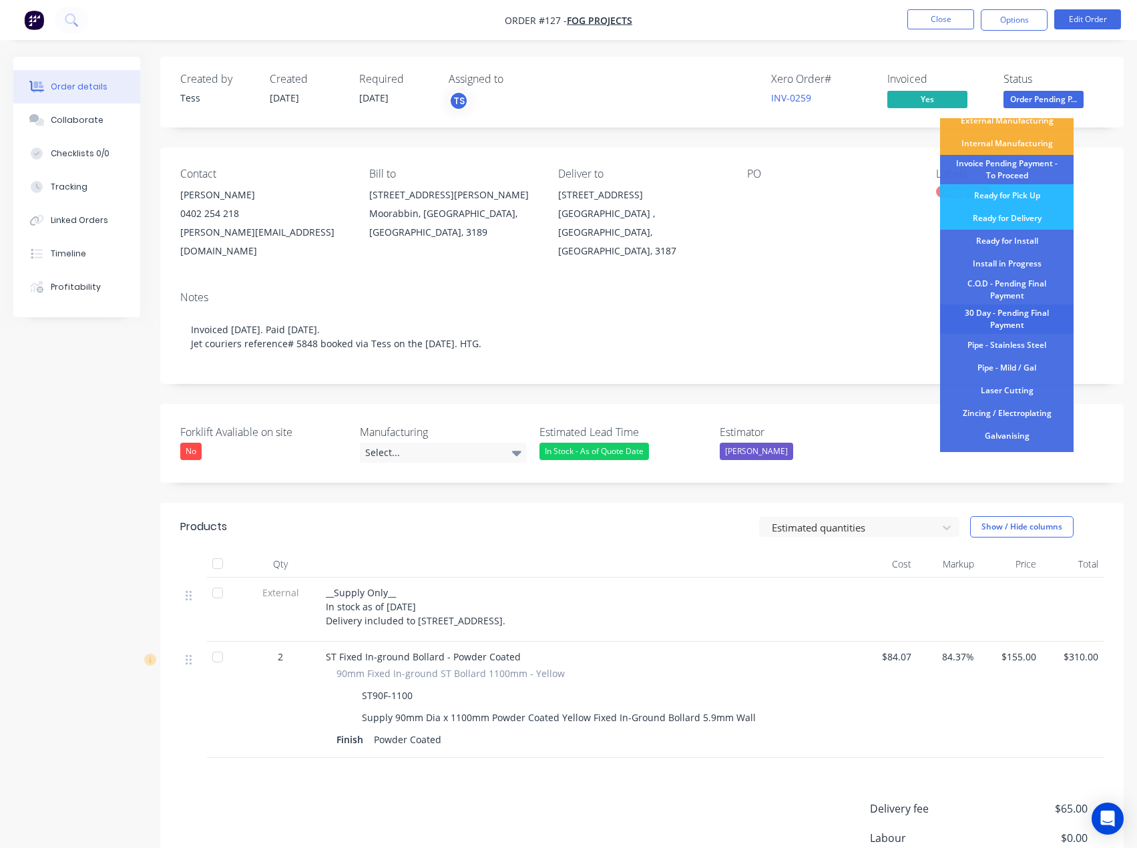
scroll to position [140, 0]
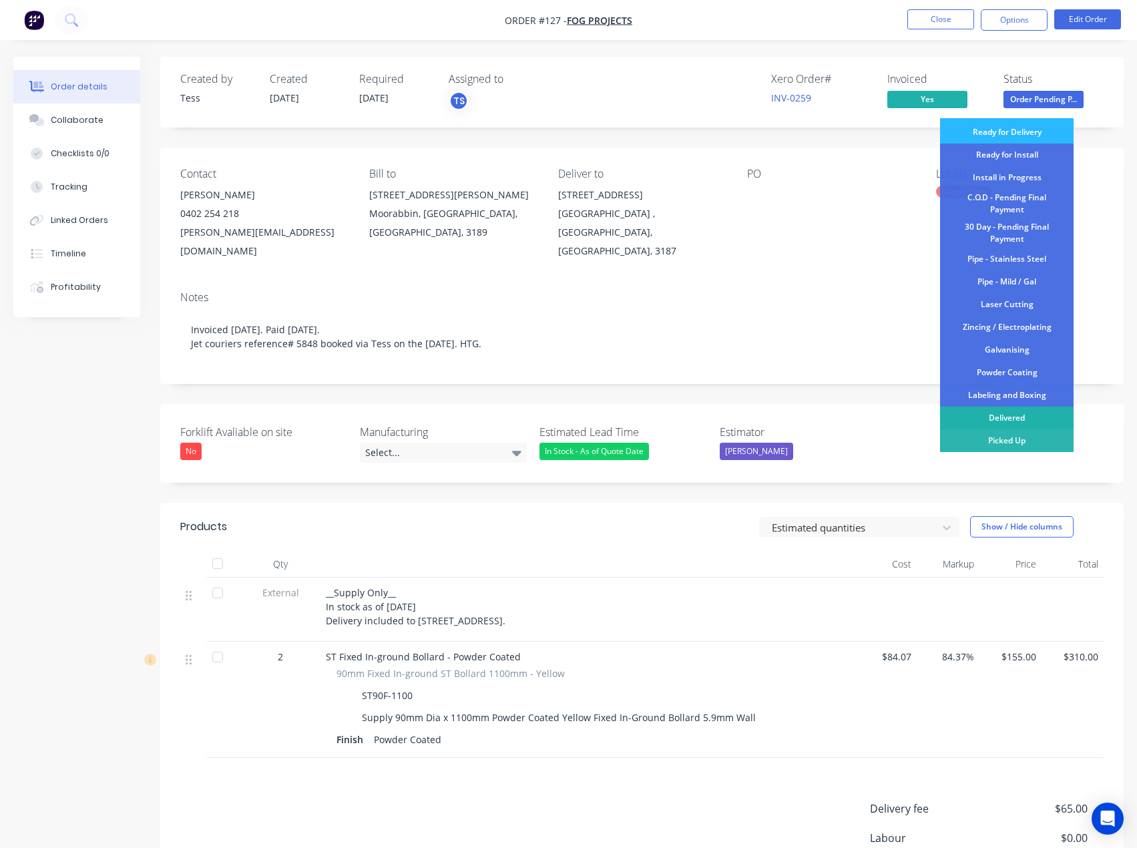
click at [1014, 420] on div "Delivered" at bounding box center [1007, 418] width 134 height 23
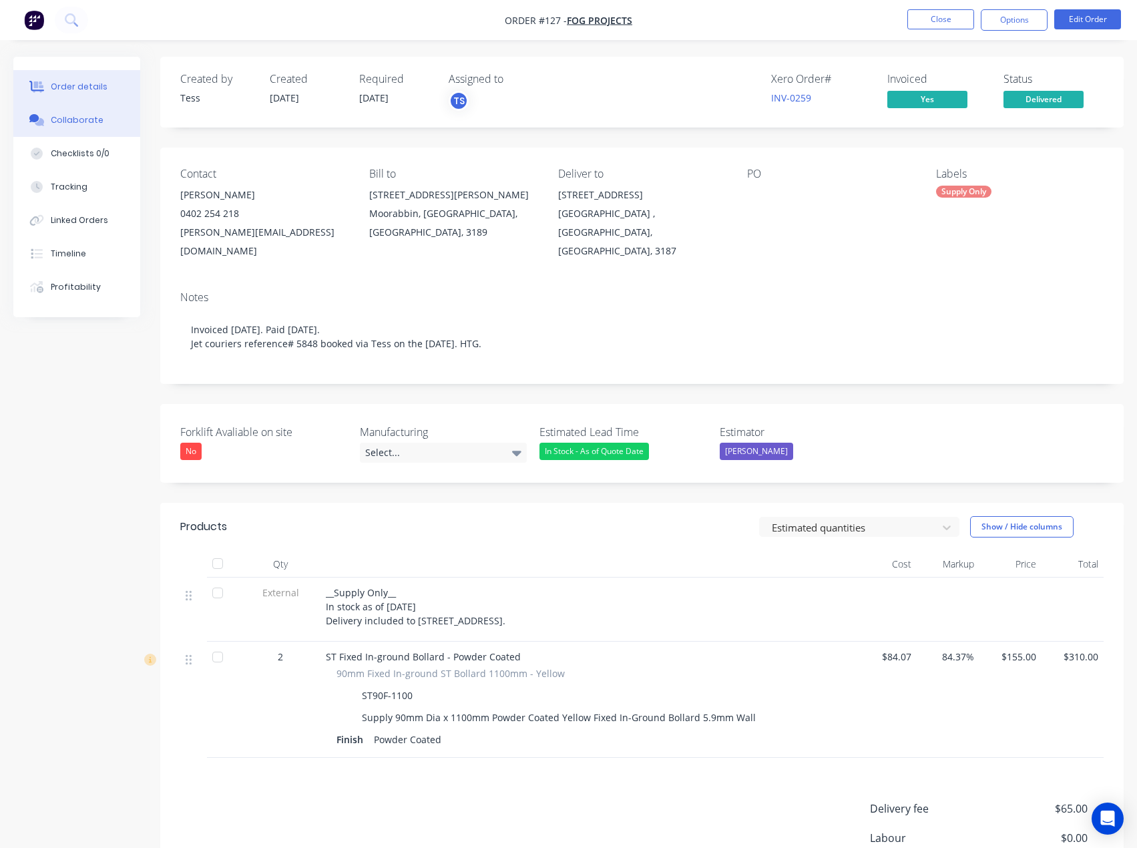
click at [71, 111] on button "Collaborate" at bounding box center [76, 119] width 127 height 33
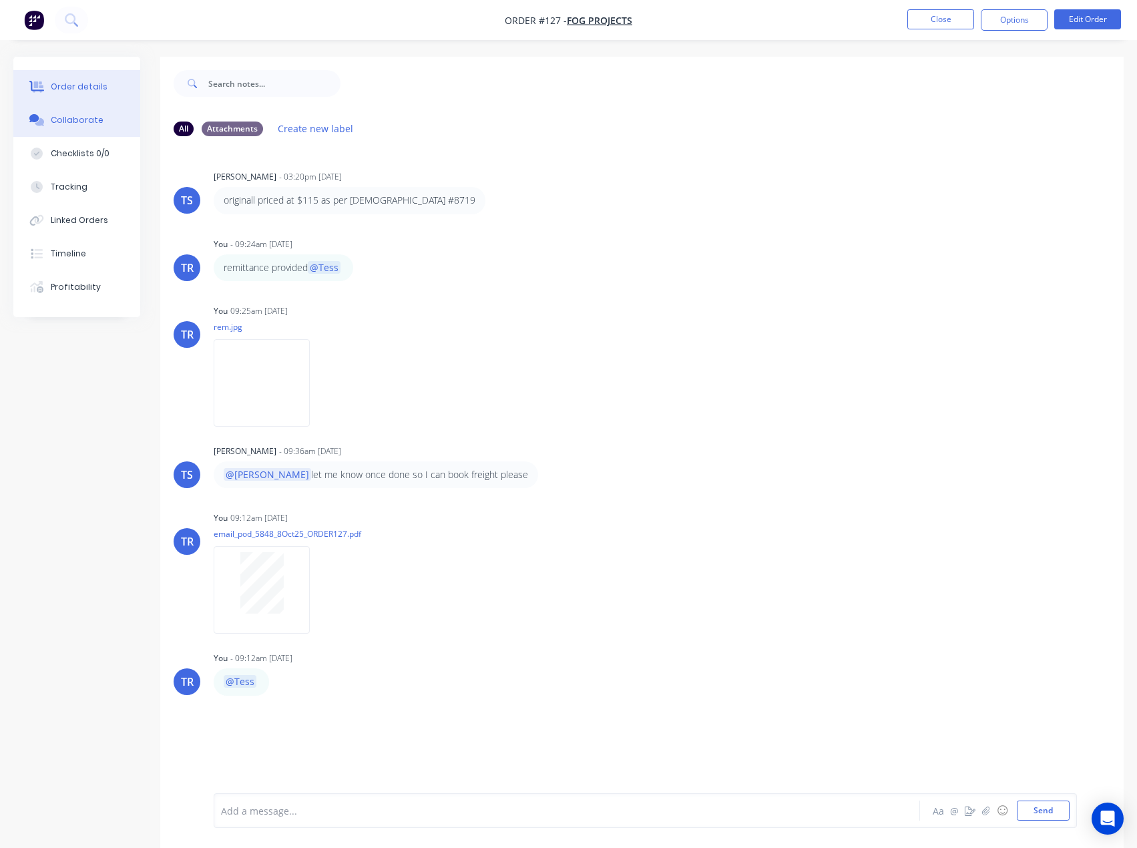
click at [79, 93] on button "Order details" at bounding box center [76, 86] width 127 height 33
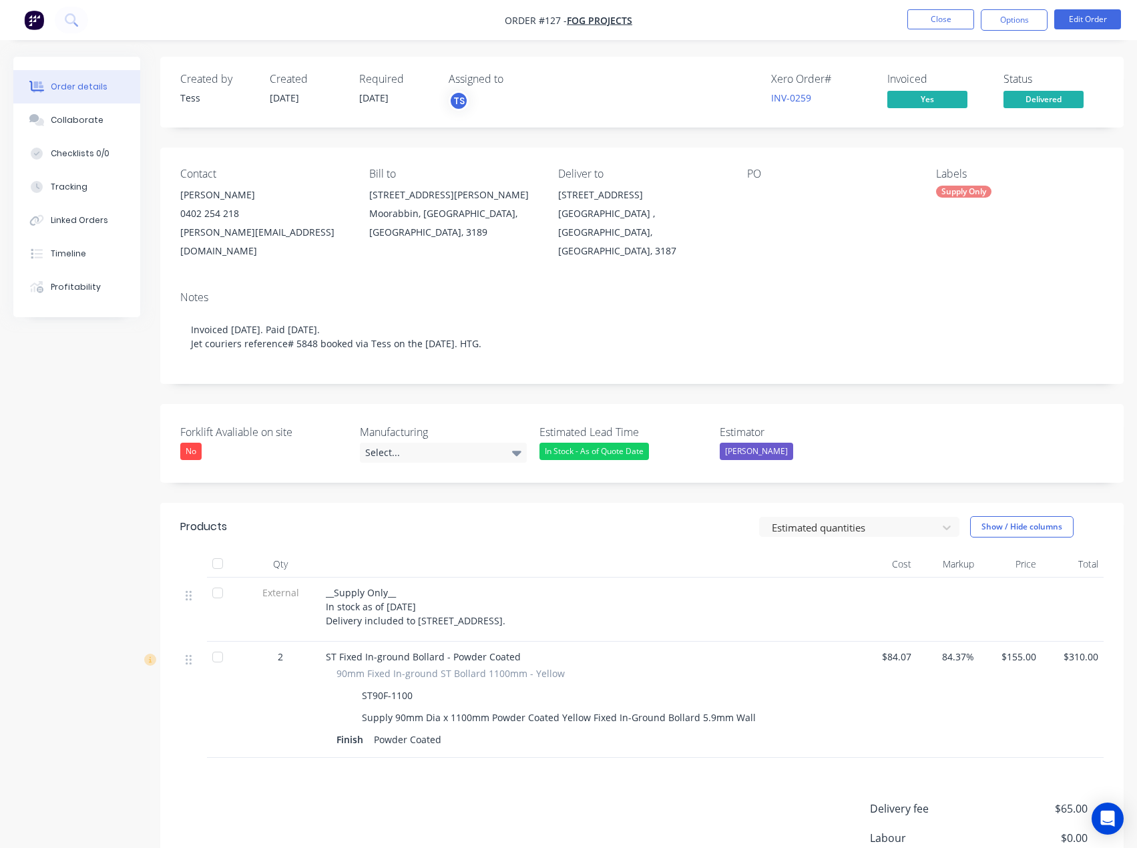
click at [1038, 91] on span "Delivered" at bounding box center [1043, 99] width 80 height 17
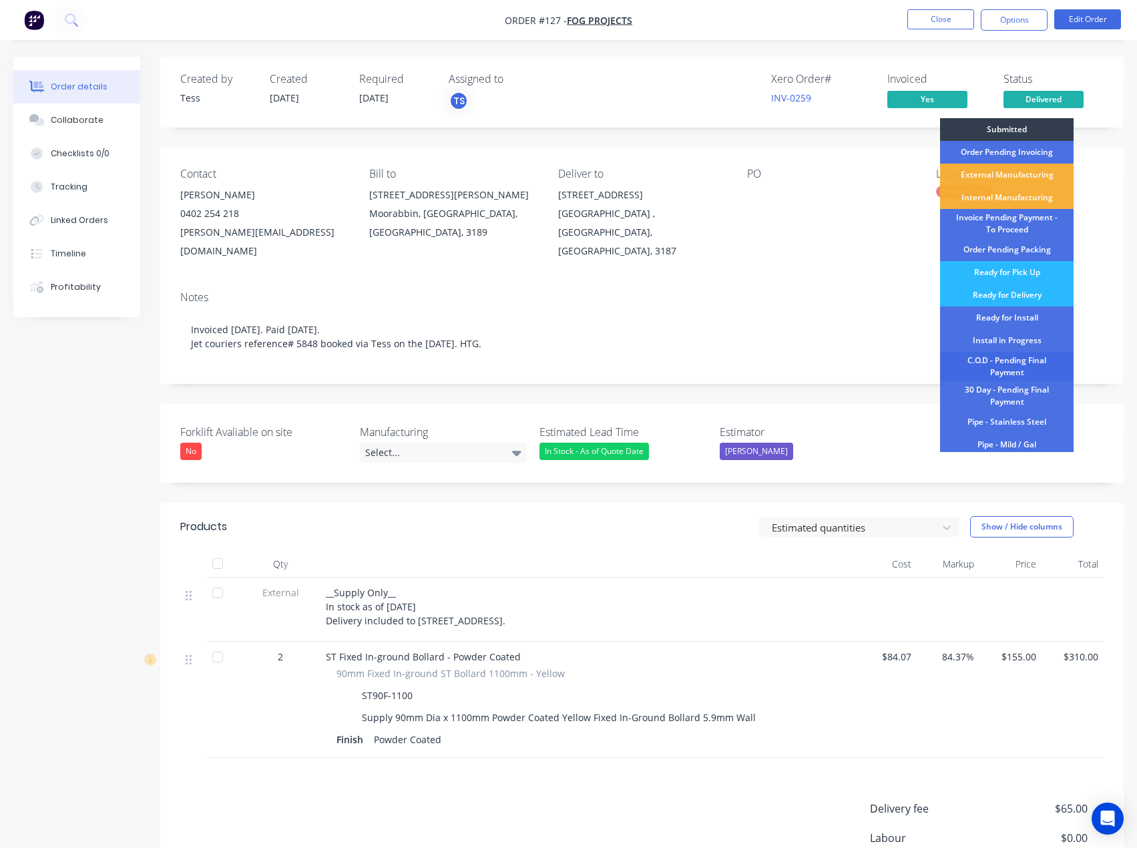
click at [1041, 364] on div "C.O.D - Pending Final Payment" at bounding box center [1007, 366] width 134 height 29
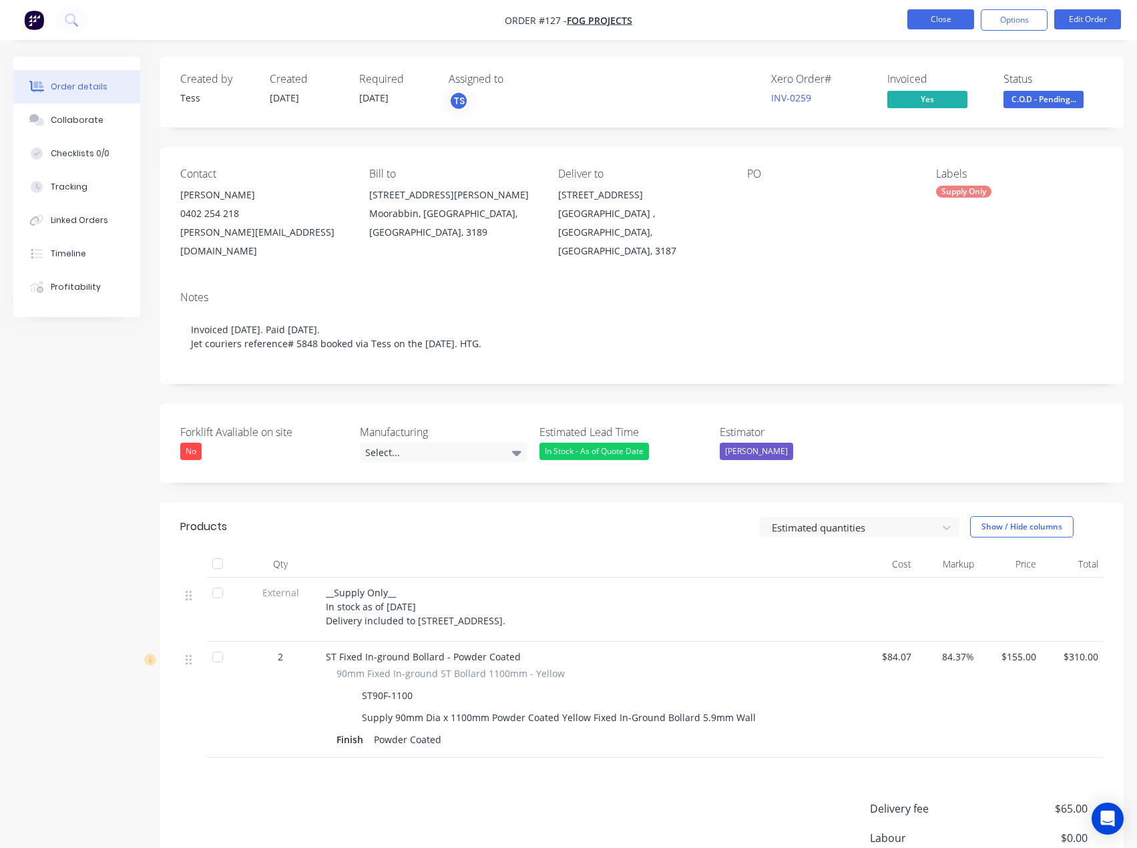
click at [912, 19] on button "Close" at bounding box center [940, 19] width 67 height 20
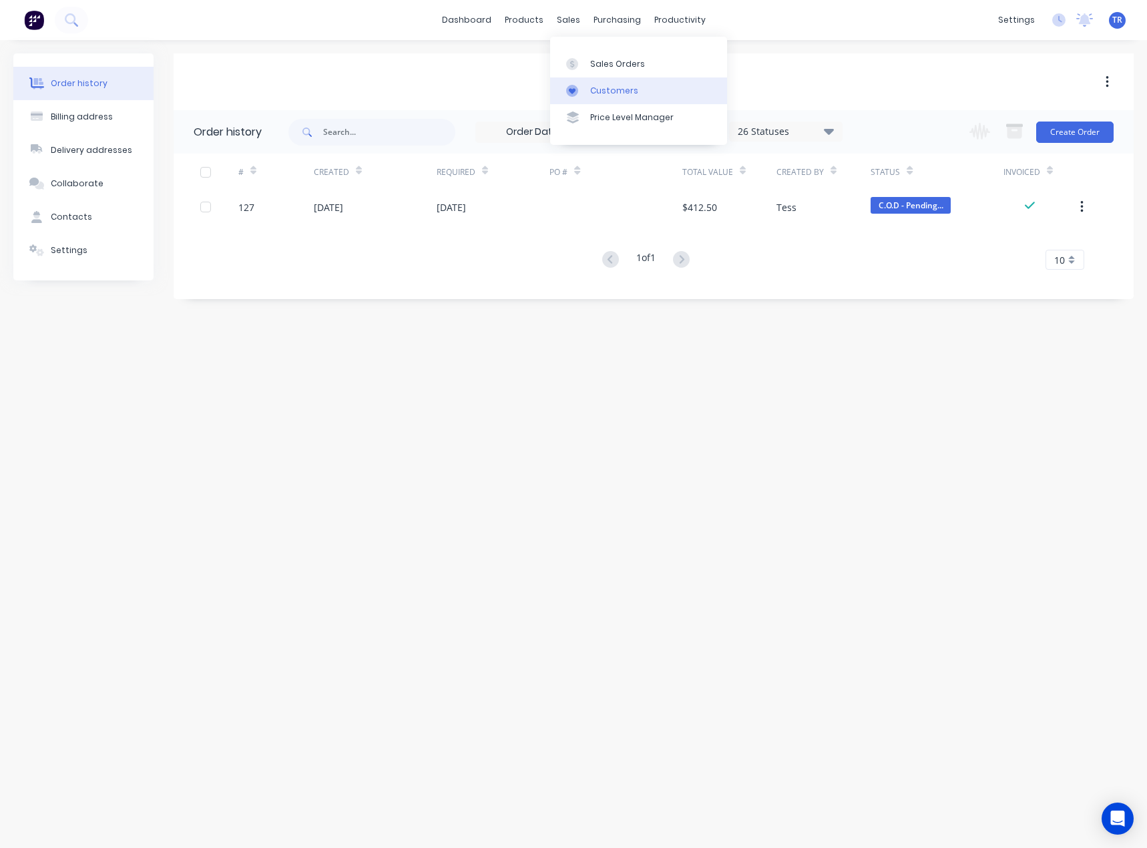
click at [579, 89] on div at bounding box center [576, 91] width 20 height 12
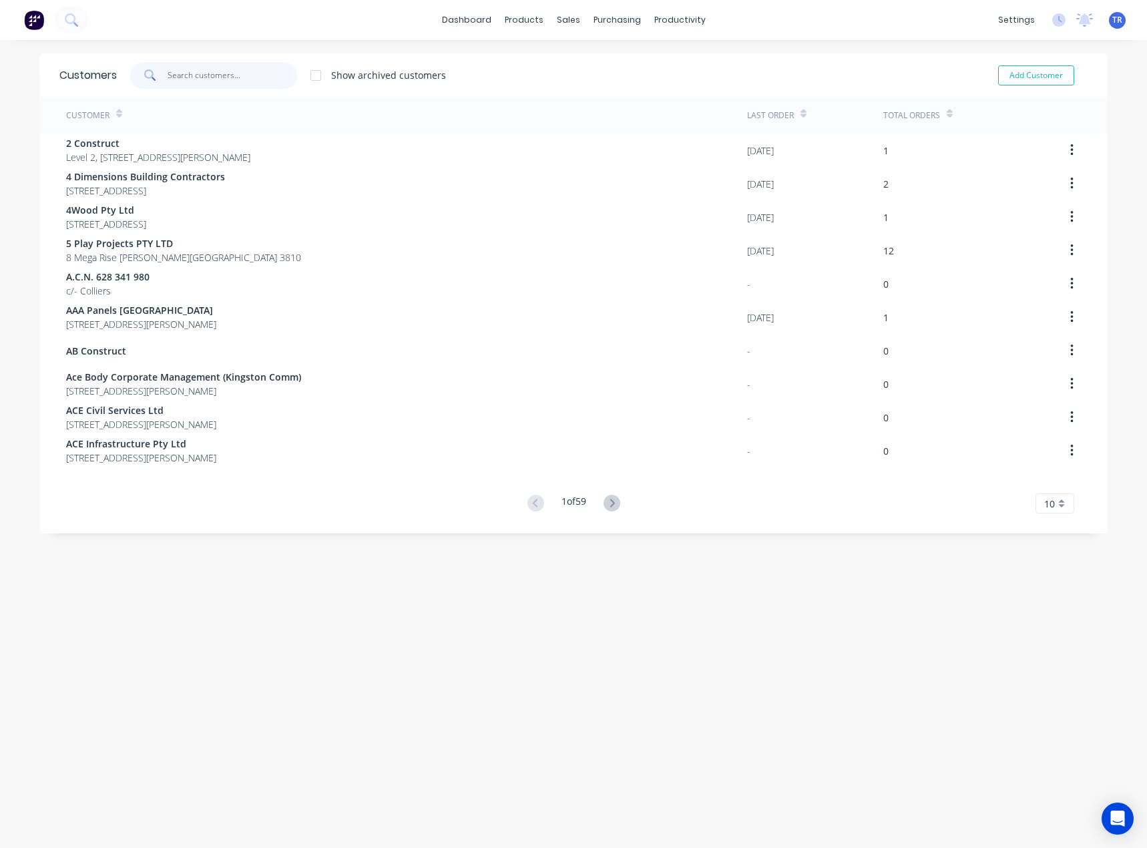
click at [245, 73] on input "text" at bounding box center [233, 75] width 130 height 27
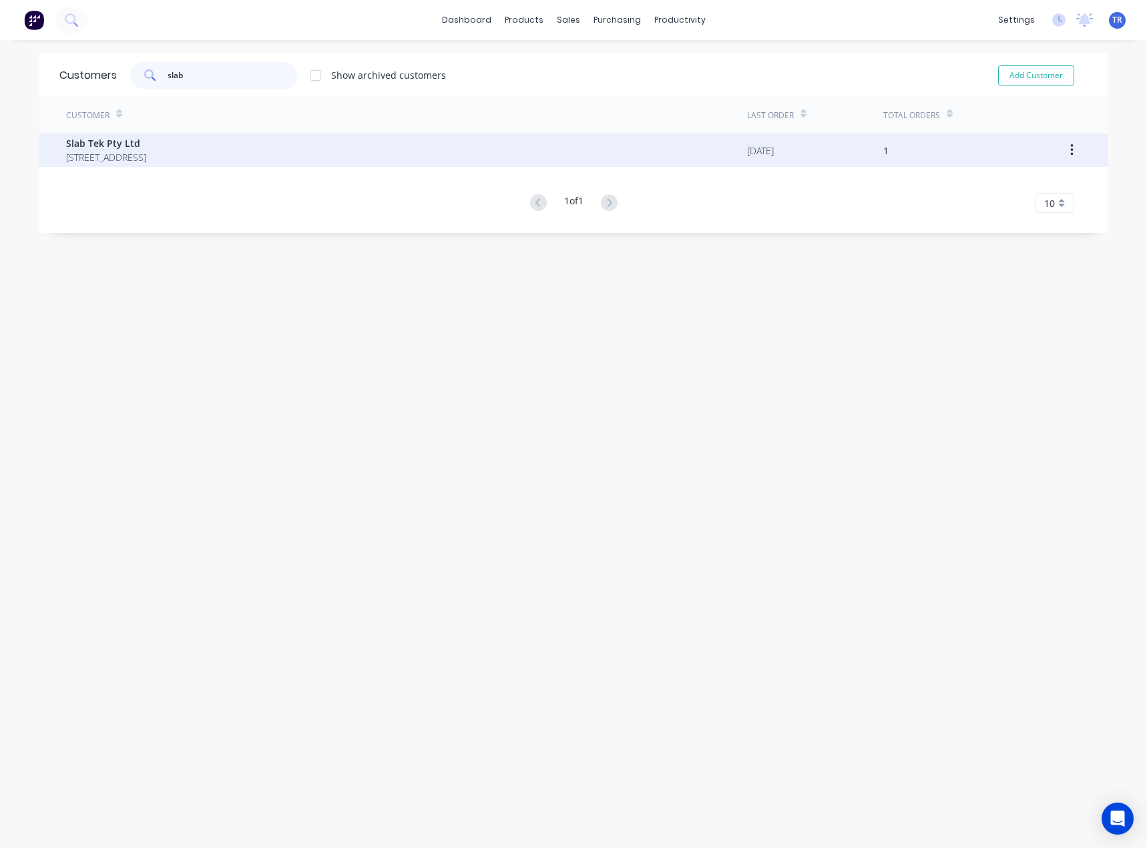
type input "slab"
click at [201, 165] on div "Slab Tek Pty Ltd 22 / 31 Went Worth Street GREENACRE 2190" at bounding box center [406, 150] width 681 height 33
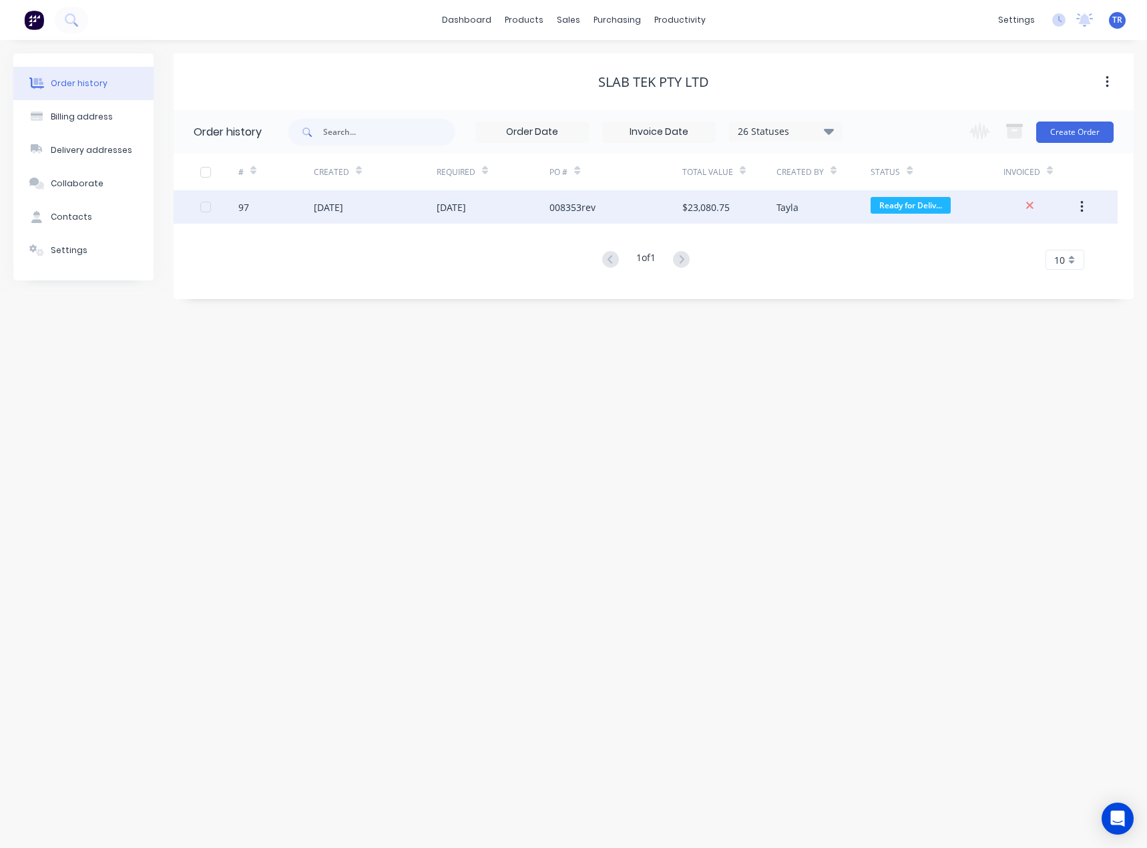
click at [368, 201] on div "14 Jul 2025" at bounding box center [375, 206] width 123 height 33
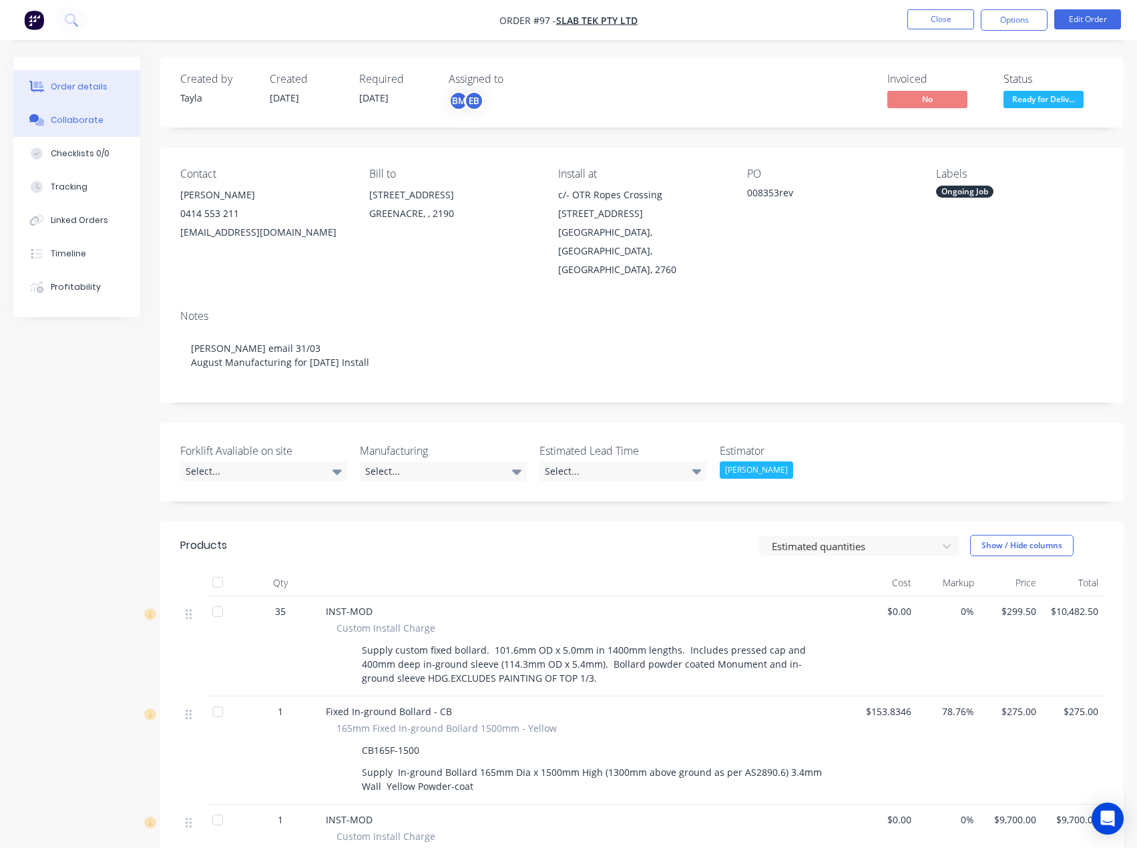
click at [81, 126] on div "Collaborate" at bounding box center [77, 120] width 53 height 12
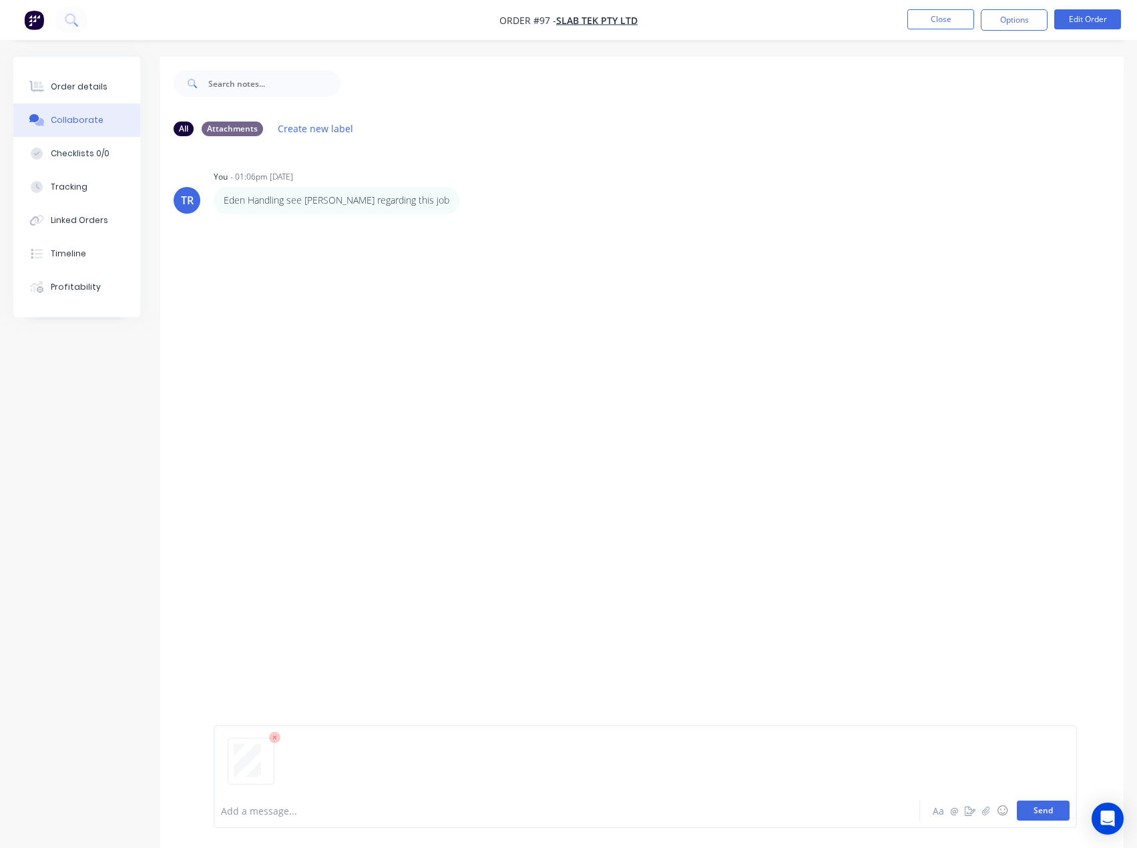
click at [1043, 813] on button "Send" at bounding box center [1043, 810] width 53 height 20
click at [120, 94] on button "Order details" at bounding box center [76, 86] width 127 height 33
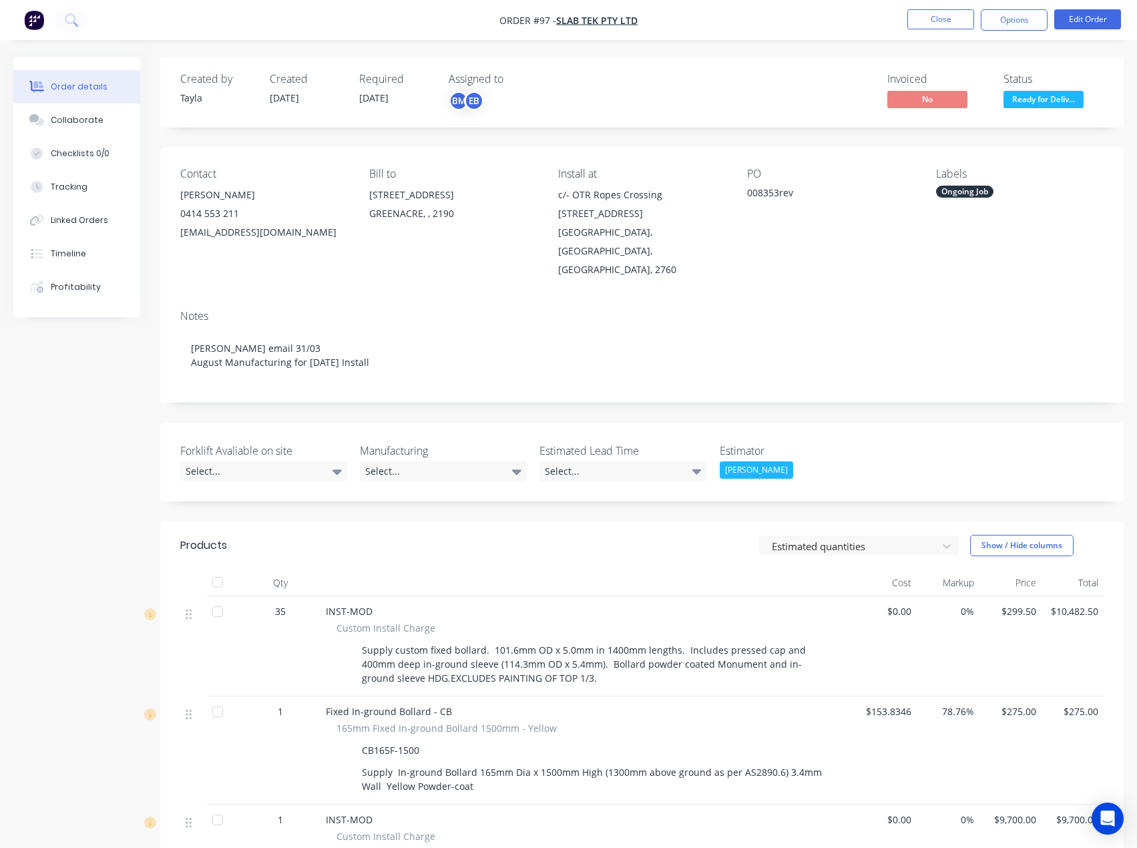
click at [976, 191] on div "Ongoing Job" at bounding box center [964, 192] width 57 height 12
click at [970, 359] on div "Interstate Install" at bounding box center [977, 361] width 76 height 15
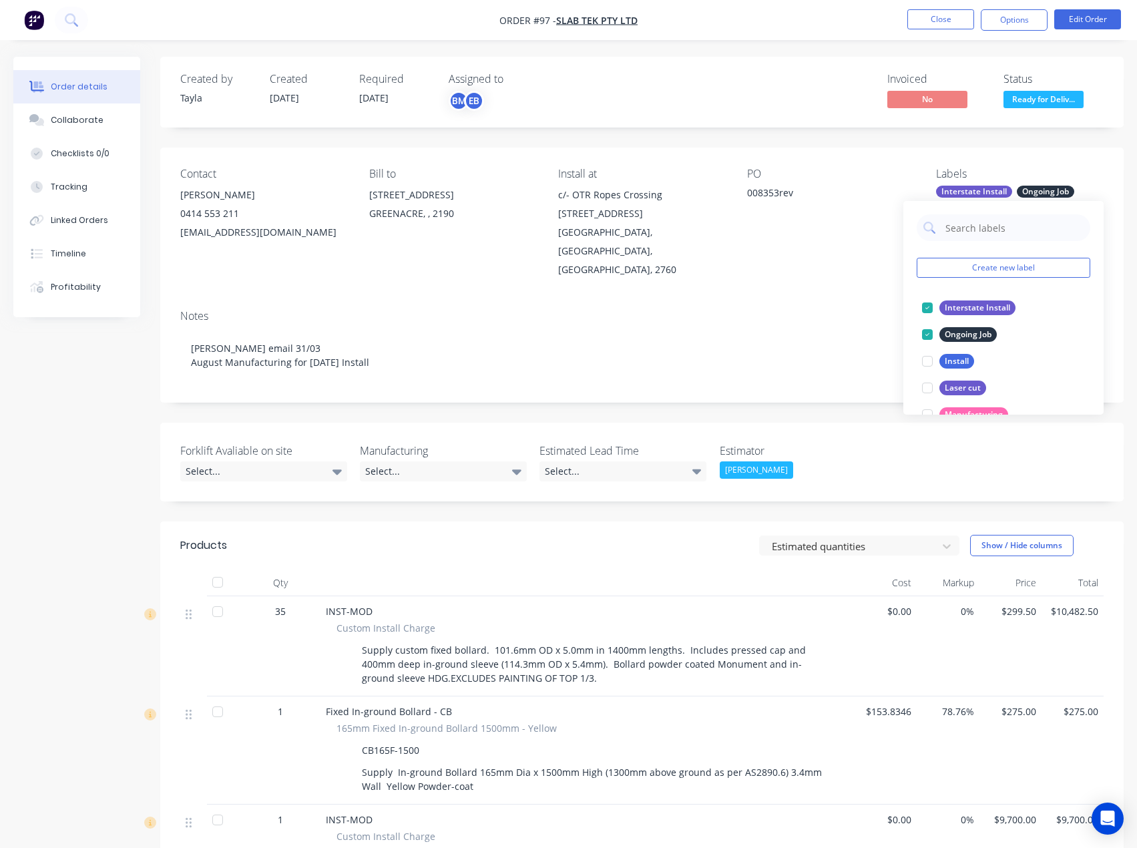
click at [1059, 186] on div "Ongoing Job" at bounding box center [1045, 192] width 57 height 12
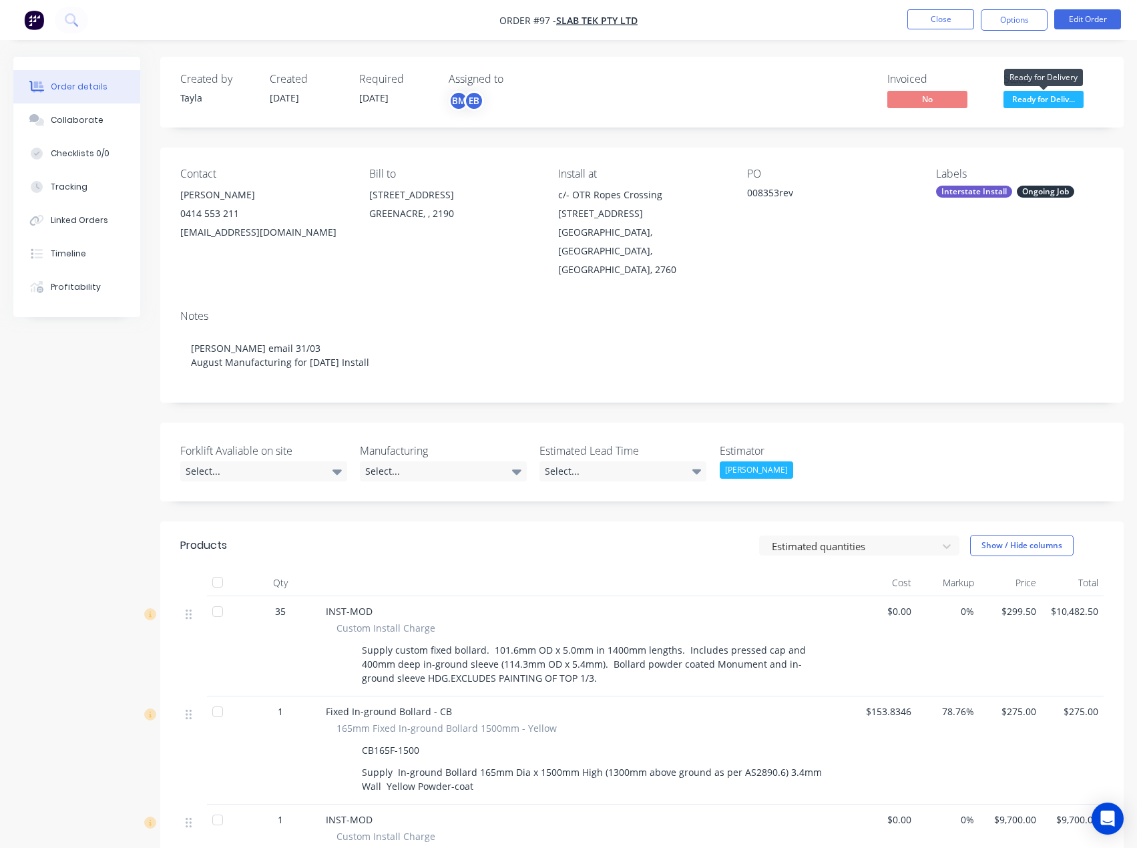
click at [1057, 104] on span "Ready for Deliv..." at bounding box center [1043, 99] width 80 height 17
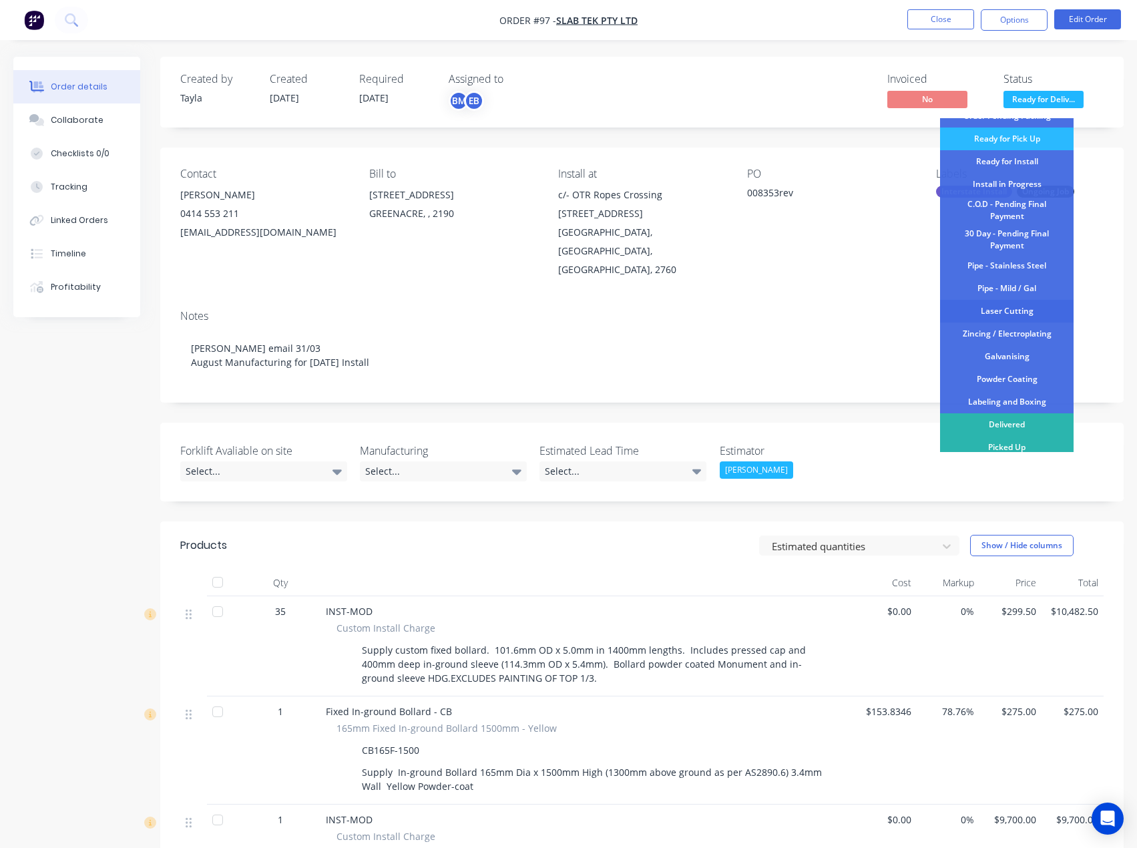
scroll to position [67, 0]
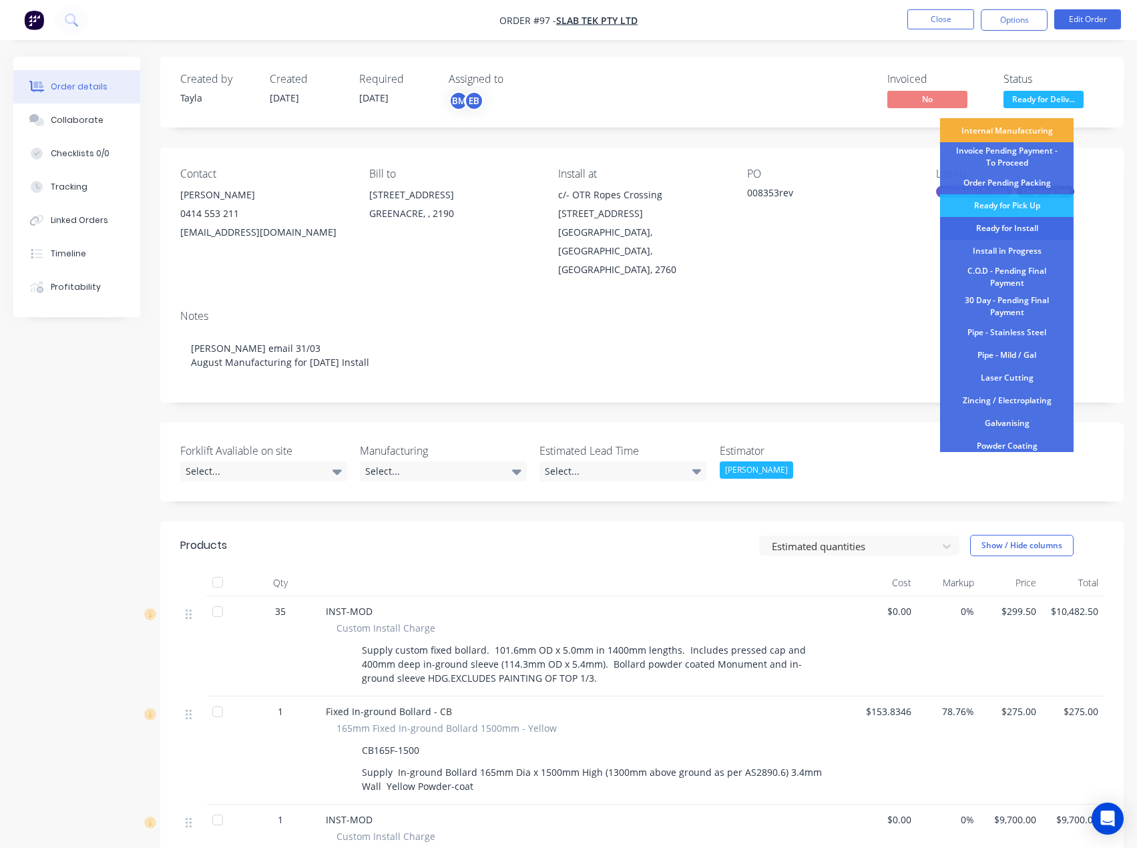
click at [1035, 238] on div "Ready for Install" at bounding box center [1007, 228] width 134 height 23
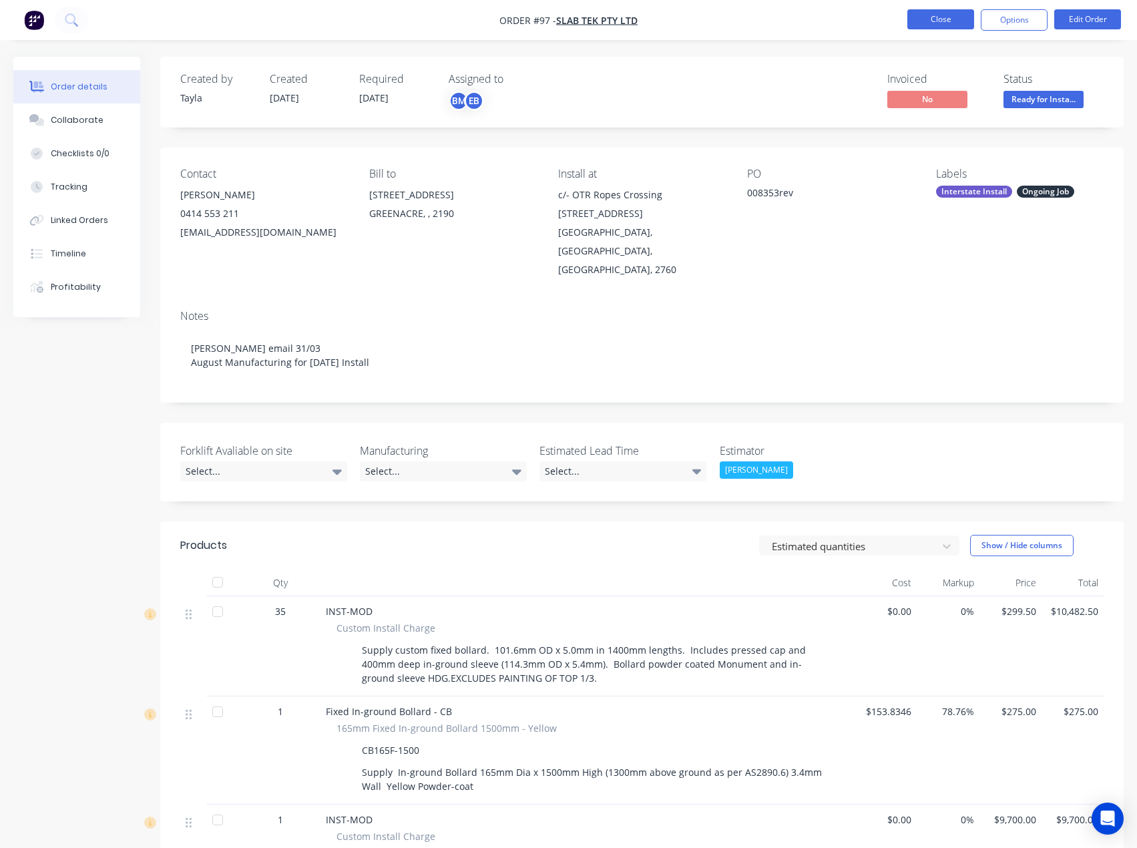
click at [936, 21] on button "Close" at bounding box center [940, 19] width 67 height 20
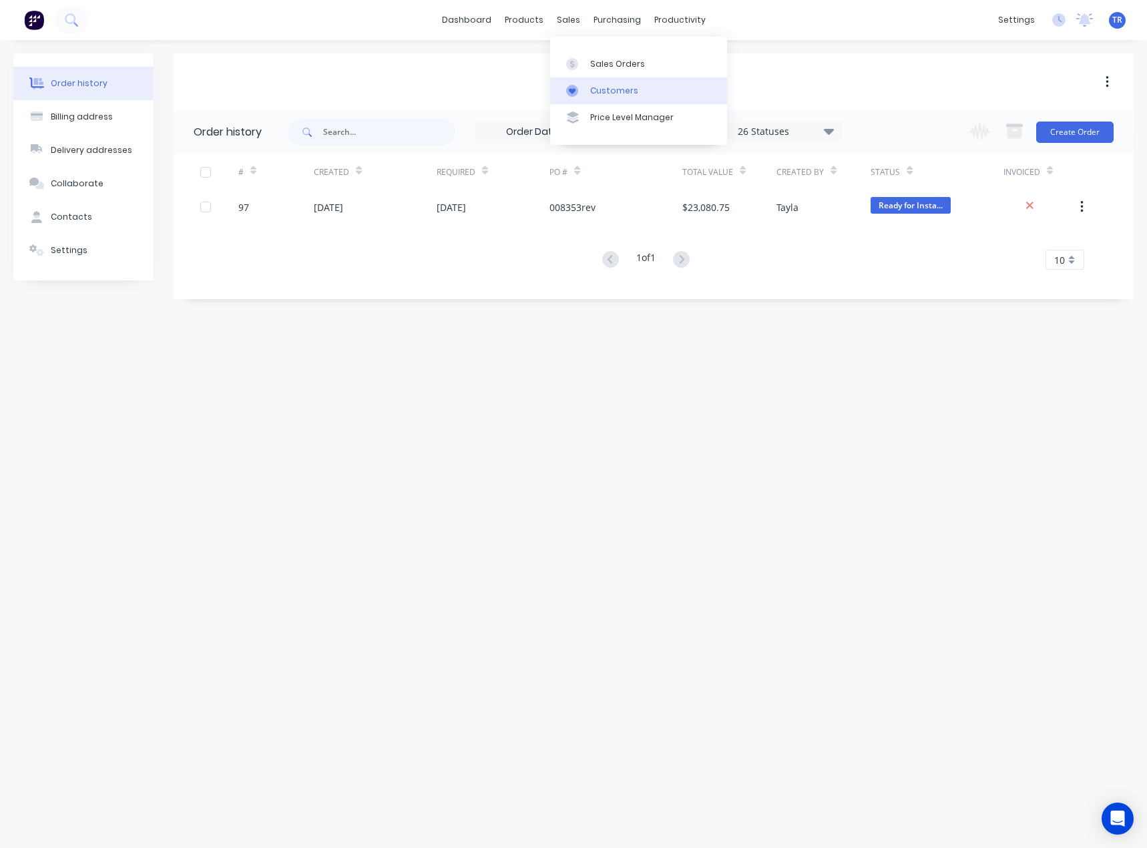
click at [555, 86] on link "Customers" at bounding box center [638, 90] width 177 height 27
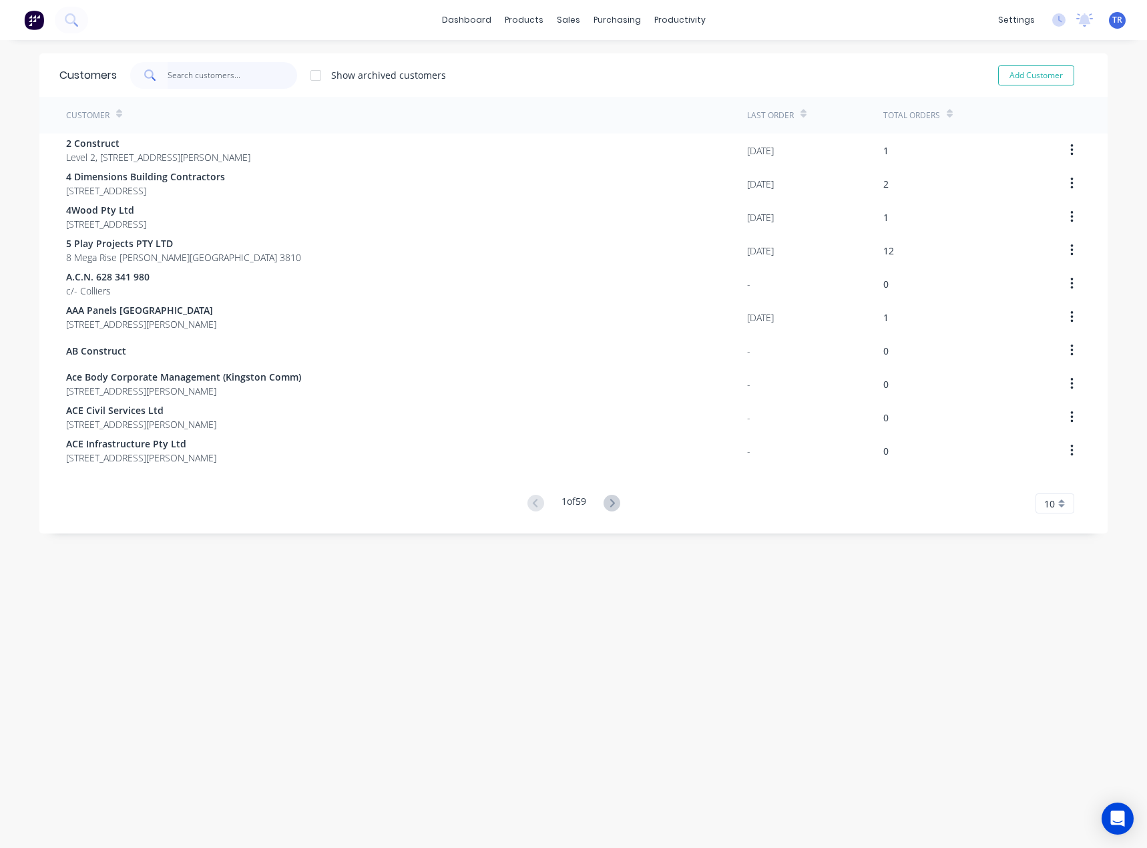
click at [232, 70] on input "text" at bounding box center [233, 75] width 130 height 27
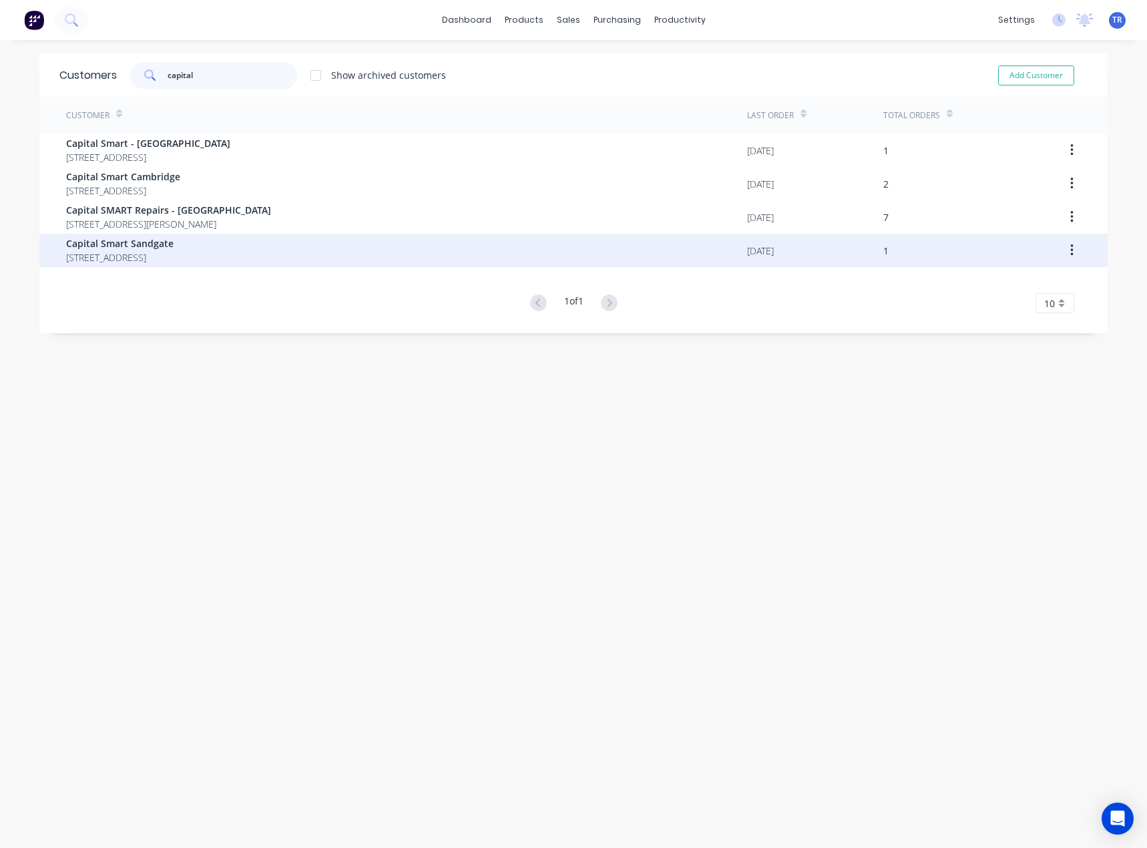
type input "capital"
click at [174, 248] on span "Capital Smart Sandgate" at bounding box center [119, 243] width 107 height 14
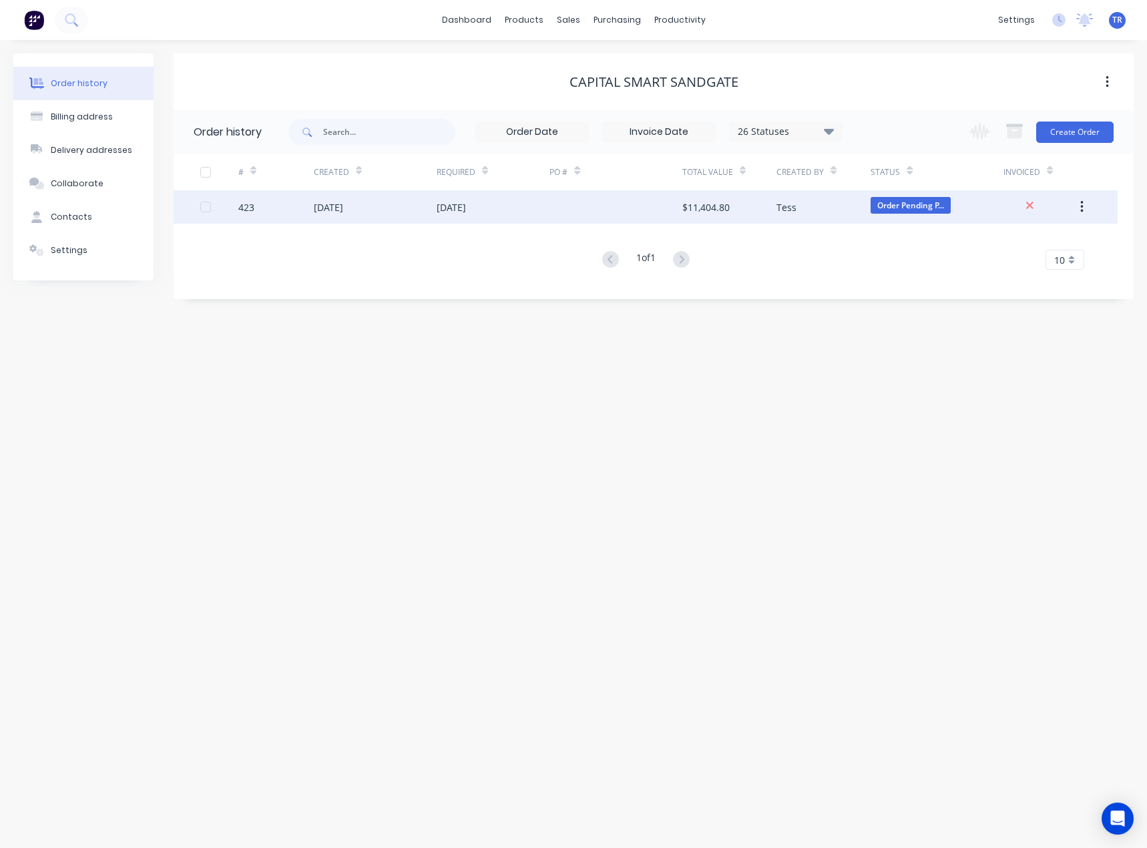
click at [394, 210] on div "02 Oct 2025" at bounding box center [375, 206] width 123 height 33
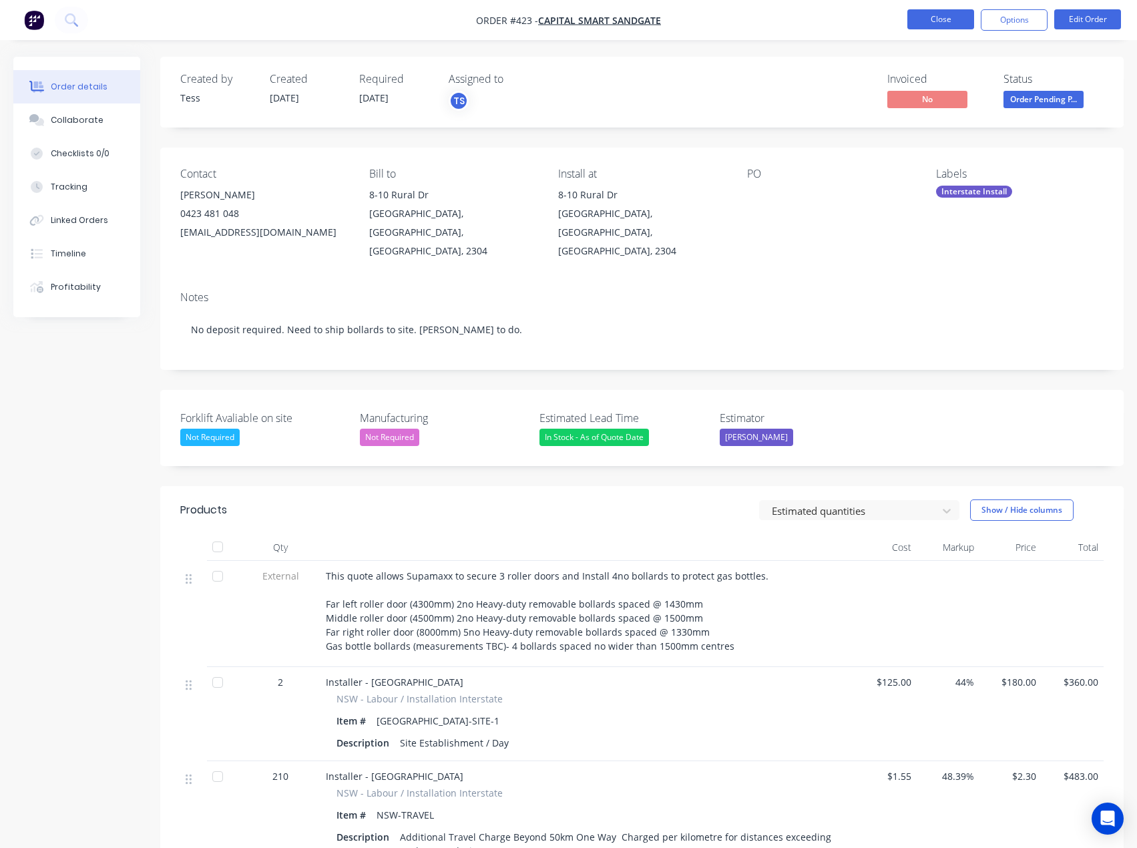
click at [929, 18] on button "Close" at bounding box center [940, 19] width 67 height 20
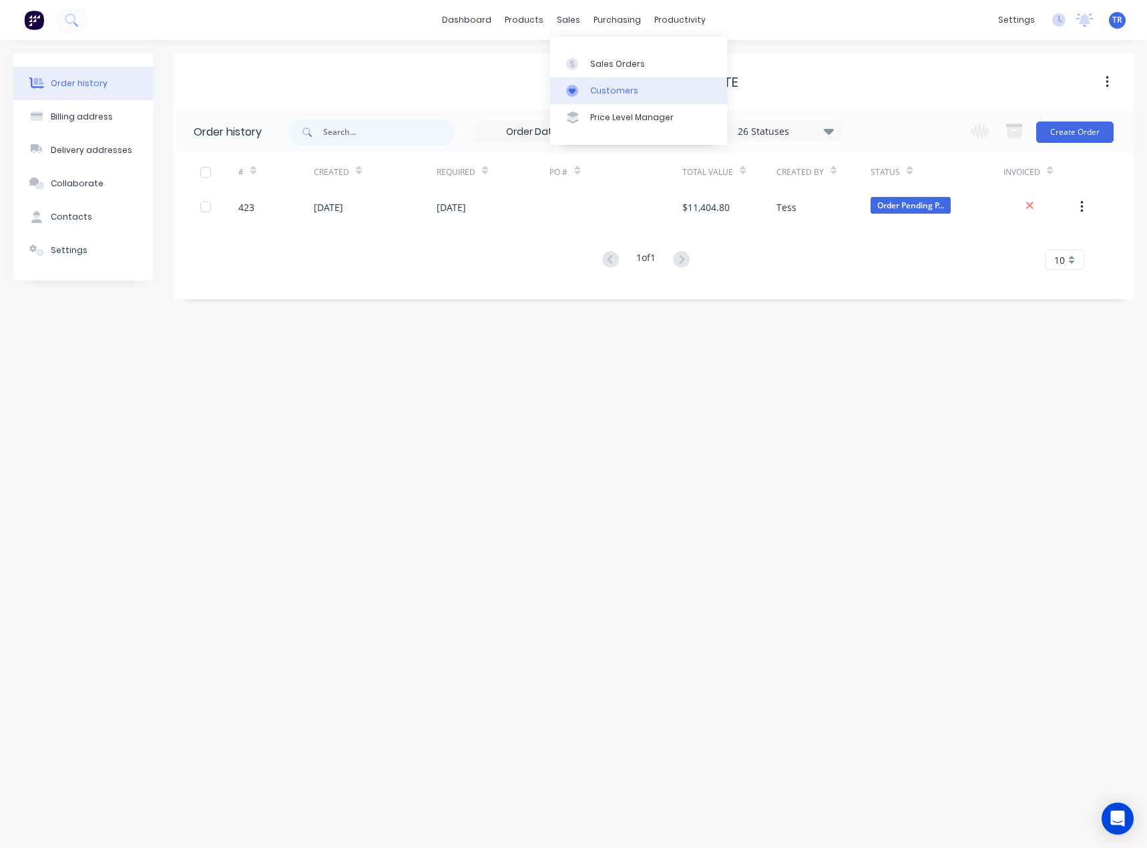
click at [589, 87] on link "Customers" at bounding box center [638, 90] width 177 height 27
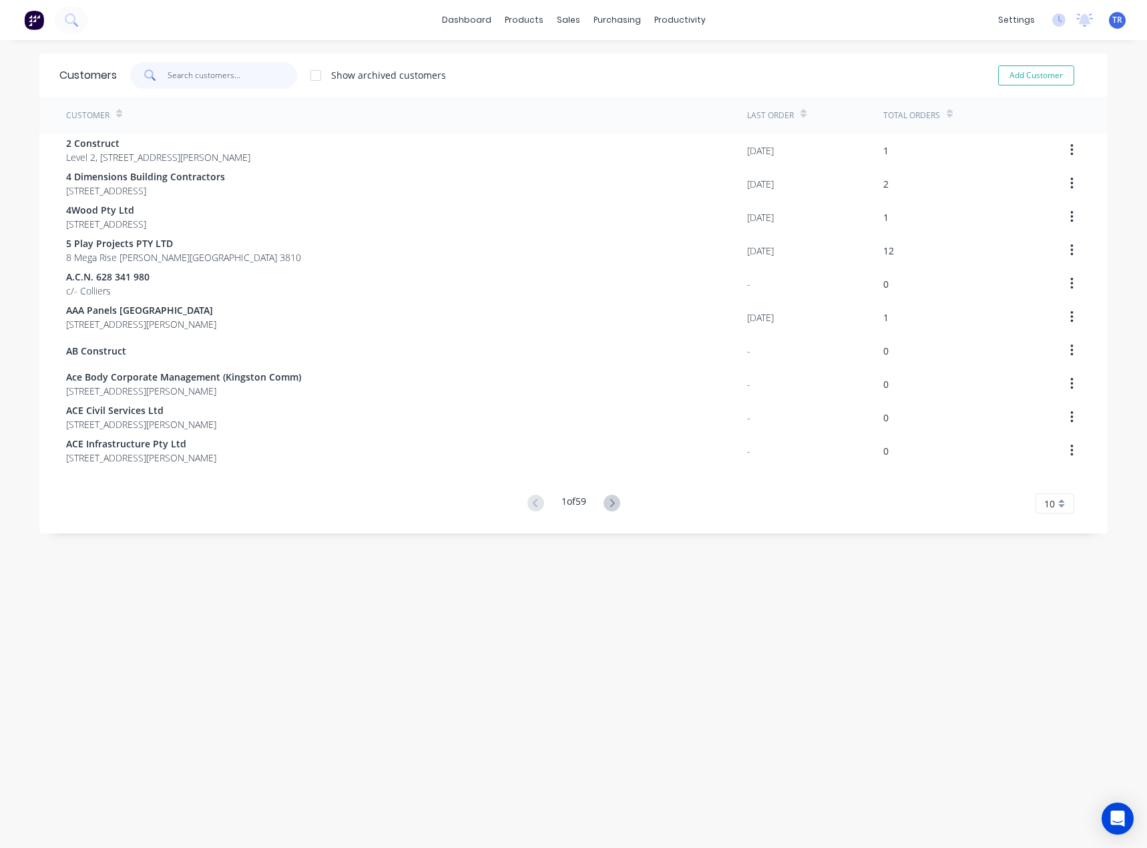
click at [216, 88] on input "text" at bounding box center [233, 75] width 130 height 27
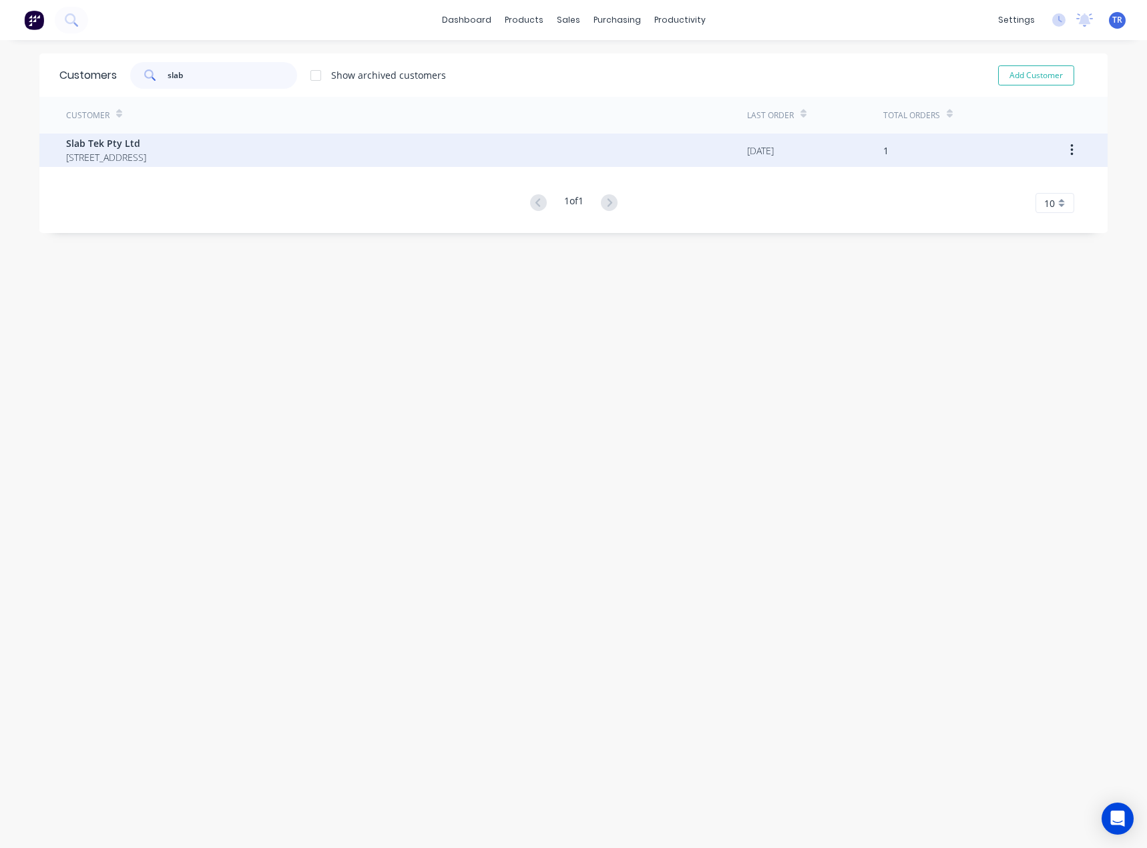
type input "slab"
click at [146, 141] on span "Slab Tek Pty Ltd" at bounding box center [106, 143] width 80 height 14
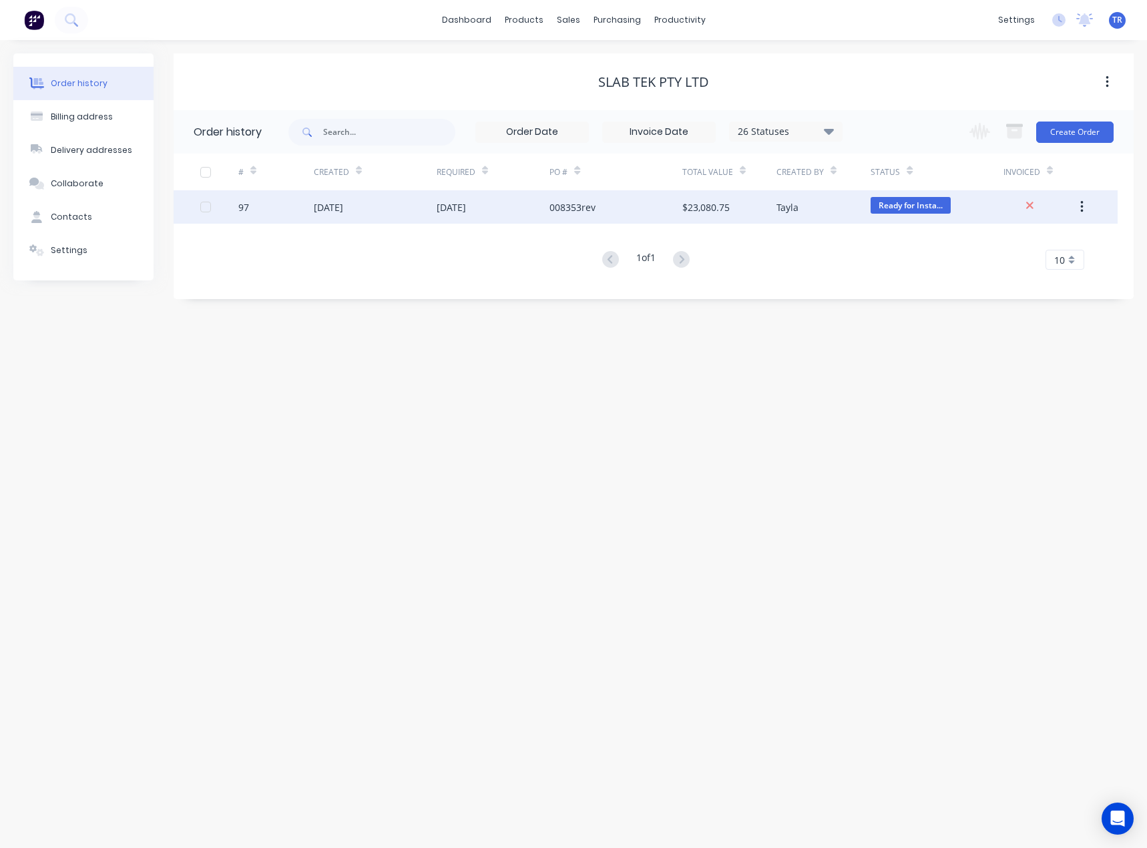
click at [292, 192] on div "97" at bounding box center [275, 206] width 75 height 33
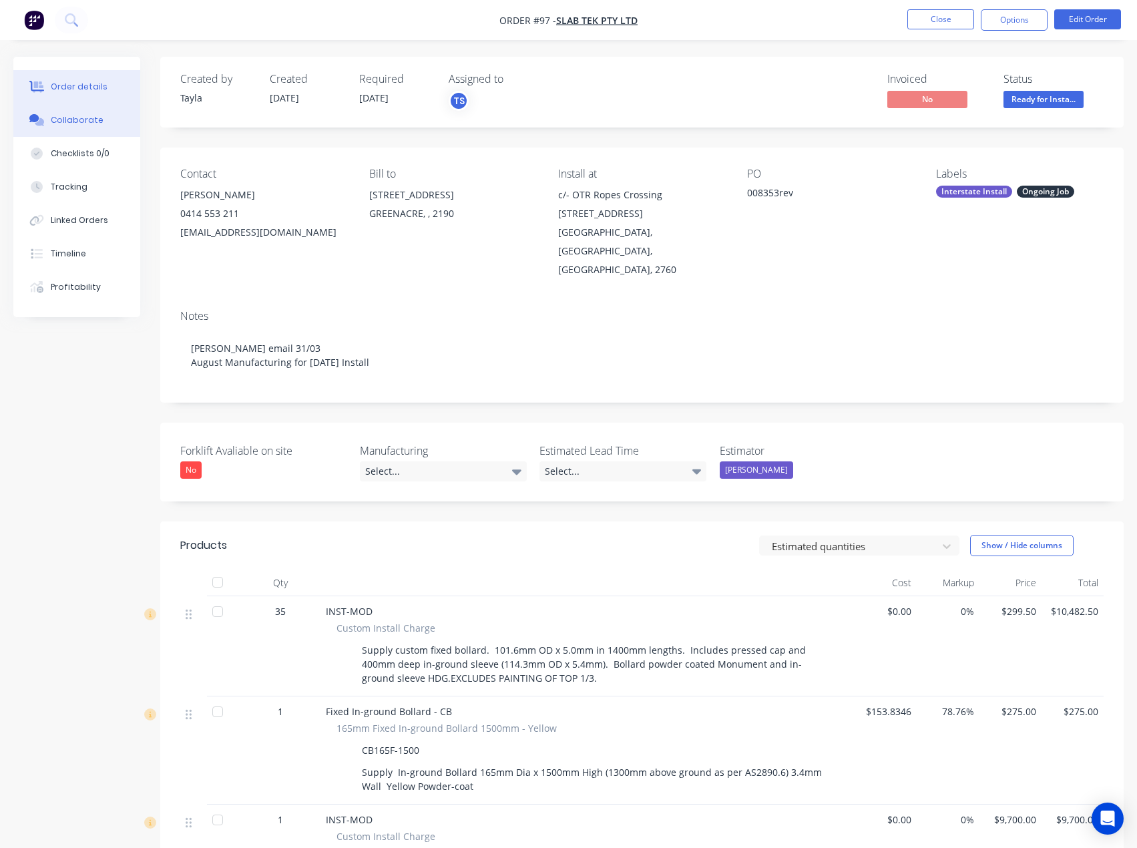
click at [85, 115] on div "Collaborate" at bounding box center [77, 120] width 53 height 12
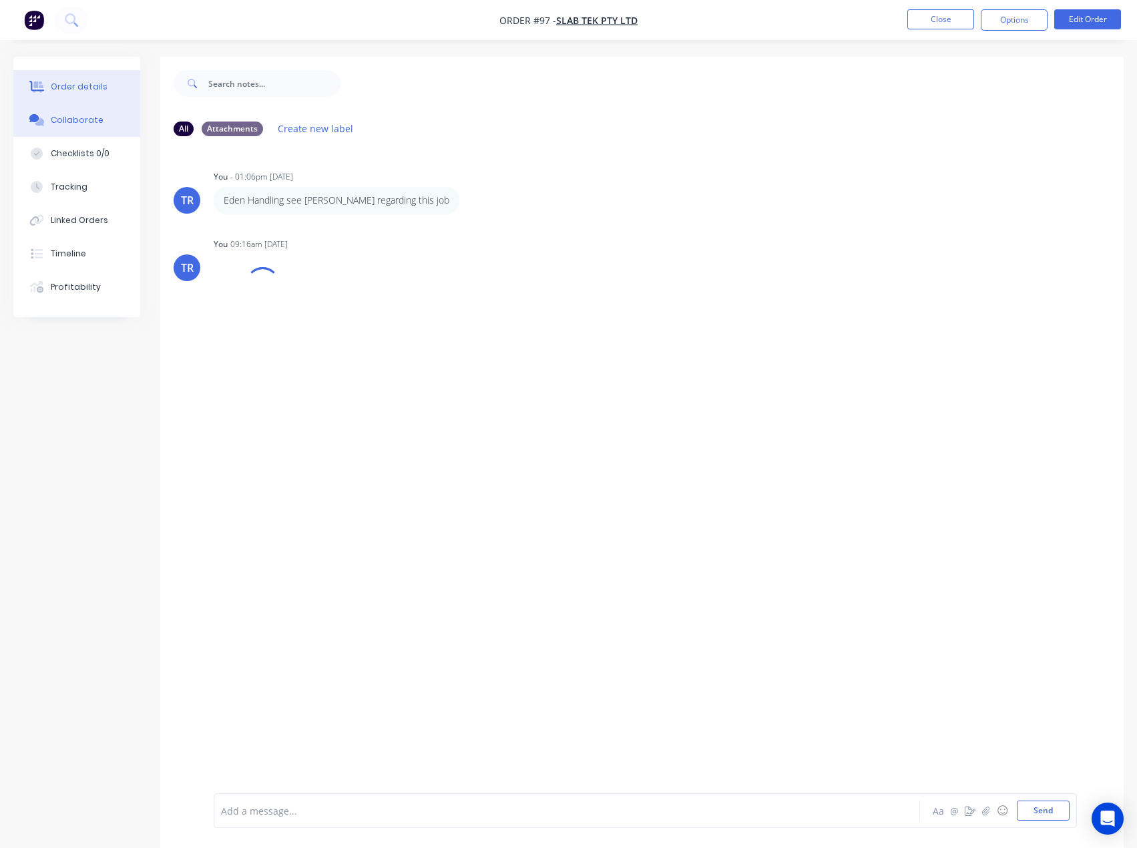
click at [99, 91] on div "Order details" at bounding box center [79, 87] width 57 height 12
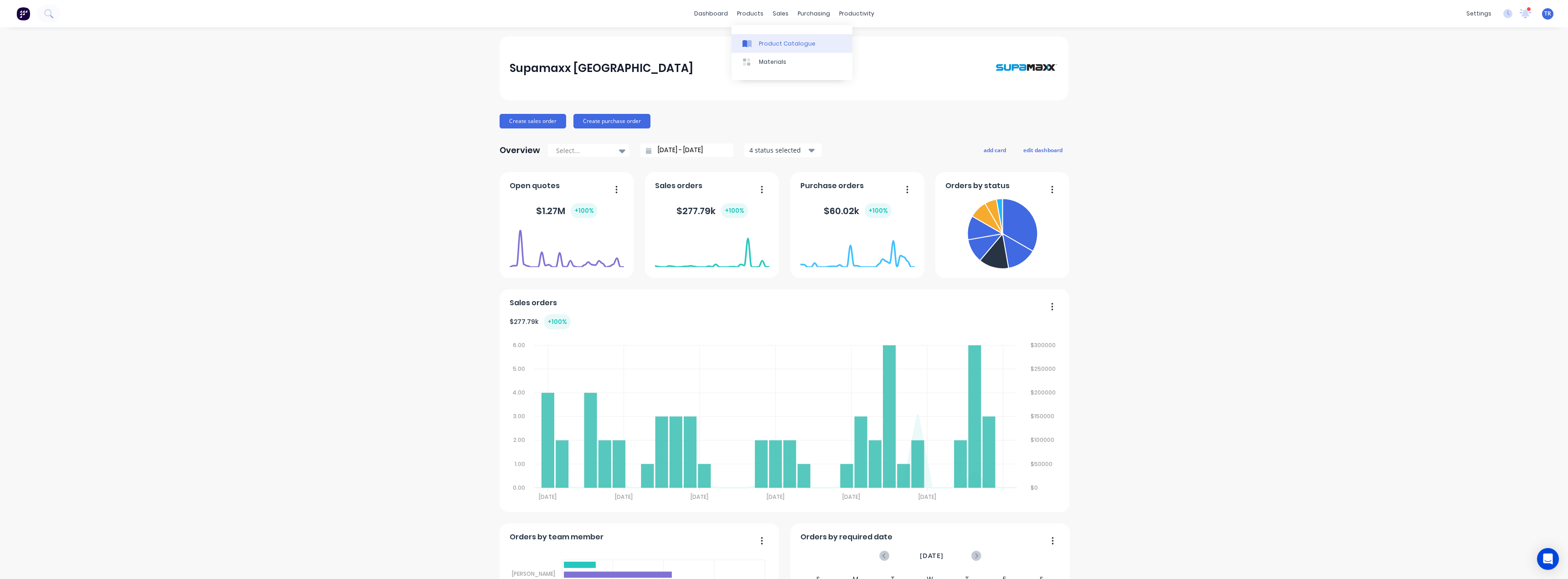
click at [755, 44] on div at bounding box center [749, 44] width 14 height 8
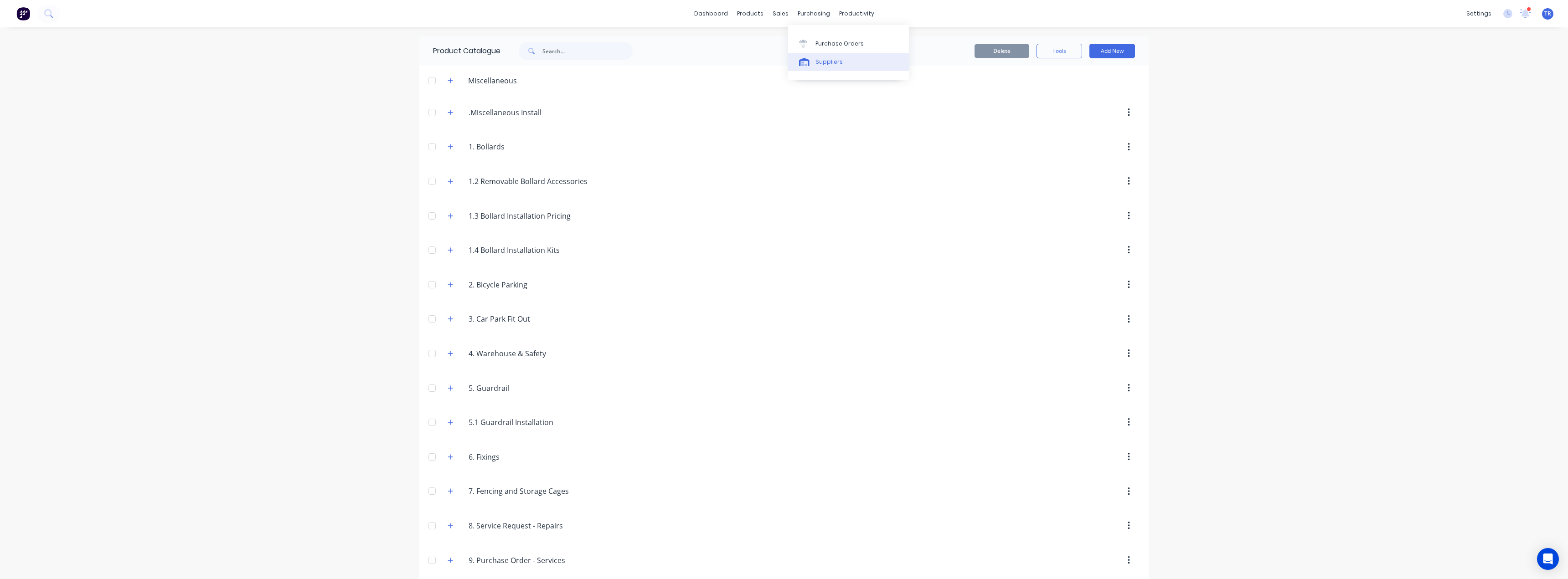
click at [820, 55] on link "Suppliers" at bounding box center [848, 61] width 121 height 18
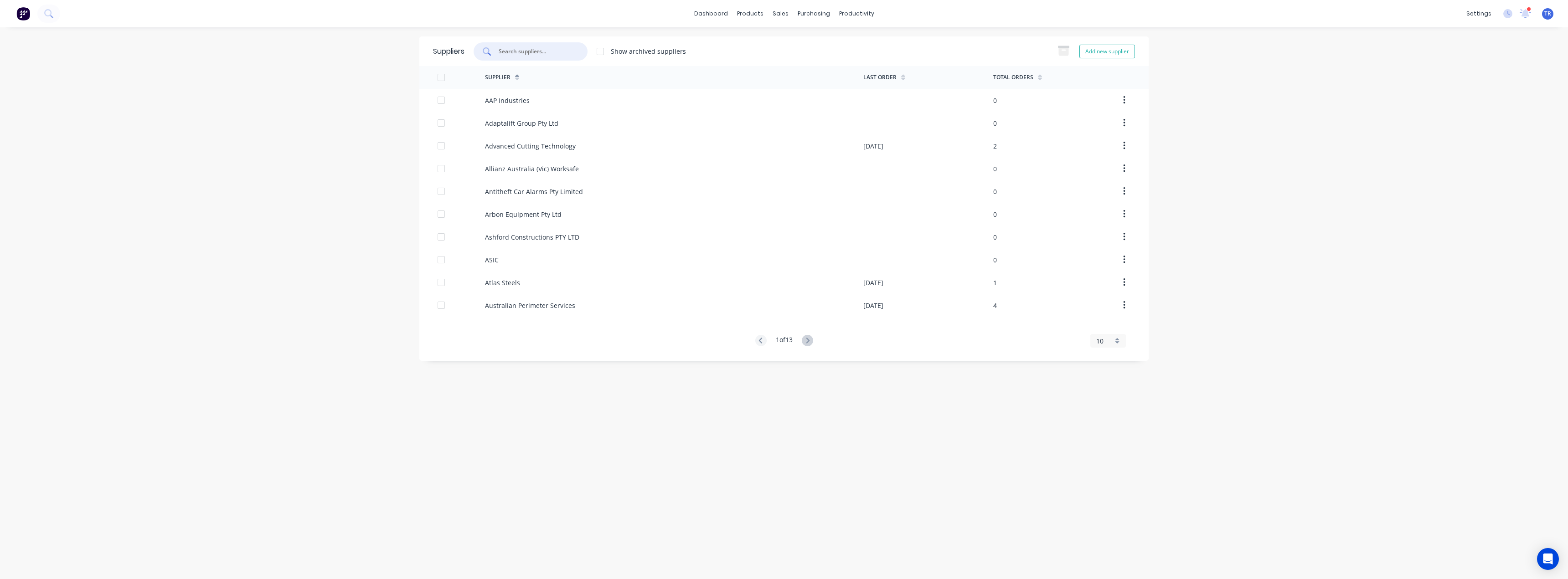
click at [531, 54] on input "text" at bounding box center [535, 51] width 76 height 9
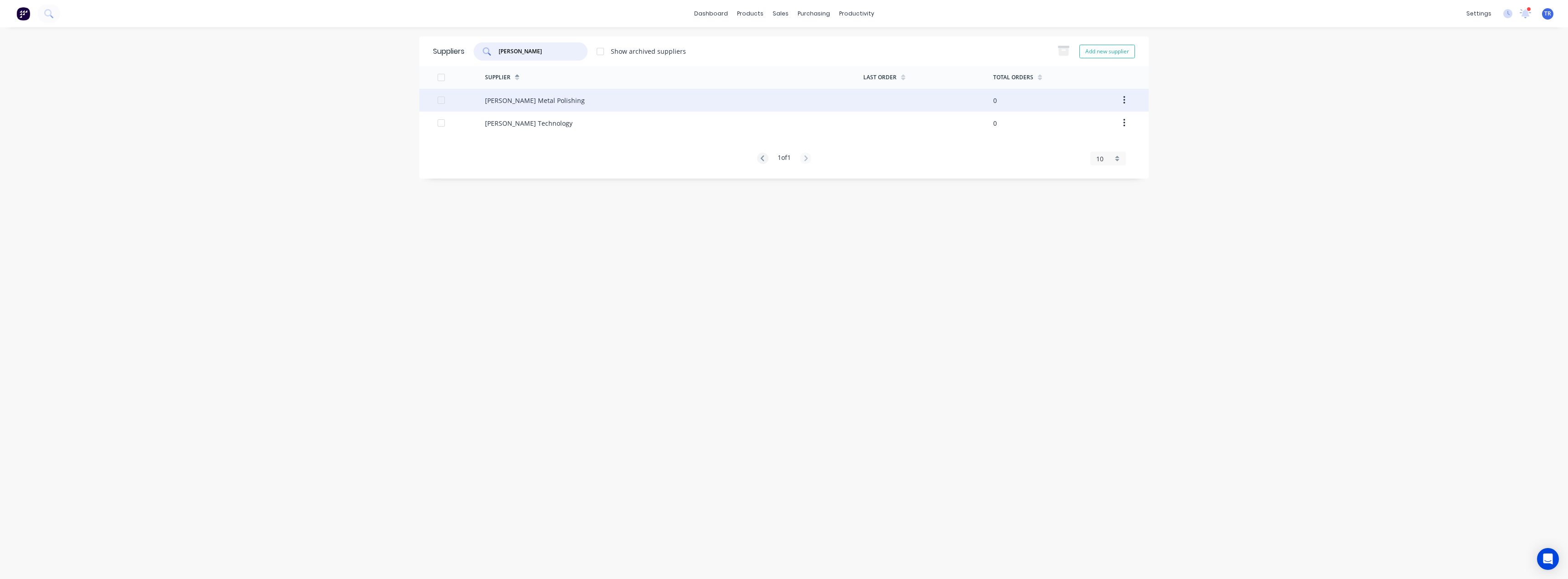
type input "lee"
click at [568, 107] on div "Lee's Metal Polishing" at bounding box center [674, 100] width 378 height 23
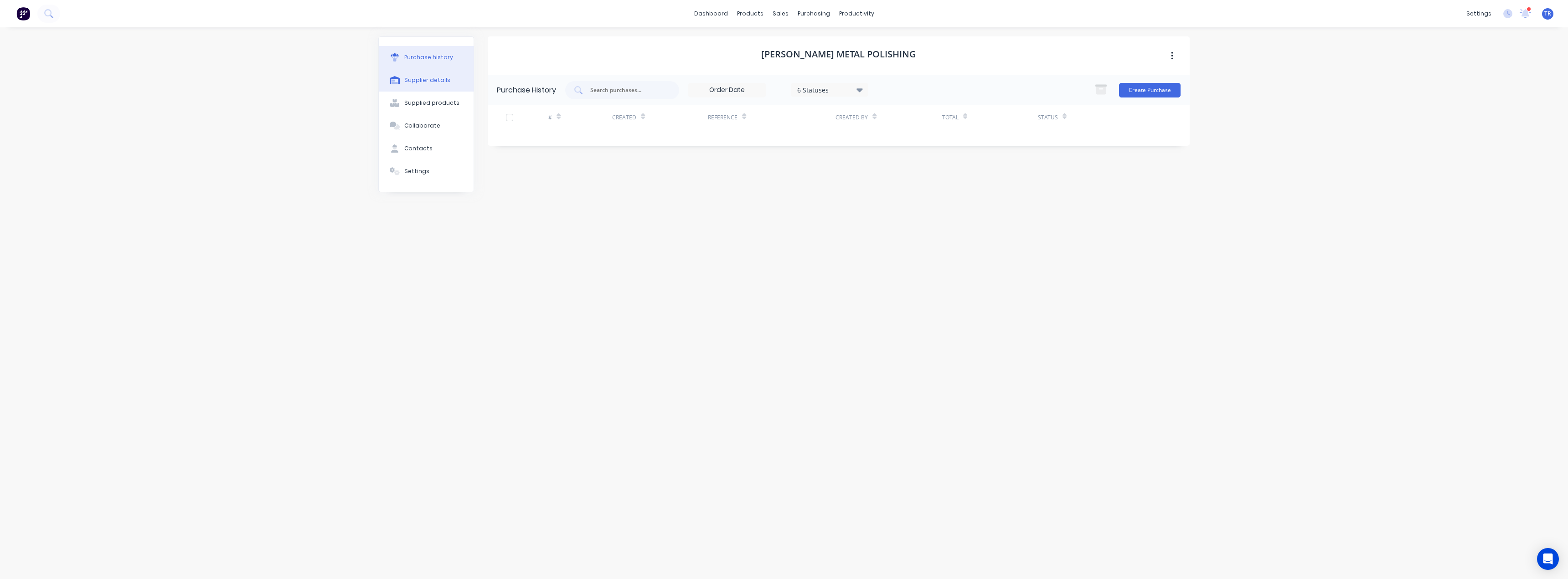
click at [436, 79] on div "Supplier details" at bounding box center [427, 80] width 46 height 8
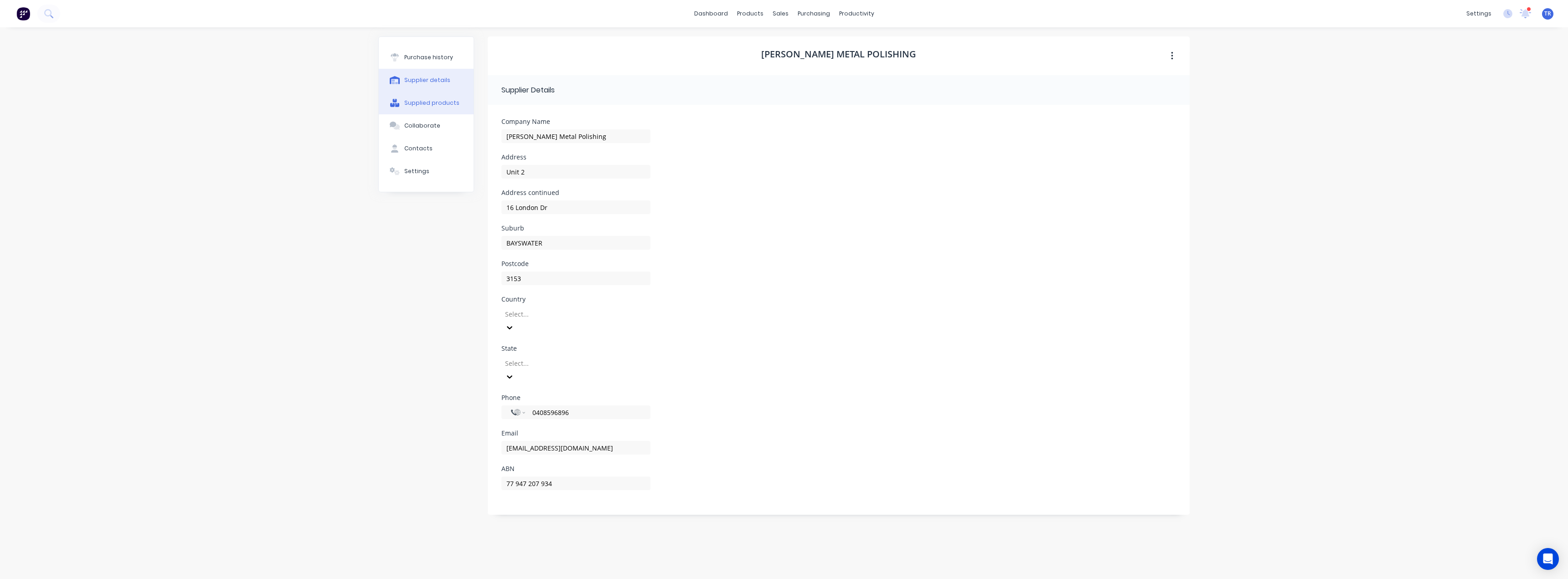
click at [438, 109] on button "Supplied products" at bounding box center [426, 102] width 95 height 23
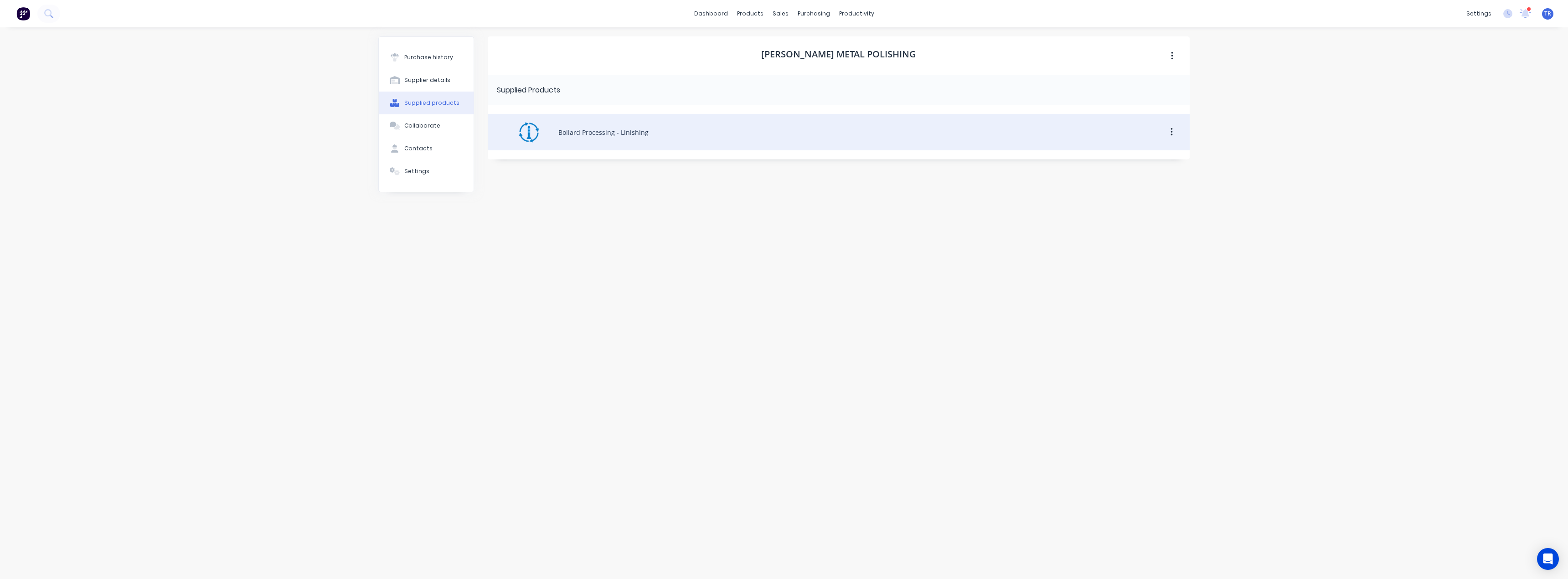
click at [669, 126] on div "Bollard Processing - Linishing" at bounding box center [839, 132] width 702 height 36
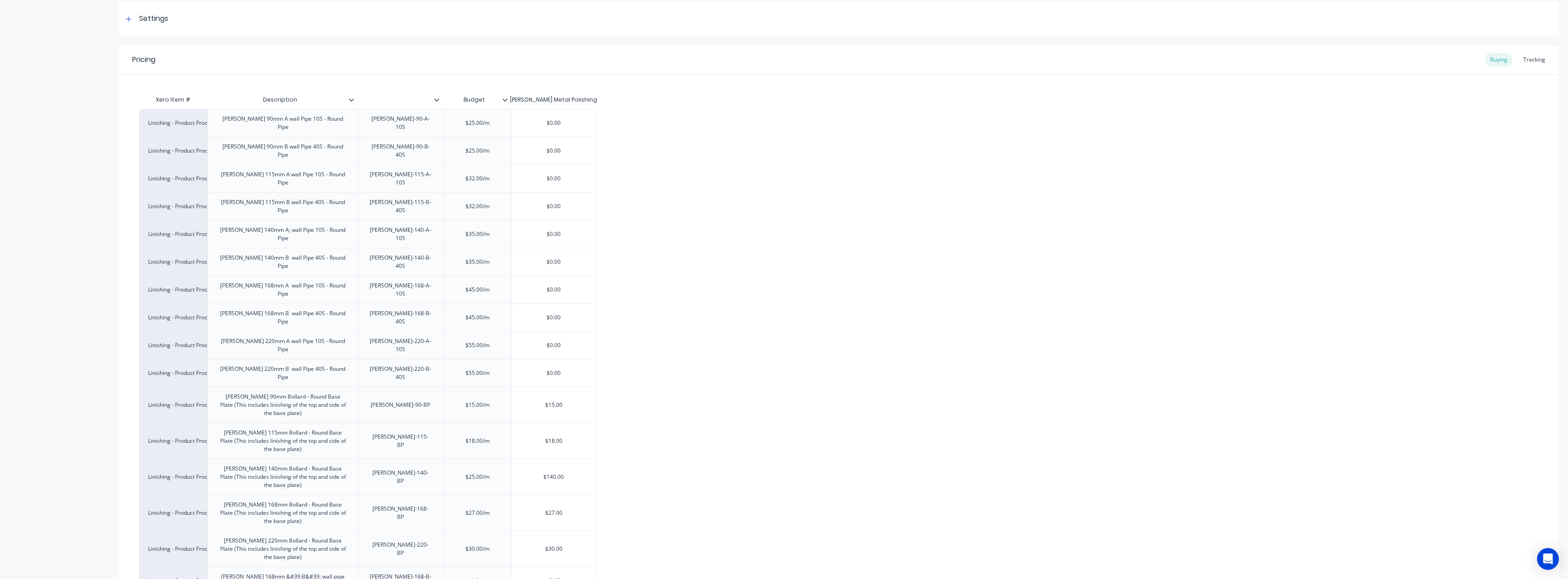
scroll to position [182, 0]
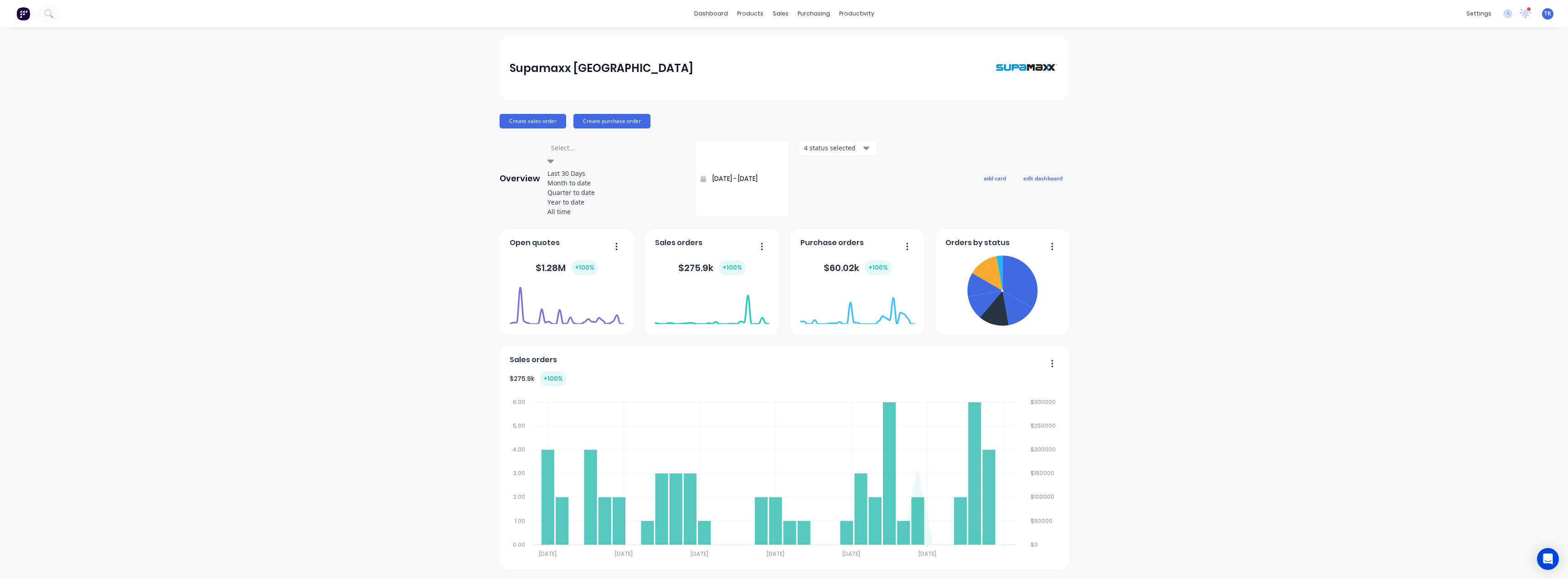
drag, startPoint x: 608, startPoint y: 145, endPoint x: 605, endPoint y: 150, distance: 5.8
click at [608, 147] on div "Select..." at bounding box center [616, 148] width 137 height 14
click at [591, 172] on div "Last 30 Days" at bounding box center [616, 173] width 137 height 10
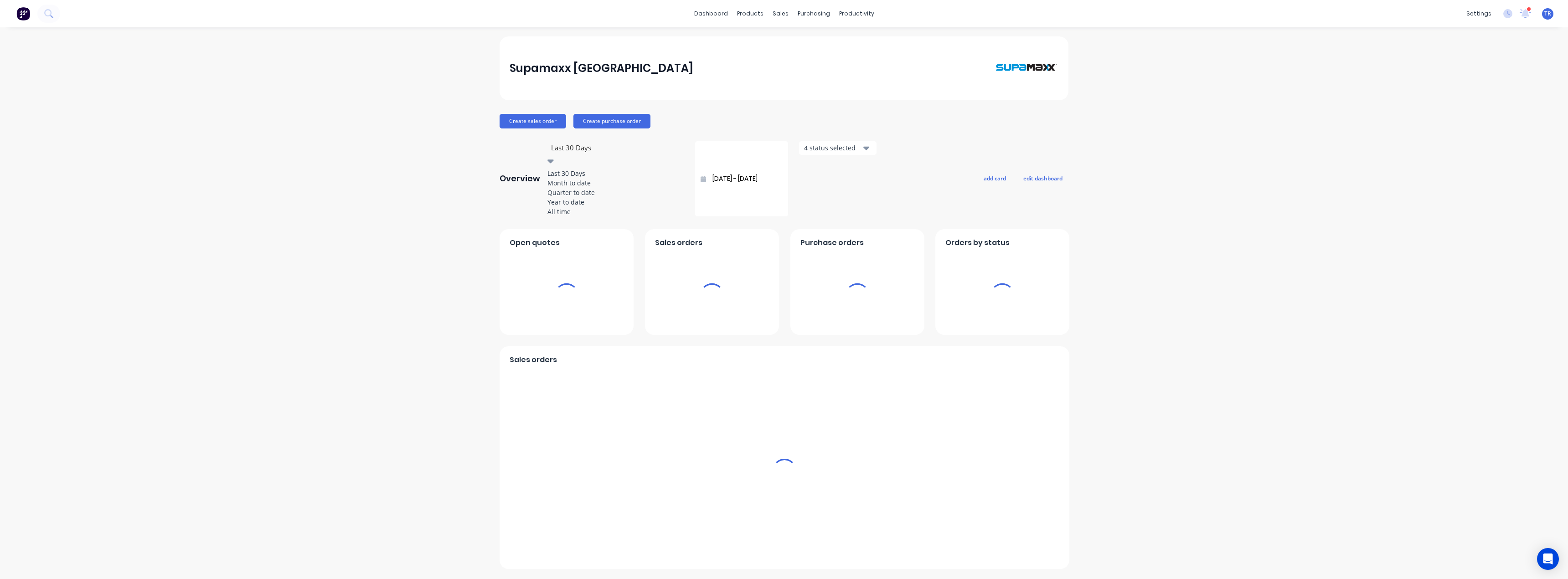
click at [600, 148] on div at bounding box center [616, 147] width 131 height 12
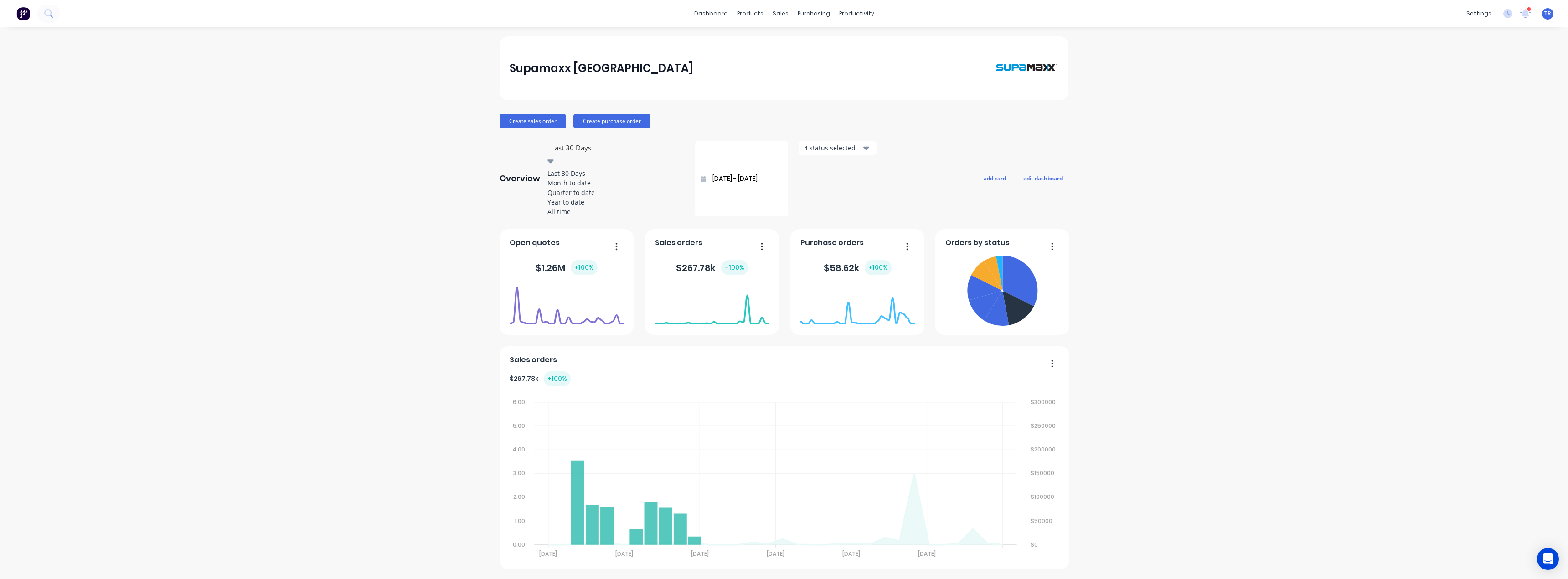
click at [598, 197] on div "Quarter to date" at bounding box center [616, 193] width 137 height 10
type input "01/10/25 - 09/10/25"
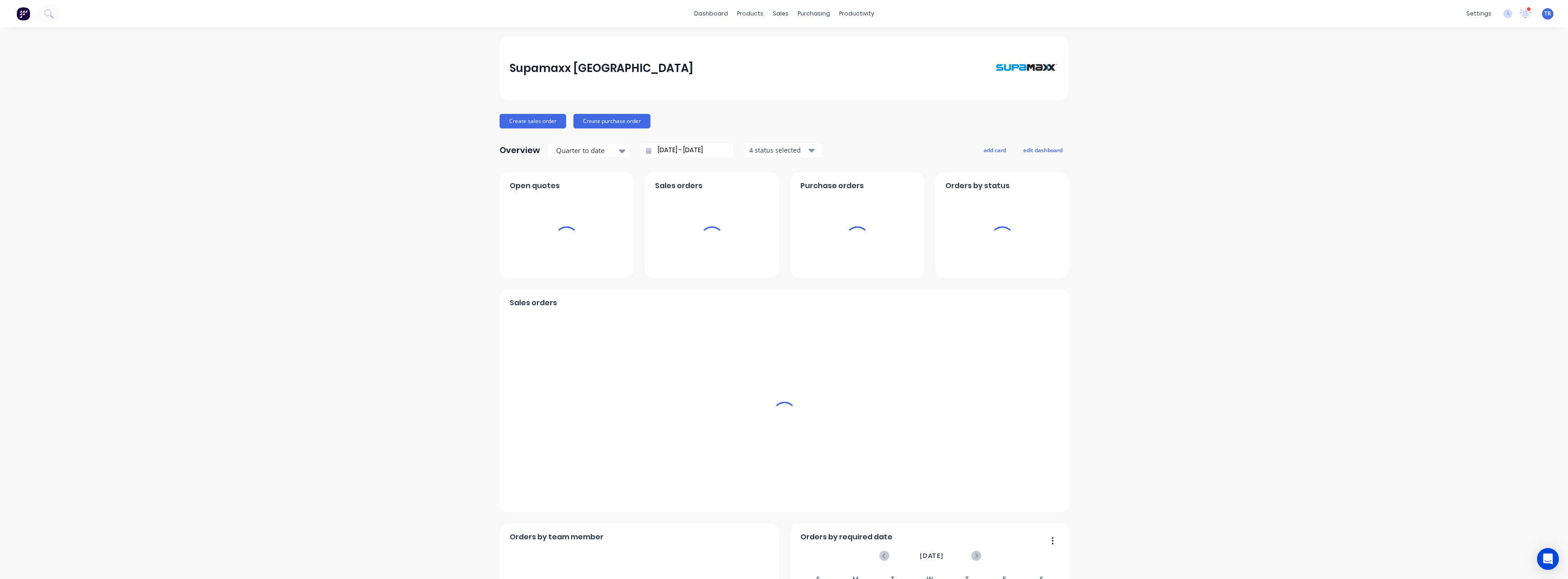
click at [598, 193] on div "Open quotes" at bounding box center [567, 225] width 134 height 106
click at [581, 149] on div at bounding box center [584, 150] width 57 height 12
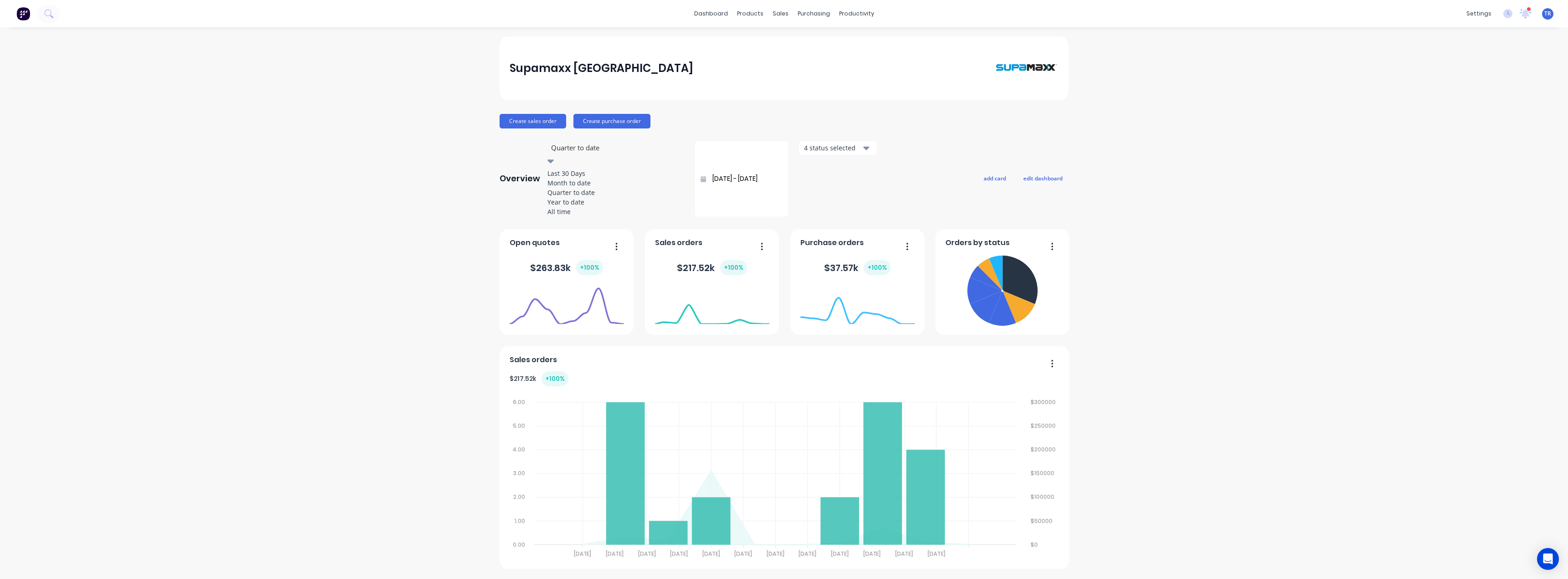
click at [583, 184] on div "Month to date" at bounding box center [616, 183] width 137 height 10
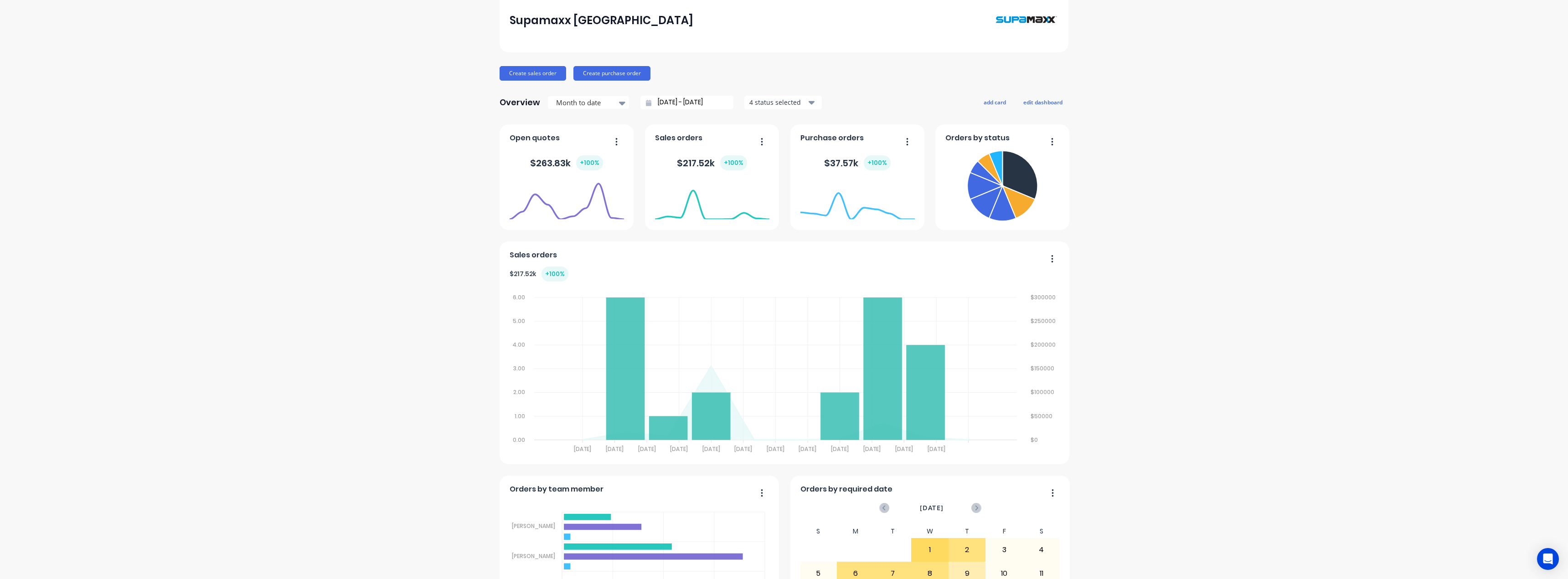
scroll to position [47, 0]
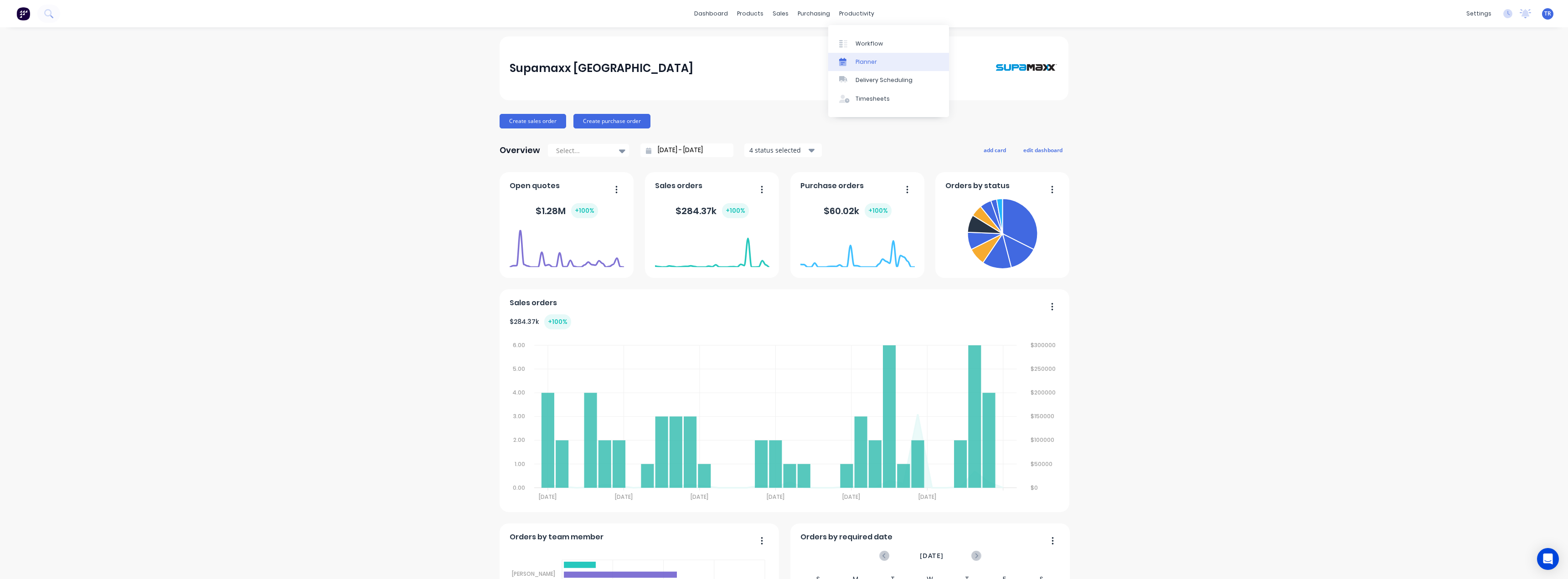
click at [865, 62] on div "Planner" at bounding box center [866, 62] width 21 height 8
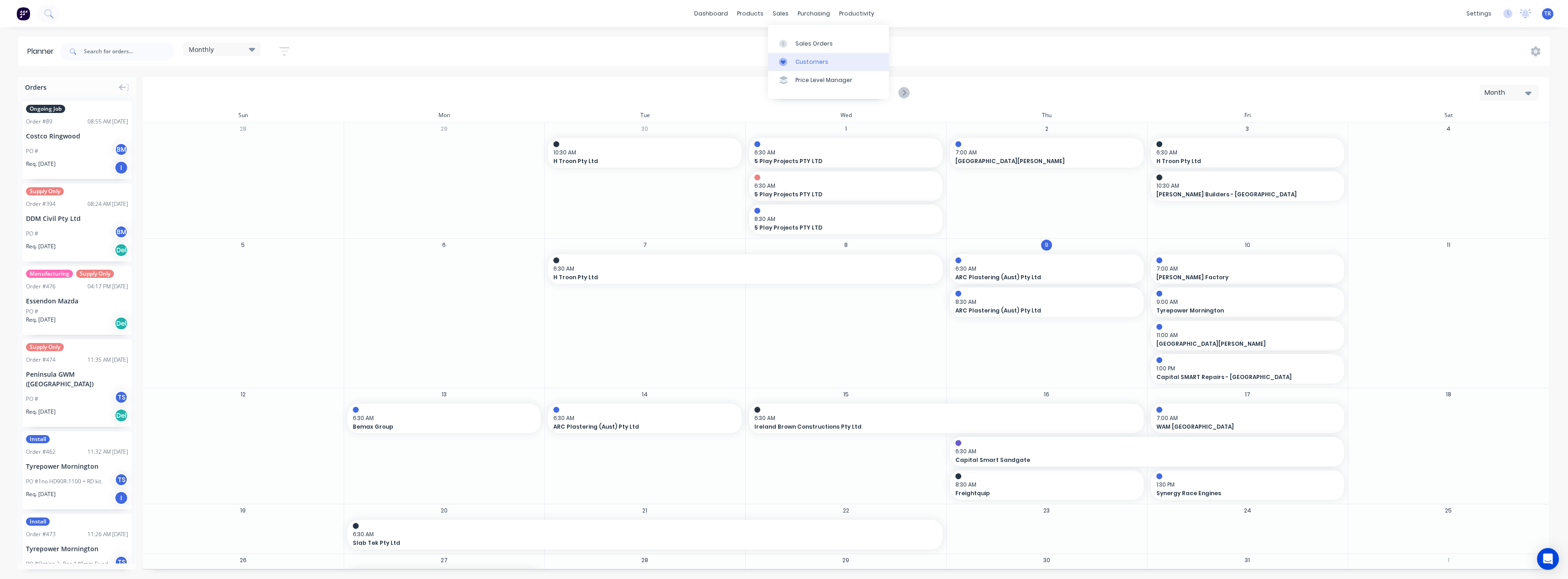
drag, startPoint x: 807, startPoint y: 59, endPoint x: 778, endPoint y: 61, distance: 29.1
click at [807, 59] on div "Customers" at bounding box center [812, 62] width 33 height 8
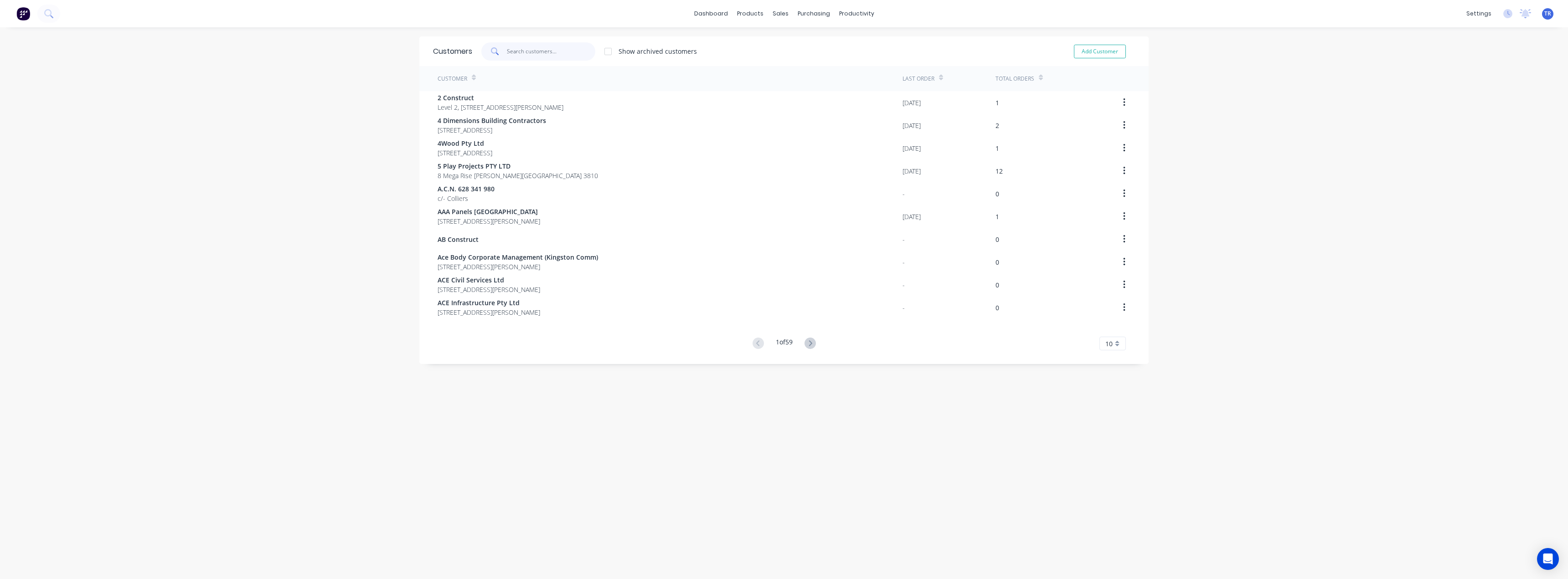
click at [540, 50] on input "text" at bounding box center [551, 51] width 89 height 18
paste input "Tyrepower Mornington"
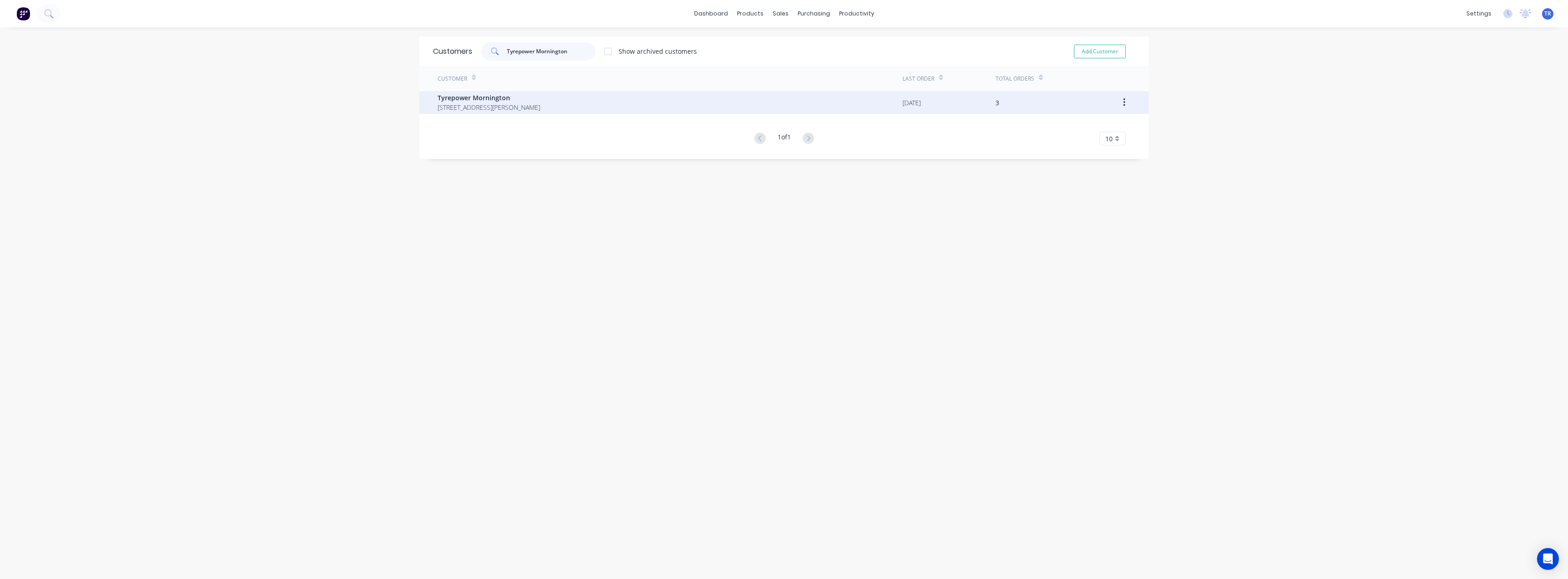
type input "Tyrepower Mornington"
click at [509, 105] on span "[STREET_ADDRESS][PERSON_NAME]" at bounding box center [489, 107] width 102 height 10
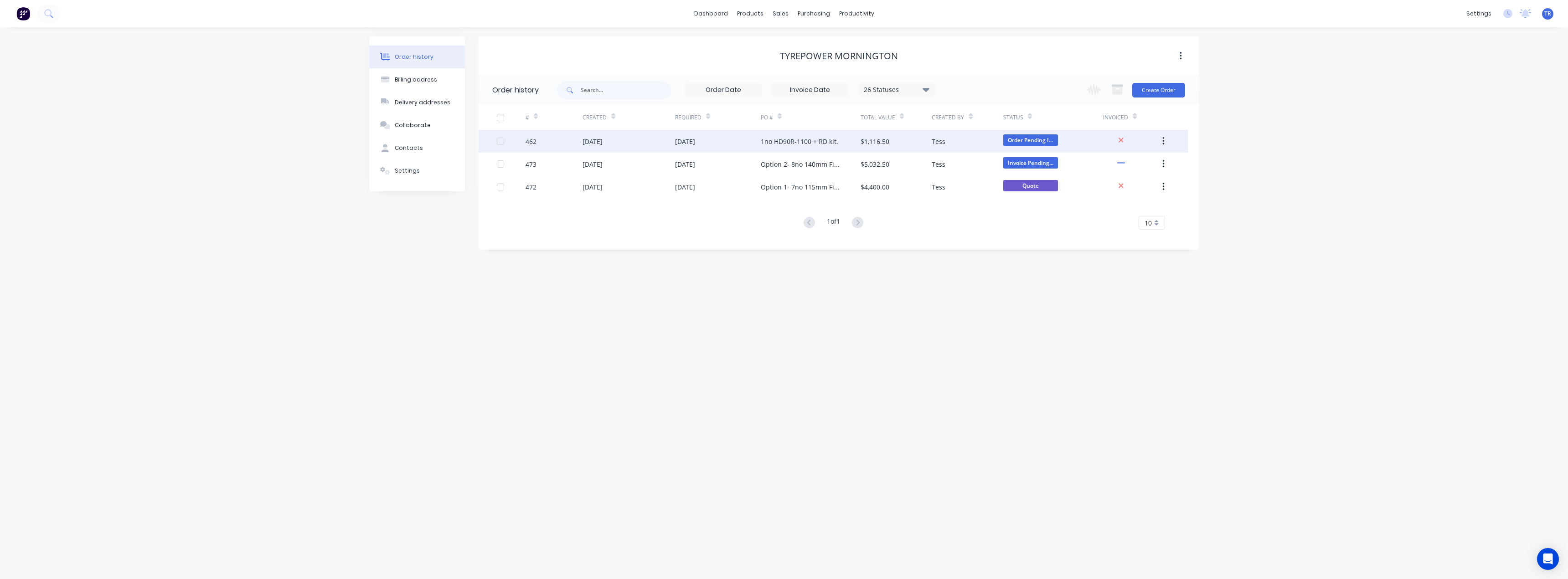
click at [758, 145] on div "[DATE]" at bounding box center [718, 141] width 86 height 23
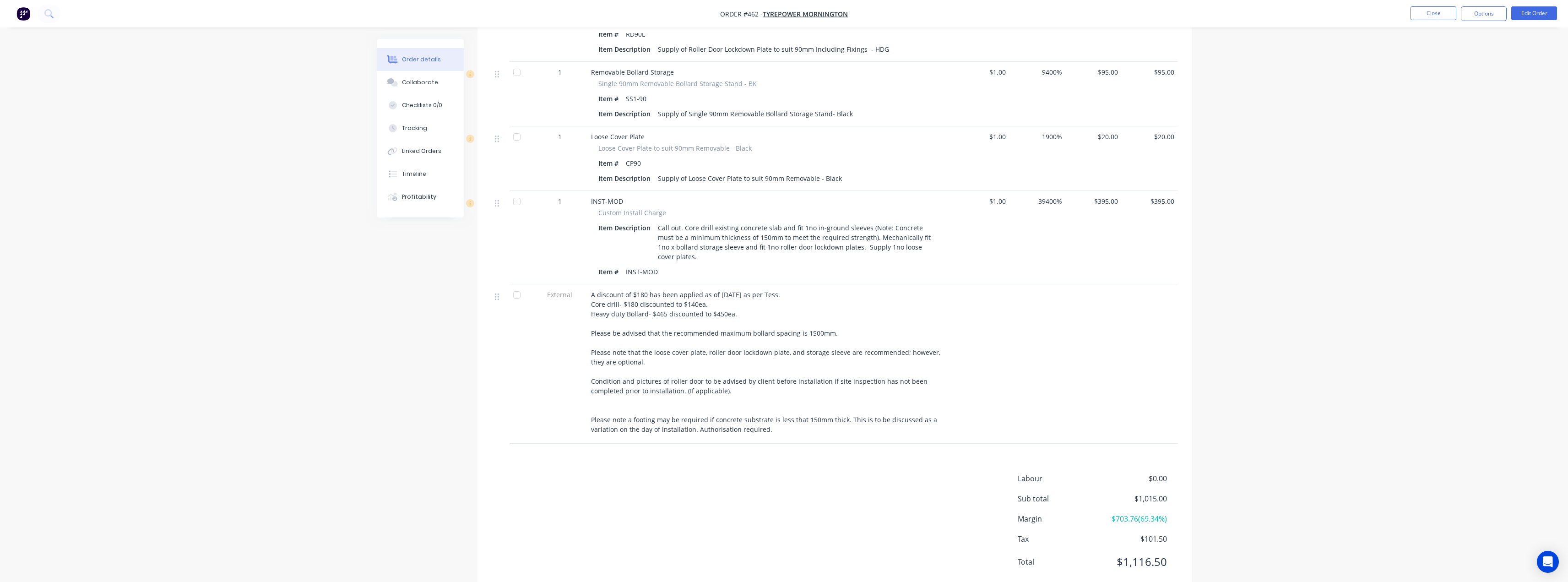
scroll to position [508, 0]
click at [1430, 9] on button "Close" at bounding box center [1434, 13] width 46 height 14
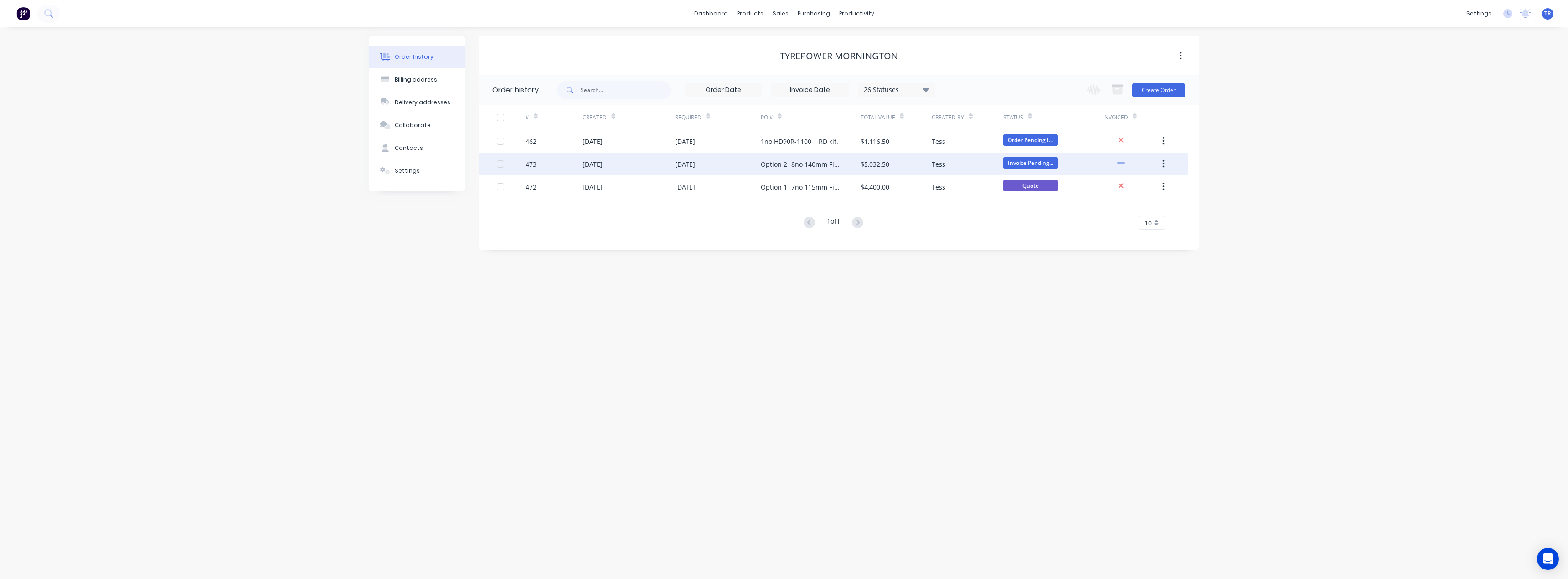
click at [897, 162] on div "$5,032.50" at bounding box center [896, 164] width 71 height 23
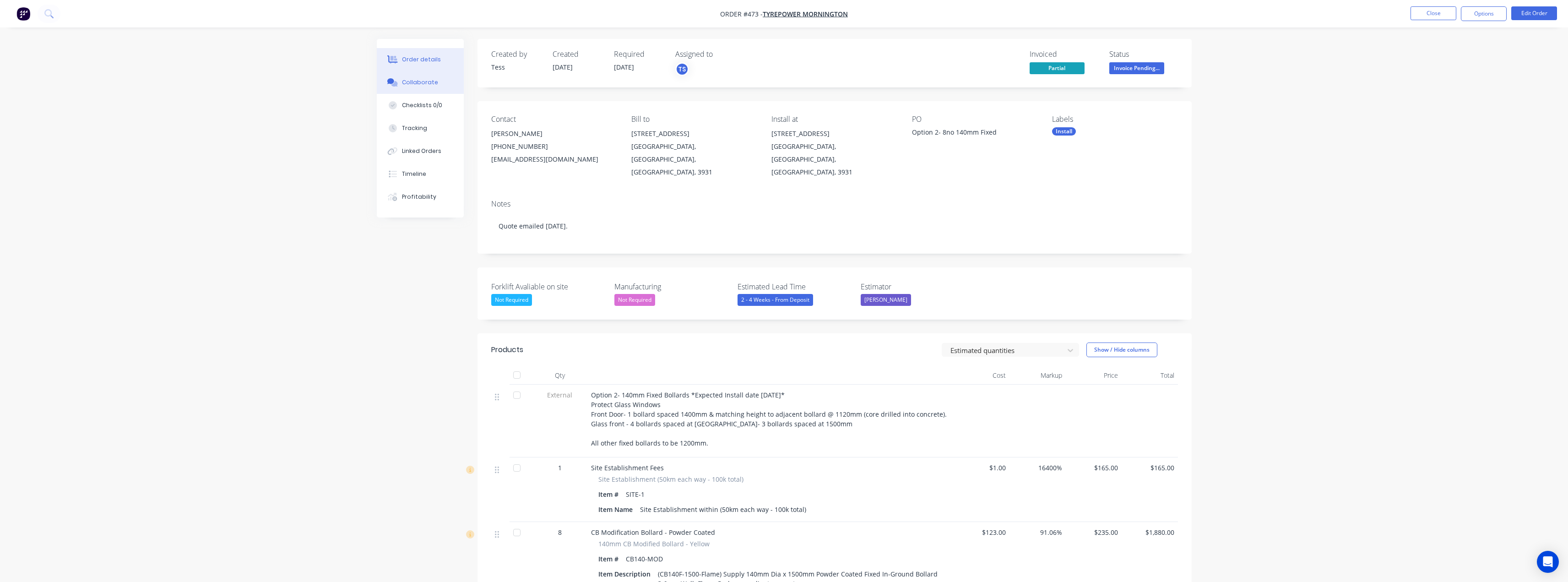
click at [408, 83] on div "Collaborate" at bounding box center [420, 82] width 36 height 8
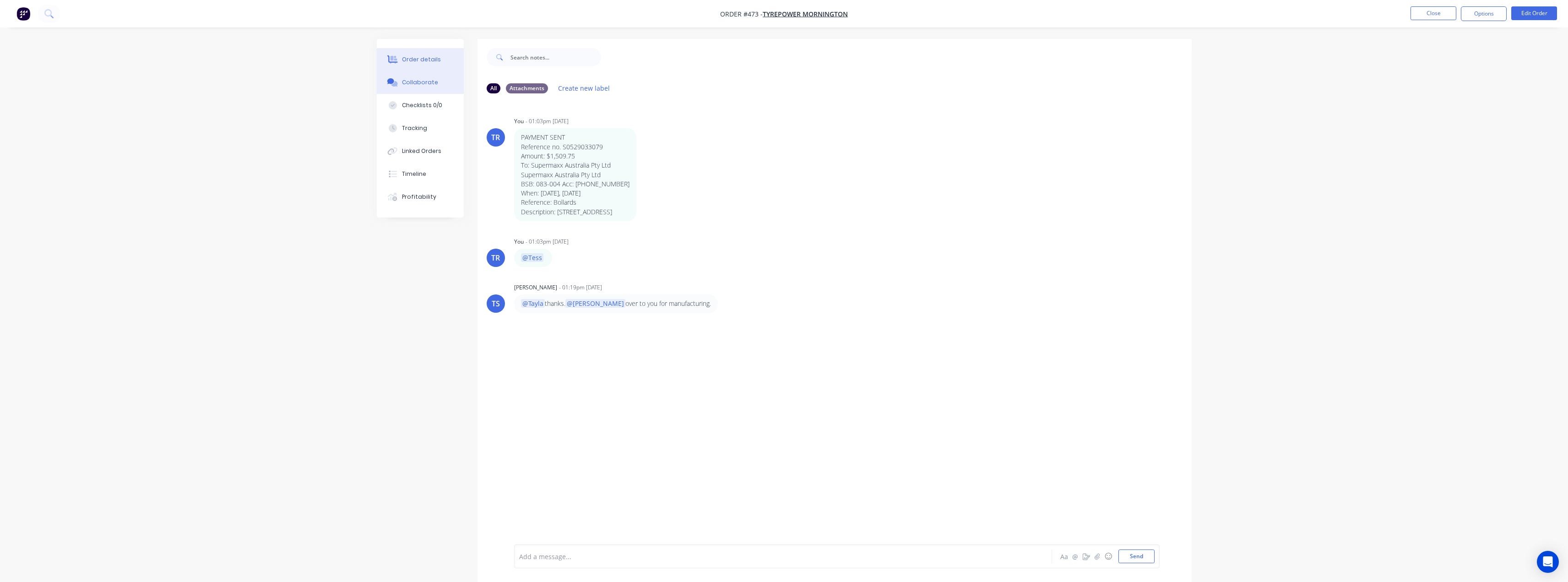
click at [392, 57] on icon at bounding box center [394, 59] width 8 height 8
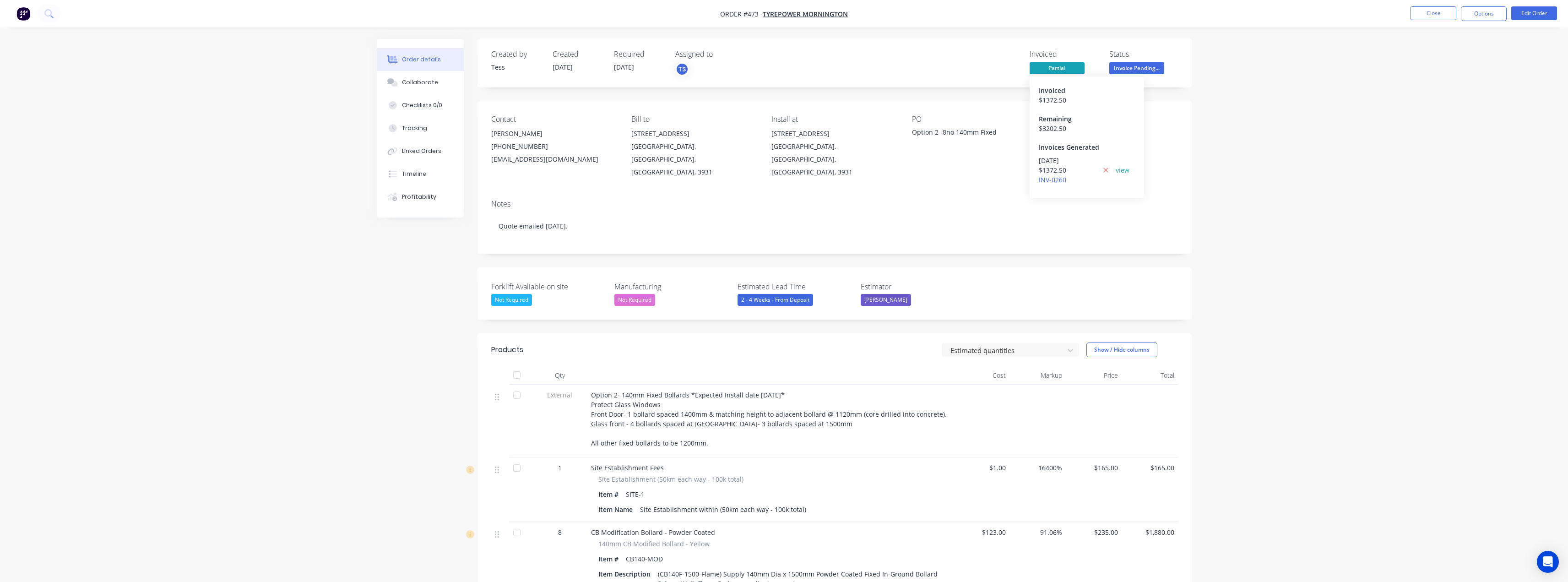
click at [1229, 121] on div "Order details Collaborate Checklists 0/0 Tracking Linked Orders Timeline Profit…" at bounding box center [784, 561] width 1568 height 1123
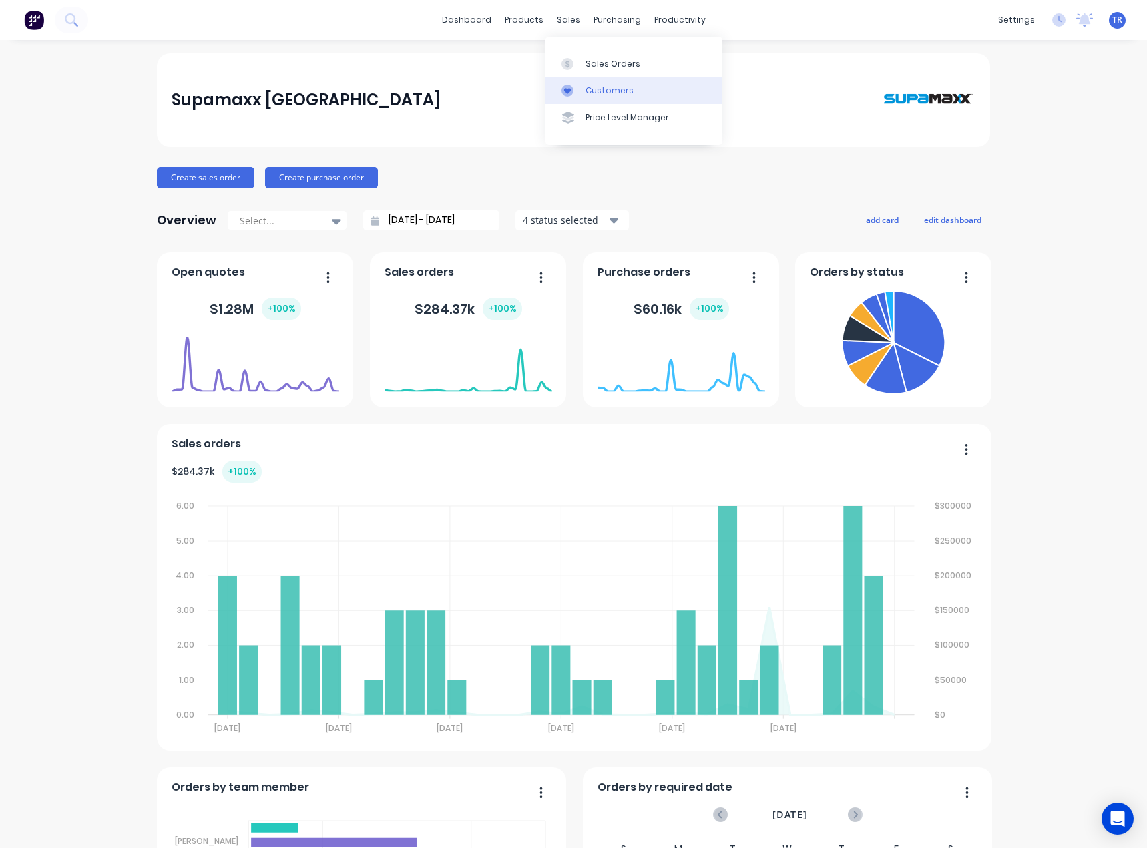
click at [585, 82] on link "Customers" at bounding box center [633, 90] width 177 height 27
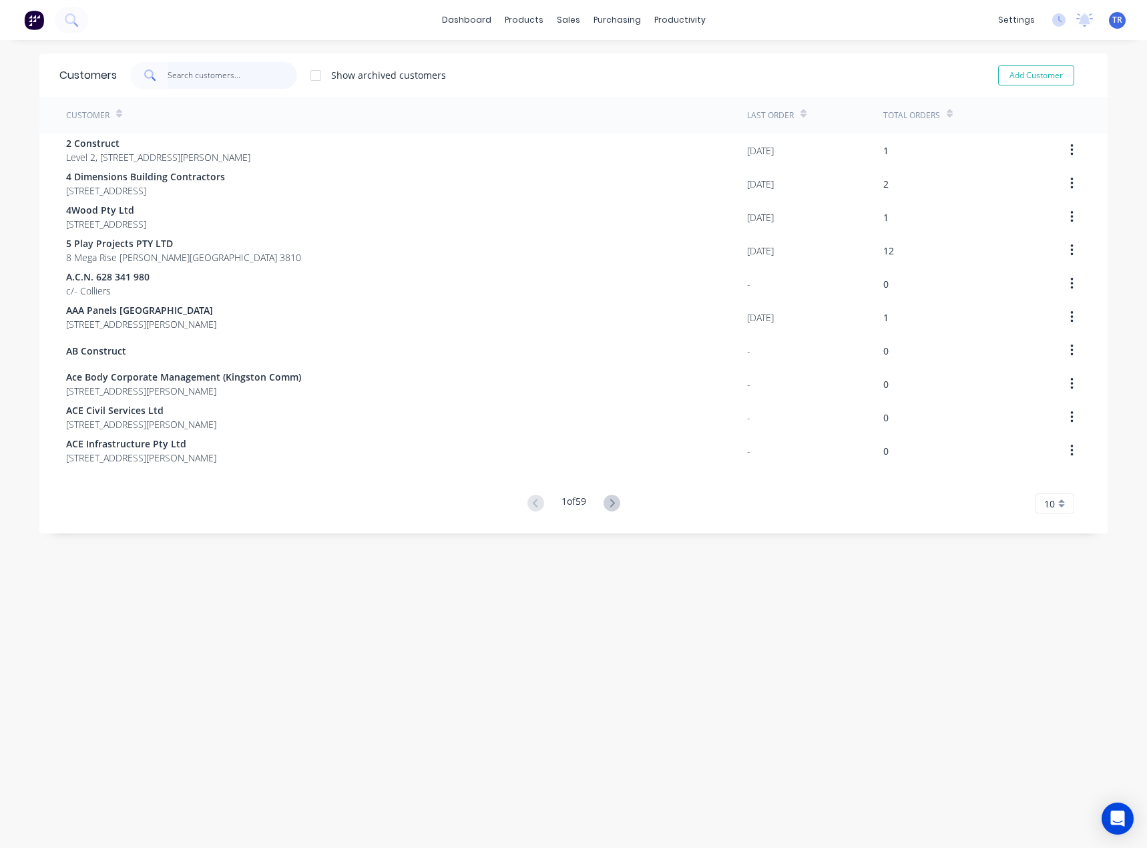
click at [176, 77] on input "text" at bounding box center [233, 75] width 130 height 27
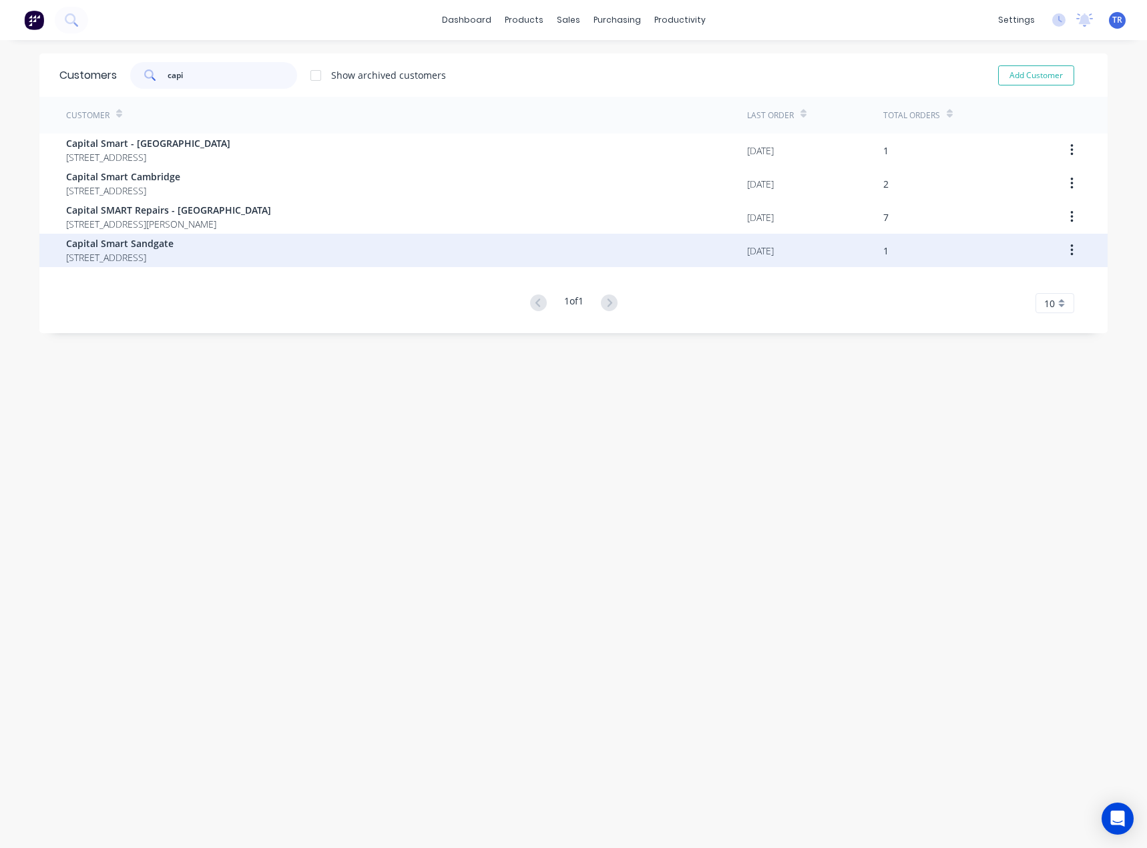
type input "capi"
click at [174, 238] on span "Capital Smart Sandgate" at bounding box center [119, 243] width 107 height 14
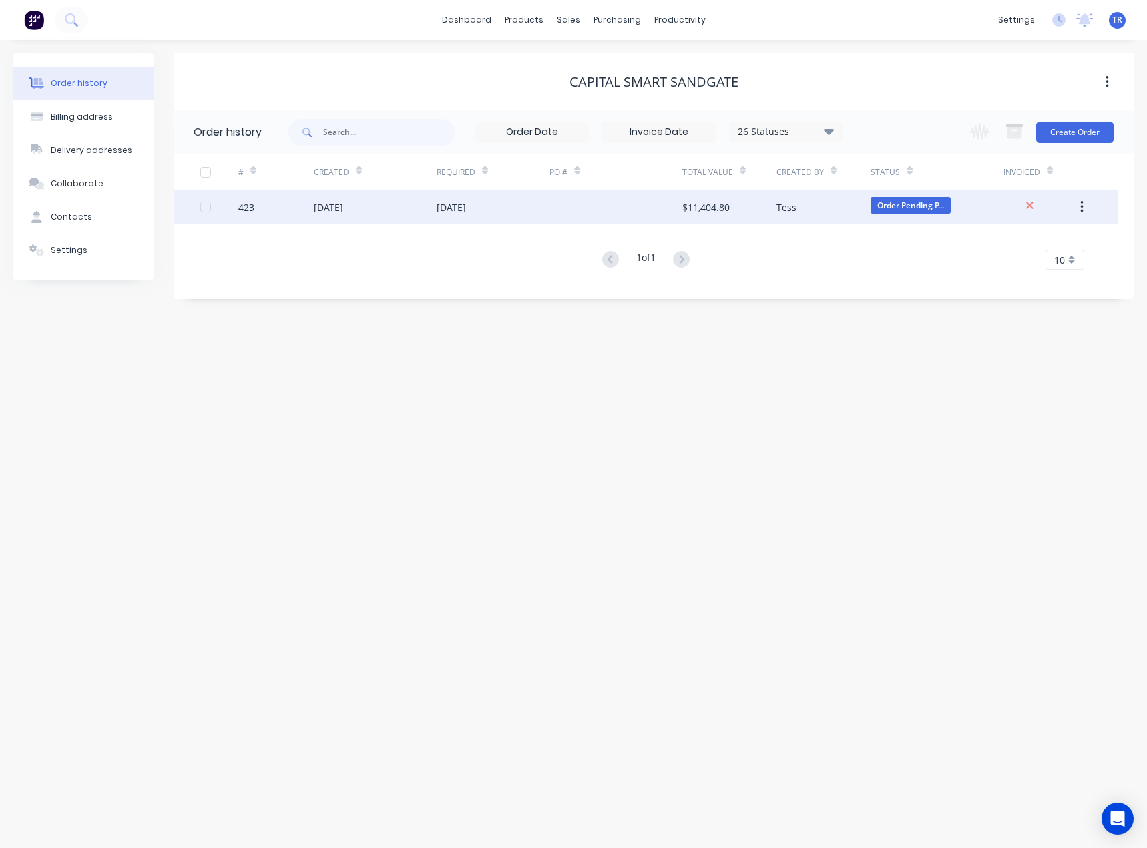
click at [492, 214] on div "25 Sep 2025" at bounding box center [493, 206] width 113 height 33
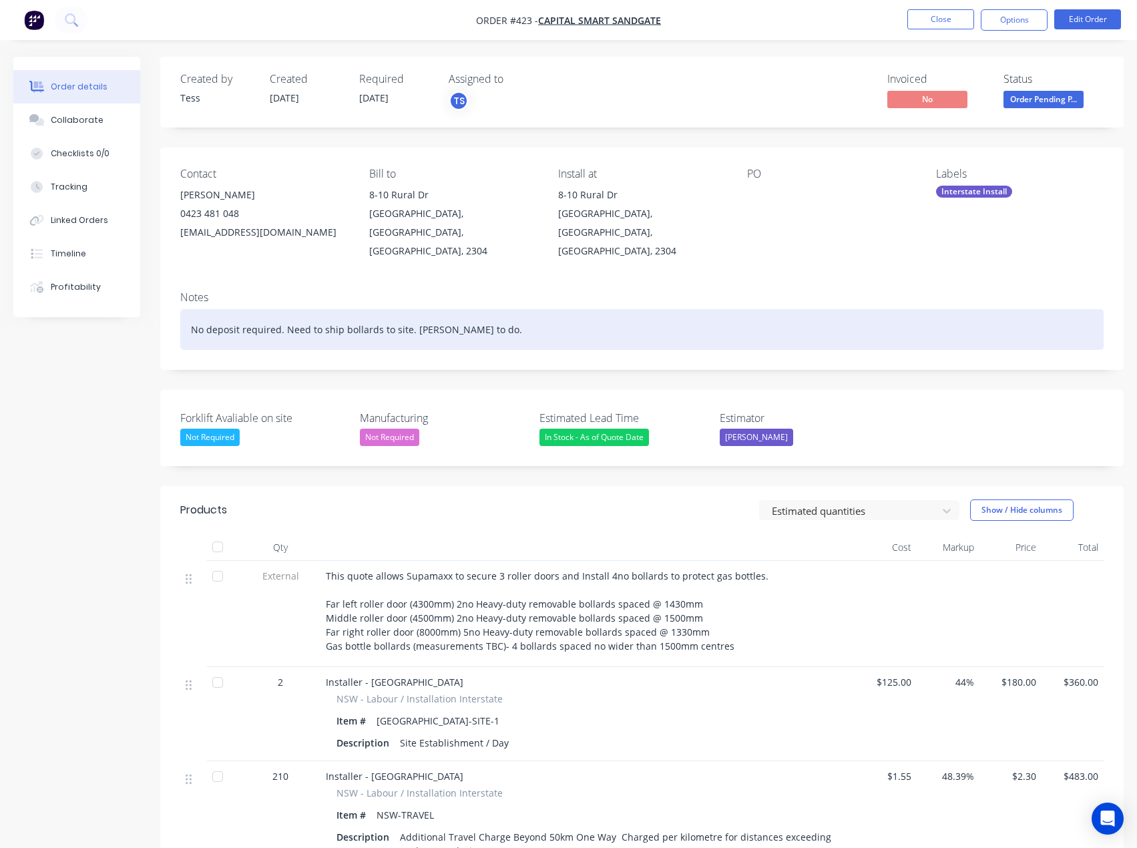
click at [495, 312] on div "No deposit required. Need to ship bollards to site. George to do." at bounding box center [641, 329] width 923 height 41
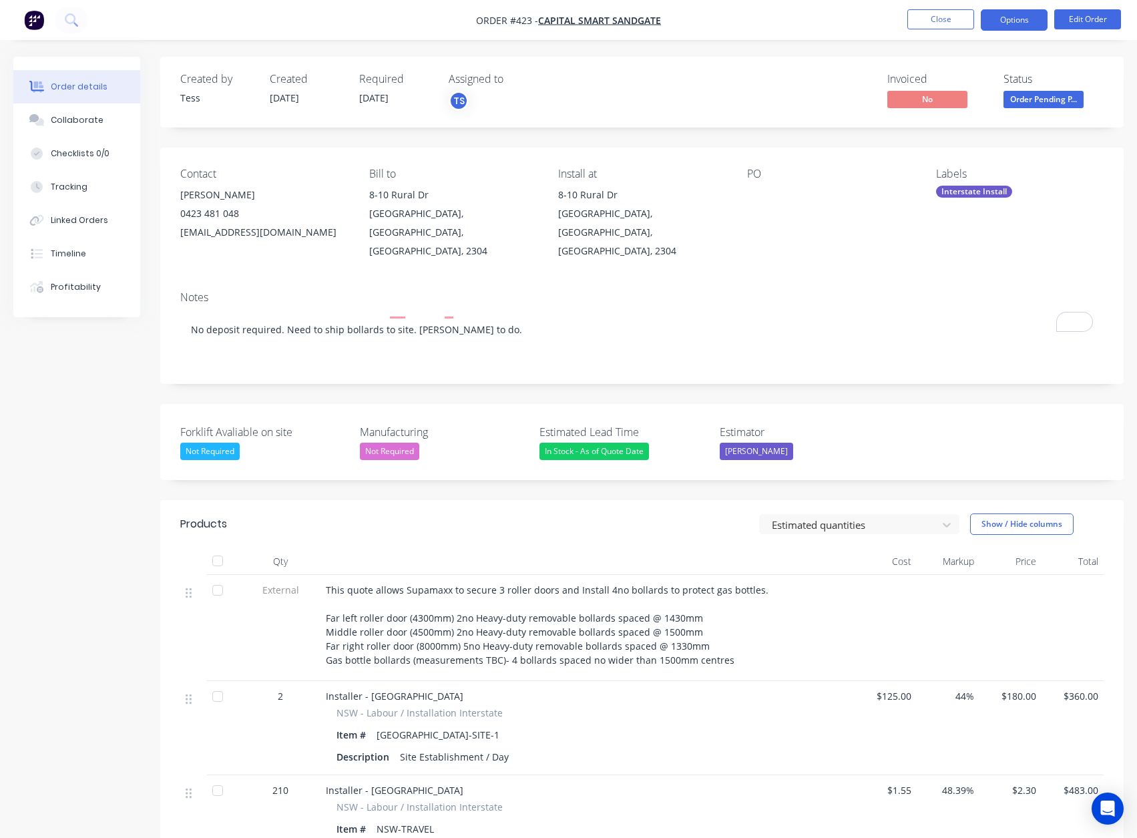
click at [1004, 15] on button "Options" at bounding box center [1014, 19] width 67 height 21
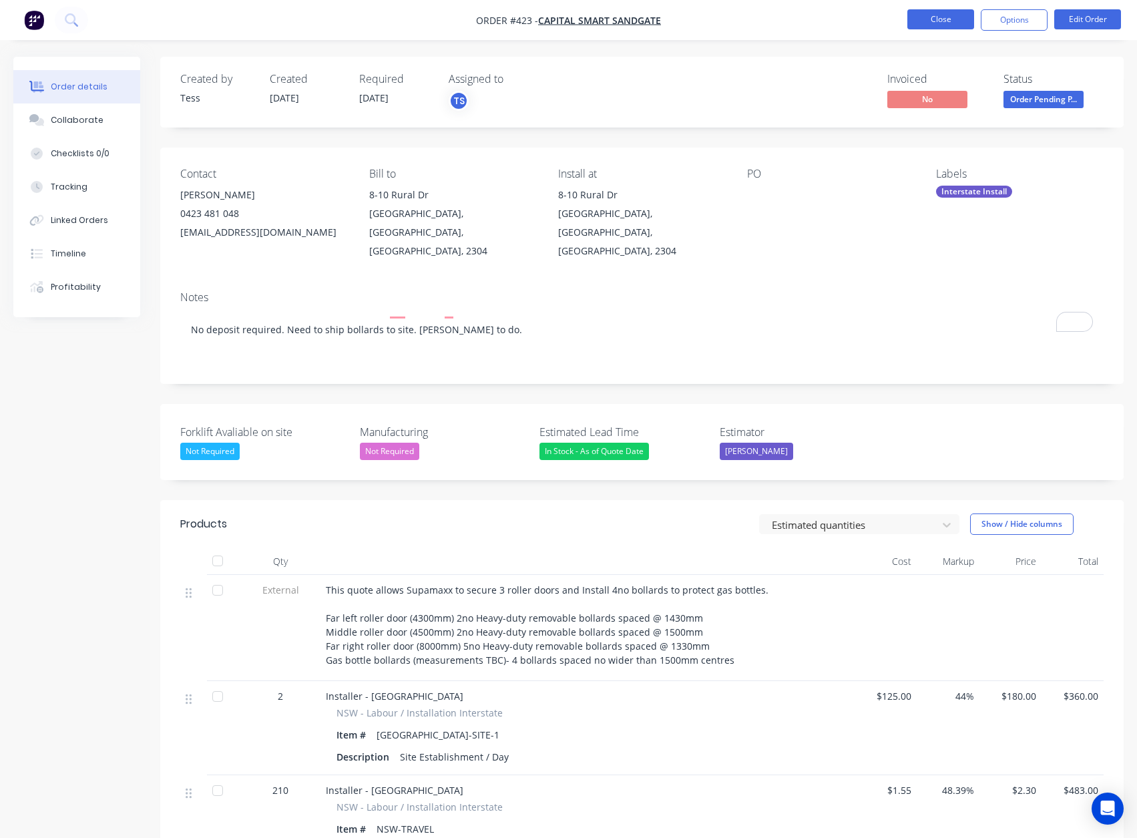
click at [927, 14] on button "Close" at bounding box center [940, 19] width 67 height 20
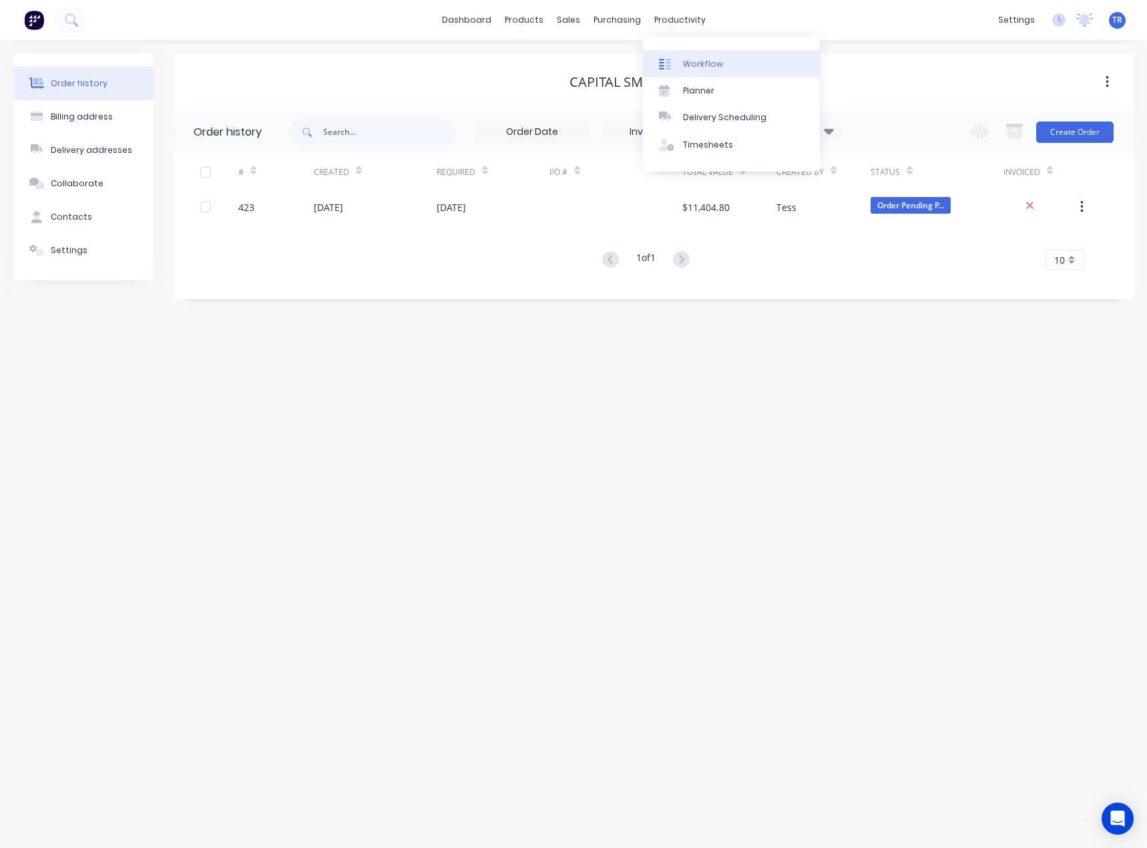
click at [688, 60] on div "Workflow" at bounding box center [703, 64] width 40 height 12
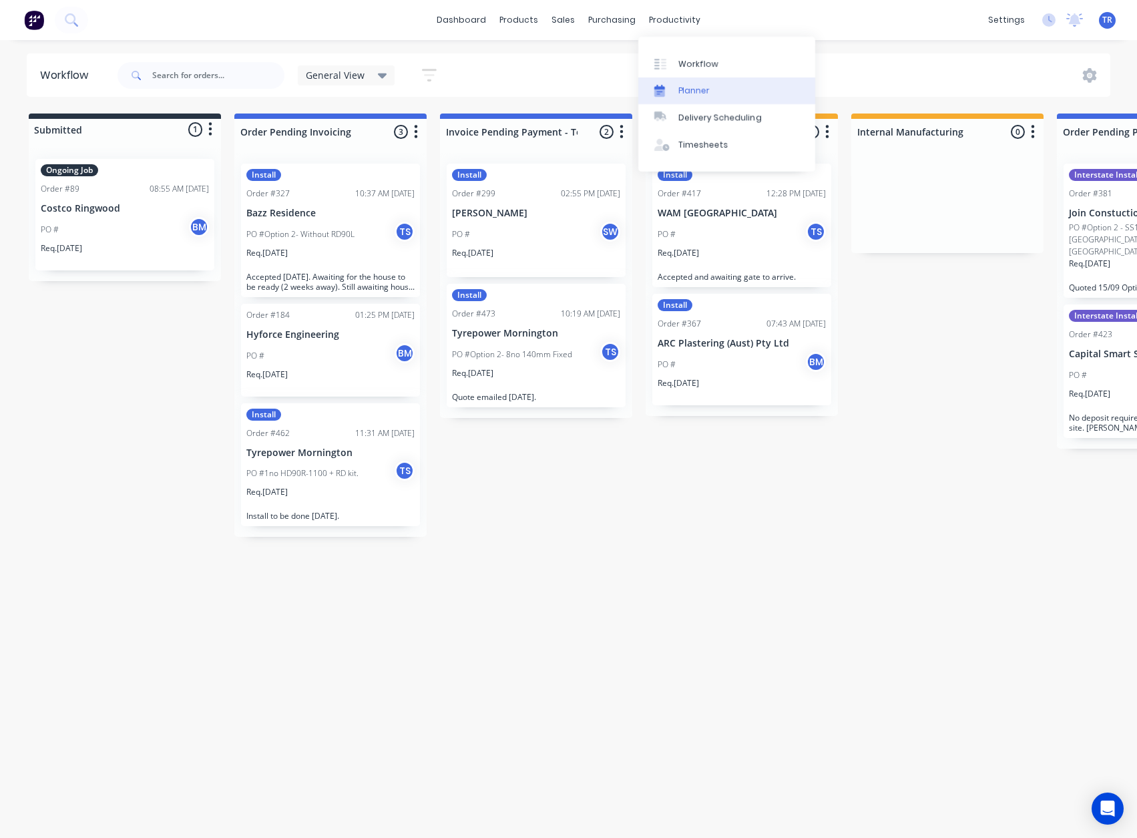
click at [654, 81] on link "Planner" at bounding box center [726, 90] width 177 height 27
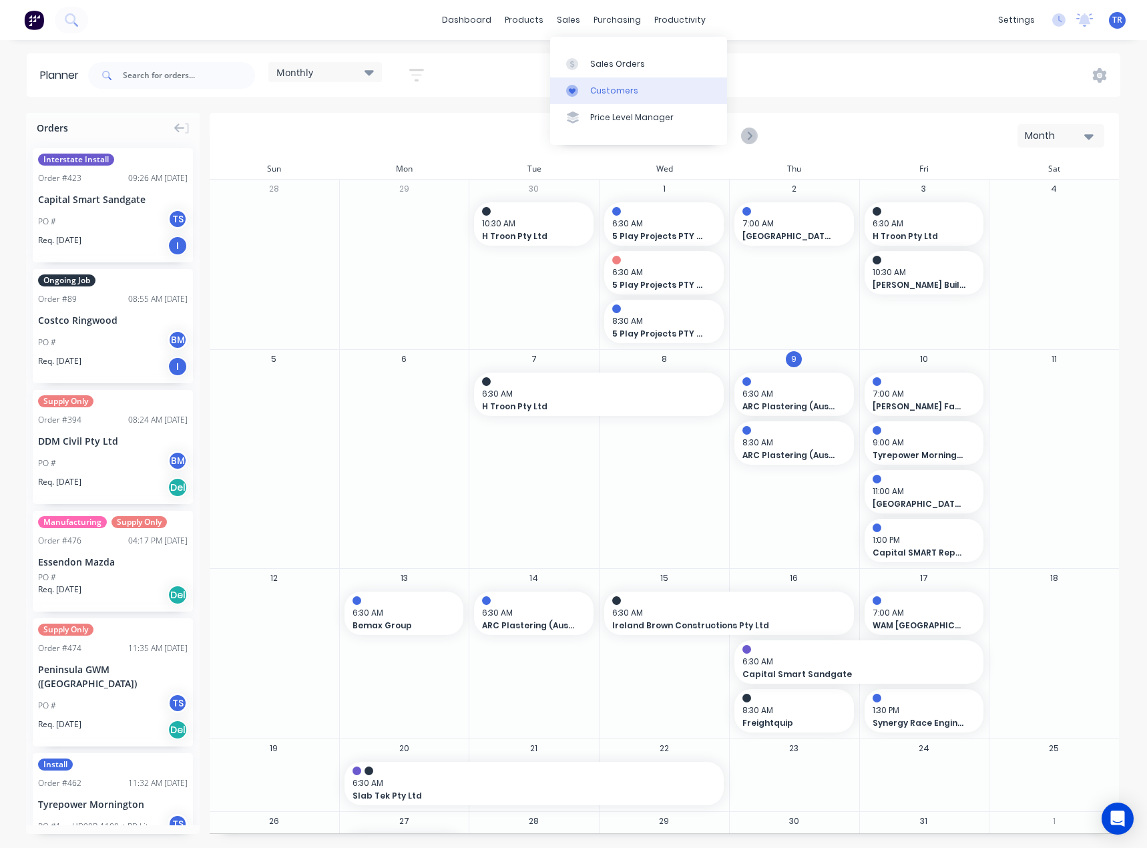
click at [578, 95] on div at bounding box center [576, 91] width 20 height 12
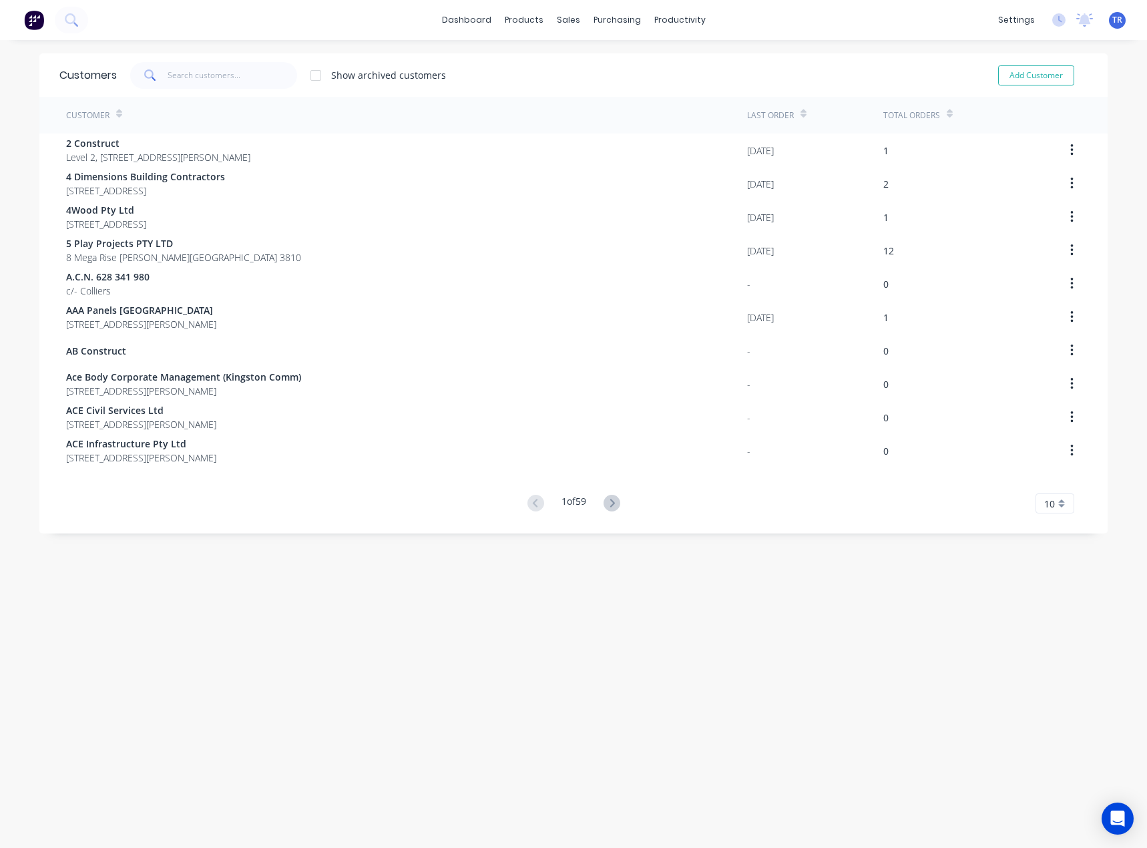
click at [149, 80] on icon at bounding box center [150, 75] width 12 height 12
click at [176, 77] on input "text" at bounding box center [233, 75] width 130 height 27
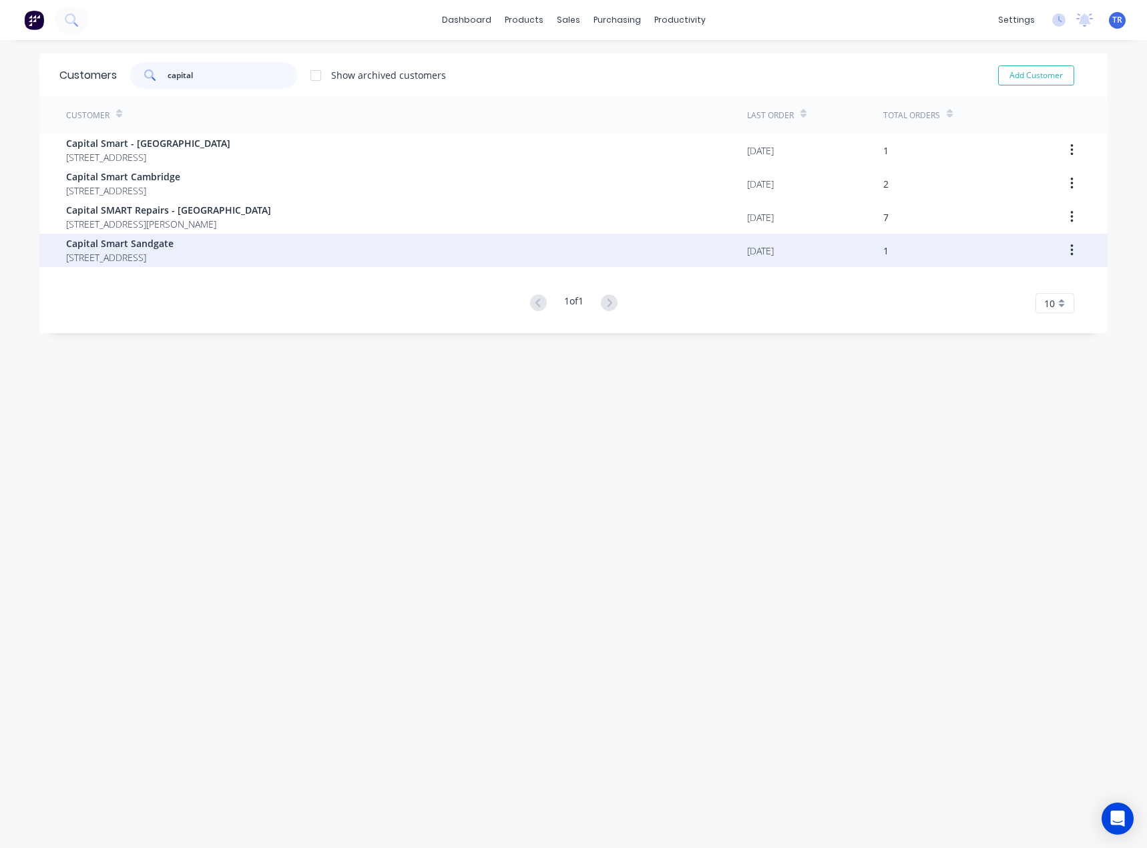
type input "capital"
click at [174, 258] on span "8-10 Rural Dr Sandgate New South Wales Australia 2304" at bounding box center [119, 257] width 107 height 14
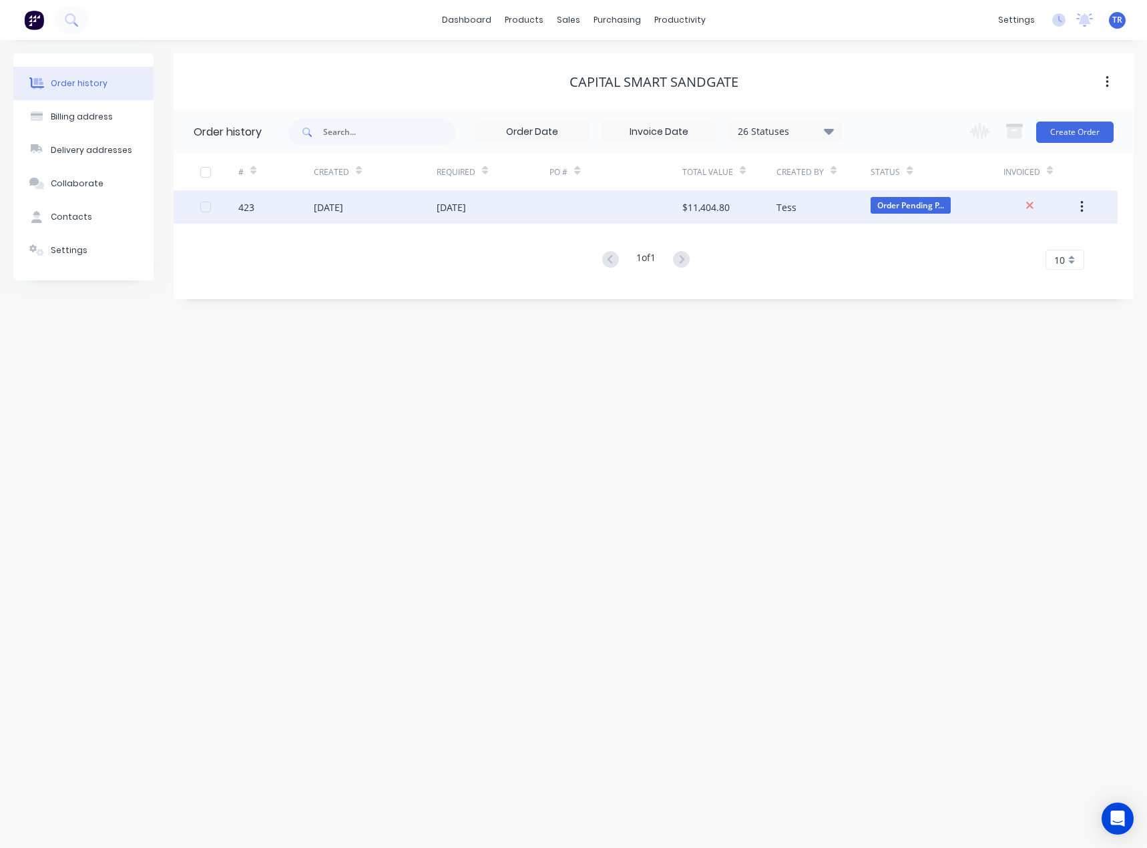
click at [346, 216] on div "02 Oct 2025" at bounding box center [375, 206] width 123 height 33
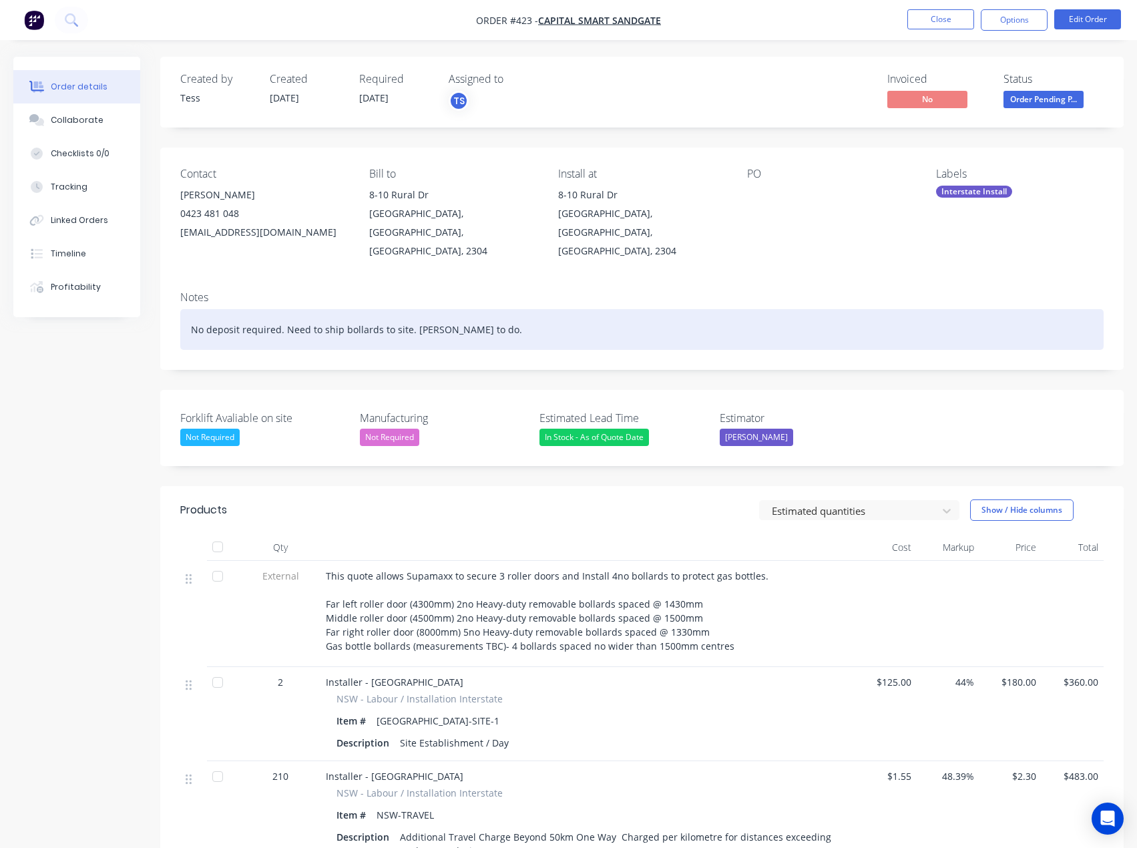
click at [542, 314] on div "No deposit required. Need to ship bollards to site. George to do." at bounding box center [641, 329] width 923 height 41
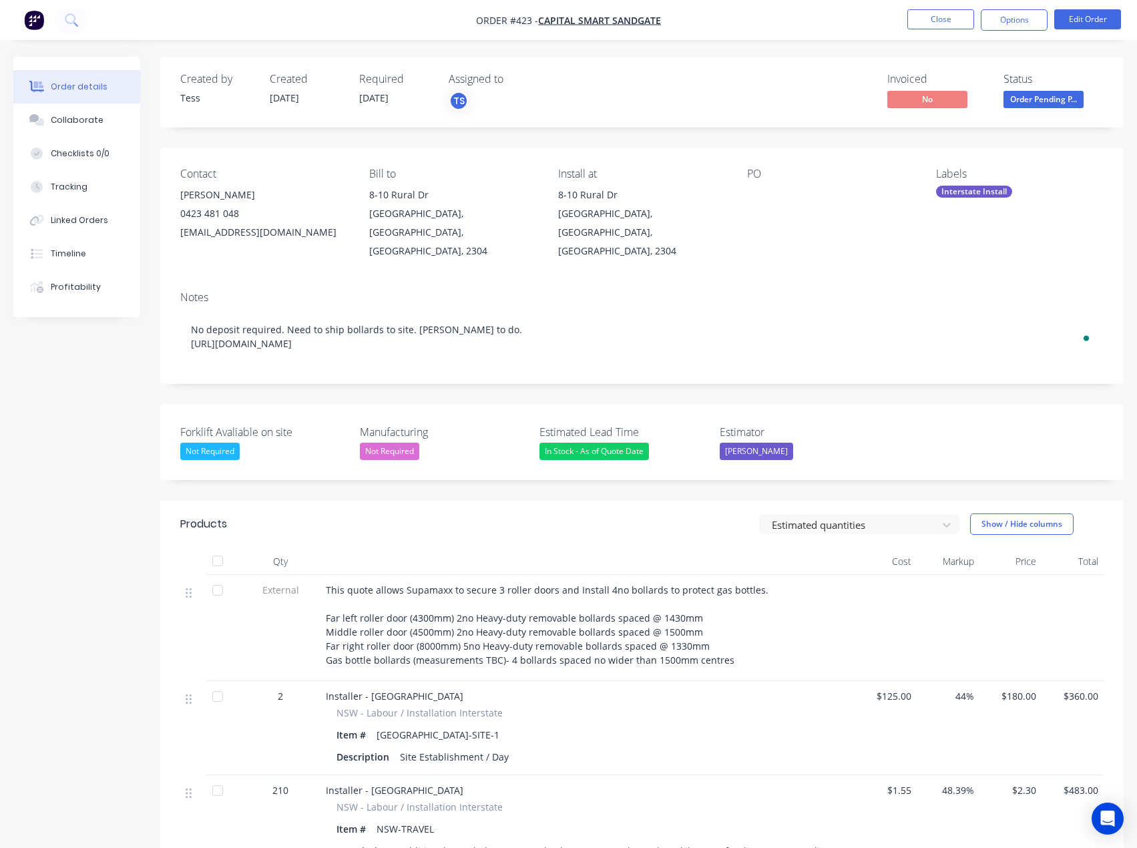
click at [760, 107] on div "Invoiced No Status Order Pending P..." at bounding box center [842, 92] width 521 height 39
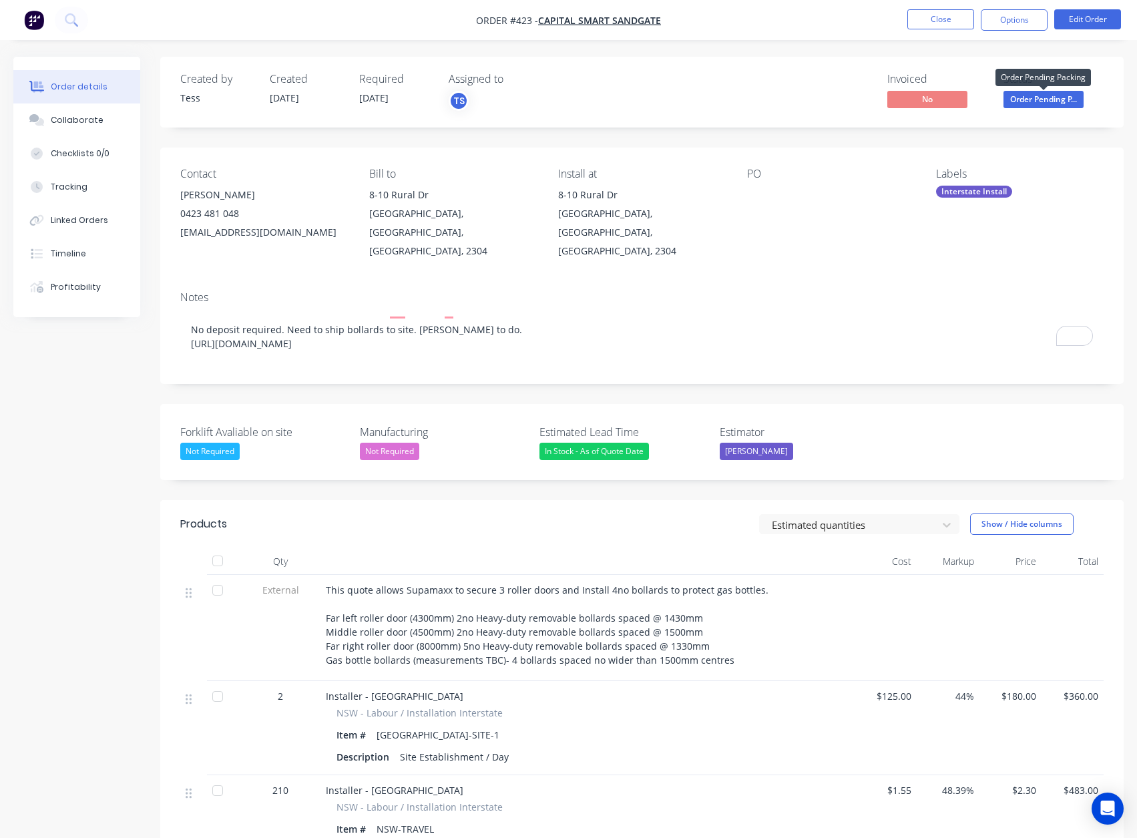
click at [1029, 102] on span "Order Pending P..." at bounding box center [1043, 99] width 80 height 17
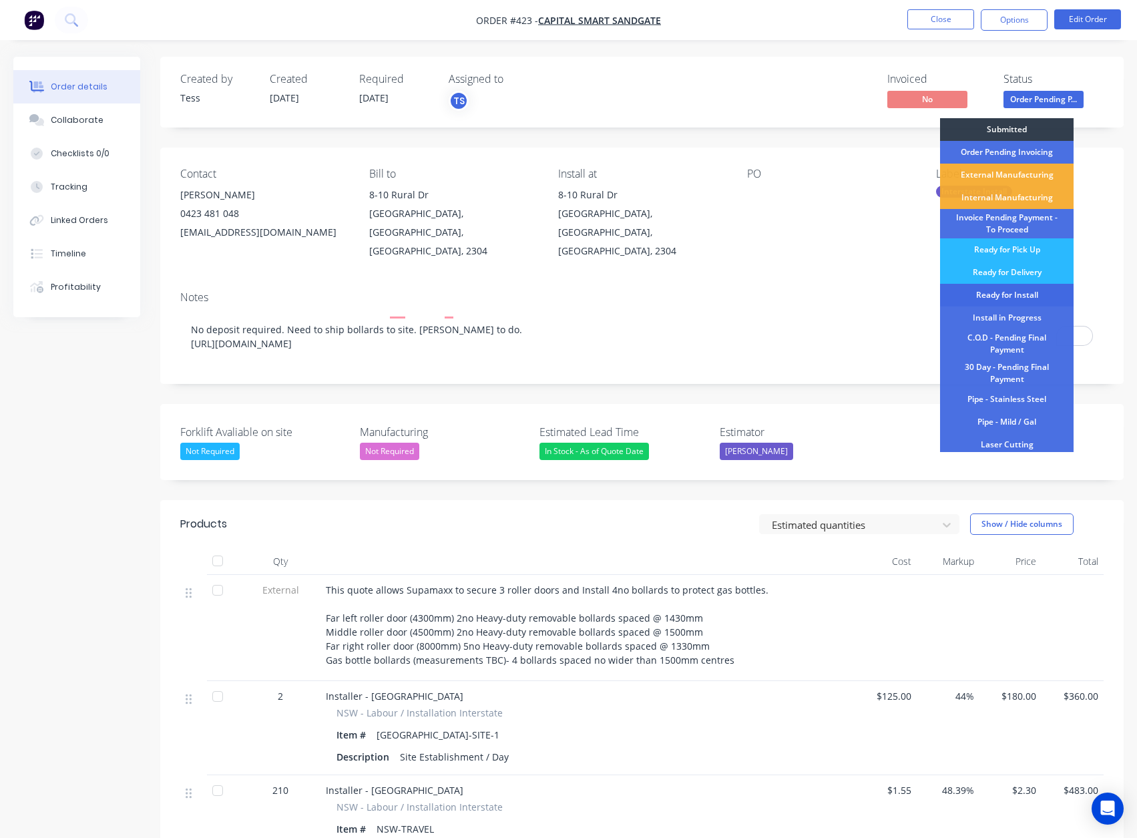
click at [1007, 290] on div "Ready for Install" at bounding box center [1007, 295] width 134 height 23
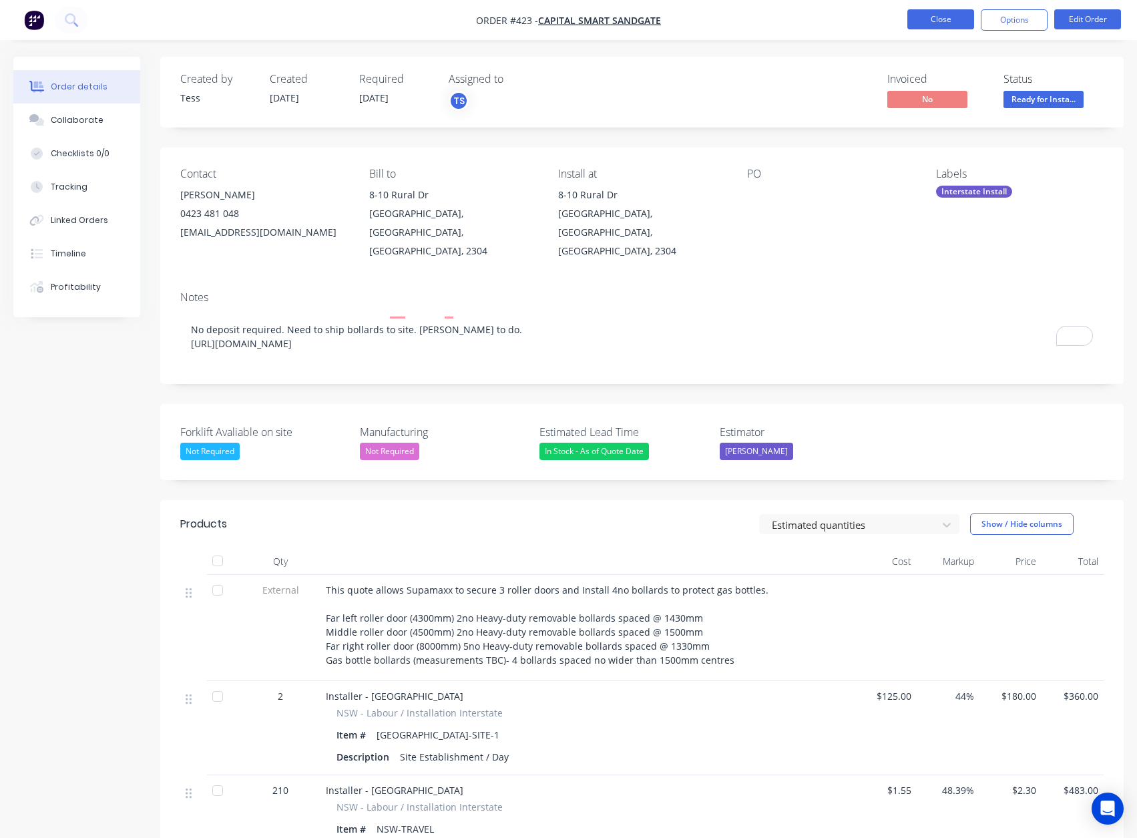
click at [935, 20] on button "Close" at bounding box center [940, 19] width 67 height 20
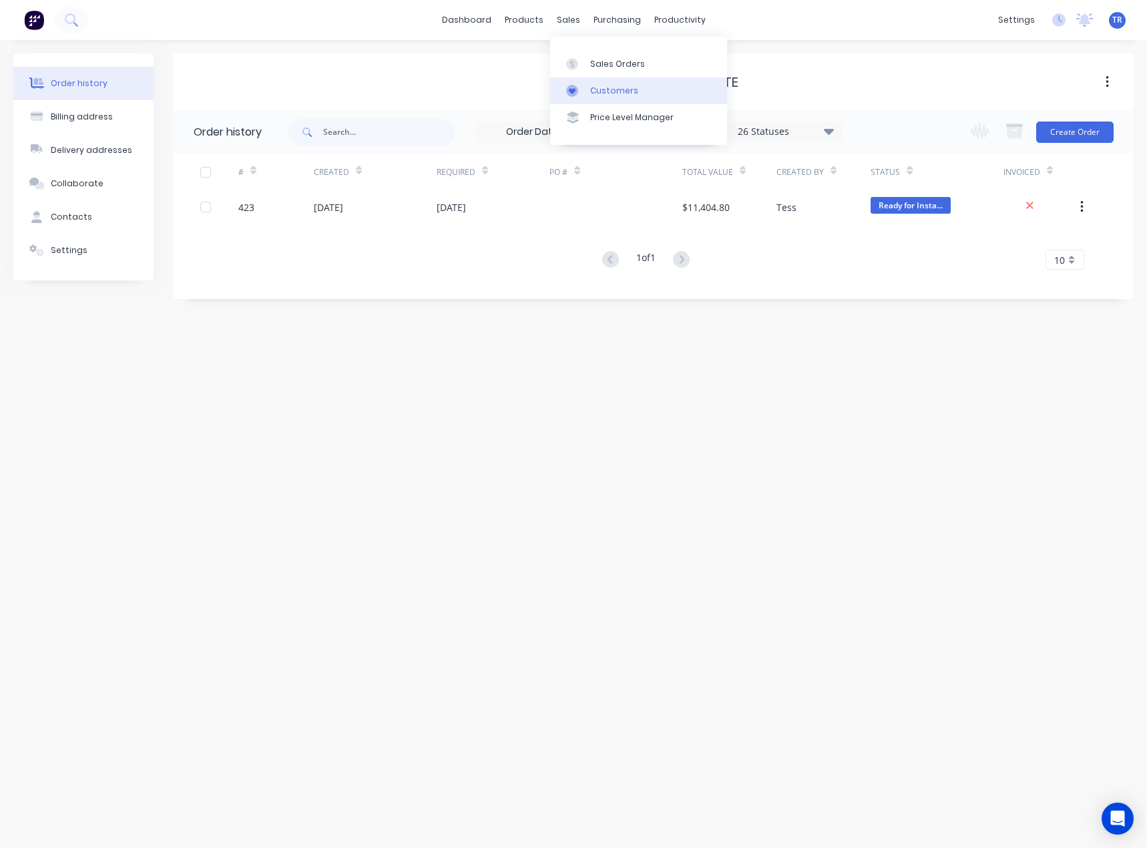
click at [593, 94] on div "Customers" at bounding box center [614, 91] width 48 height 12
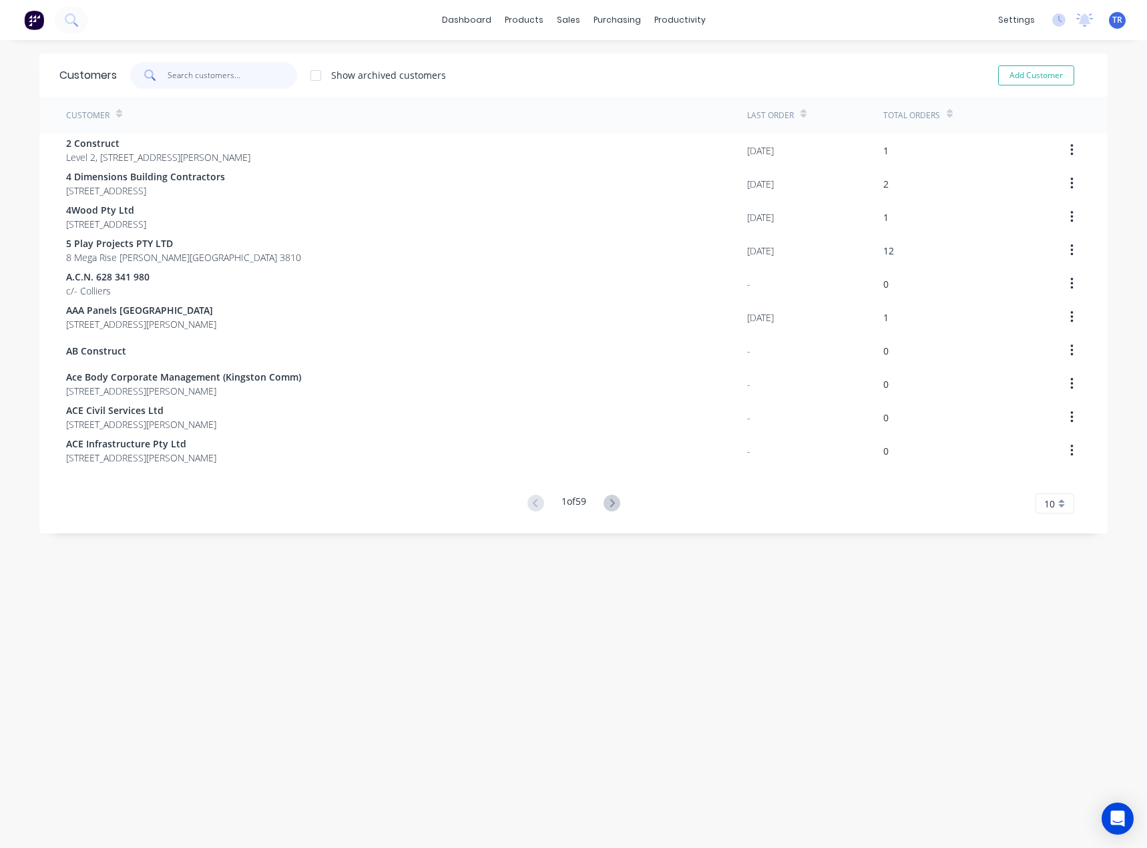
click at [180, 73] on input "text" at bounding box center [233, 75] width 130 height 27
drag, startPoint x: 579, startPoint y: 90, endPoint x: 571, endPoint y: 90, distance: 8.0
click at [579, 90] on div at bounding box center [571, 91] width 20 height 12
click at [271, 79] on input "text" at bounding box center [233, 75] width 130 height 27
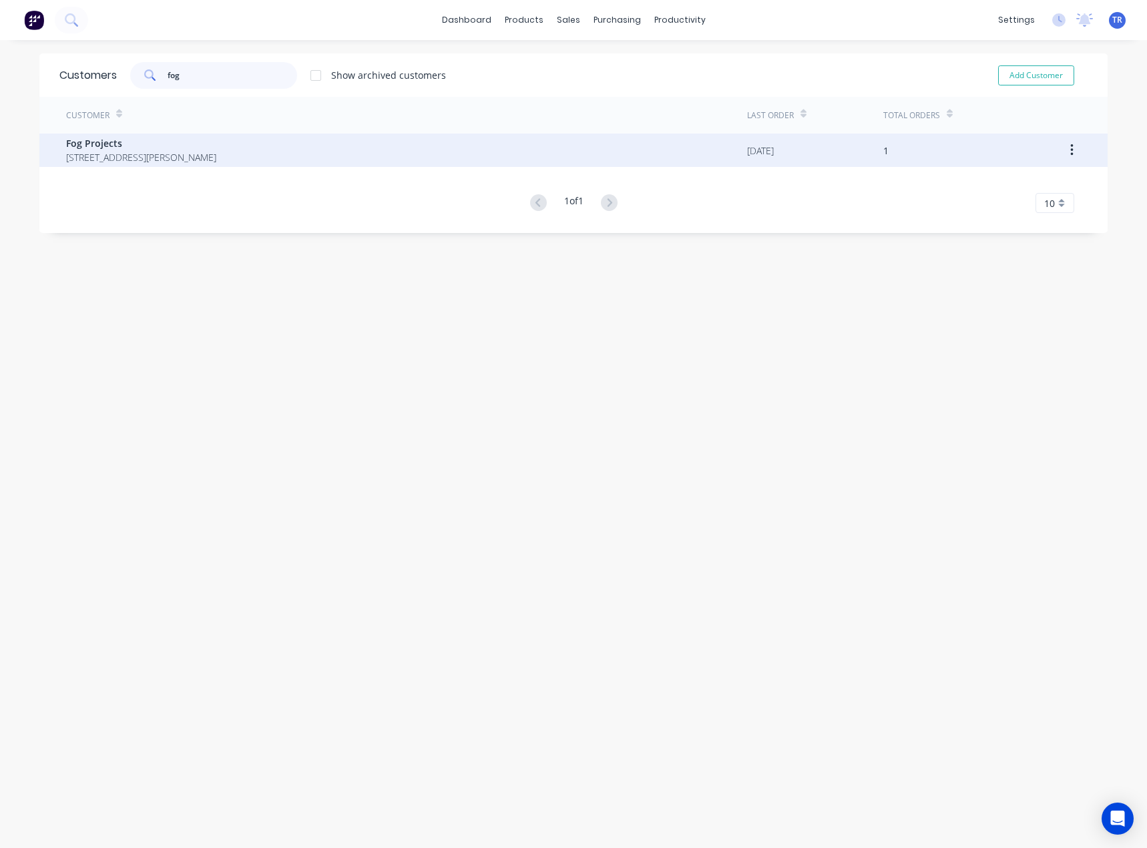
type input "fog"
click at [216, 147] on span "Fog Projects" at bounding box center [141, 143] width 150 height 14
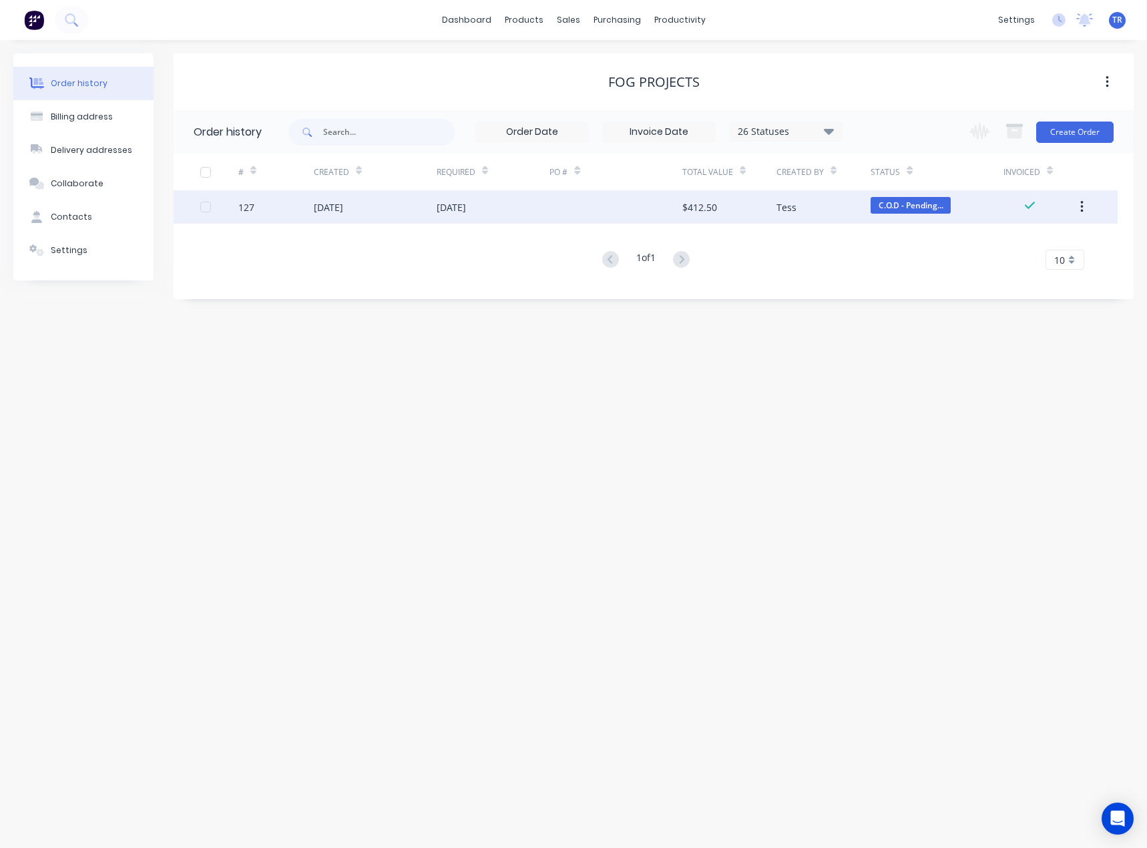
click at [326, 216] on div "08 Oct 2025" at bounding box center [375, 206] width 123 height 33
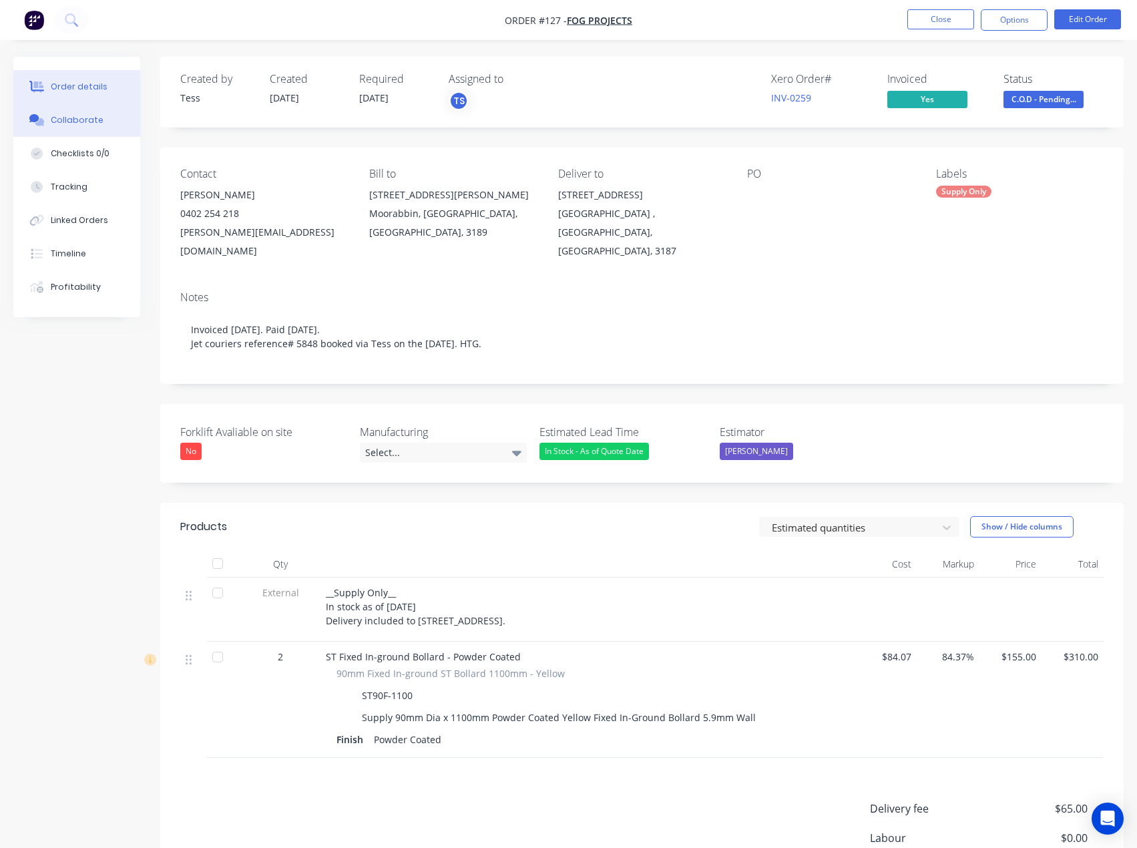
click at [100, 123] on button "Collaborate" at bounding box center [76, 119] width 127 height 33
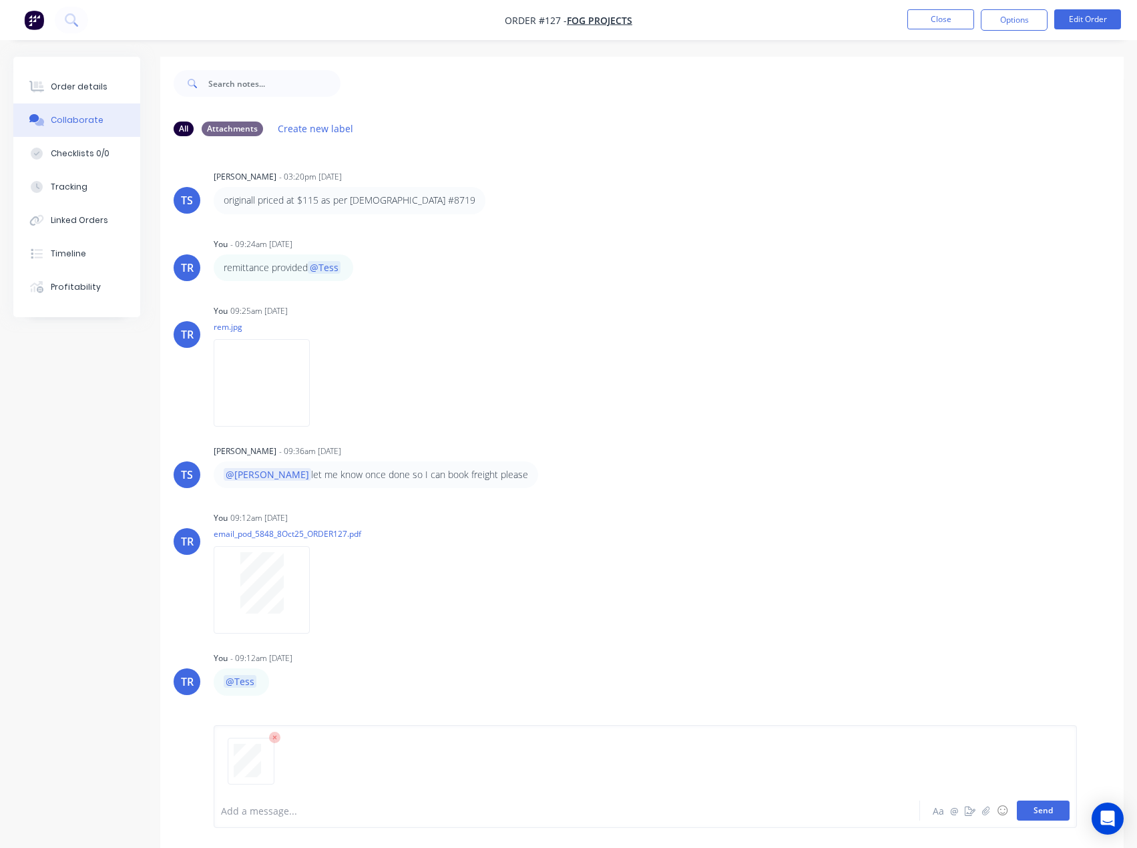
click at [1050, 812] on button "Send" at bounding box center [1043, 810] width 53 height 20
click at [69, 78] on button "Order details" at bounding box center [76, 86] width 127 height 33
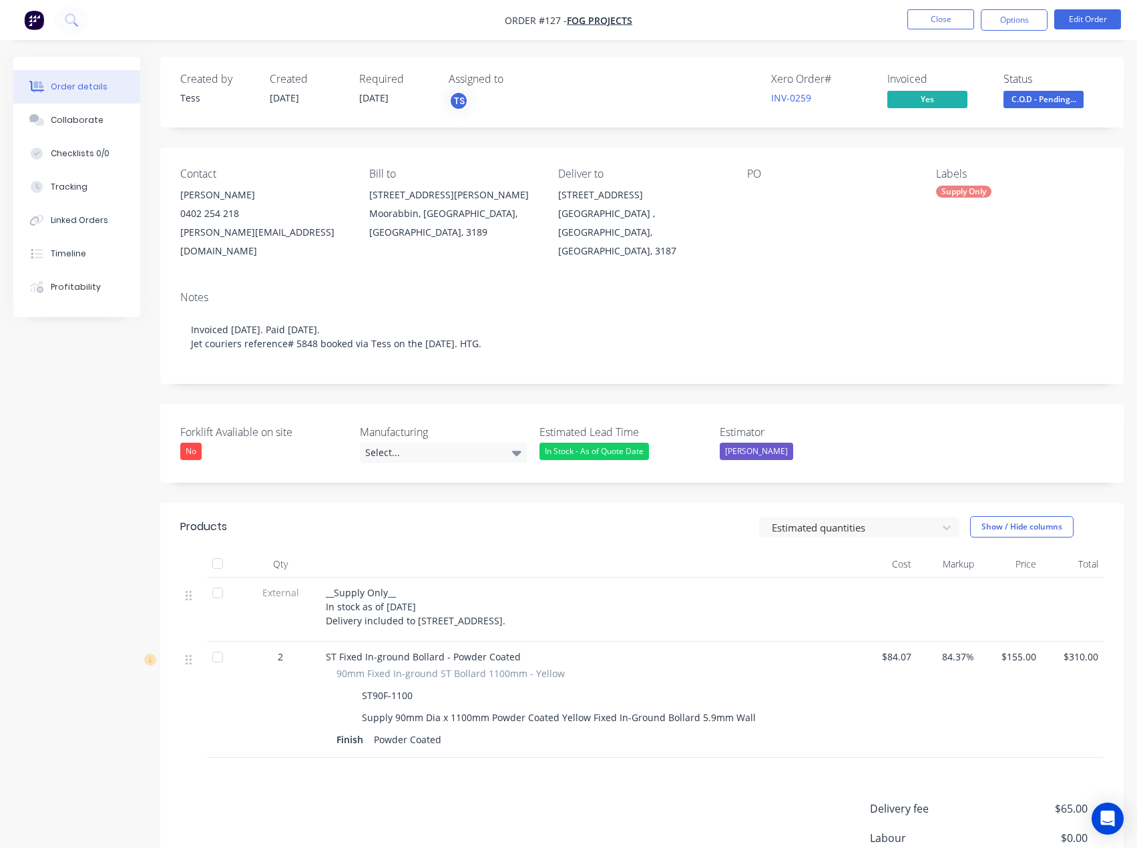
click at [1069, 109] on button "C.O.D - Pending..." at bounding box center [1043, 101] width 80 height 20
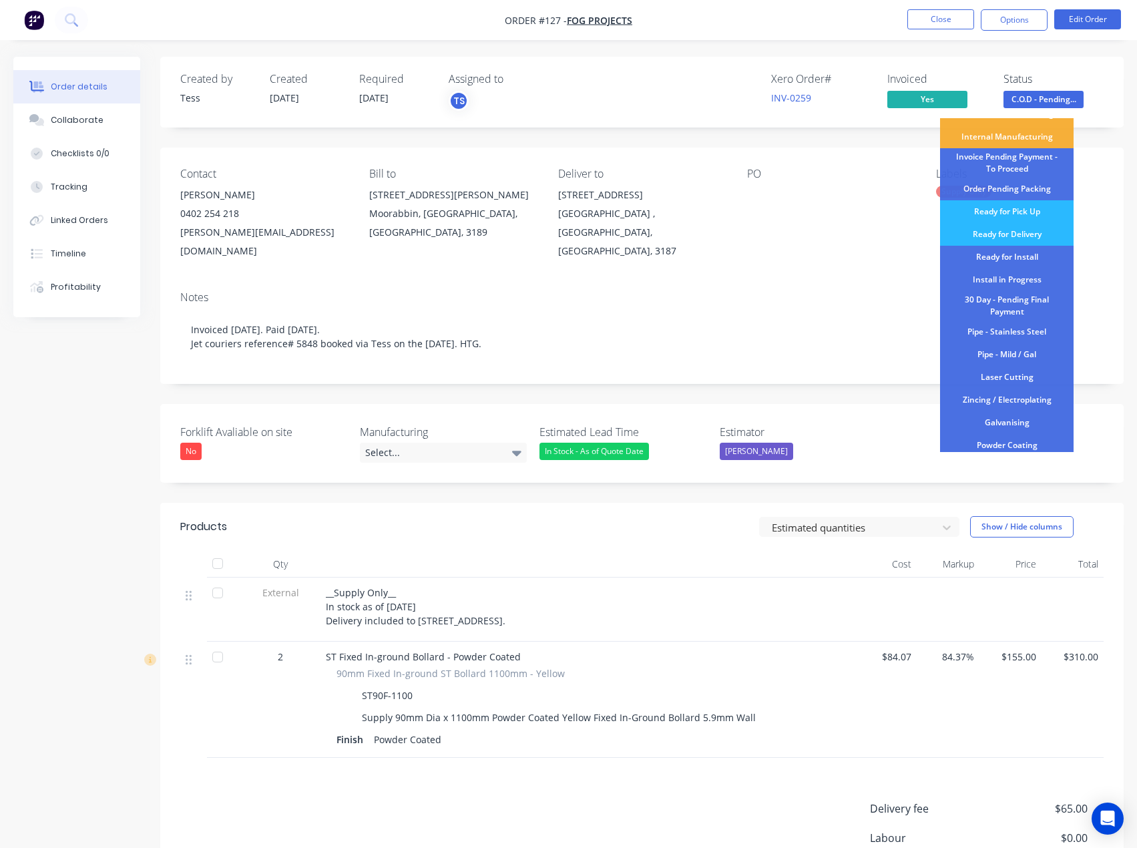
scroll to position [134, 0]
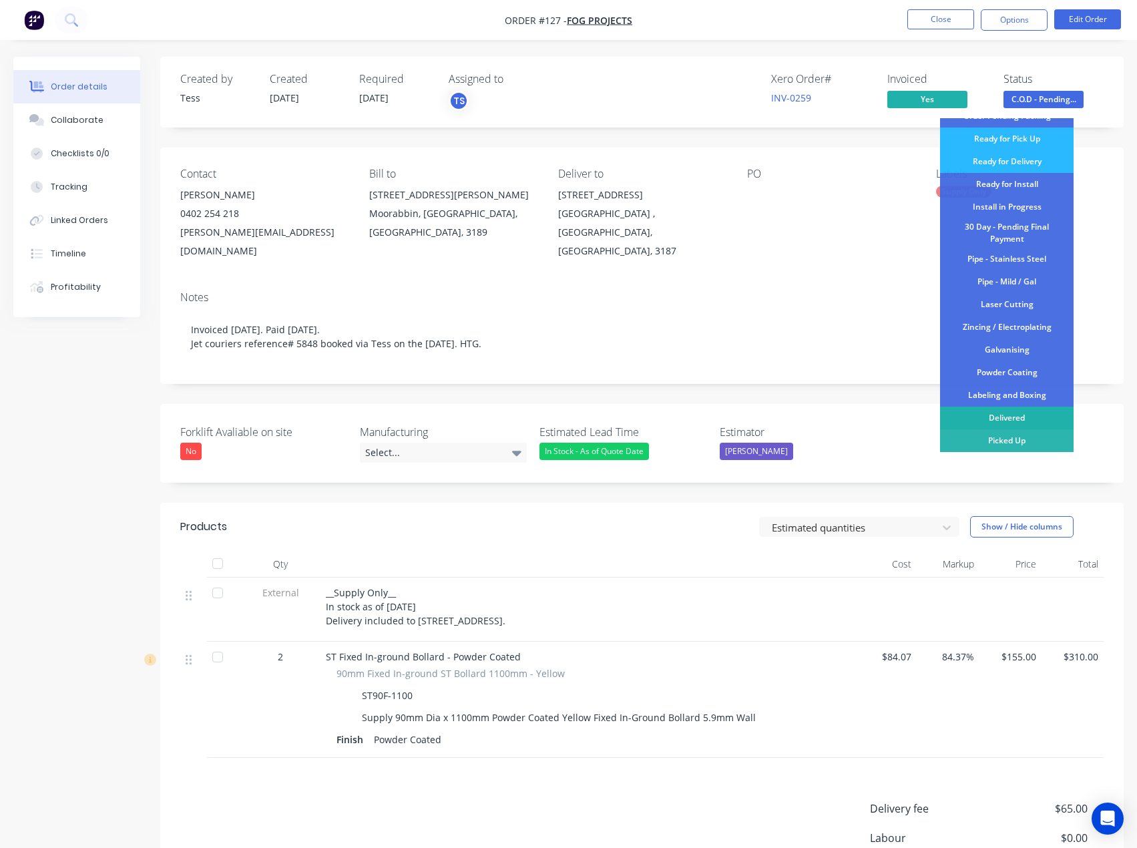
click at [1015, 423] on div "Delivered" at bounding box center [1007, 418] width 134 height 23
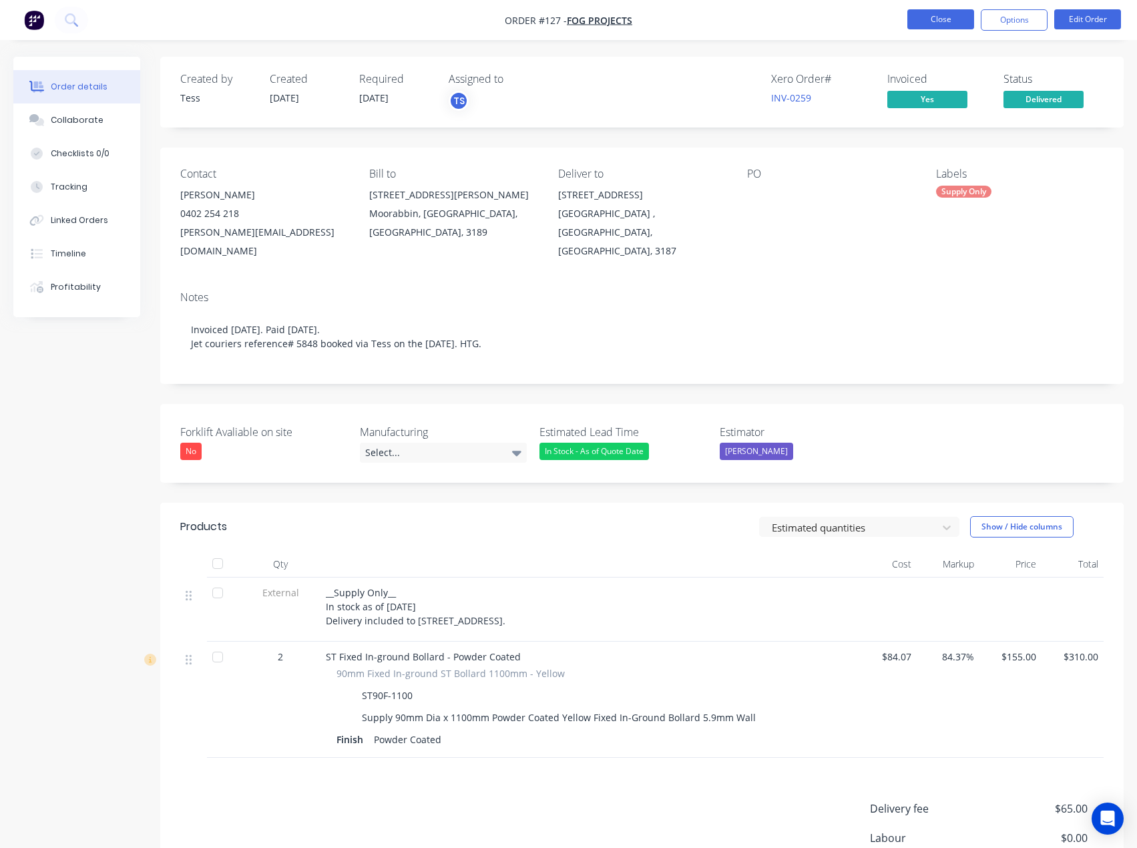
click at [929, 24] on button "Close" at bounding box center [940, 19] width 67 height 20
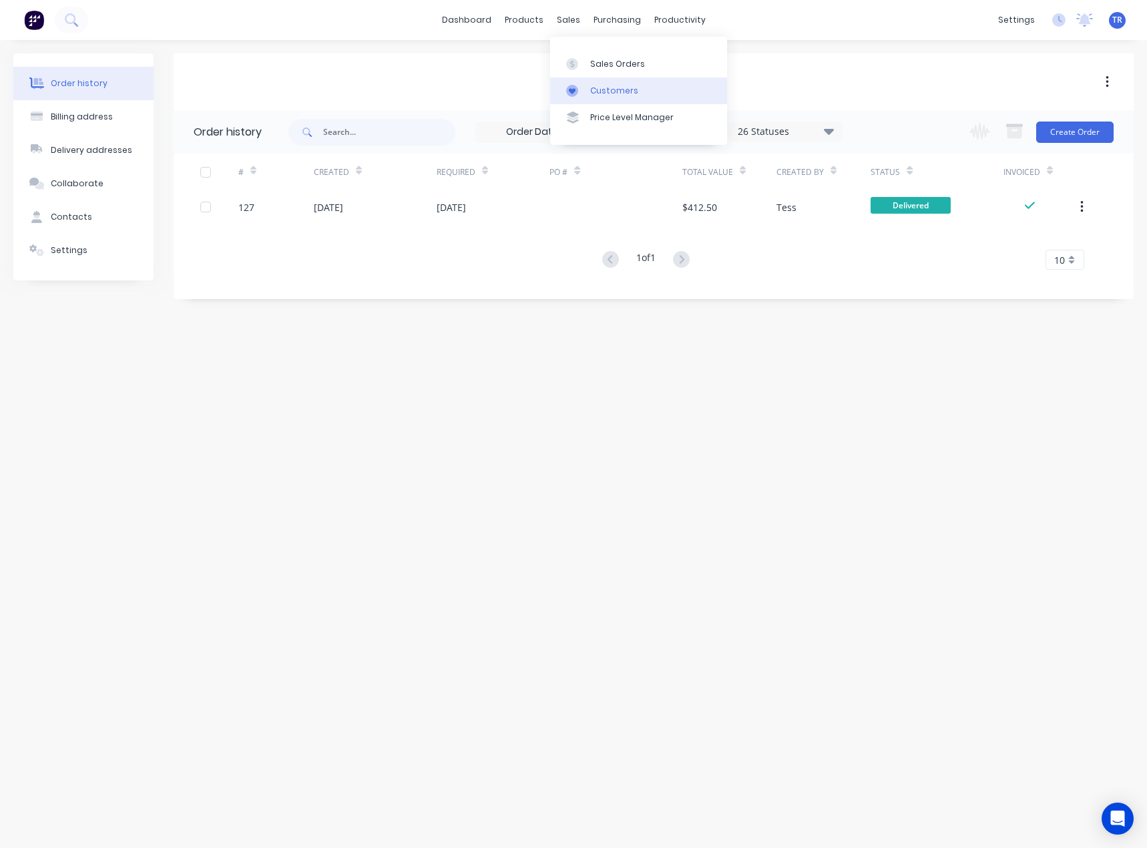
click at [589, 96] on link "Customers" at bounding box center [638, 90] width 177 height 27
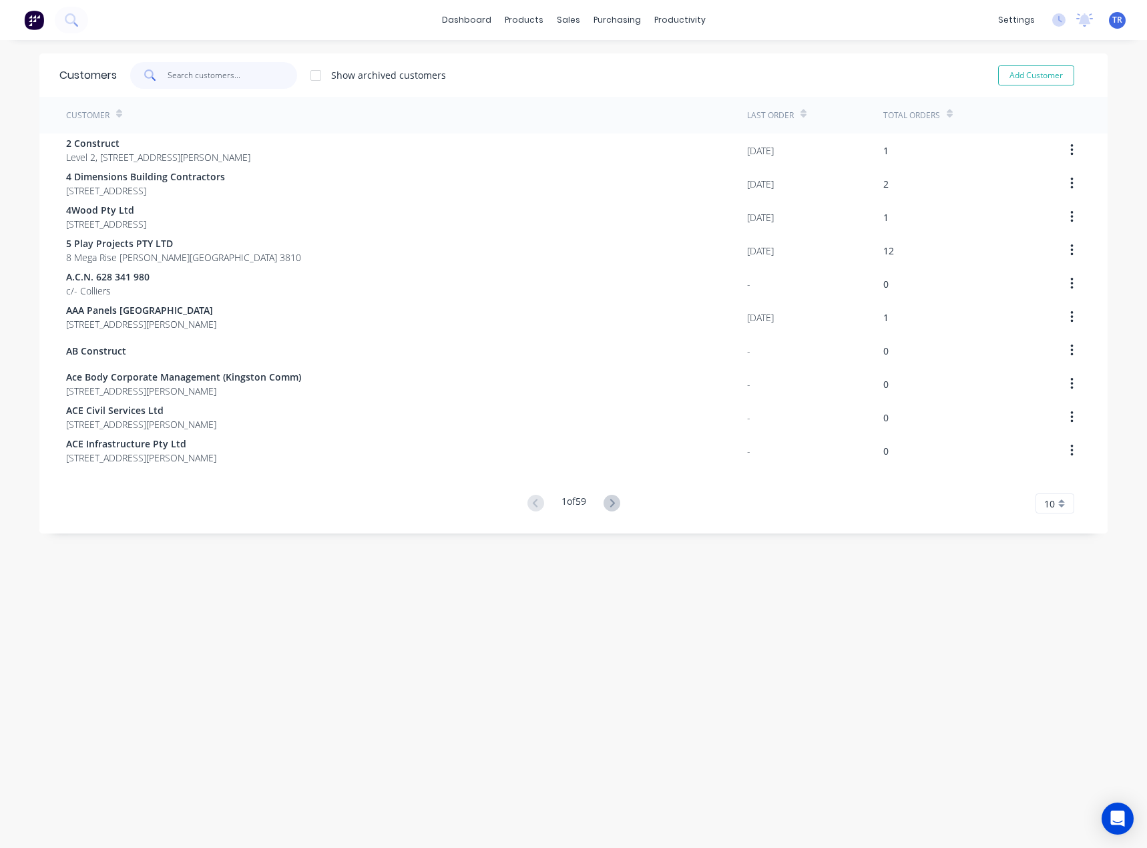
click at [185, 75] on input "text" at bounding box center [233, 75] width 130 height 27
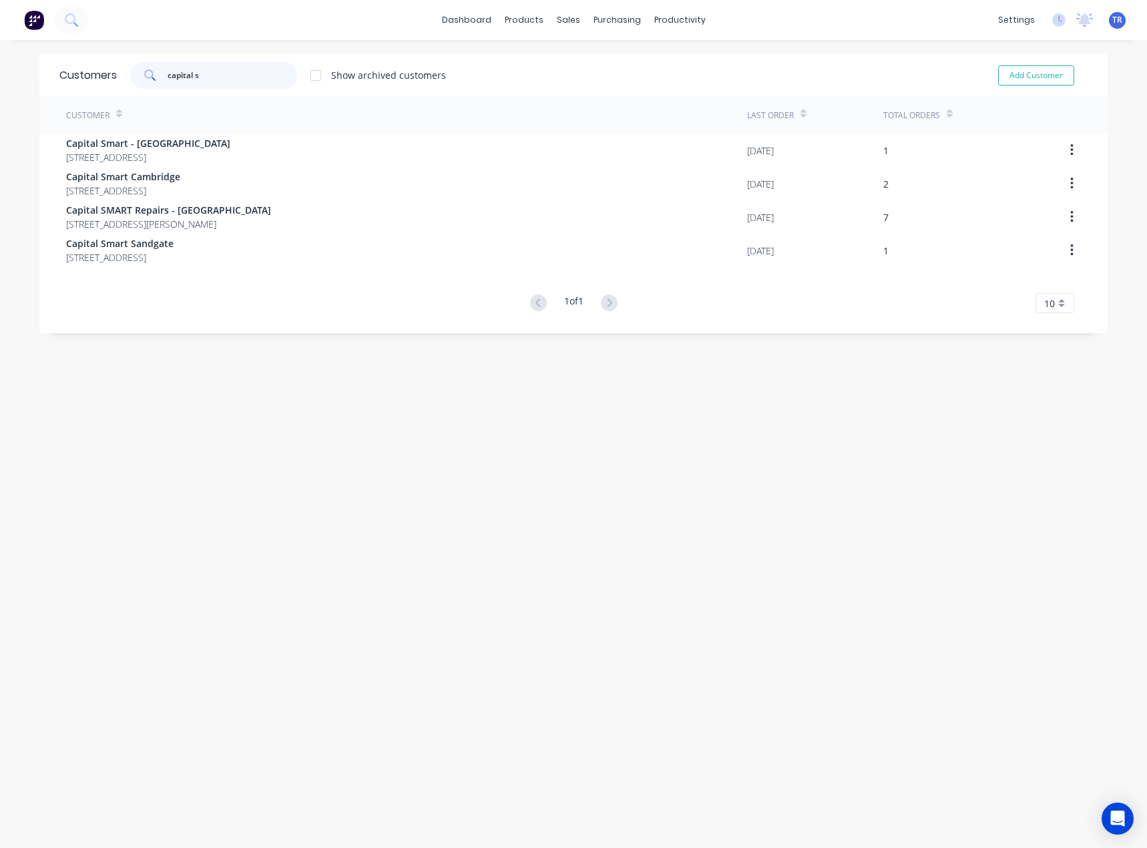
type input "capital s"
click at [257, 272] on div "Customer Last Order Total Orders Capital Smart - ROWVILLE 960 Stud Rd ROWVILLE …" at bounding box center [573, 205] width 1068 height 216
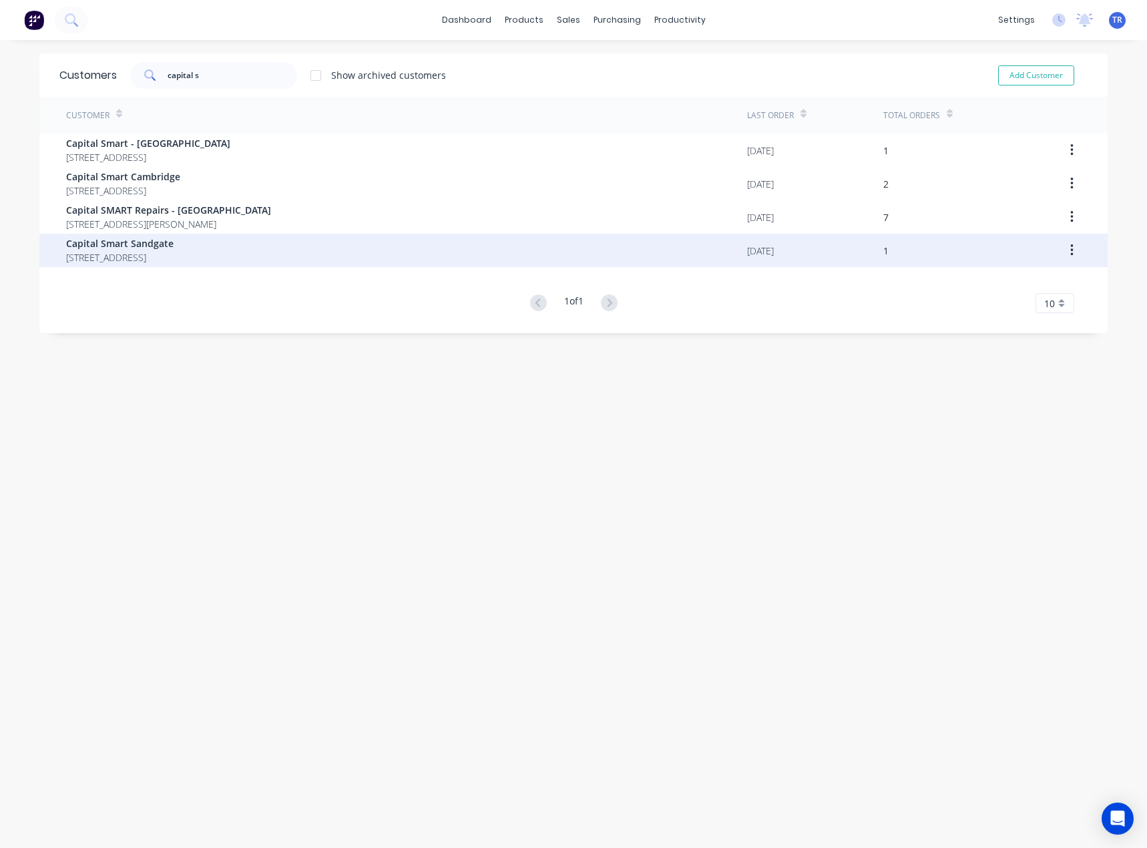
click at [174, 258] on span "8-10 Rural Dr Sandgate New South Wales Australia 2304" at bounding box center [119, 257] width 107 height 14
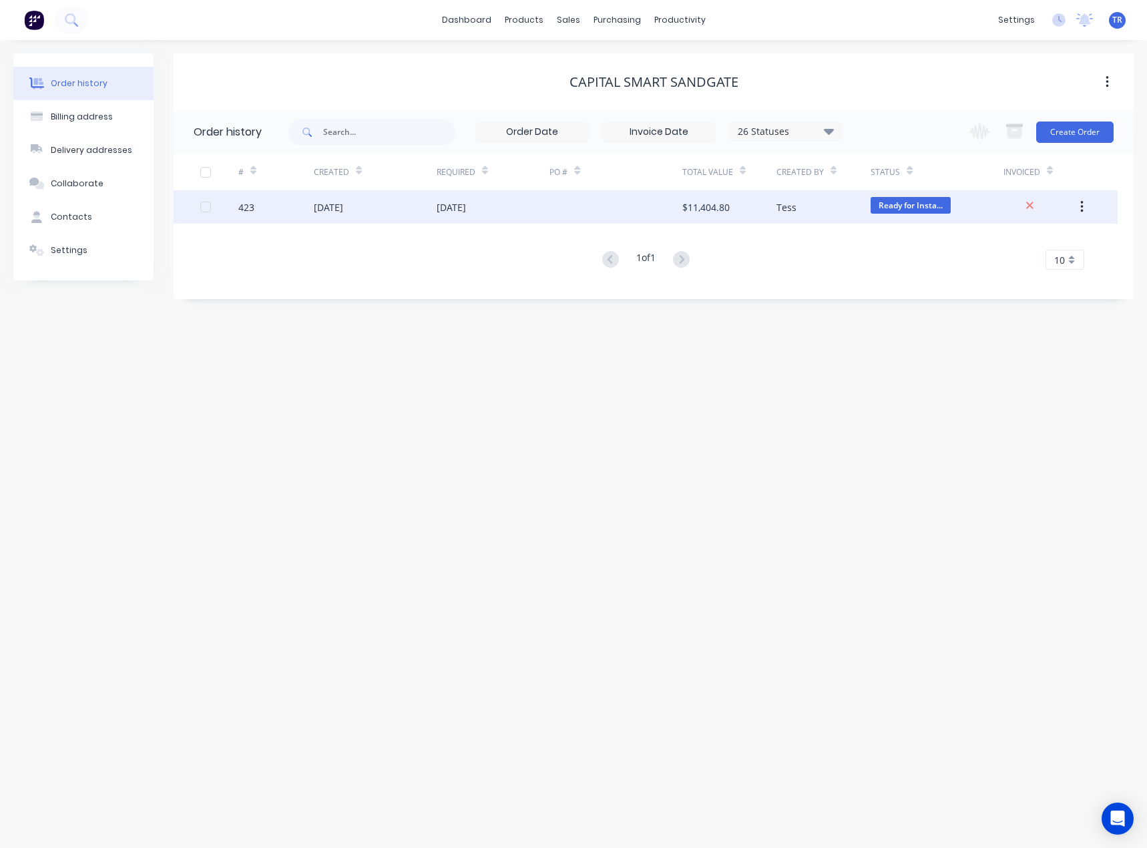
click at [429, 200] on div "02 Oct 2025" at bounding box center [375, 206] width 123 height 33
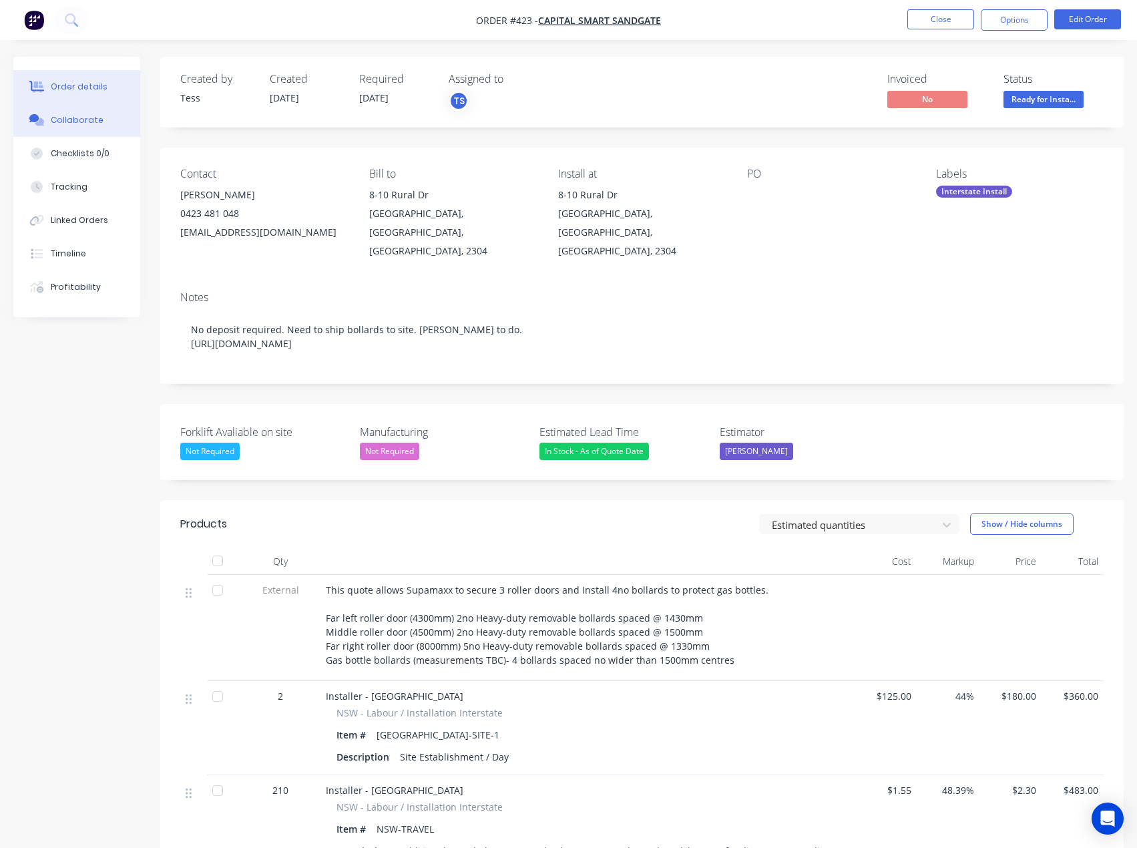
drag, startPoint x: 53, startPoint y: 121, endPoint x: 45, endPoint y: 123, distance: 8.1
click at [53, 121] on div "Collaborate" at bounding box center [77, 120] width 53 height 12
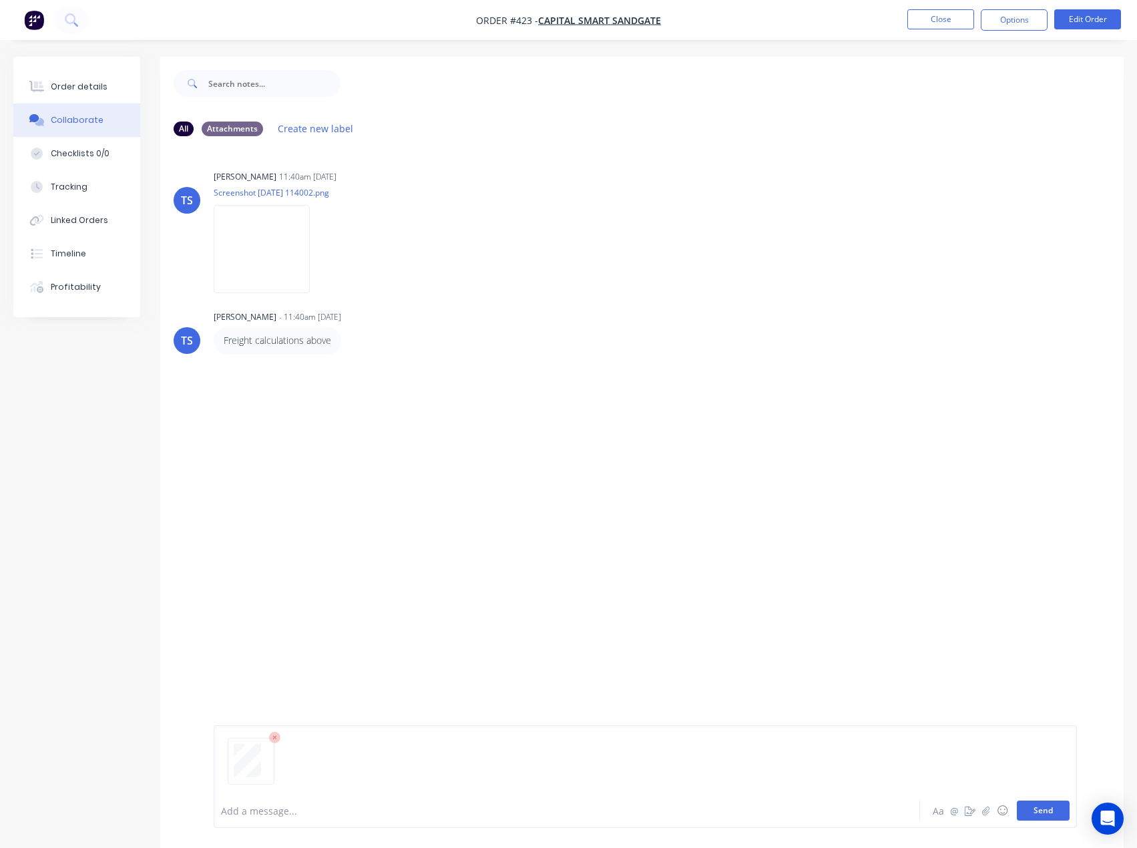
click at [1066, 811] on button "Send" at bounding box center [1043, 810] width 53 height 20
click at [87, 93] on button "Order details" at bounding box center [76, 86] width 127 height 33
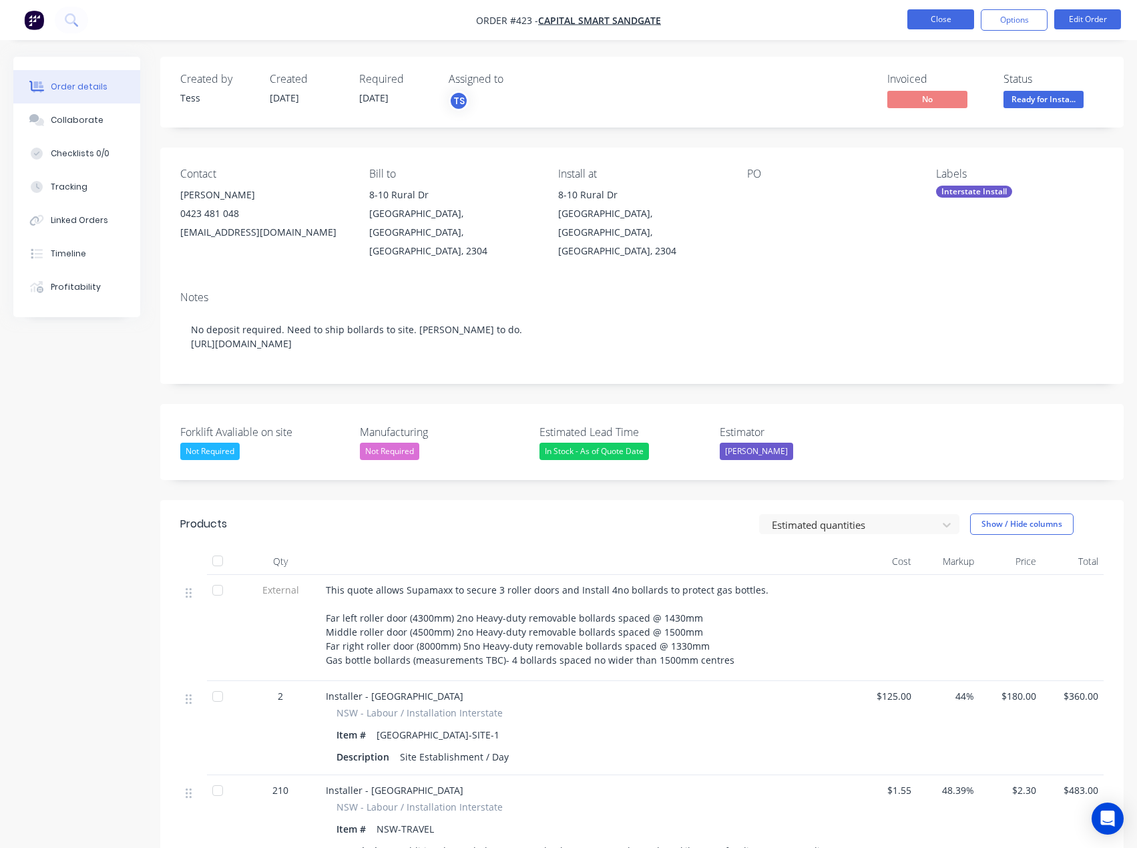
click at [923, 15] on button "Close" at bounding box center [940, 19] width 67 height 20
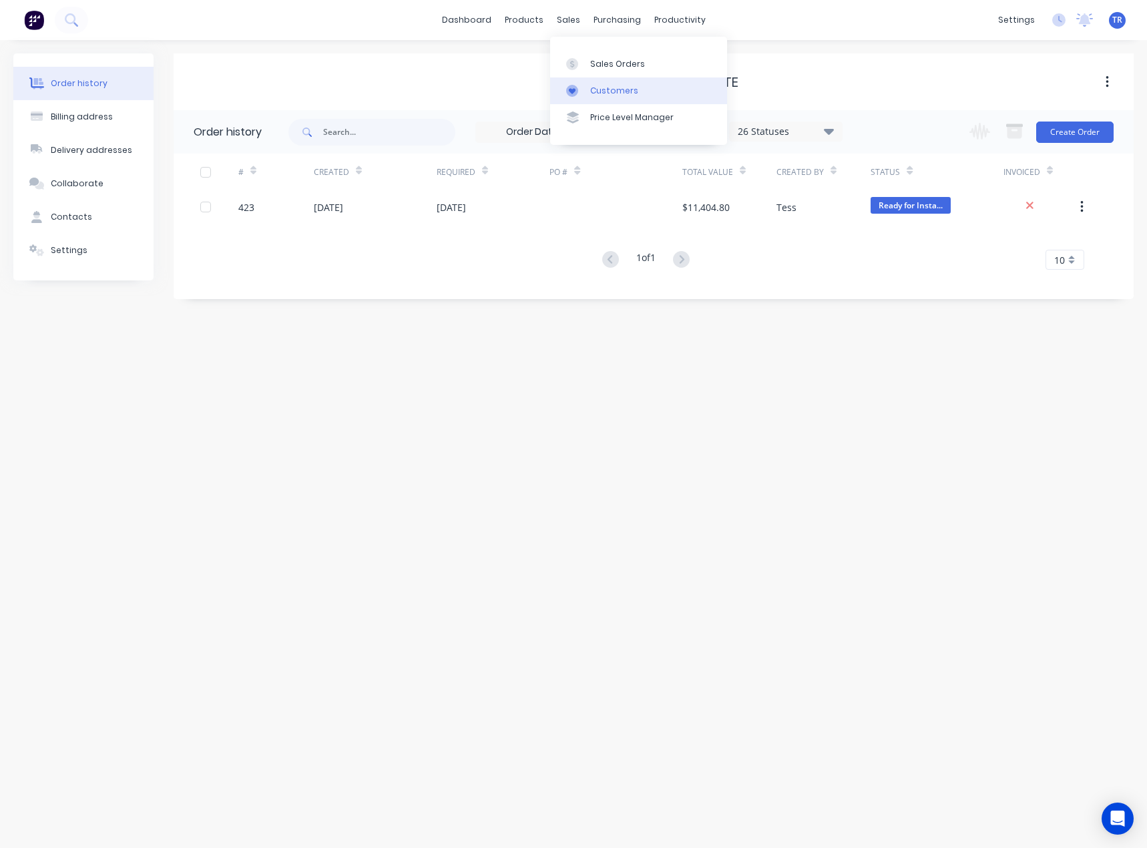
click at [591, 93] on div "Customers" at bounding box center [614, 91] width 48 height 12
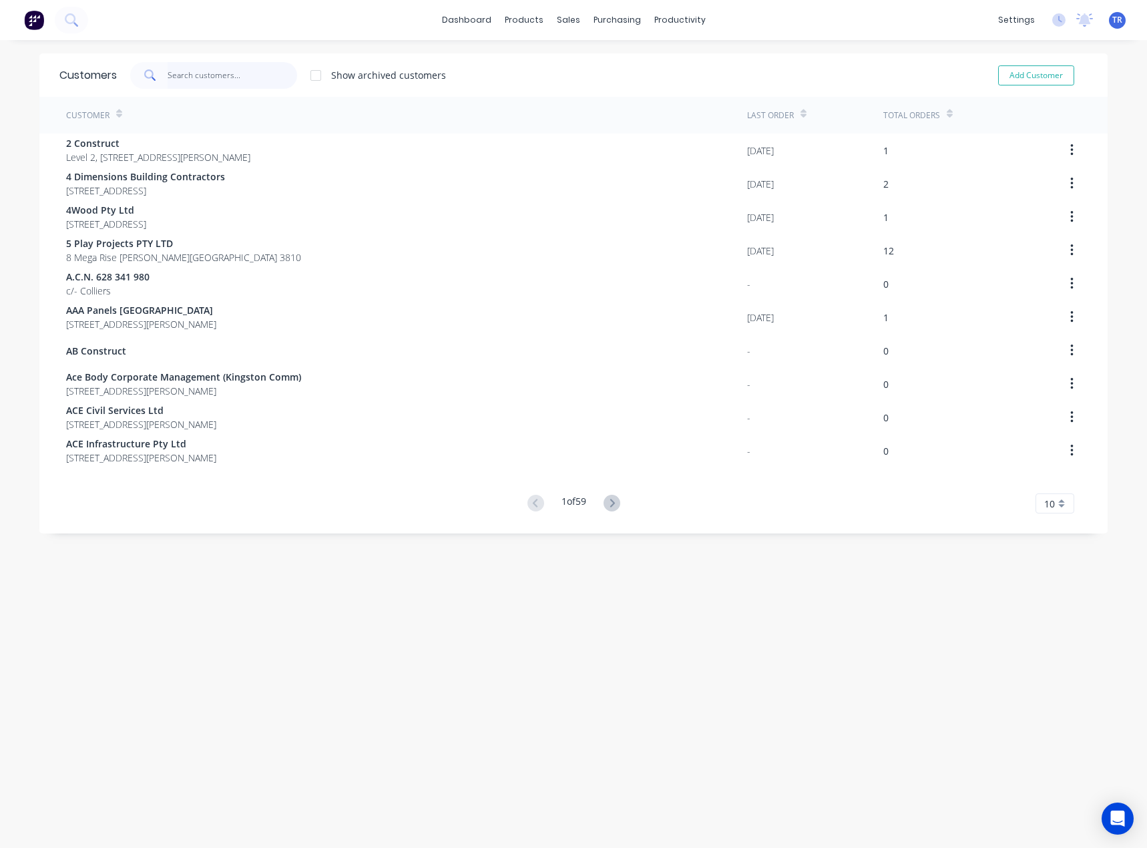
click at [239, 75] on input "text" at bounding box center [233, 75] width 130 height 27
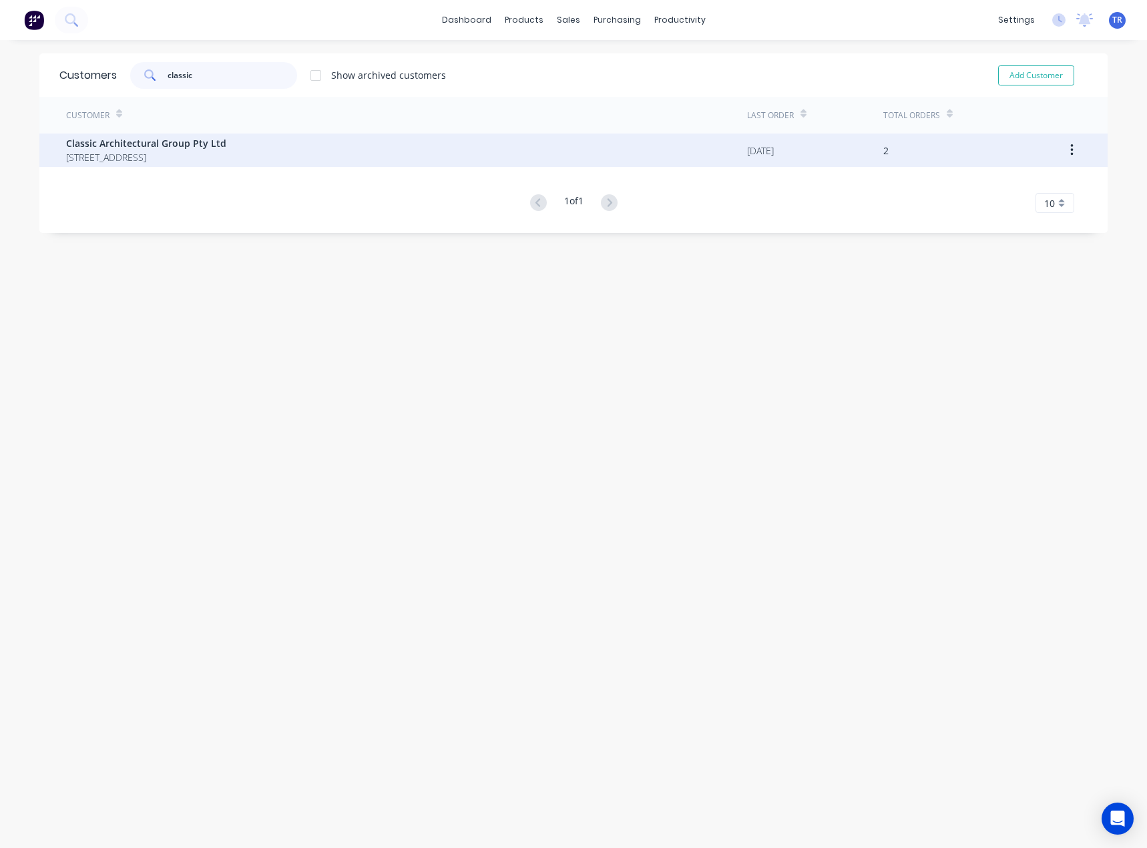
type input "classic"
click at [212, 149] on span "Classic Architectural Group Pty Ltd" at bounding box center [146, 143] width 160 height 14
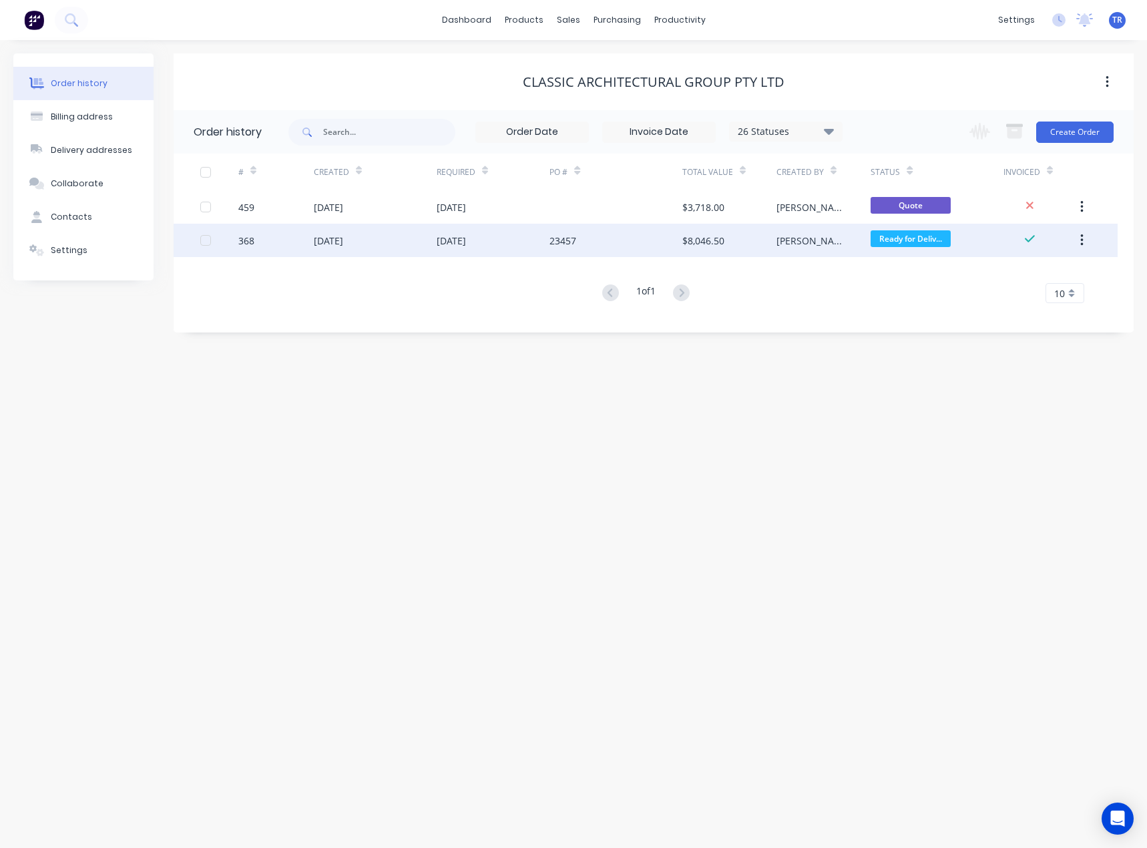
click at [318, 252] on div "03 Oct 2025" at bounding box center [375, 240] width 123 height 33
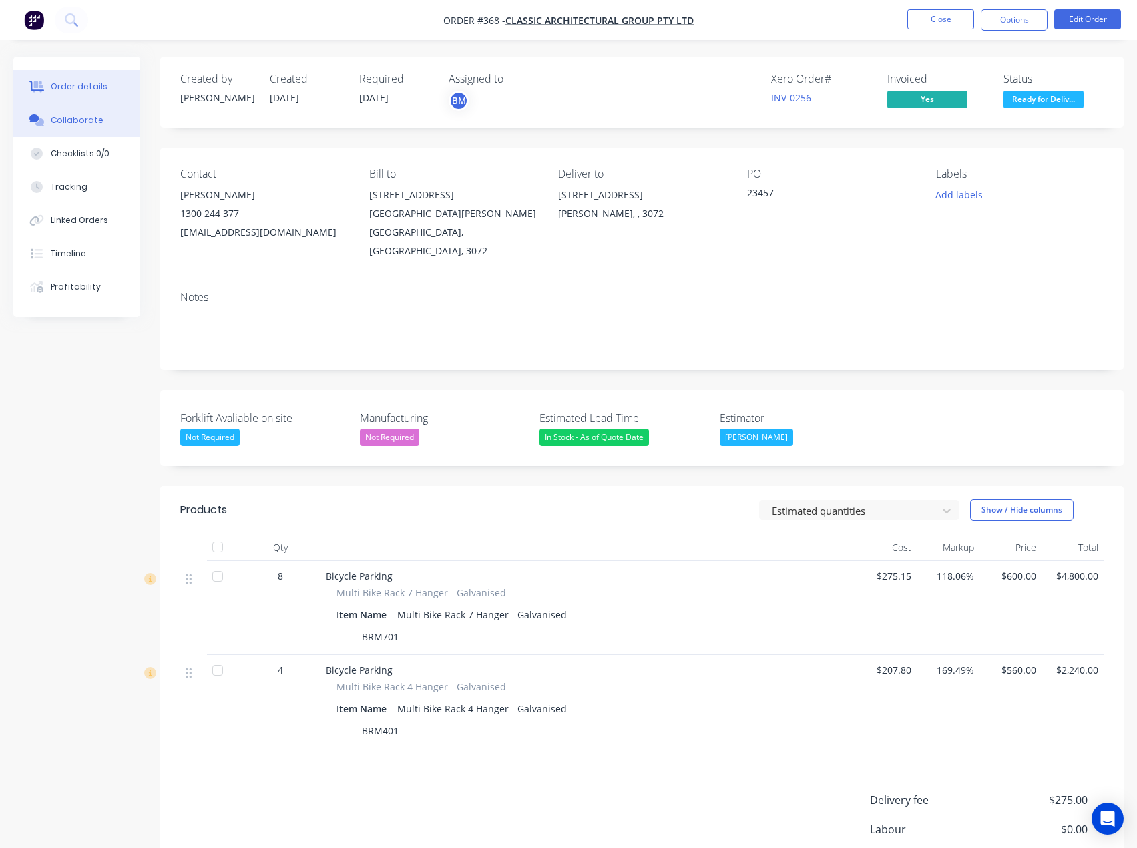
click at [59, 119] on div "Collaborate" at bounding box center [77, 120] width 53 height 12
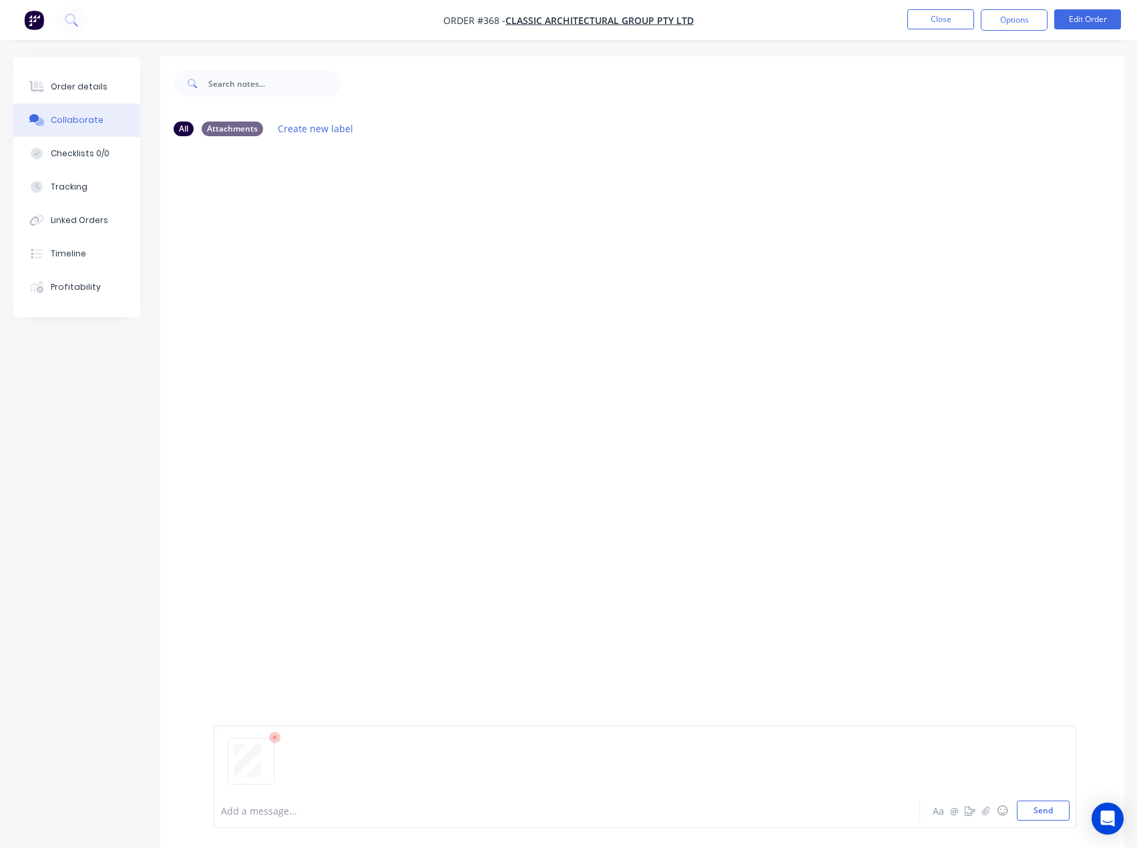
click at [1051, 823] on div "Add a message... Aa @ ☺ Send" at bounding box center [645, 776] width 863 height 103
click at [1050, 804] on button "Send" at bounding box center [1043, 810] width 53 height 20
click at [75, 76] on button "Order details" at bounding box center [76, 86] width 127 height 33
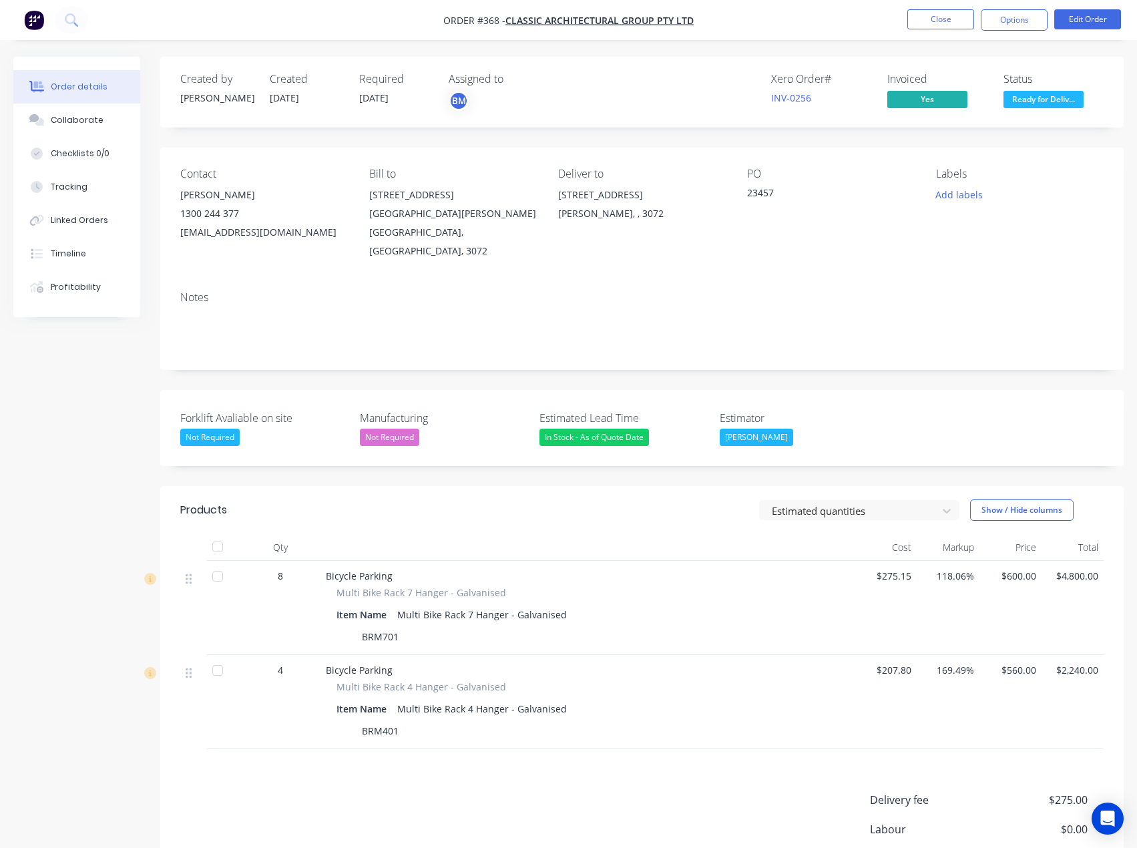
click at [1058, 110] on button "Ready for Deliv..." at bounding box center [1043, 101] width 80 height 20
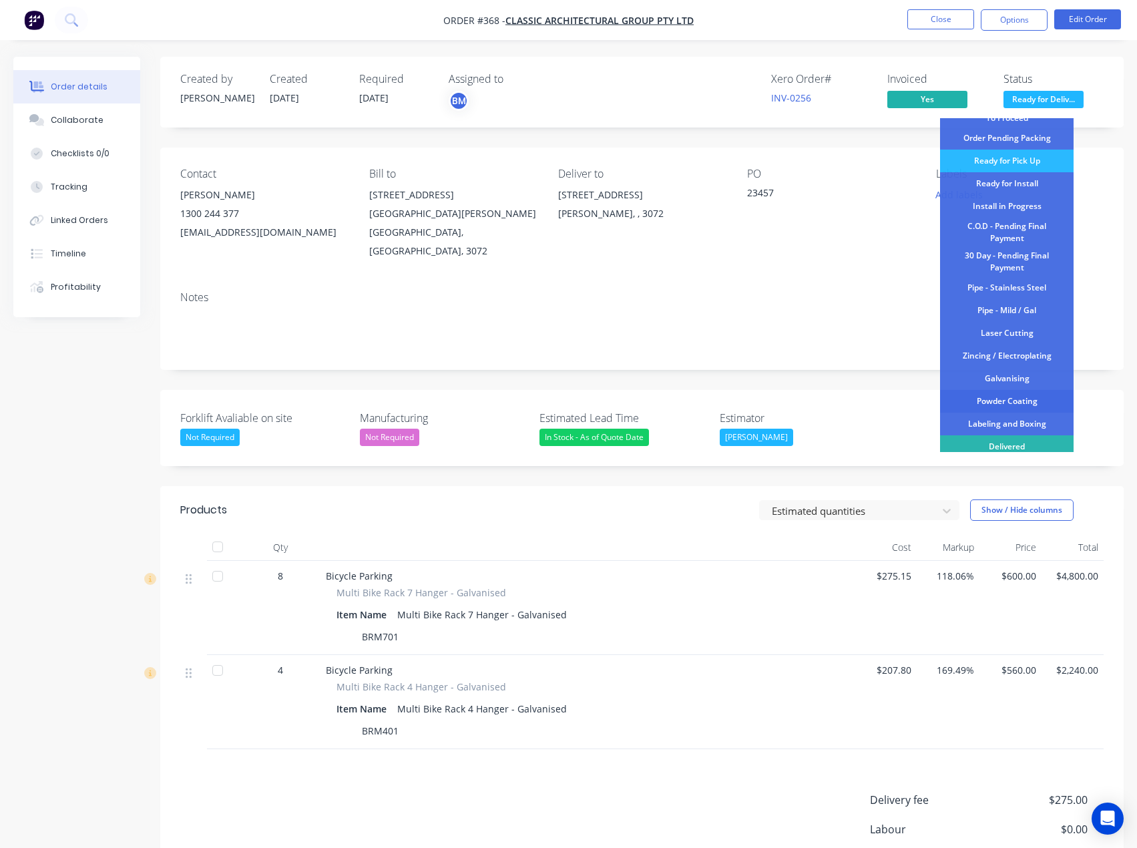
scroll to position [140, 0]
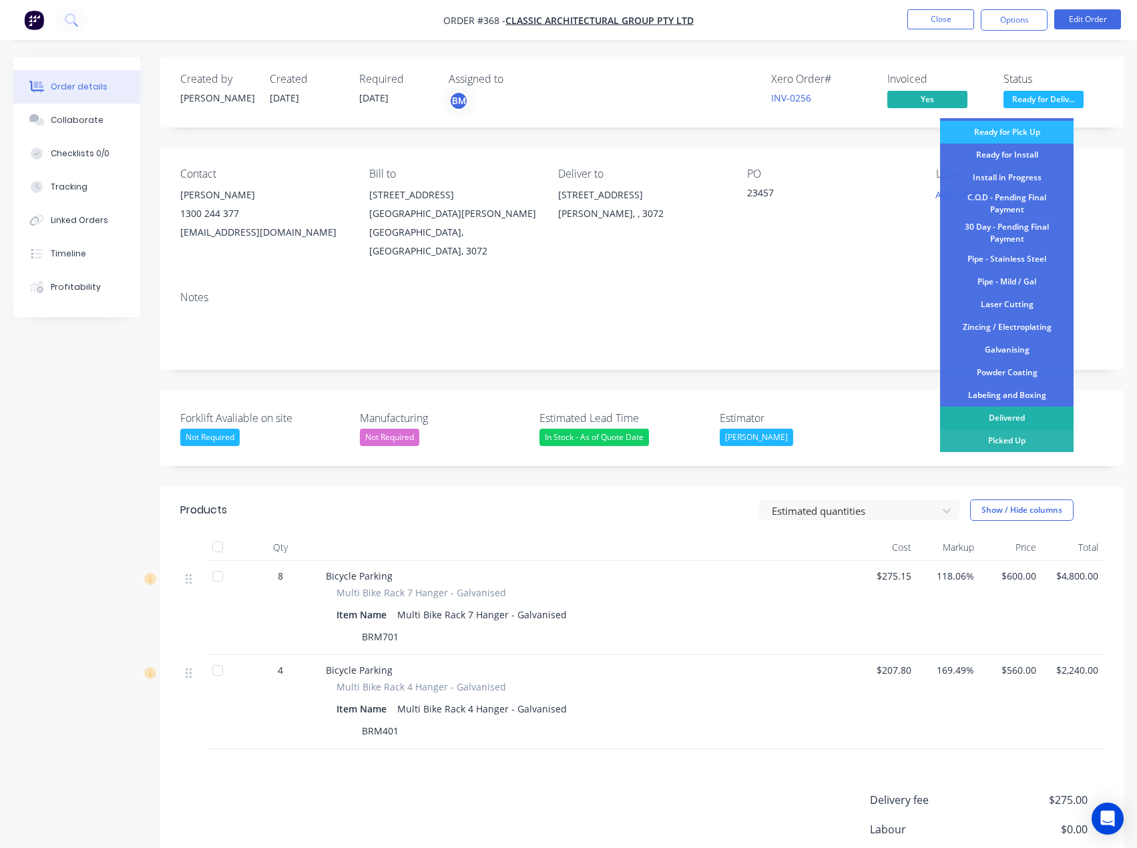
click at [1001, 418] on div "Delivered" at bounding box center [1007, 418] width 134 height 23
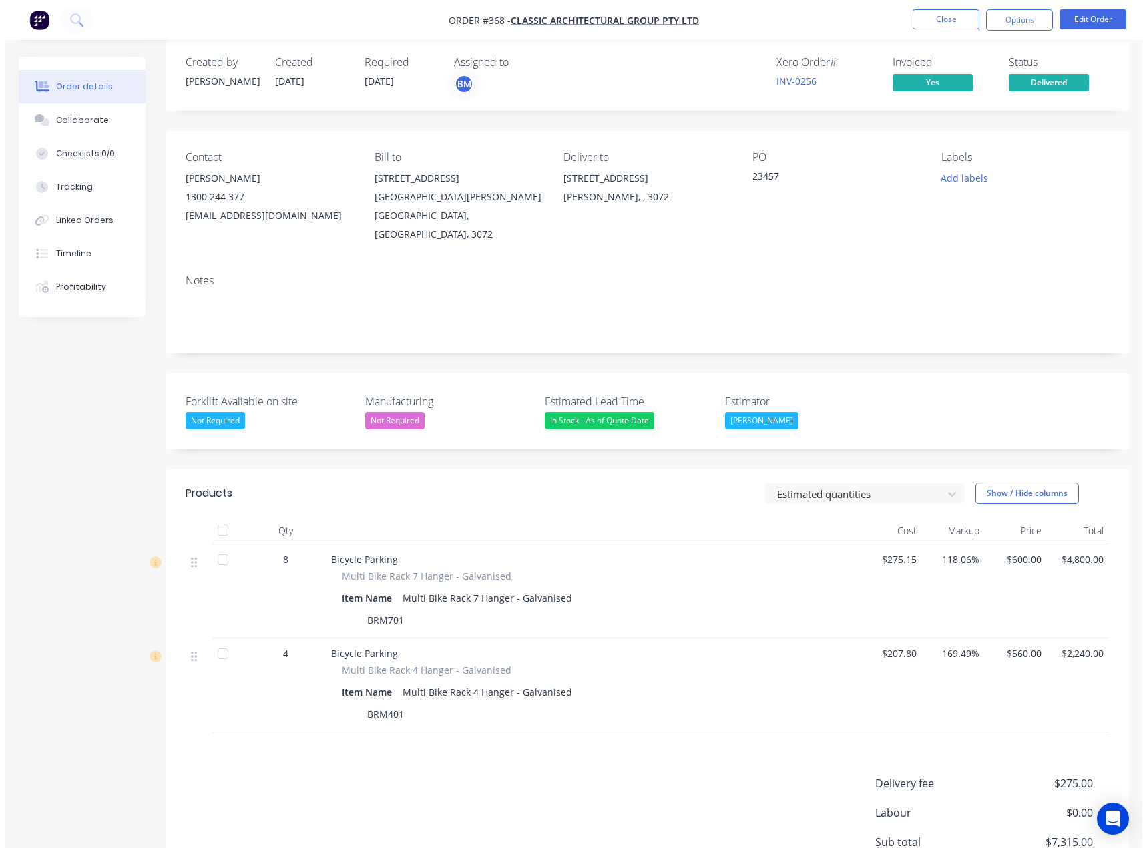
scroll to position [0, 0]
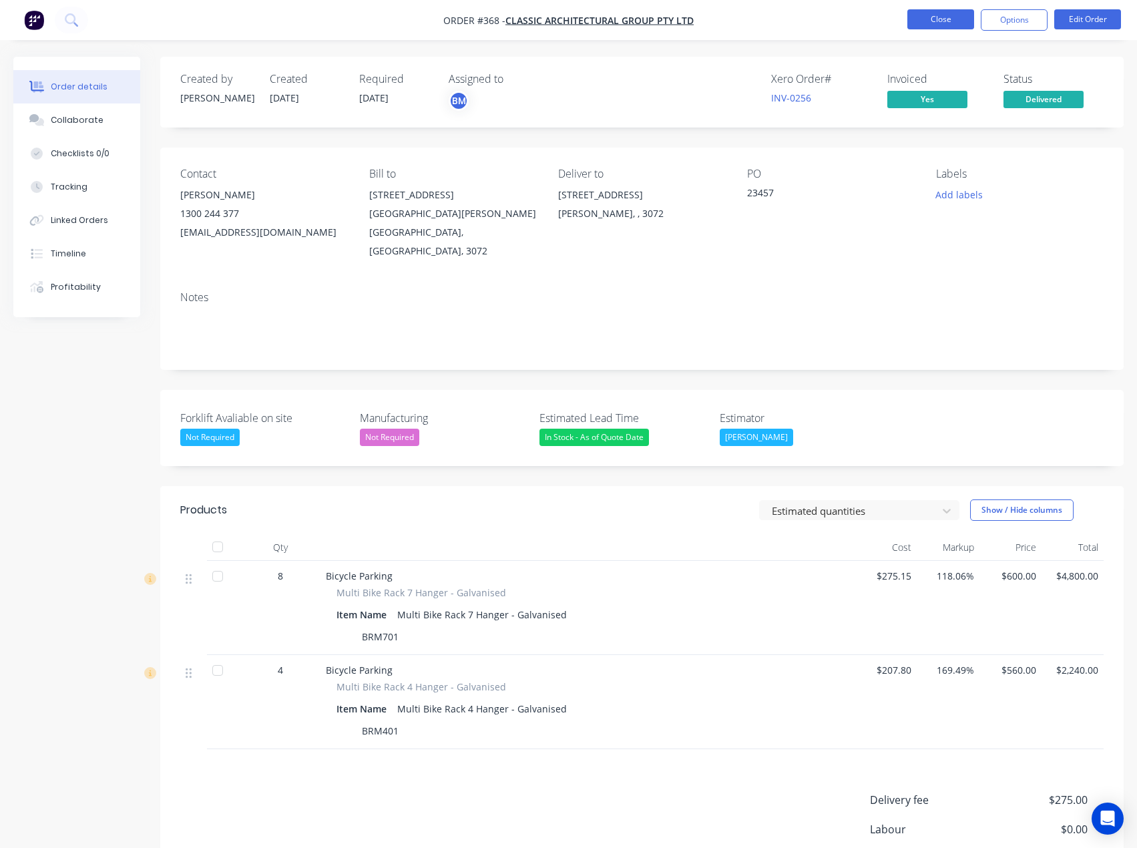
click at [929, 23] on button "Close" at bounding box center [940, 19] width 67 height 20
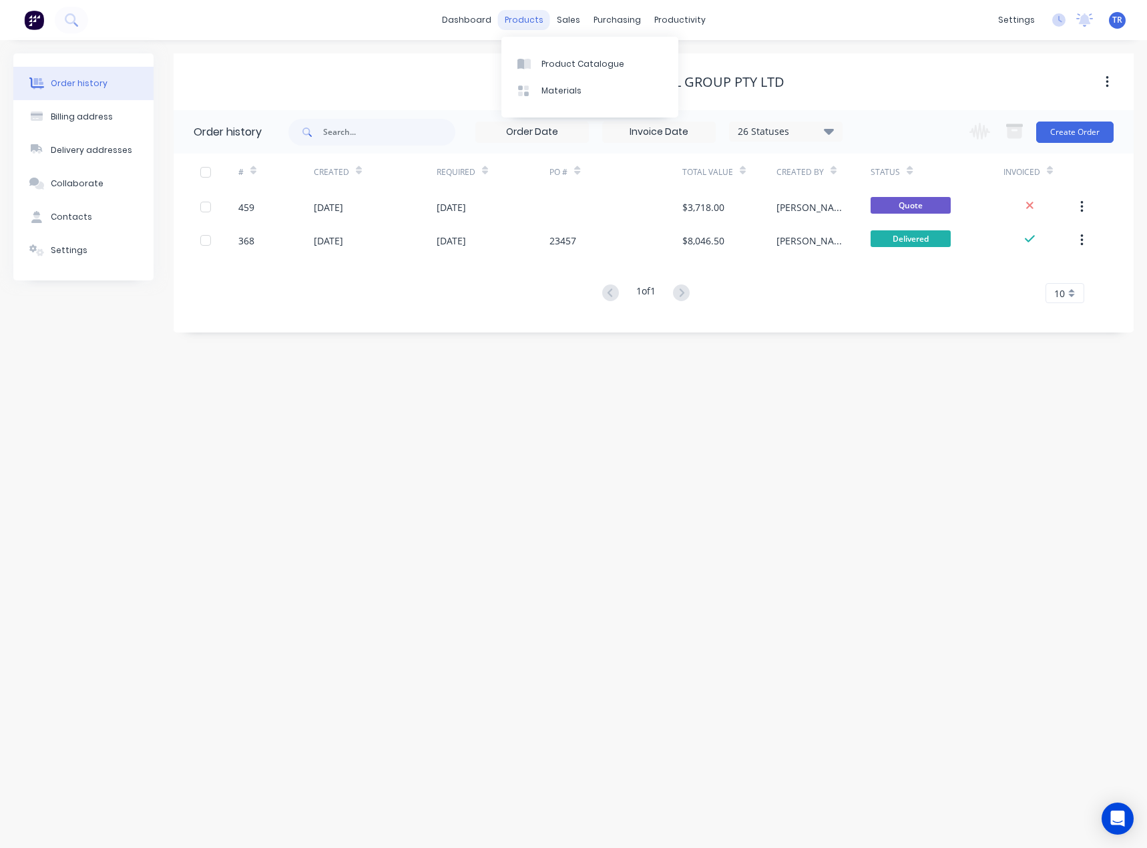
click at [517, 24] on div "products" at bounding box center [524, 20] width 52 height 20
click at [487, 15] on link "dashboard" at bounding box center [466, 20] width 63 height 20
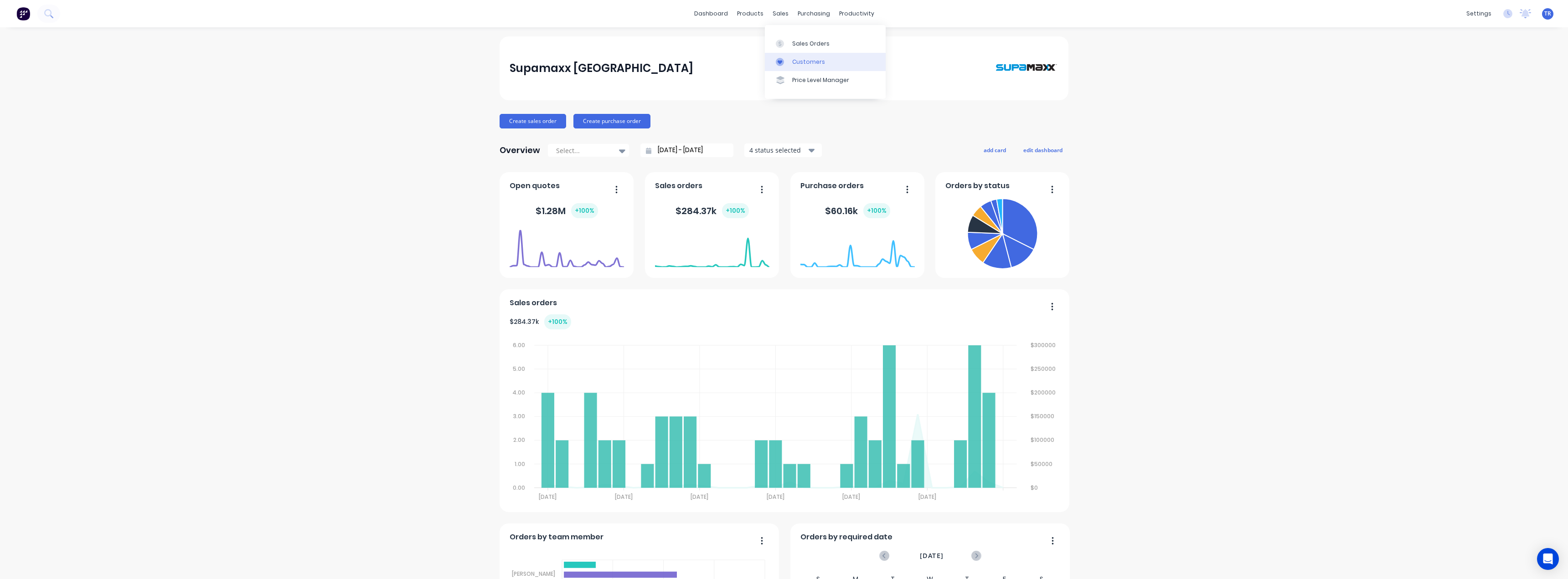
click at [792, 63] on div "Customers" at bounding box center [809, 62] width 33 height 8
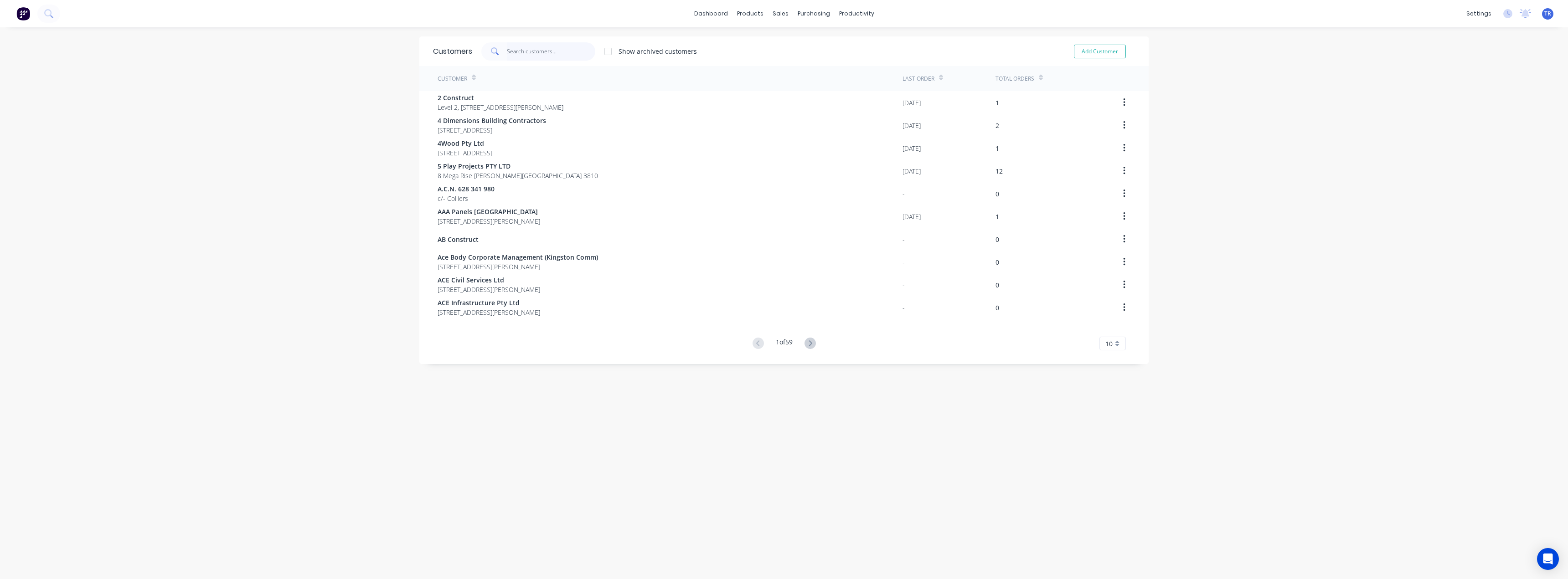
paste input "[PERSON_NAME]"
click at [566, 54] on input "[PERSON_NAME]" at bounding box center [551, 51] width 89 height 18
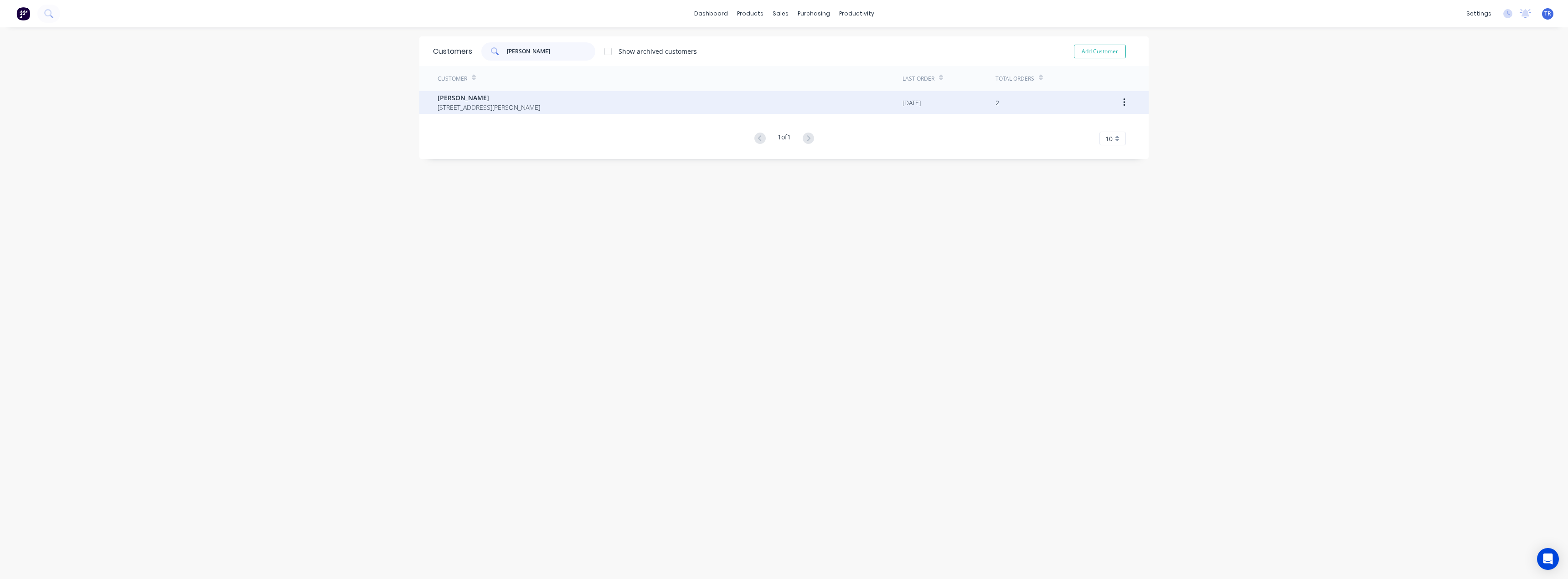
type input "[PERSON_NAME]"
click at [518, 96] on span "[PERSON_NAME]" at bounding box center [489, 98] width 102 height 10
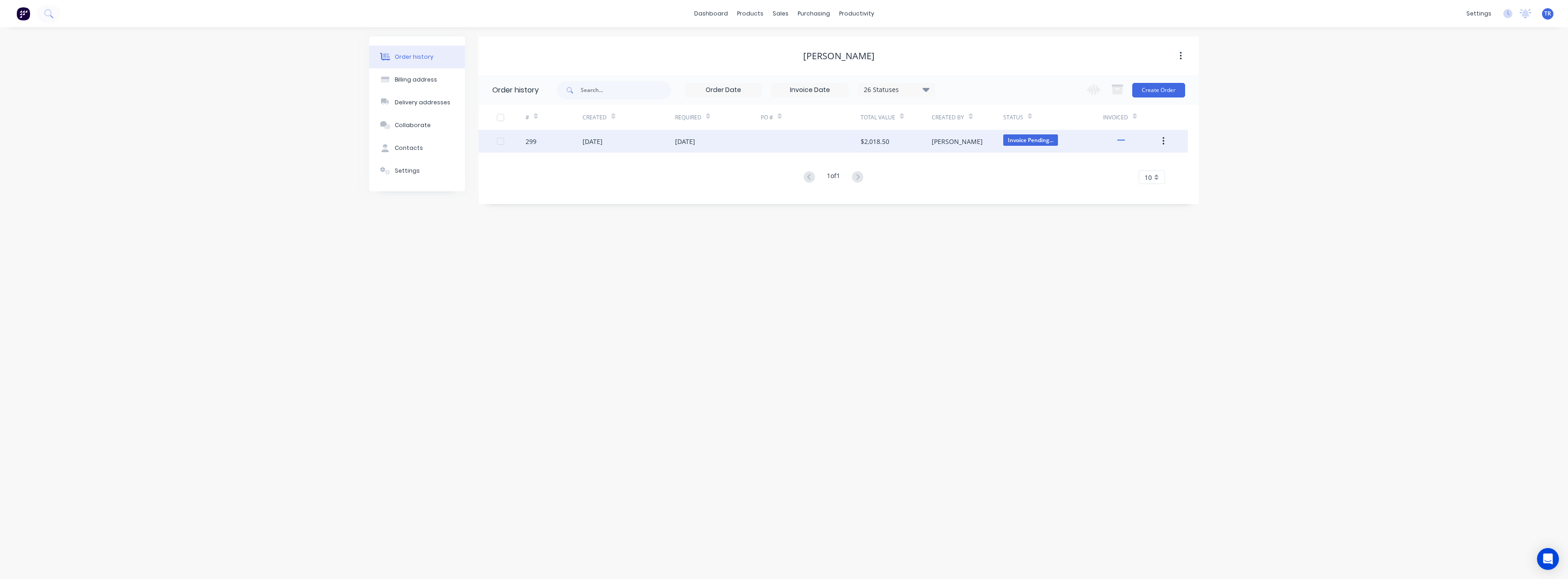
click at [714, 143] on div "[DATE]" at bounding box center [718, 141] width 86 height 23
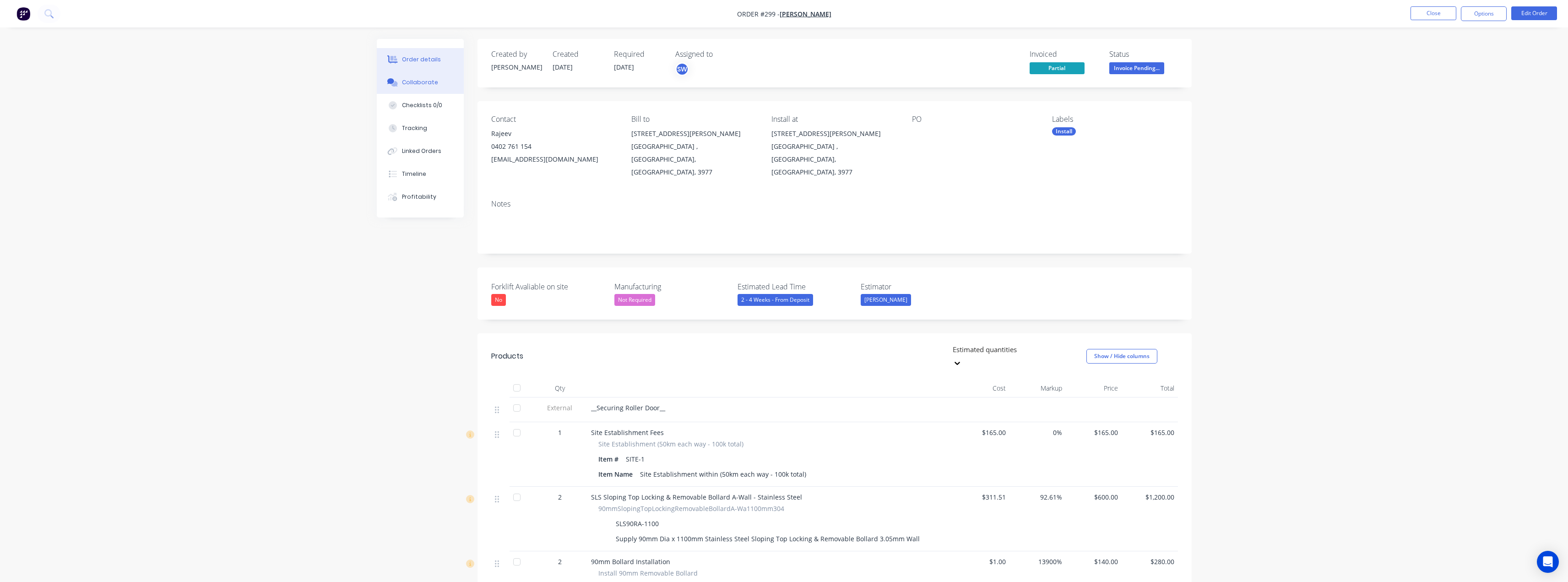
click at [424, 88] on button "Collaborate" at bounding box center [420, 82] width 87 height 23
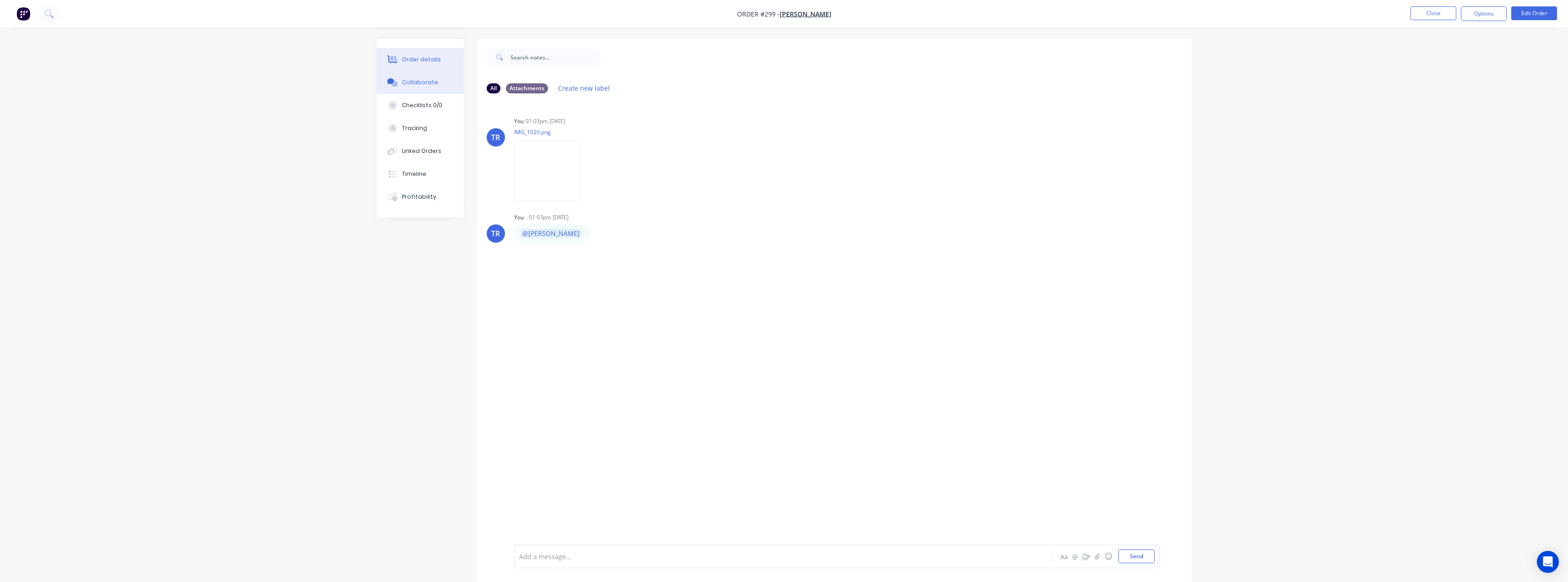
click at [422, 70] on button "Order details" at bounding box center [420, 59] width 87 height 23
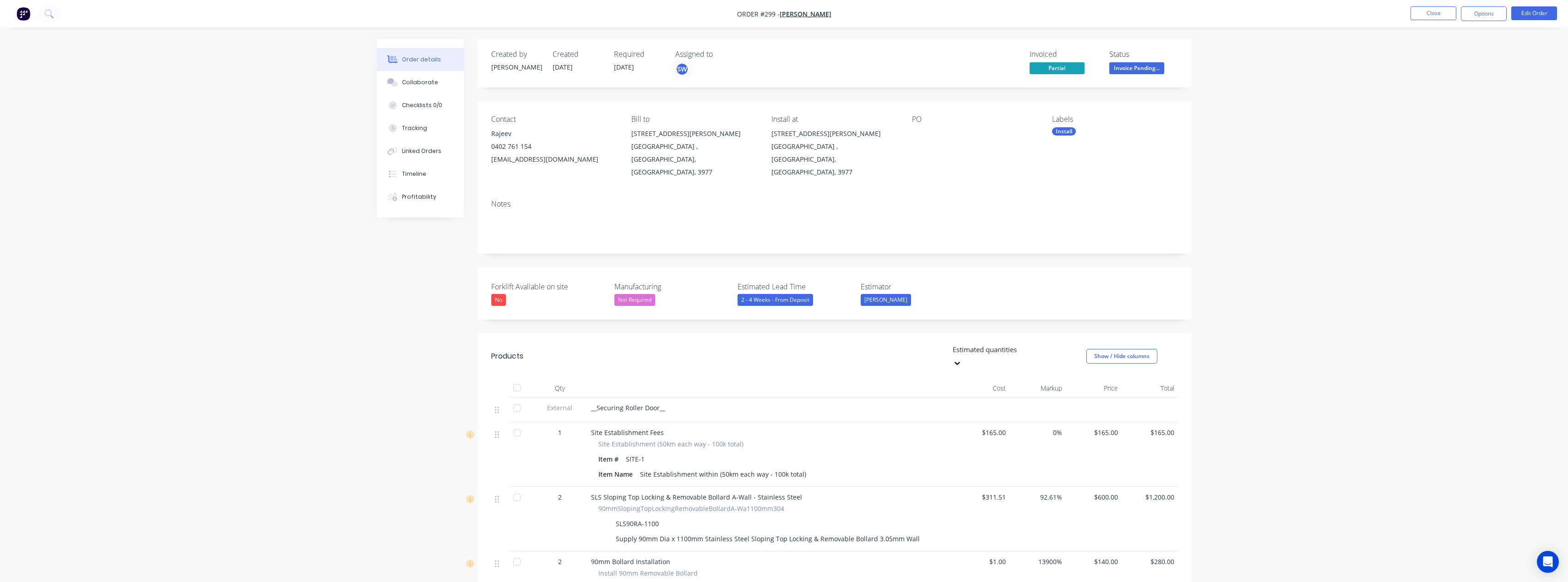
click at [1146, 69] on span "Invoice Pending..." at bounding box center [1137, 68] width 55 height 12
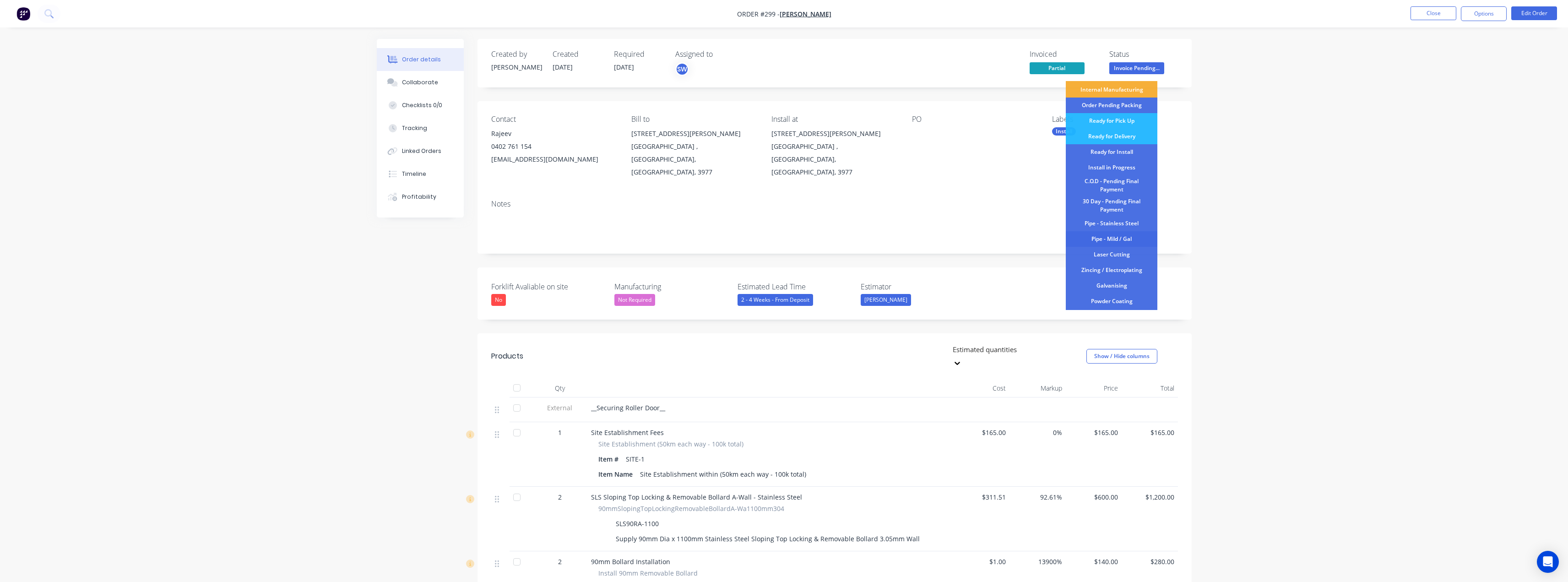
scroll to position [92, 0]
click at [1121, 107] on div "Ready for Install" at bounding box center [1112, 106] width 92 height 16
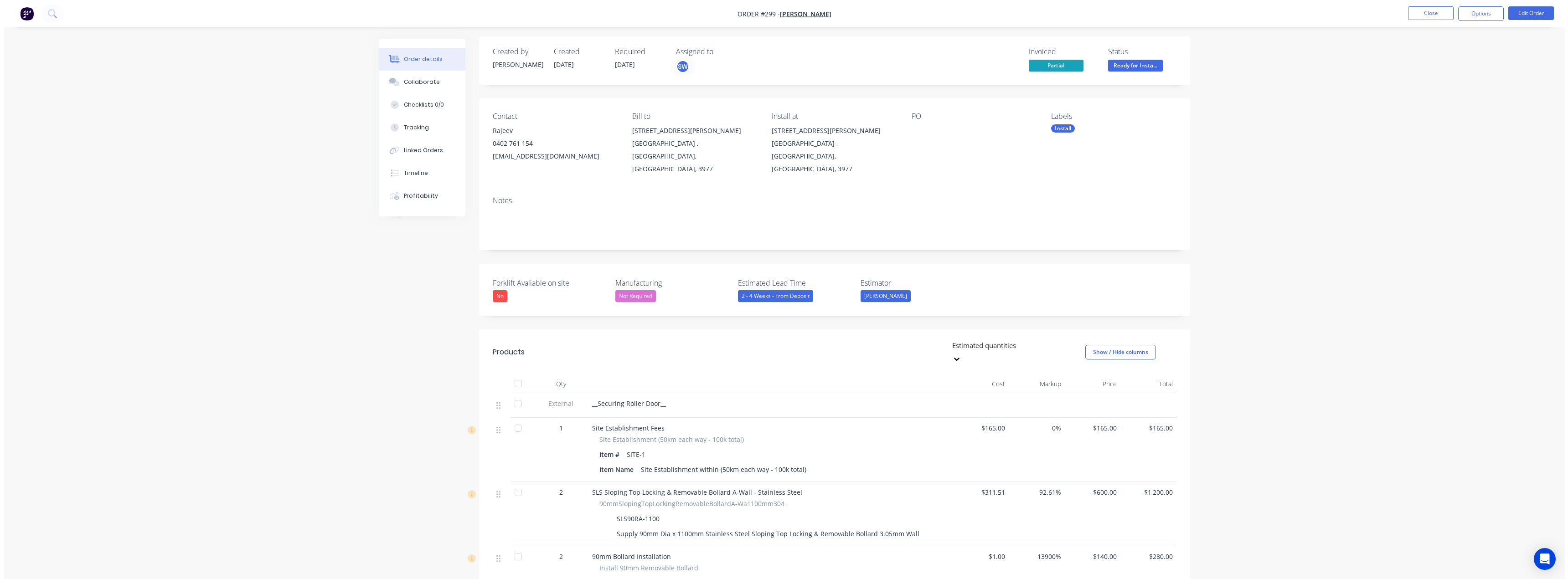
scroll to position [0, 0]
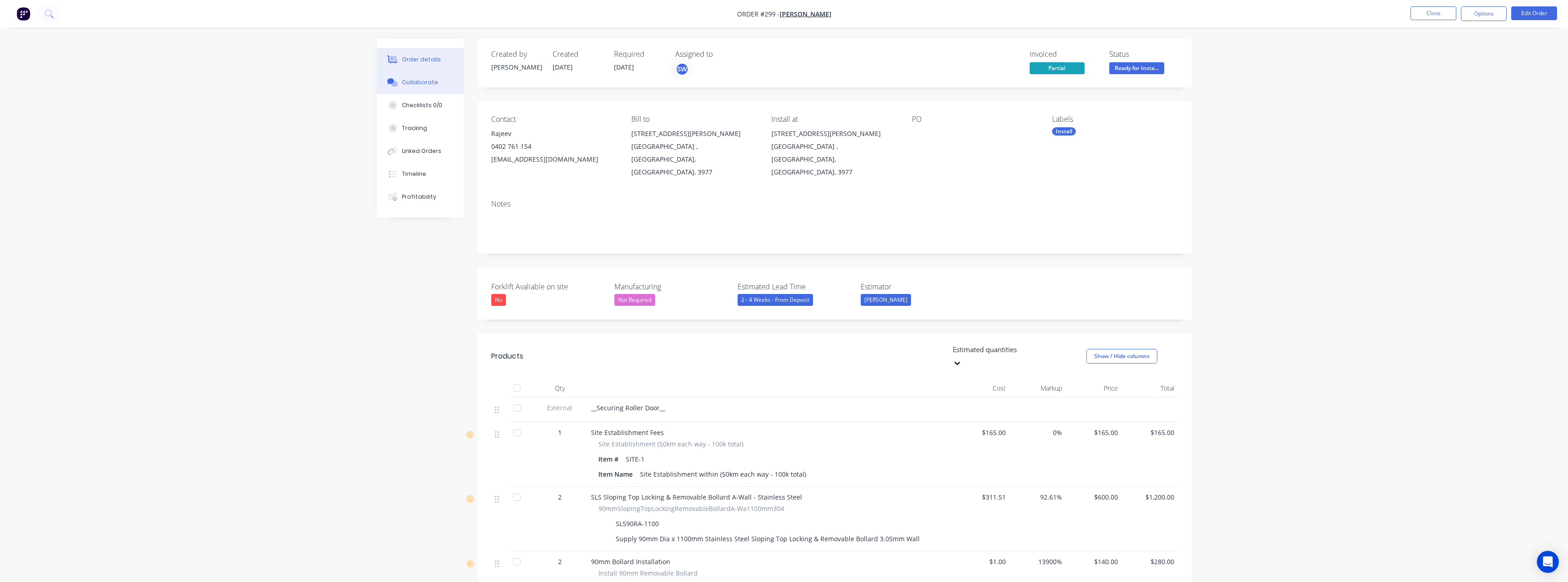
click at [407, 84] on div "Collaborate" at bounding box center [420, 82] width 36 height 8
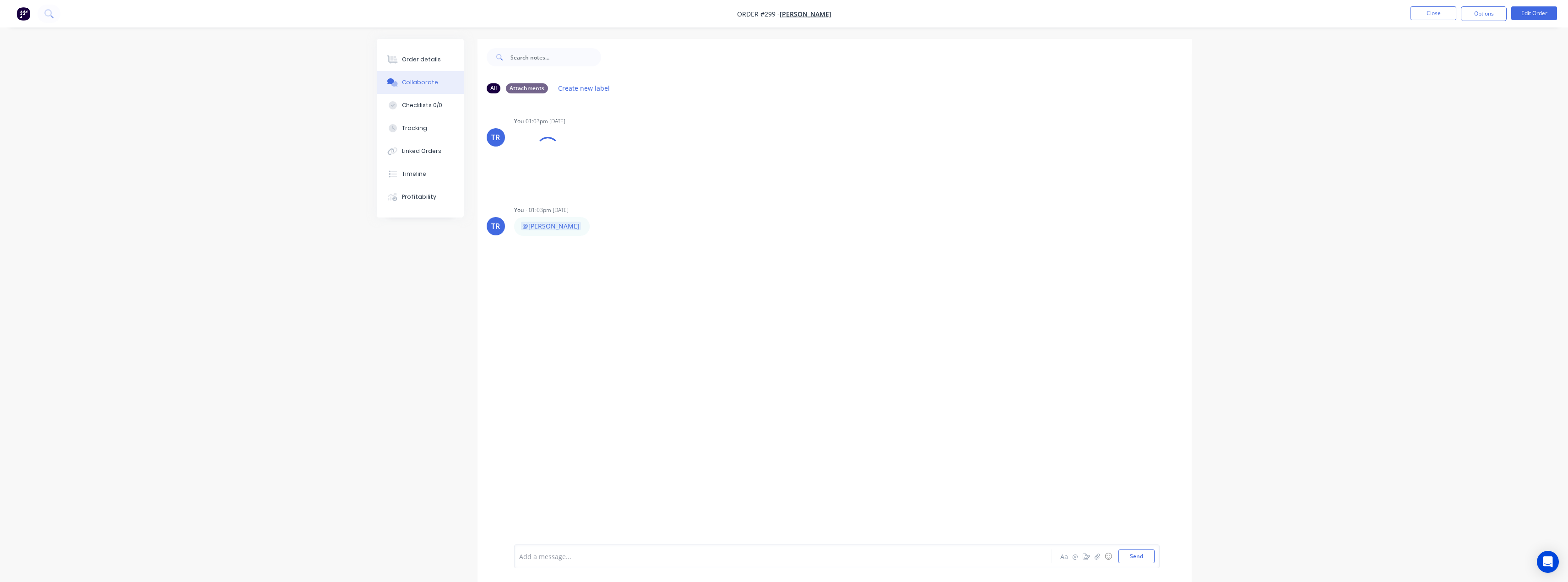
click at [566, 552] on div at bounding box center [758, 557] width 476 height 10
click at [1432, 3] on nav "Order #299 - [PERSON_NAME] Close Options Edit Order" at bounding box center [784, 14] width 1568 height 27
click at [1425, 14] on button "Close" at bounding box center [1434, 13] width 46 height 14
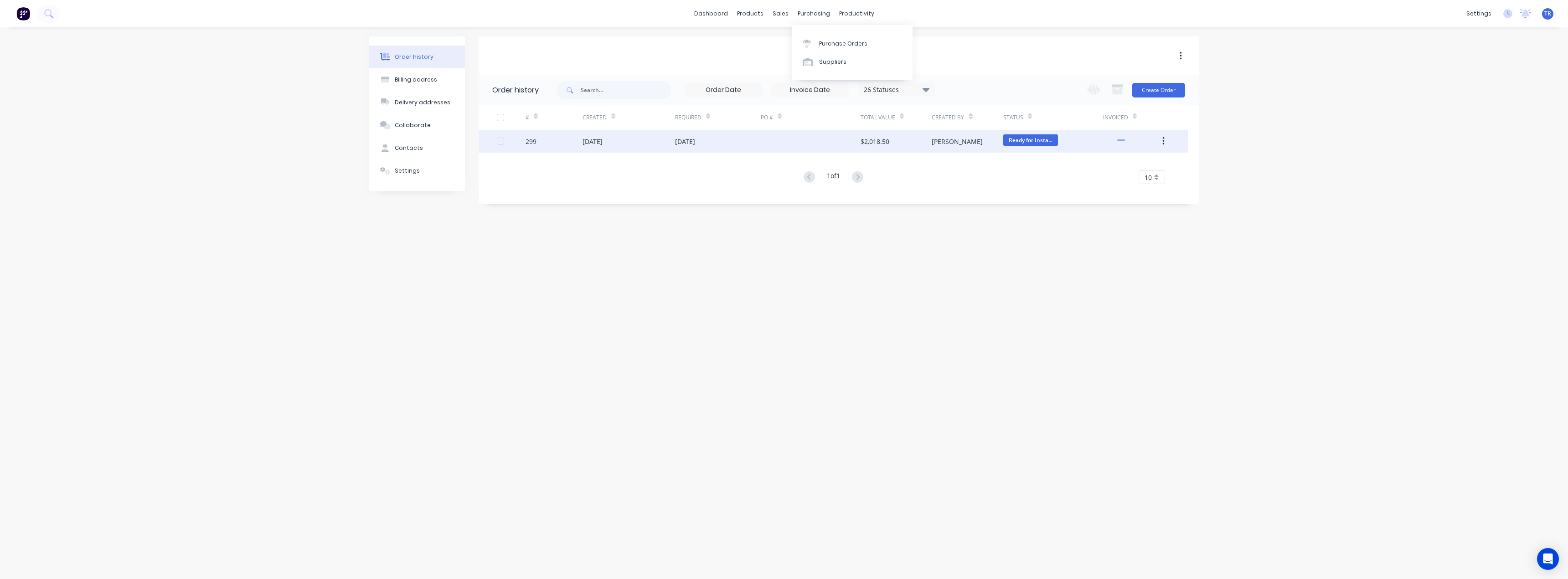
click at [809, 134] on div at bounding box center [811, 141] width 100 height 23
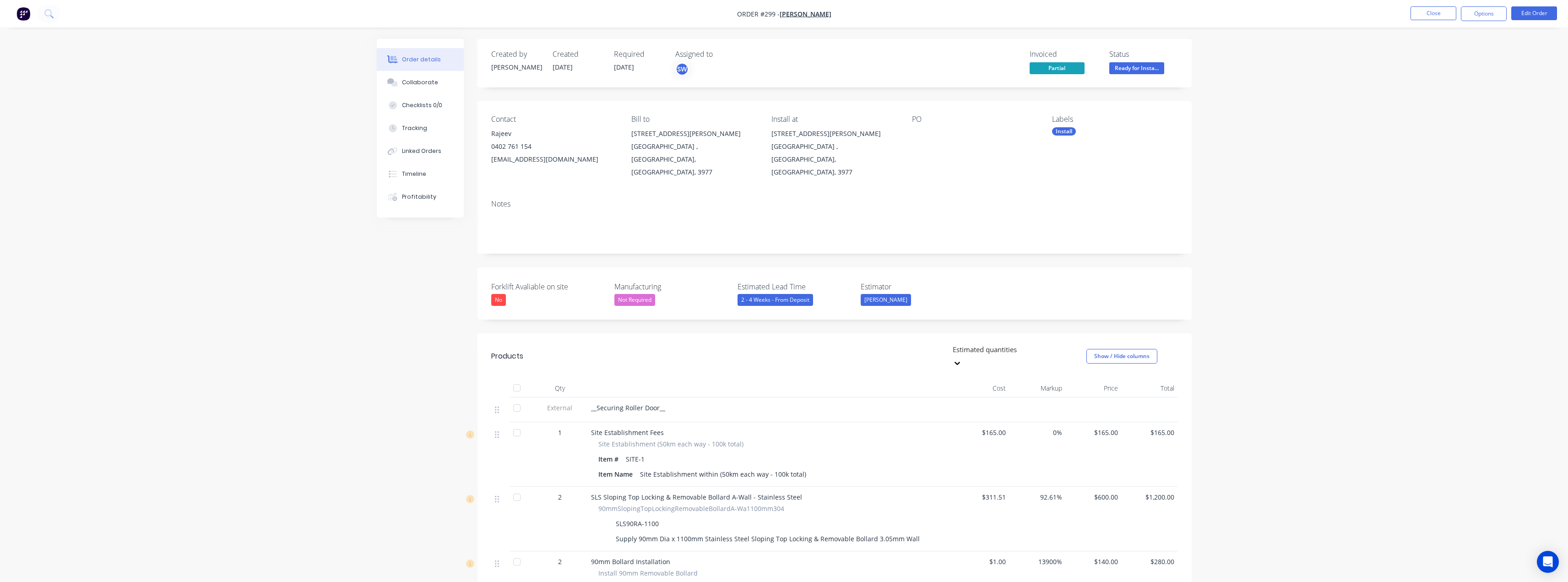
click at [1144, 63] on span "Ready for Insta..." at bounding box center [1137, 68] width 55 height 12
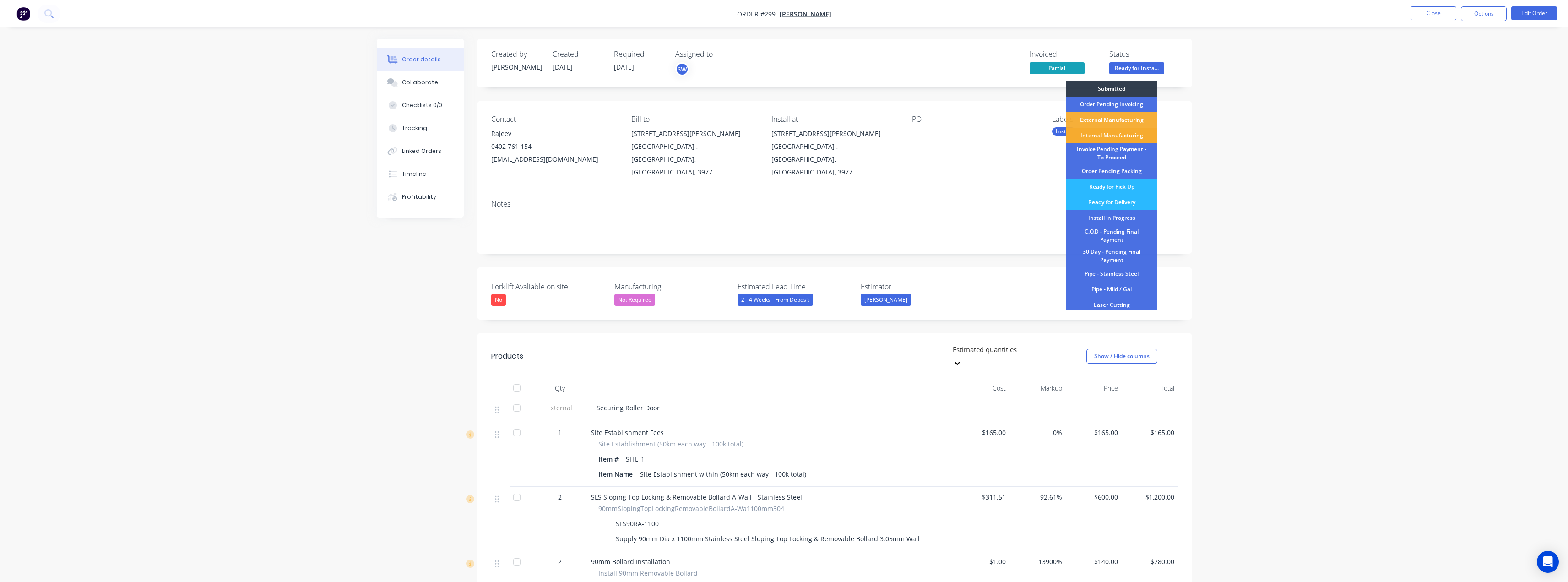
click at [1126, 137] on div "Internal Manufacturing" at bounding box center [1112, 135] width 92 height 16
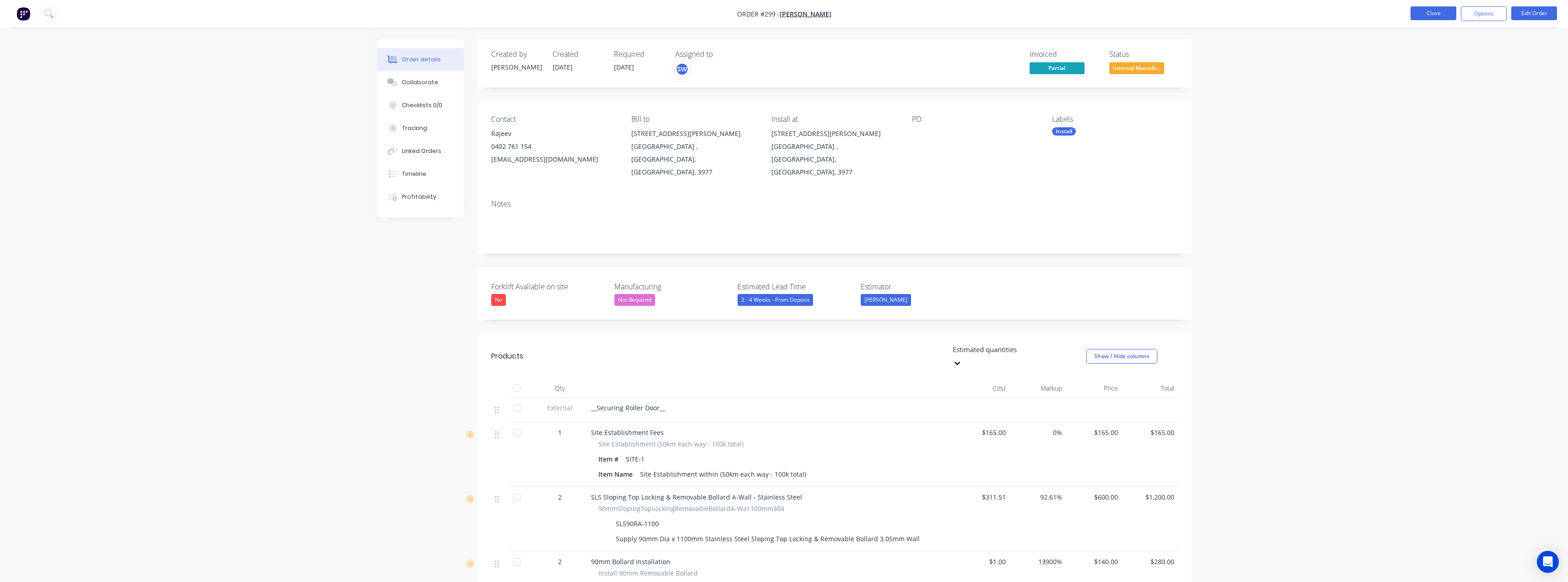
click at [1420, 20] on button "Close" at bounding box center [1434, 13] width 46 height 14
